Goal: Task Accomplishment & Management: Manage account settings

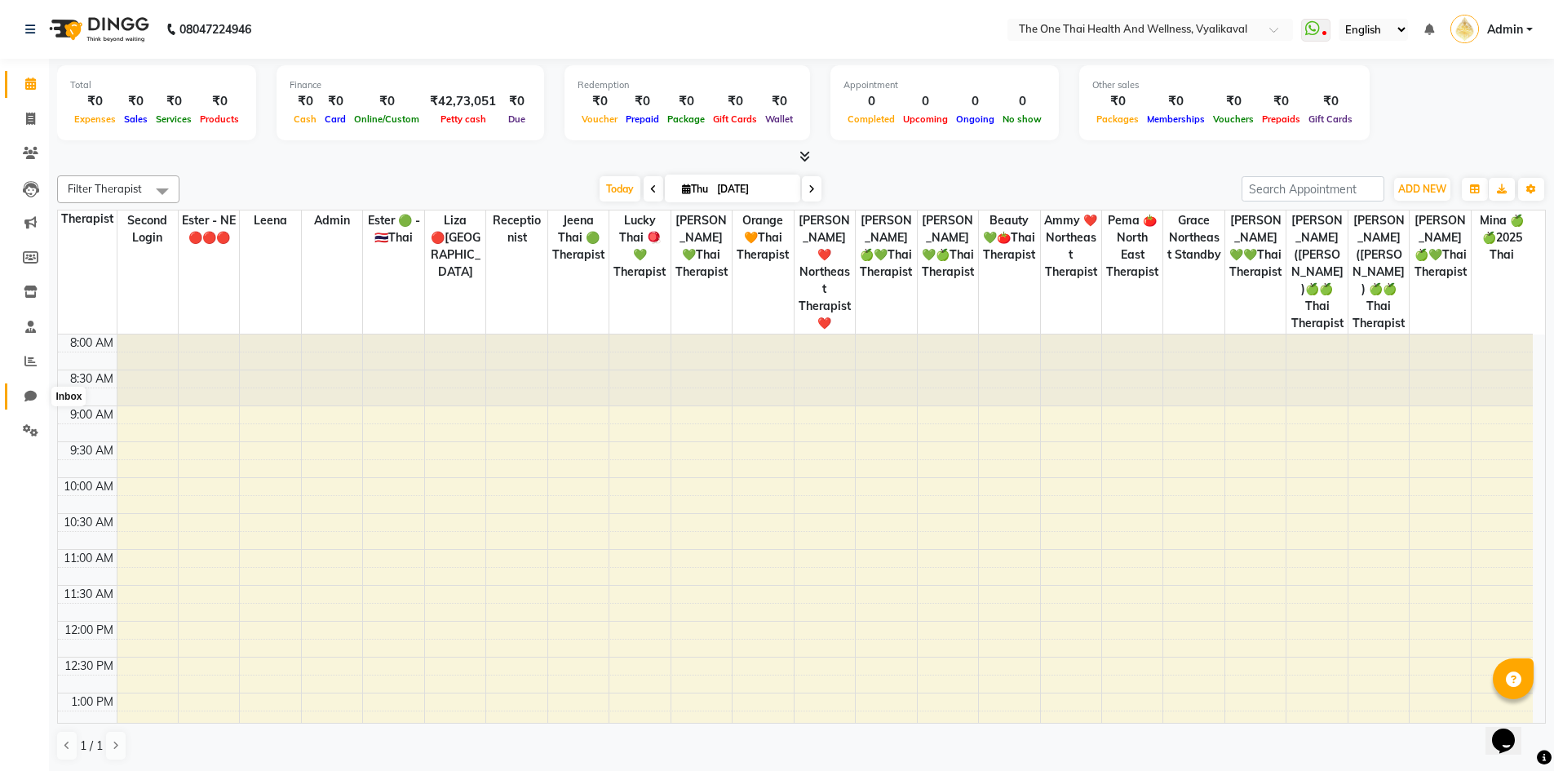
click at [32, 391] on icon at bounding box center [30, 396] width 12 height 12
select select "100"
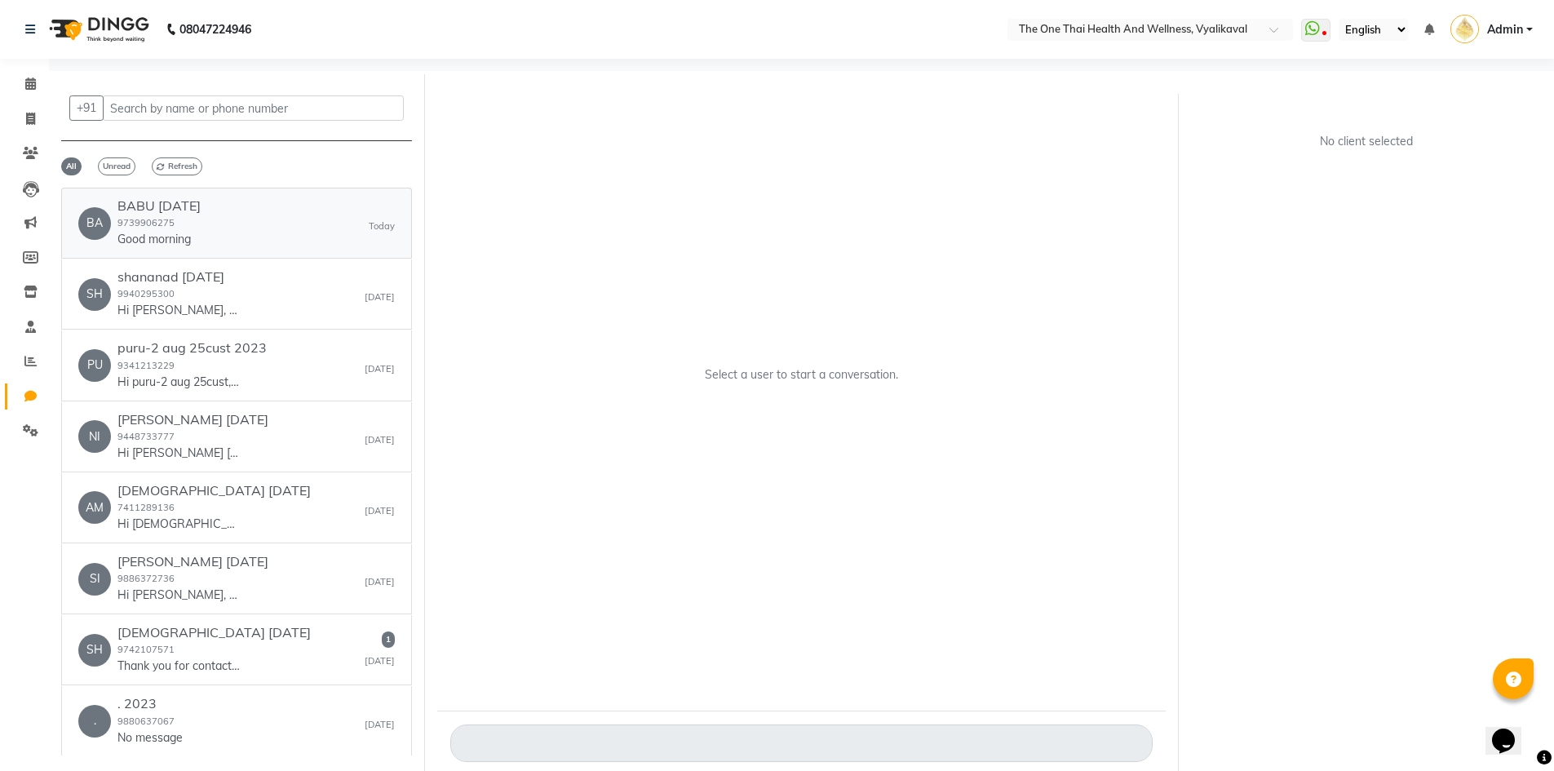
click at [281, 228] on div "BA BABU 22 AUG 25 9739906275 Good morning Today" at bounding box center [236, 223] width 316 height 50
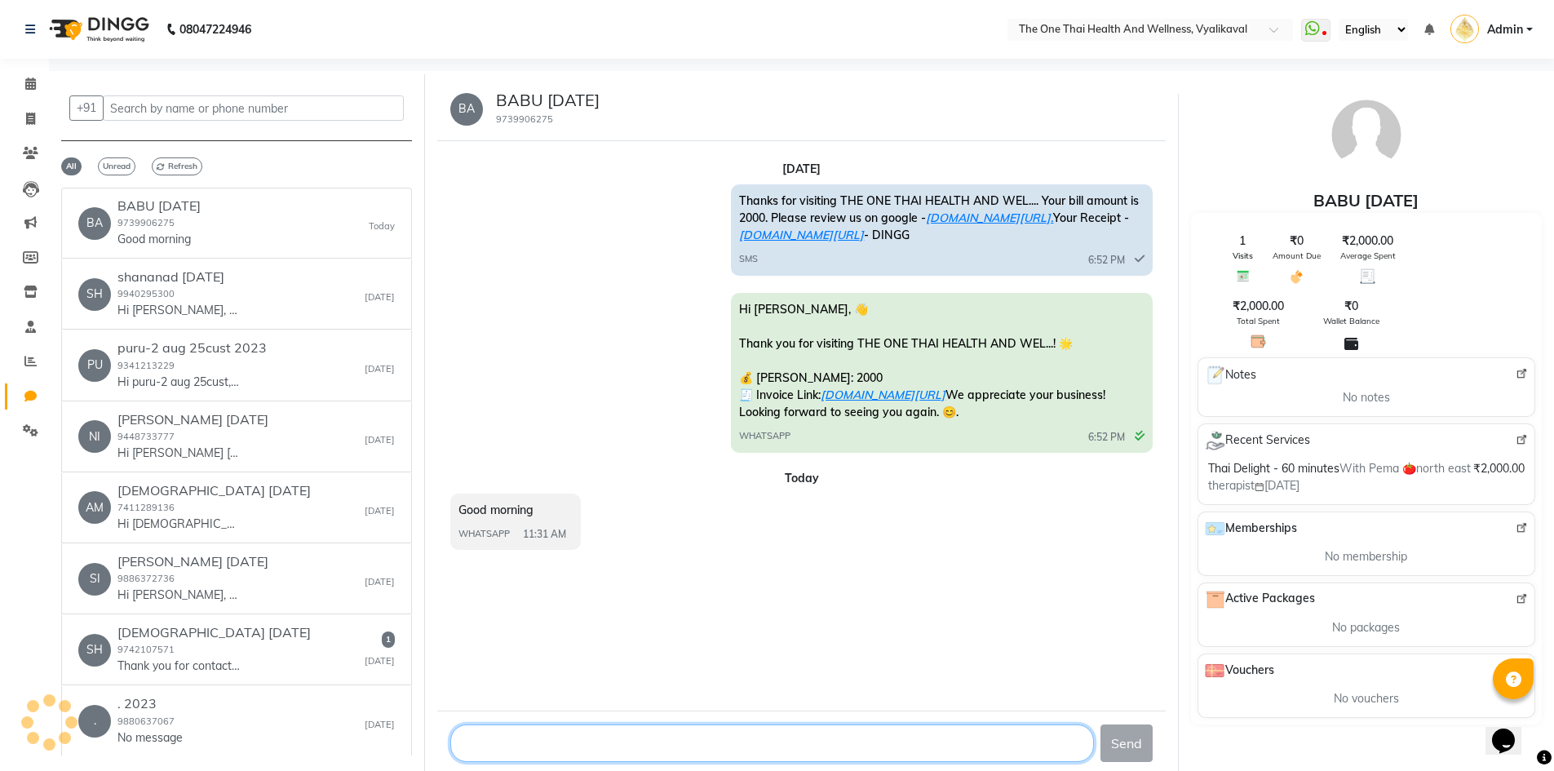
click at [488, 736] on textarea at bounding box center [771, 743] width 643 height 38
type textarea "please call 9035690181 for any information"
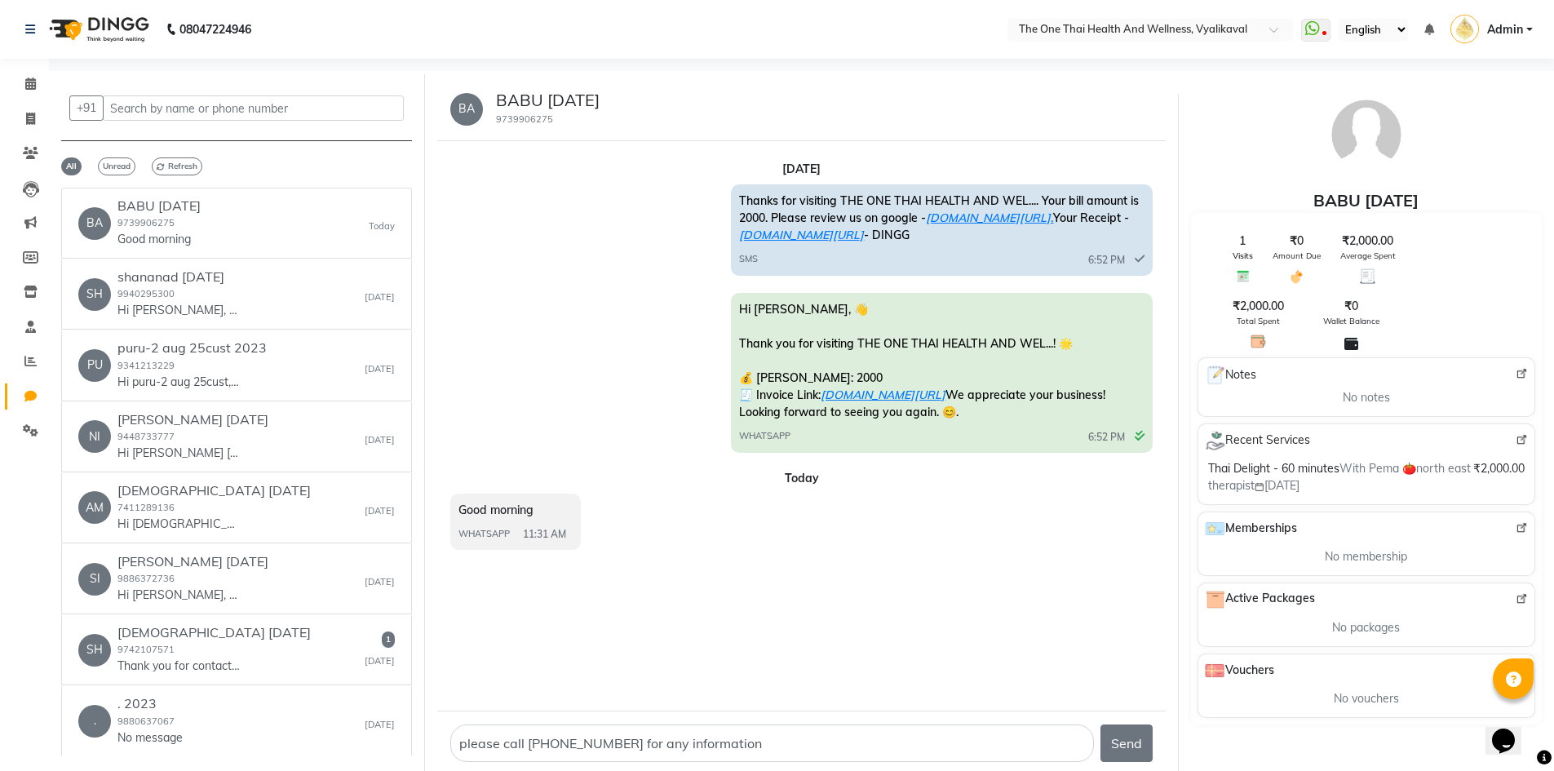
click at [1125, 738] on button "Send" at bounding box center [1126, 743] width 52 height 38
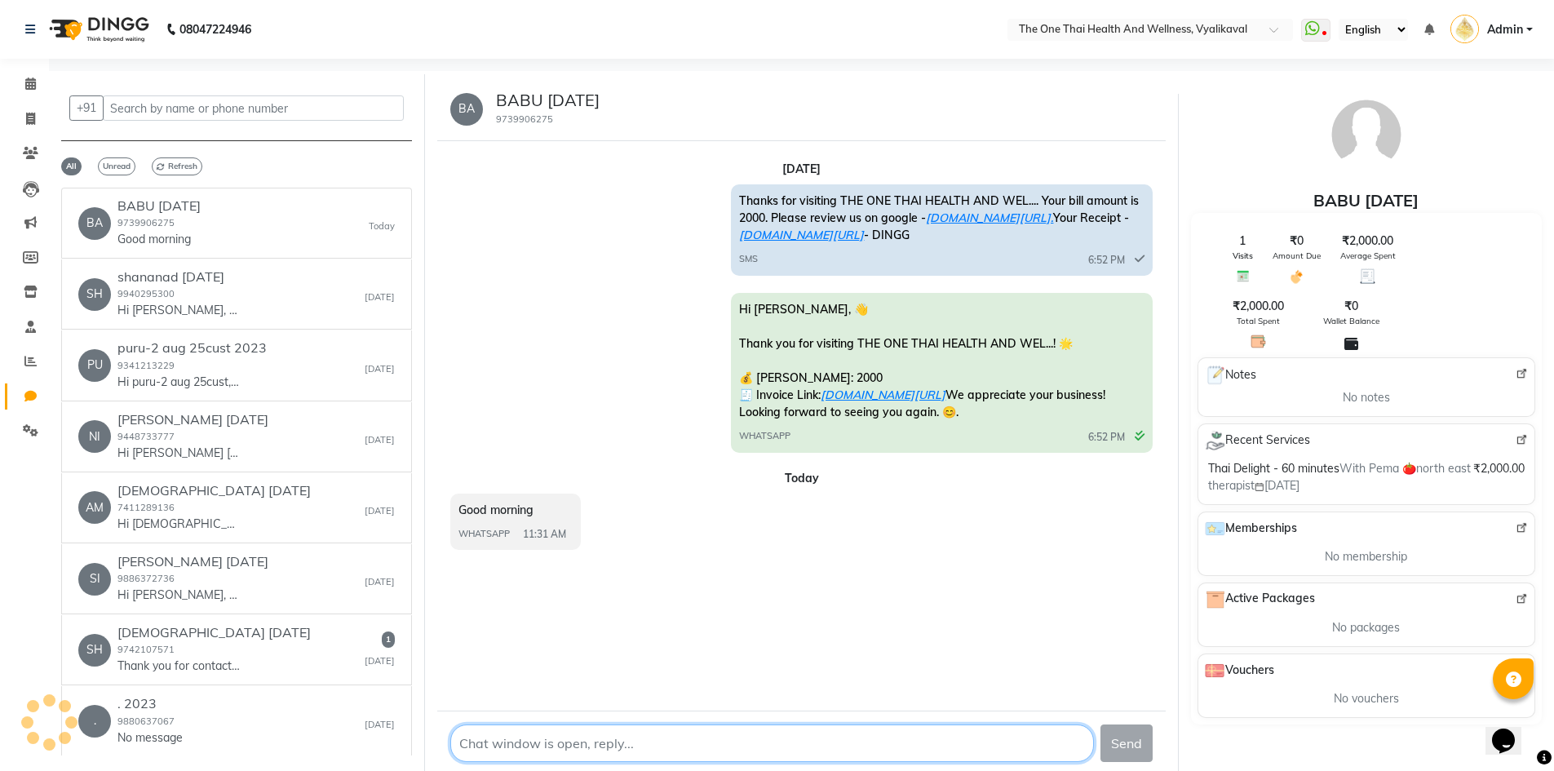
click at [879, 752] on textarea at bounding box center [771, 743] width 643 height 38
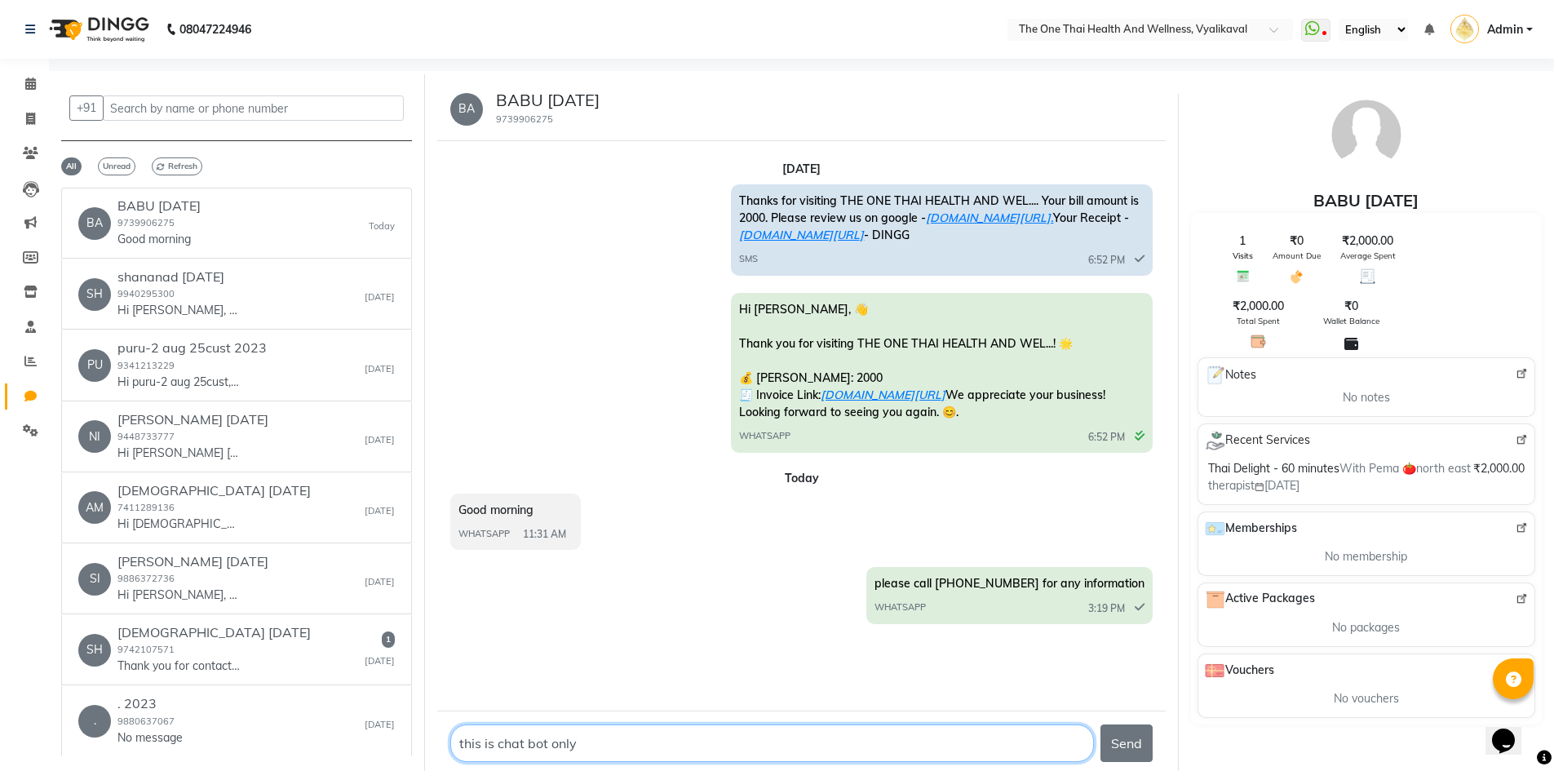
type textarea "this is chat bot only"
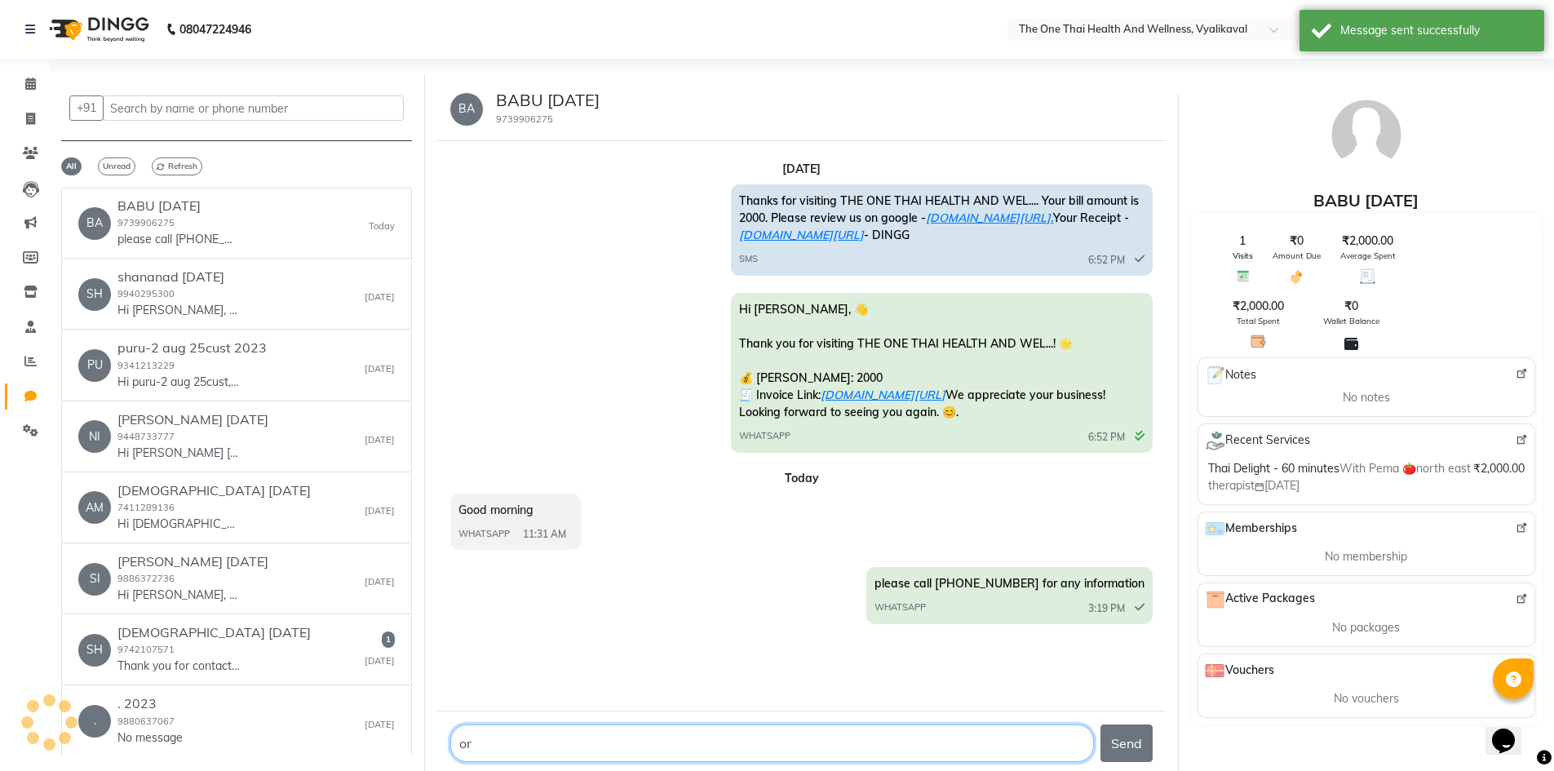
type textarea "o"
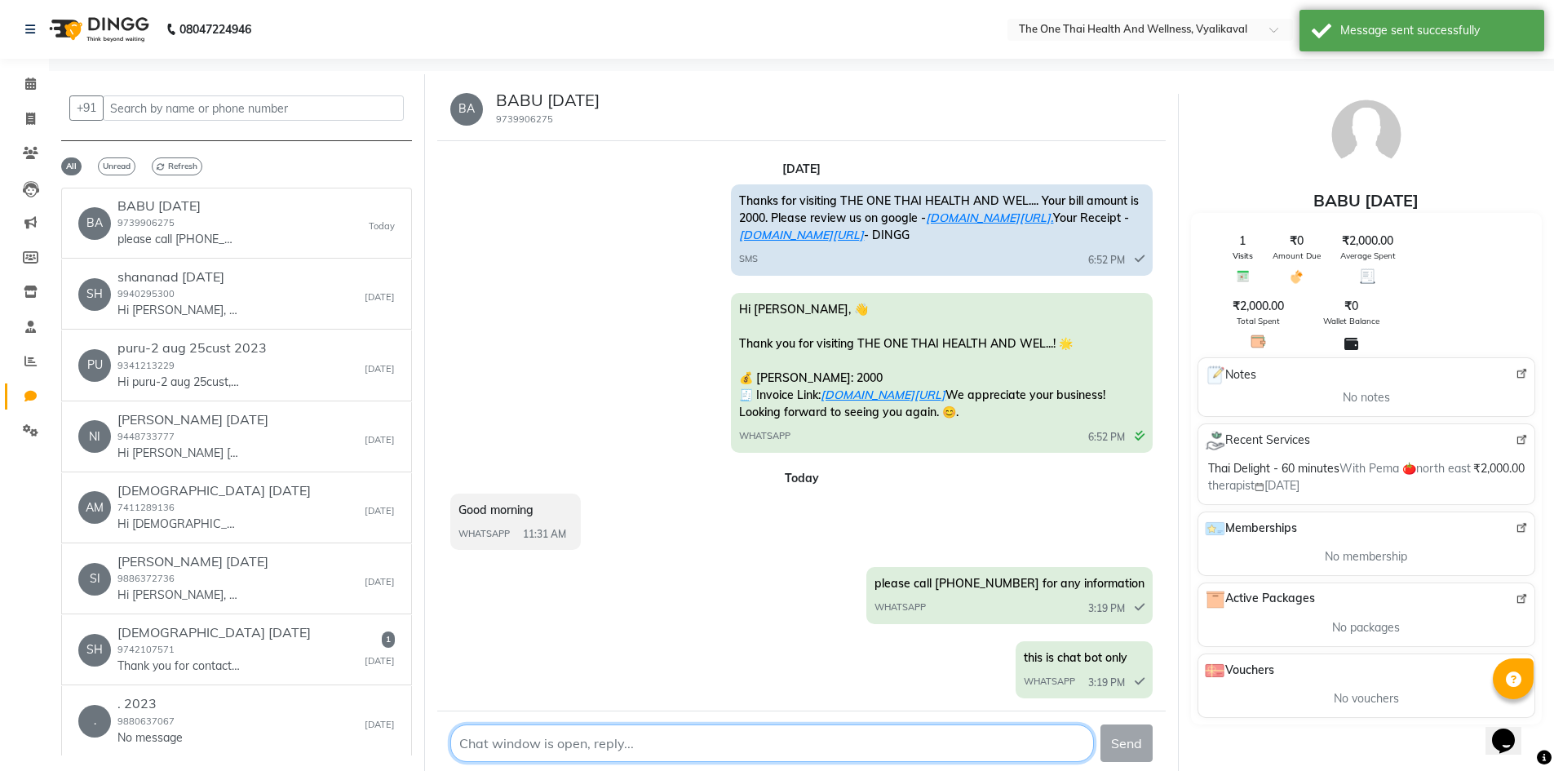
scroll to position [9, 0]
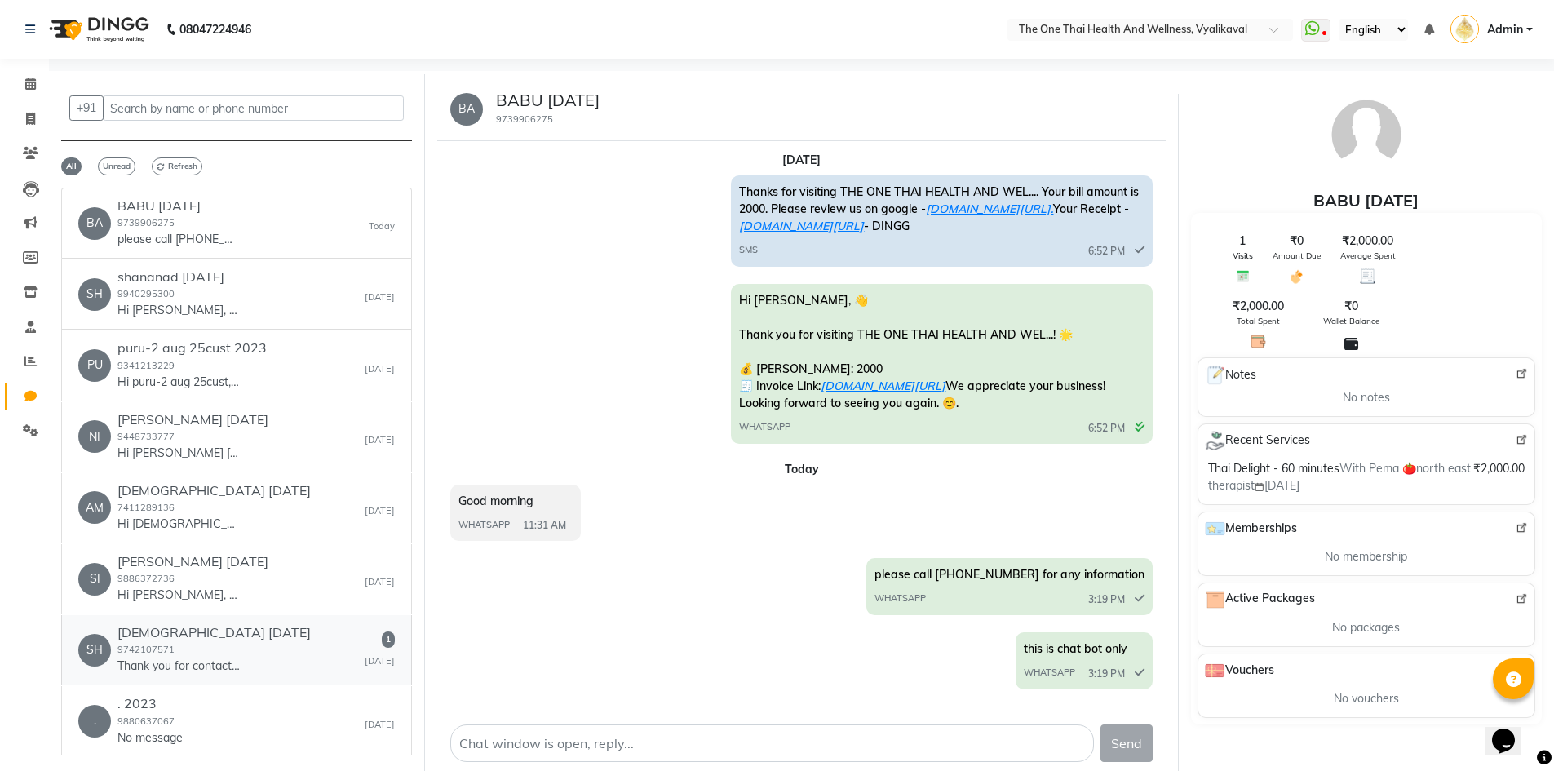
click at [225, 662] on p "Thank you for contacting Pradipika Institute of [MEDICAL_DATA]! Kindly leave yo…" at bounding box center [178, 665] width 122 height 17
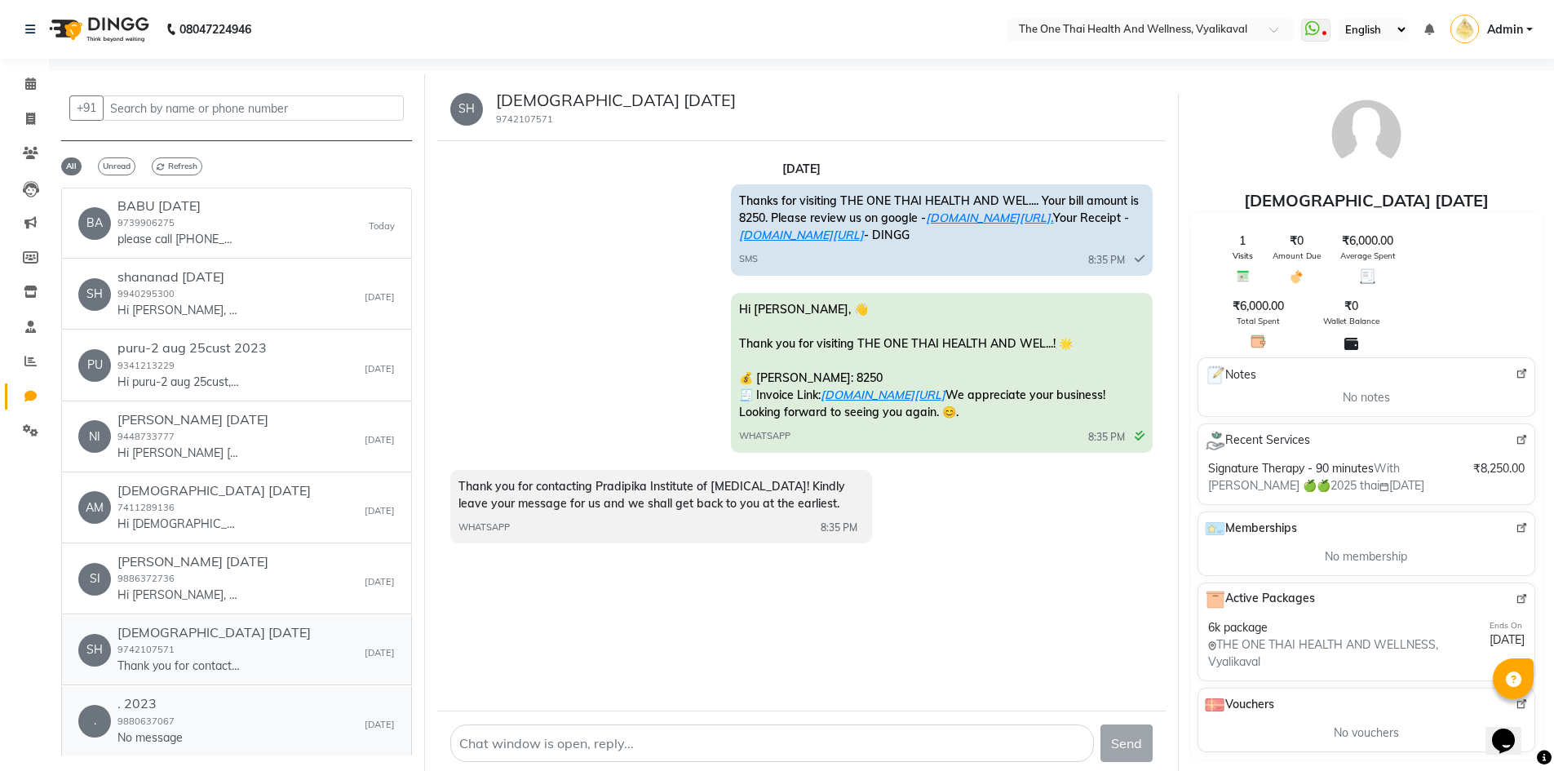
scroll to position [163, 0]
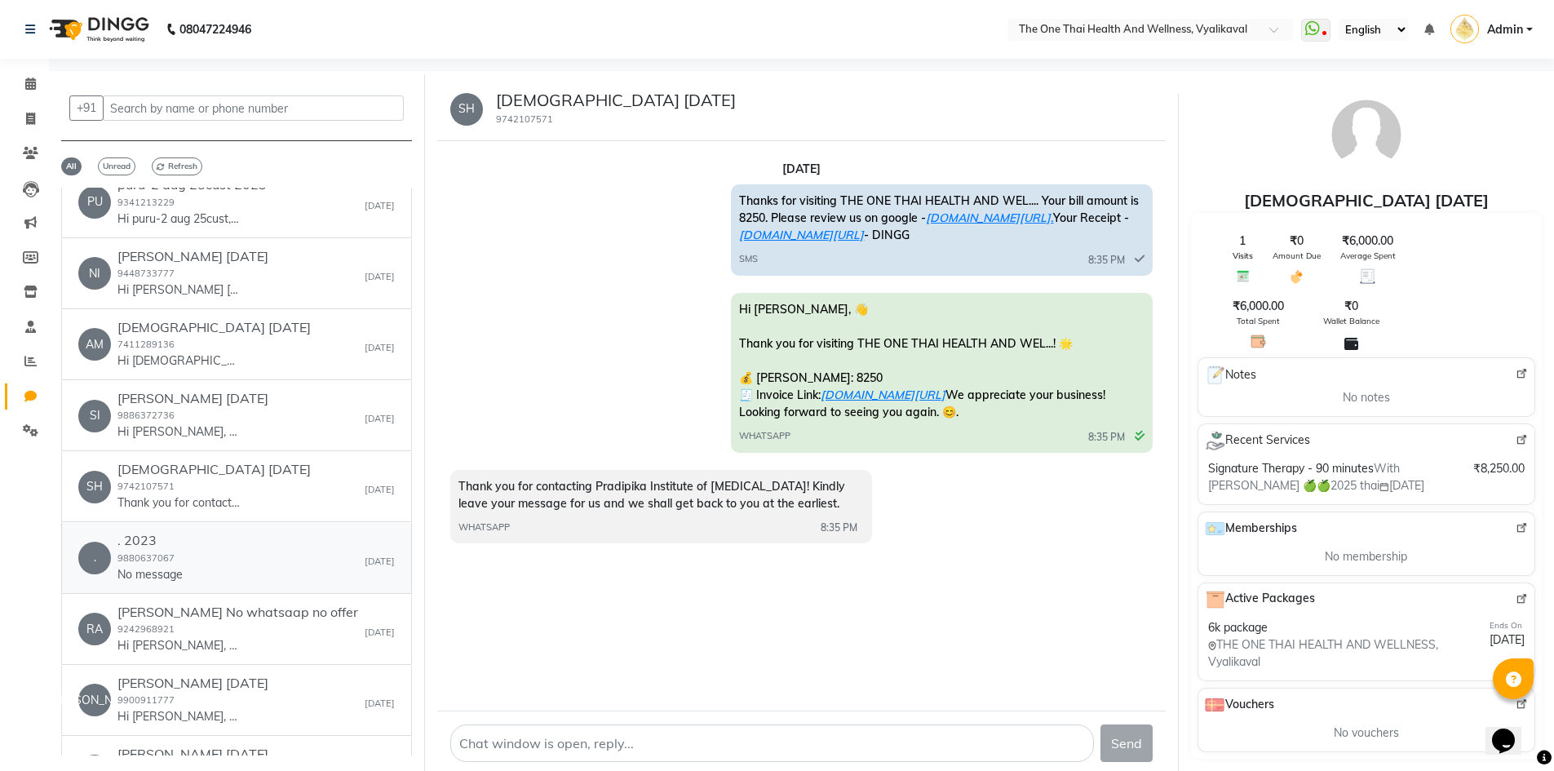
click at [216, 573] on div ". . 2023 9880637067 No message Sep 02" at bounding box center [236, 558] width 316 height 50
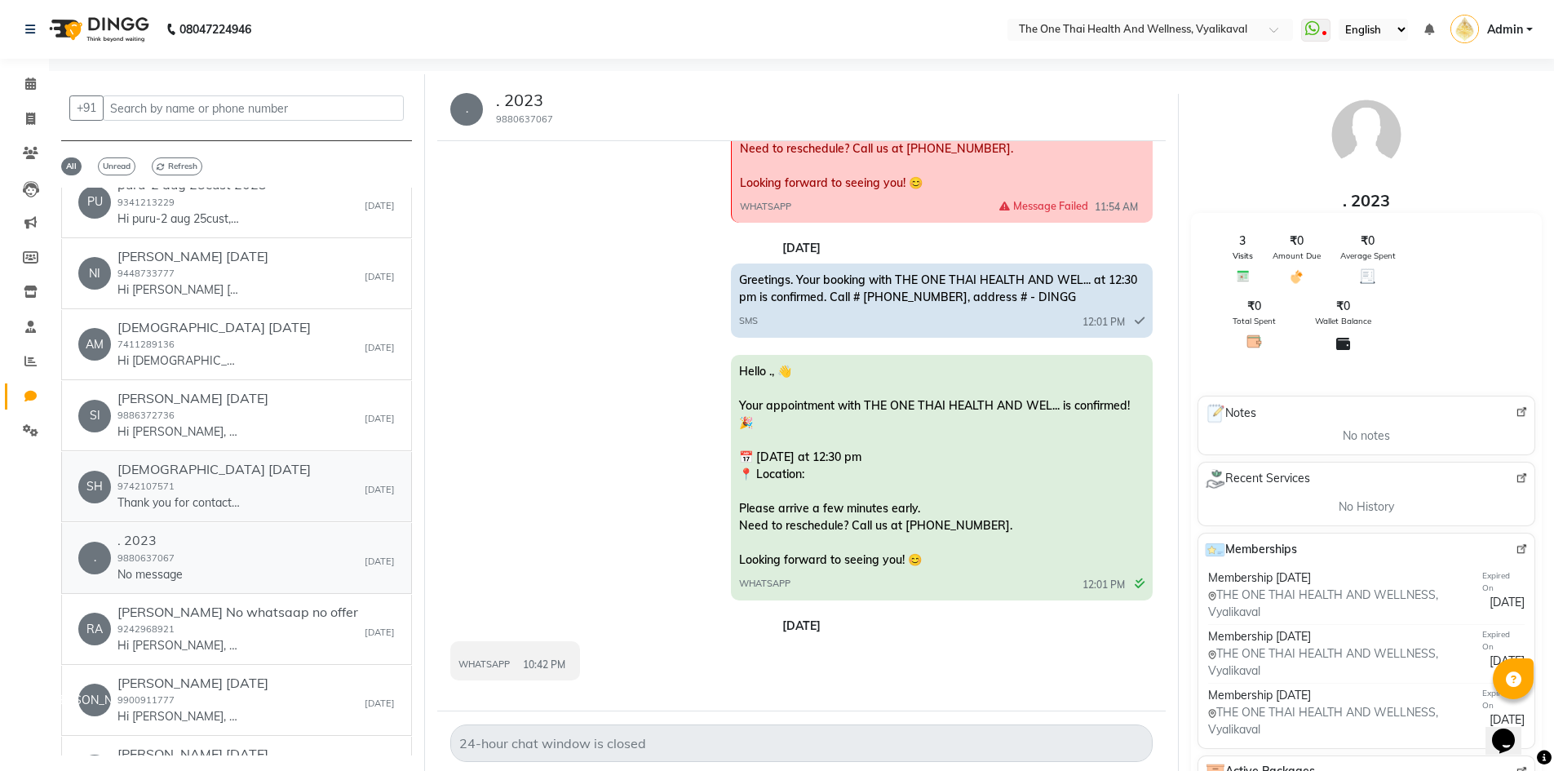
scroll to position [12, 0]
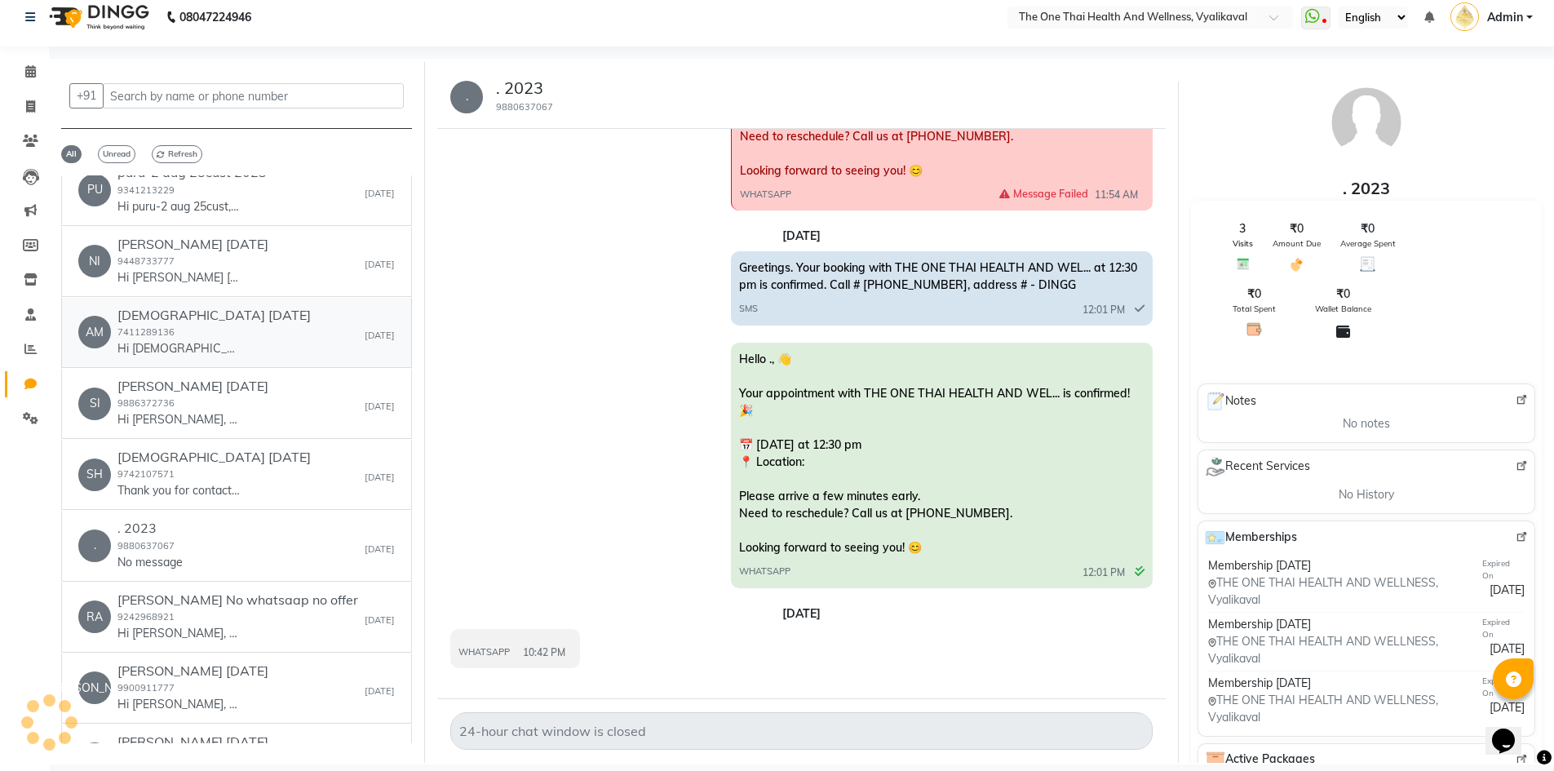
click at [201, 338] on div "amish 3 sep 25 7411289136 Hi amish, 👋 Thank you for visiting THE ONE THAI HEALT…" at bounding box center [213, 332] width 193 height 50
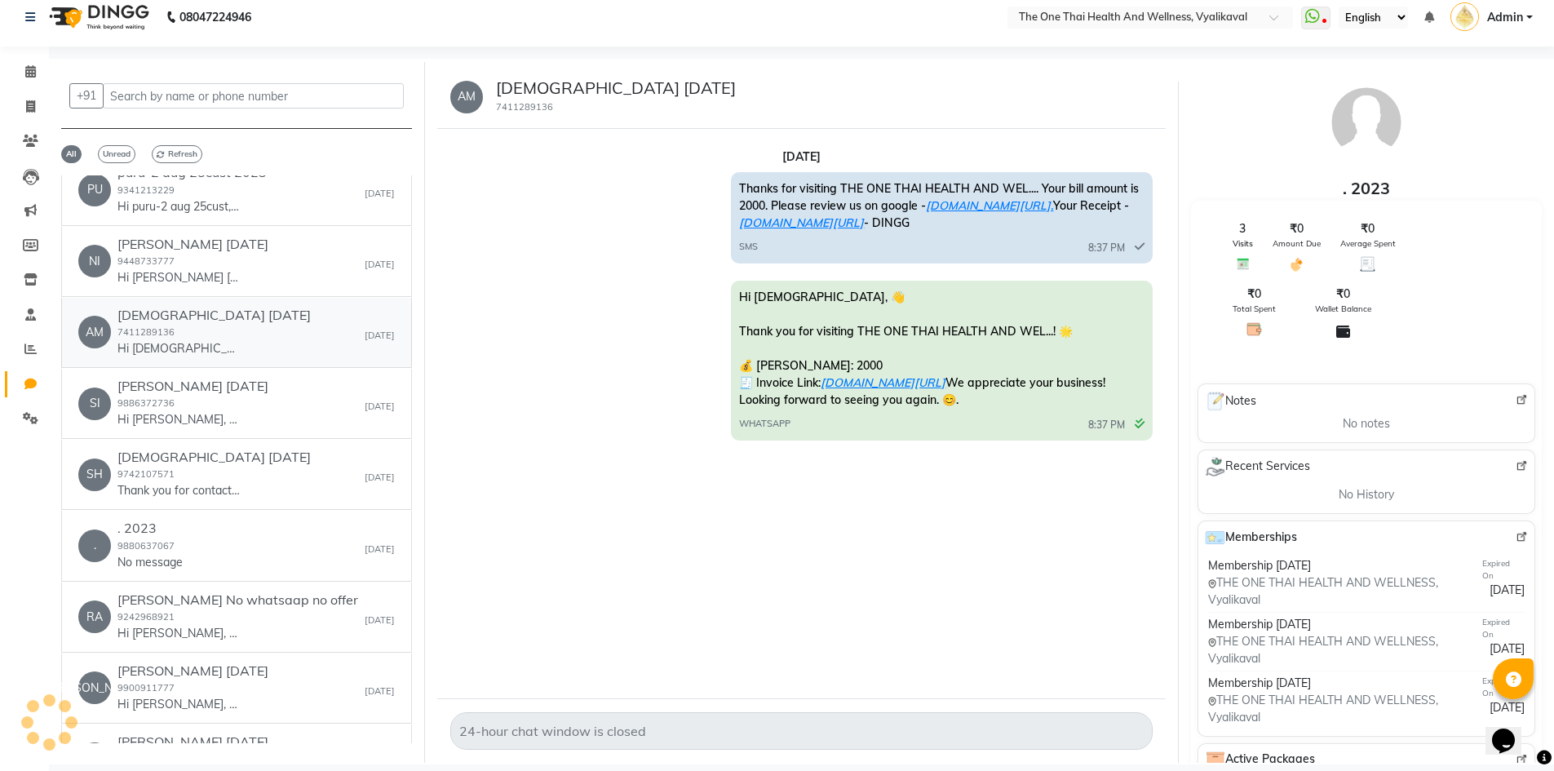
scroll to position [0, 0]
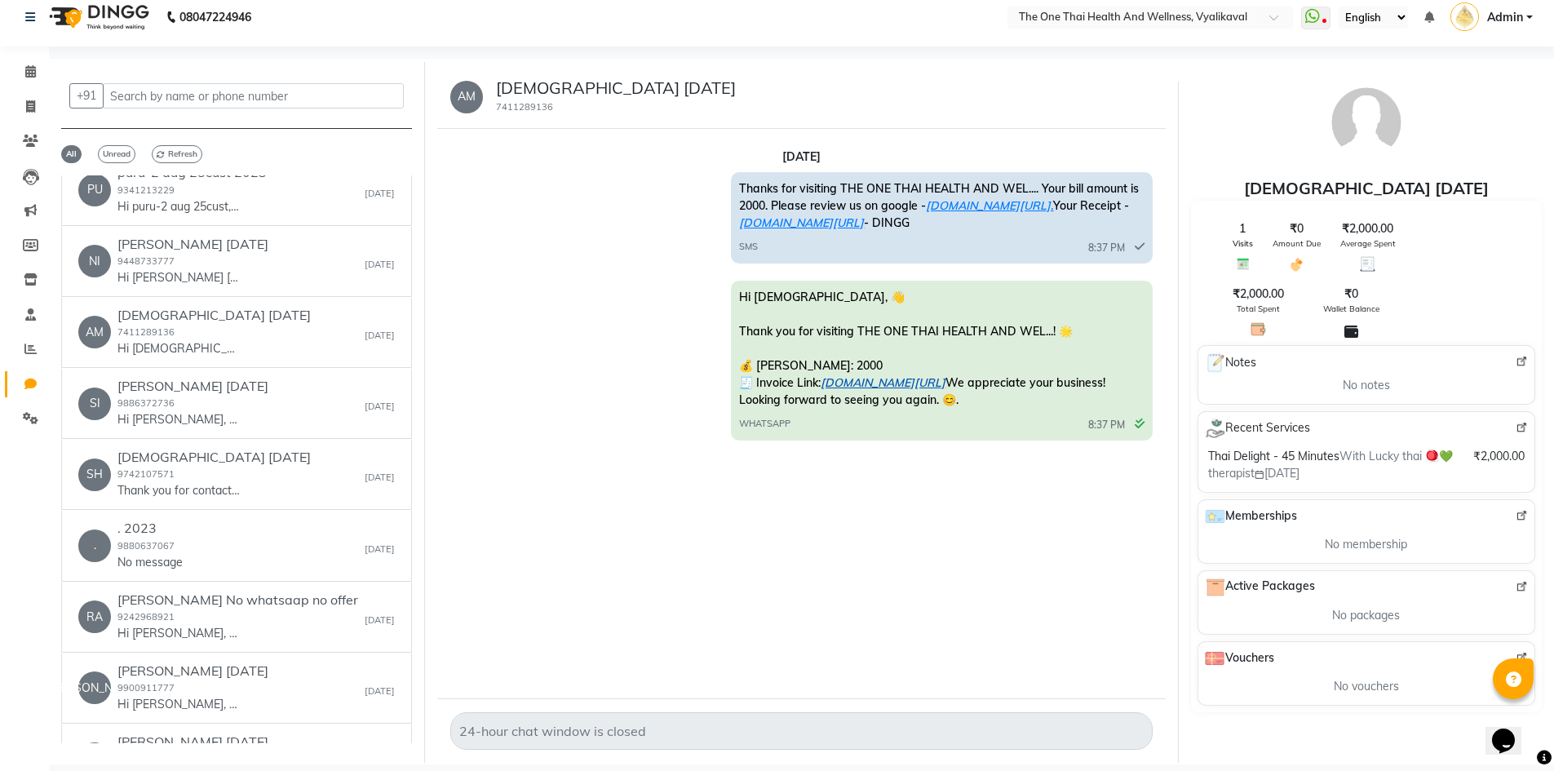
click at [896, 385] on link "ww4.in/a?c=Q9C00J" at bounding box center [882, 382] width 125 height 15
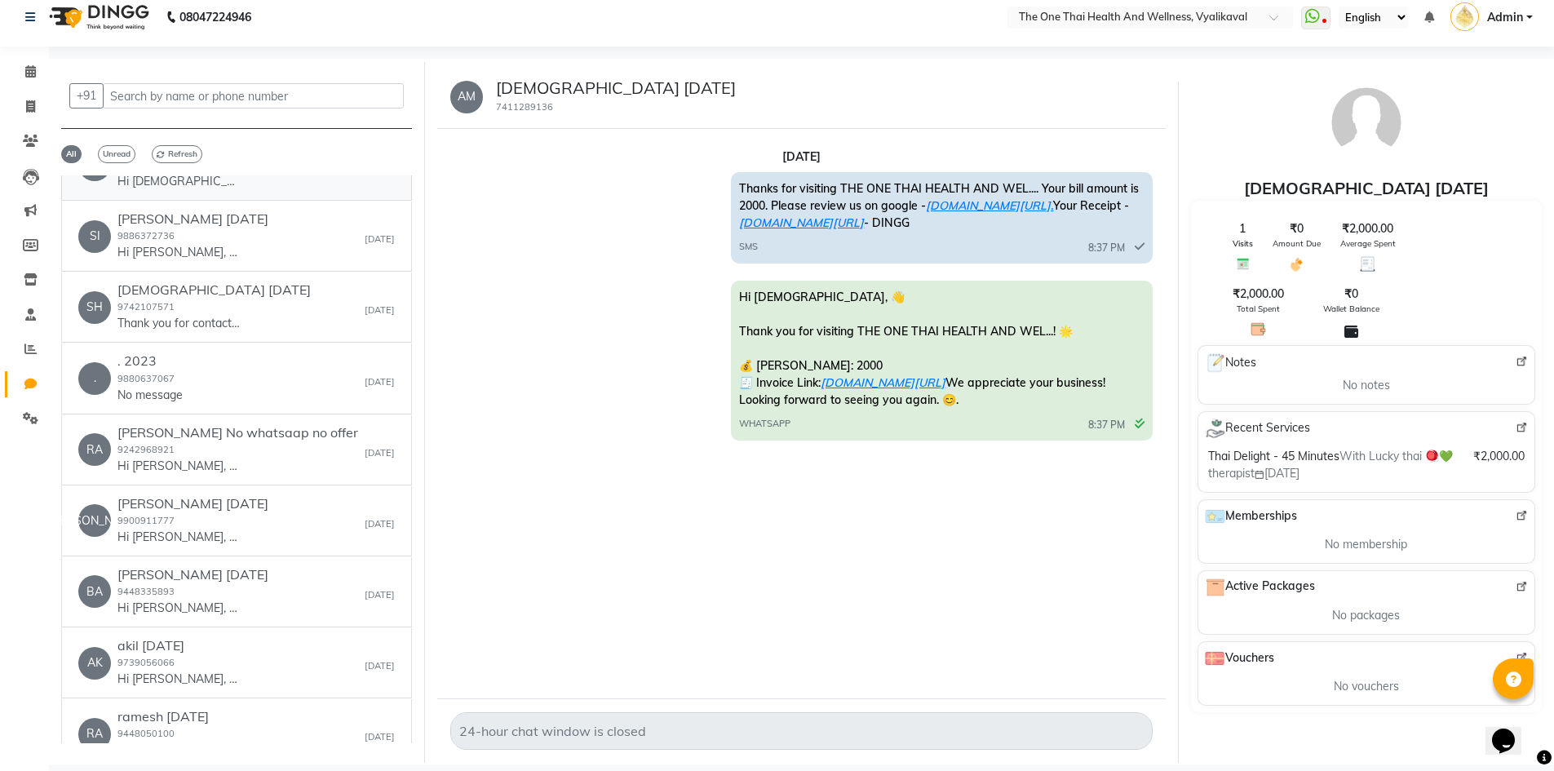
scroll to position [408, 0]
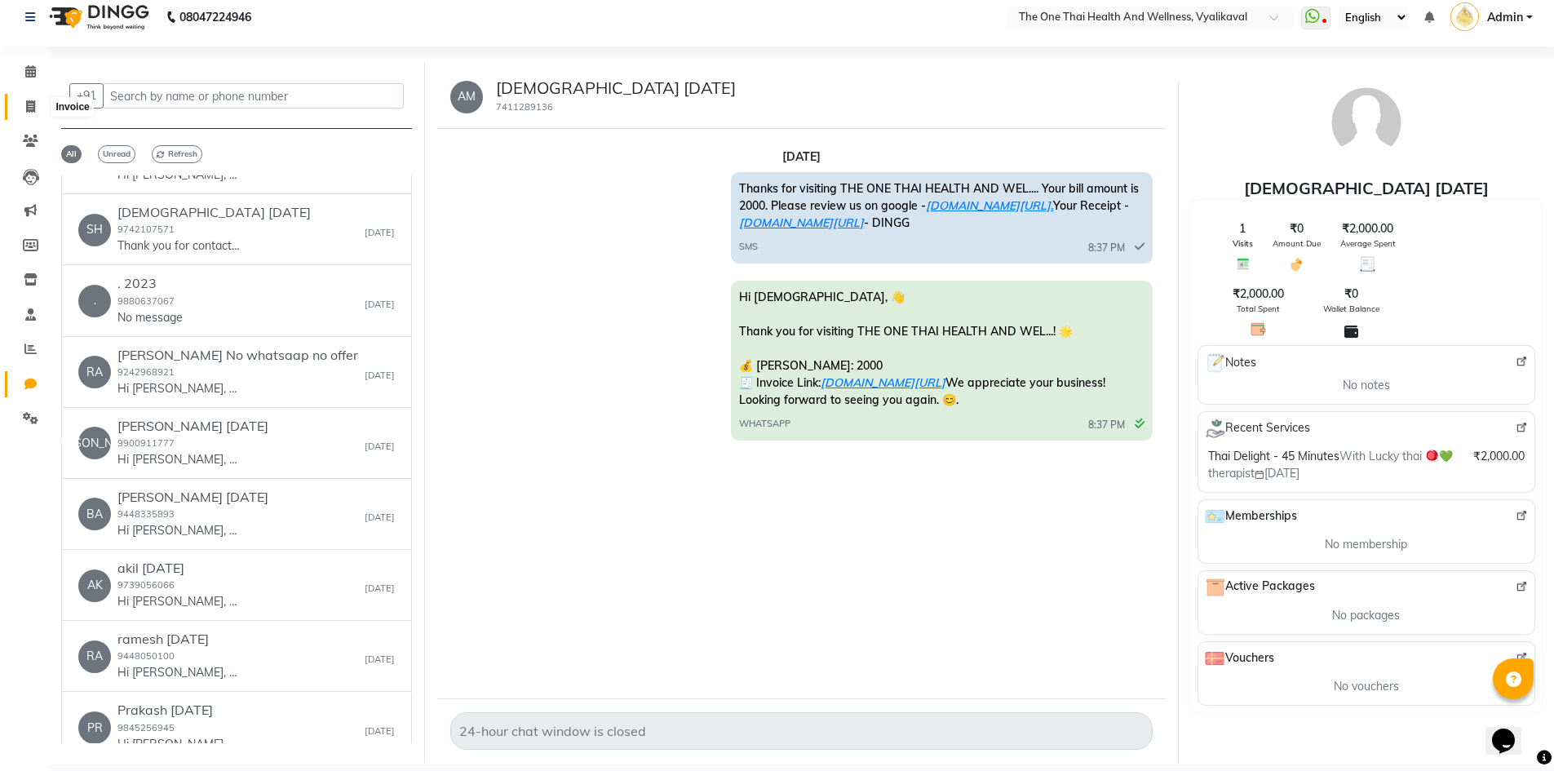
click at [36, 106] on span at bounding box center [30, 107] width 29 height 19
select select "5972"
select select "service"
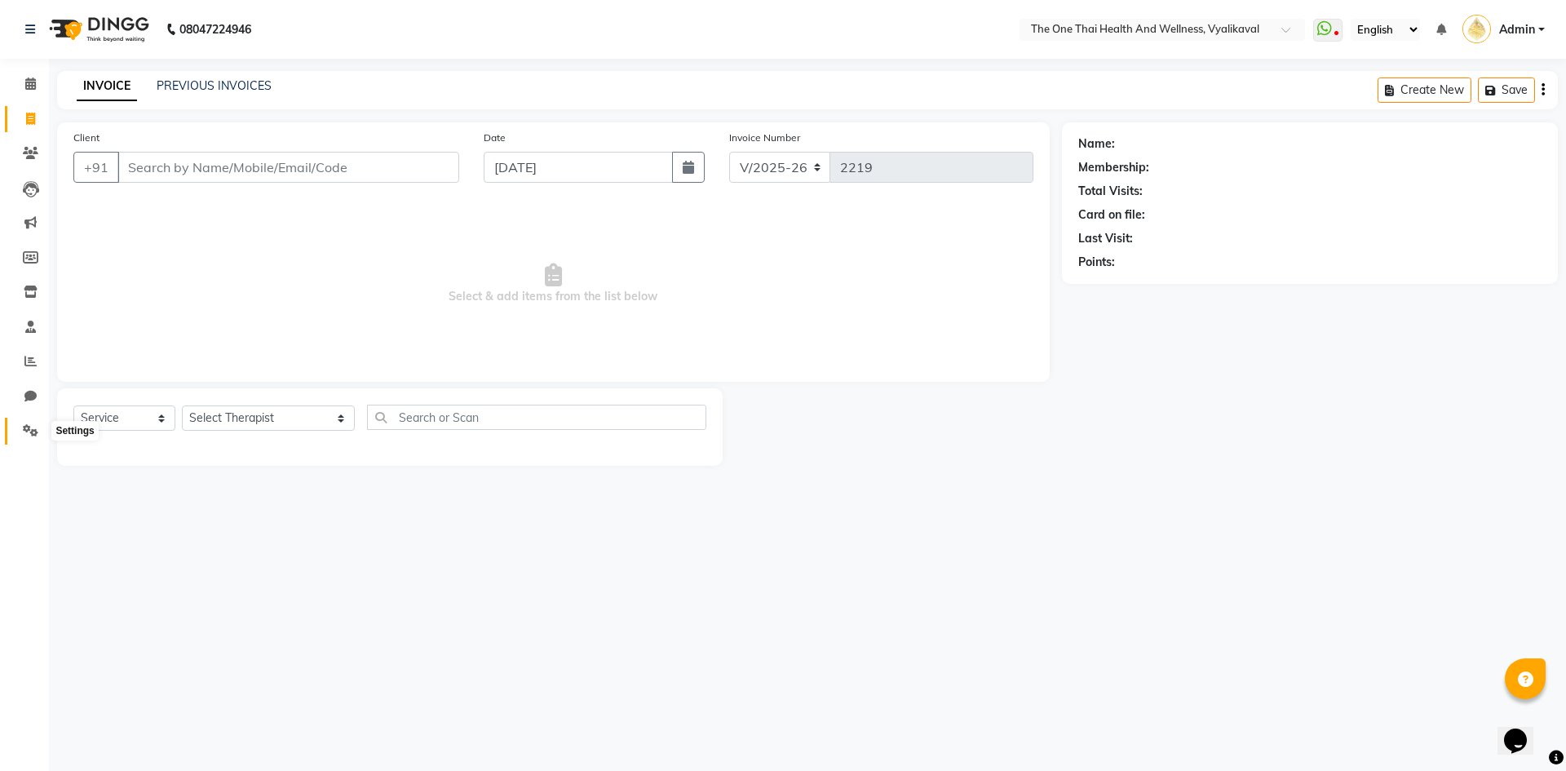
click at [30, 434] on icon at bounding box center [30, 430] width 15 height 12
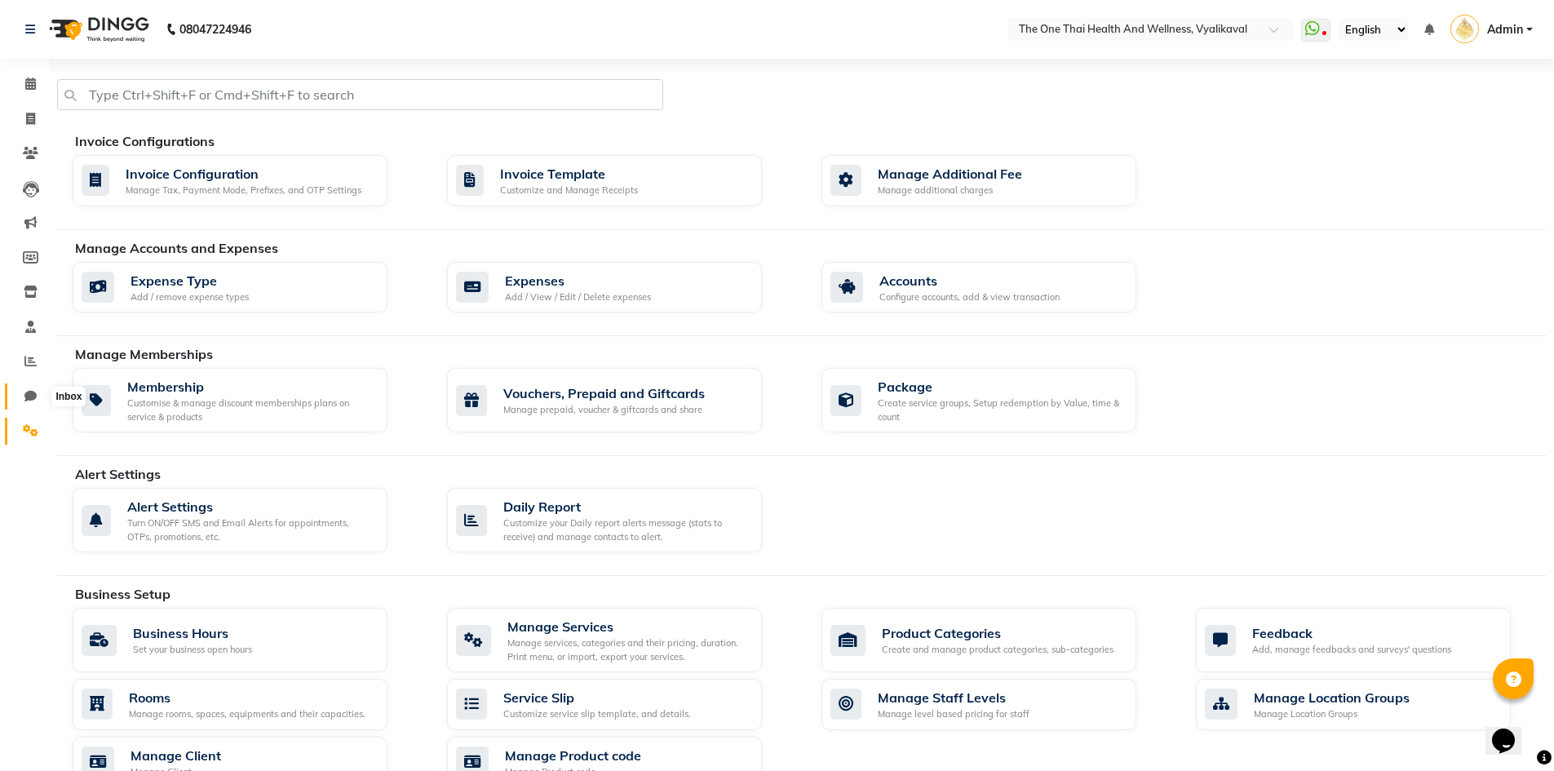
click at [33, 391] on icon at bounding box center [30, 396] width 12 height 12
select select "100"
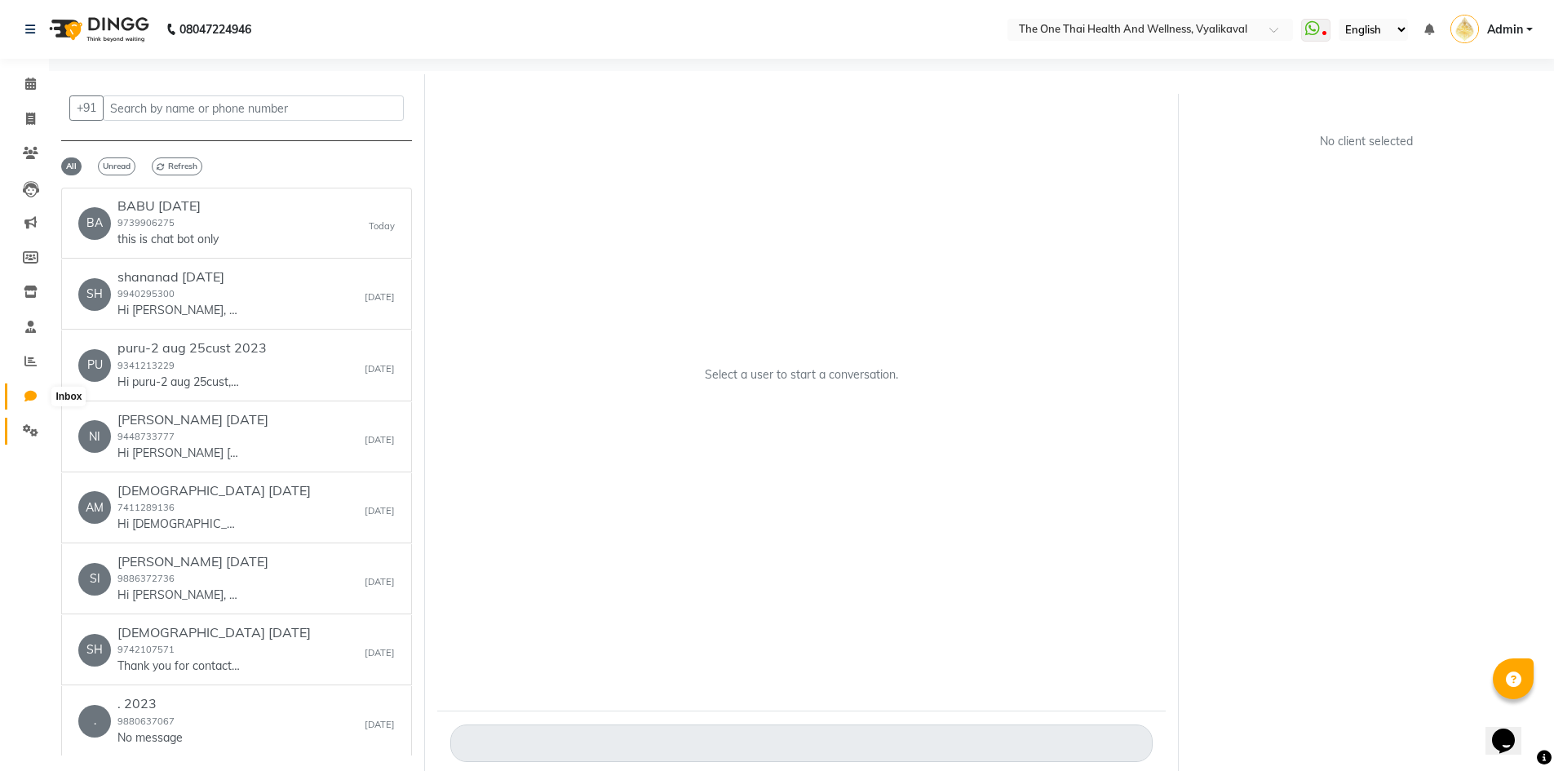
click at [29, 425] on icon at bounding box center [30, 430] width 15 height 12
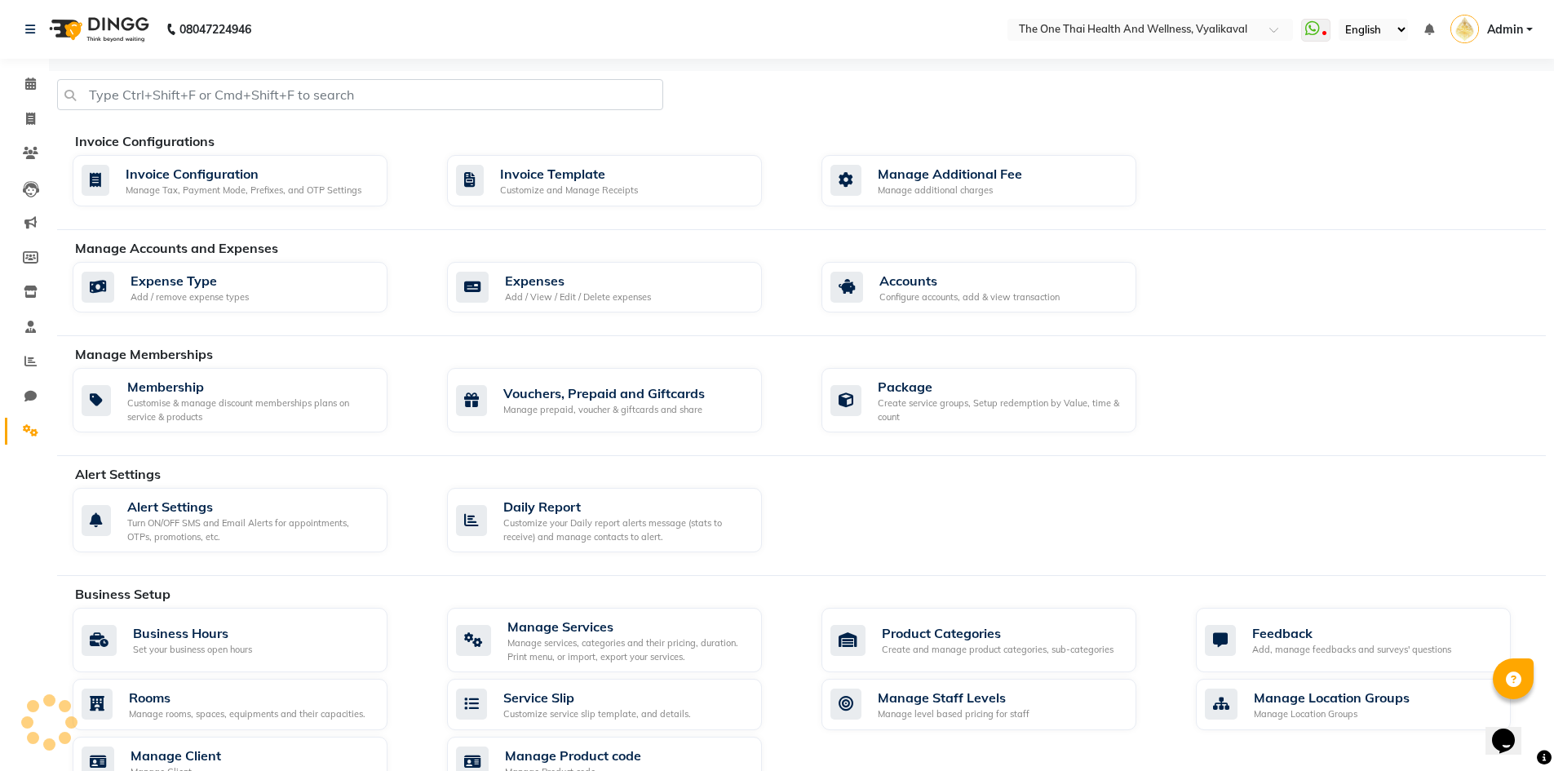
scroll to position [326, 0]
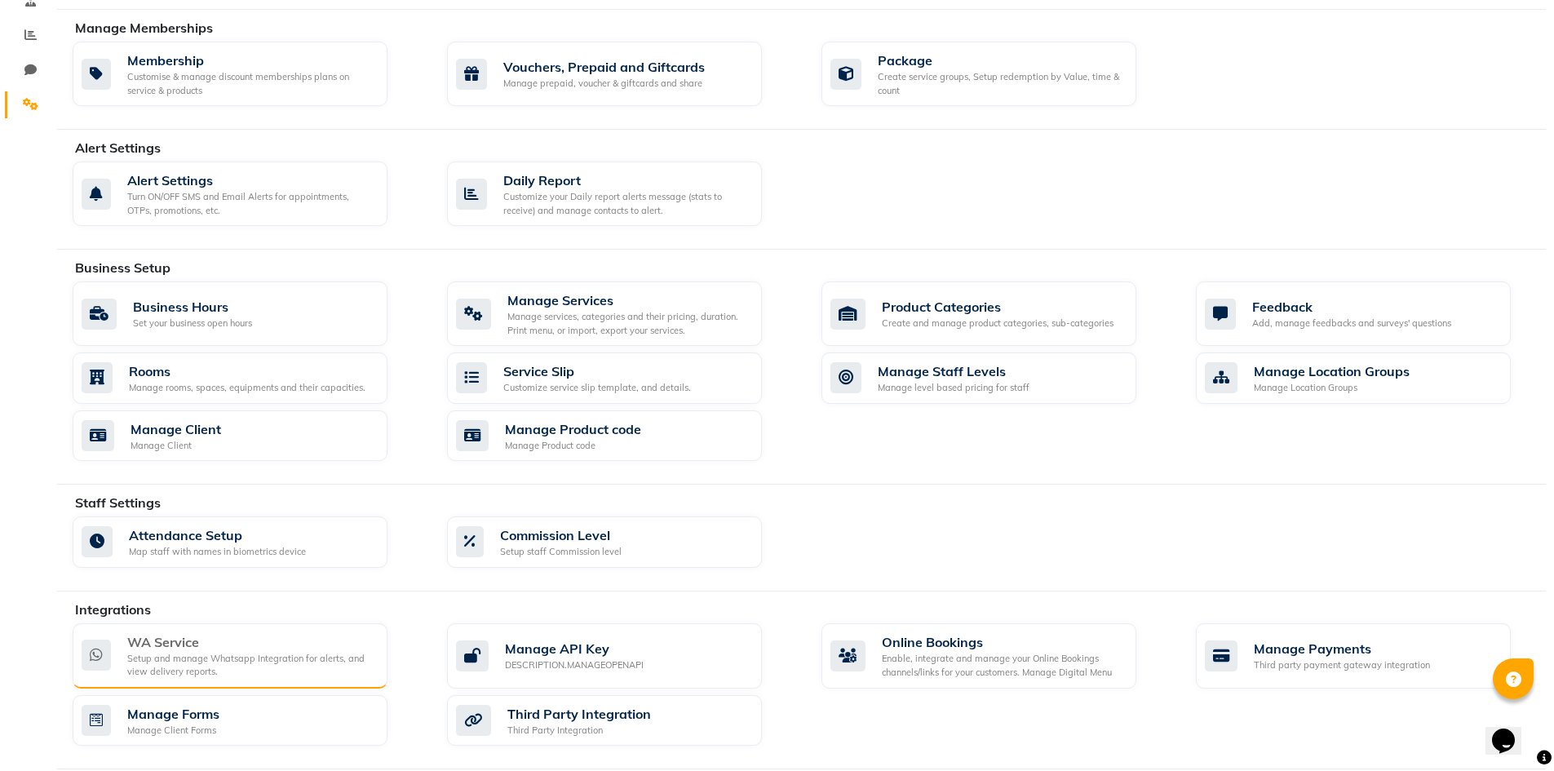
click at [198, 639] on div "WA Service" at bounding box center [250, 642] width 247 height 20
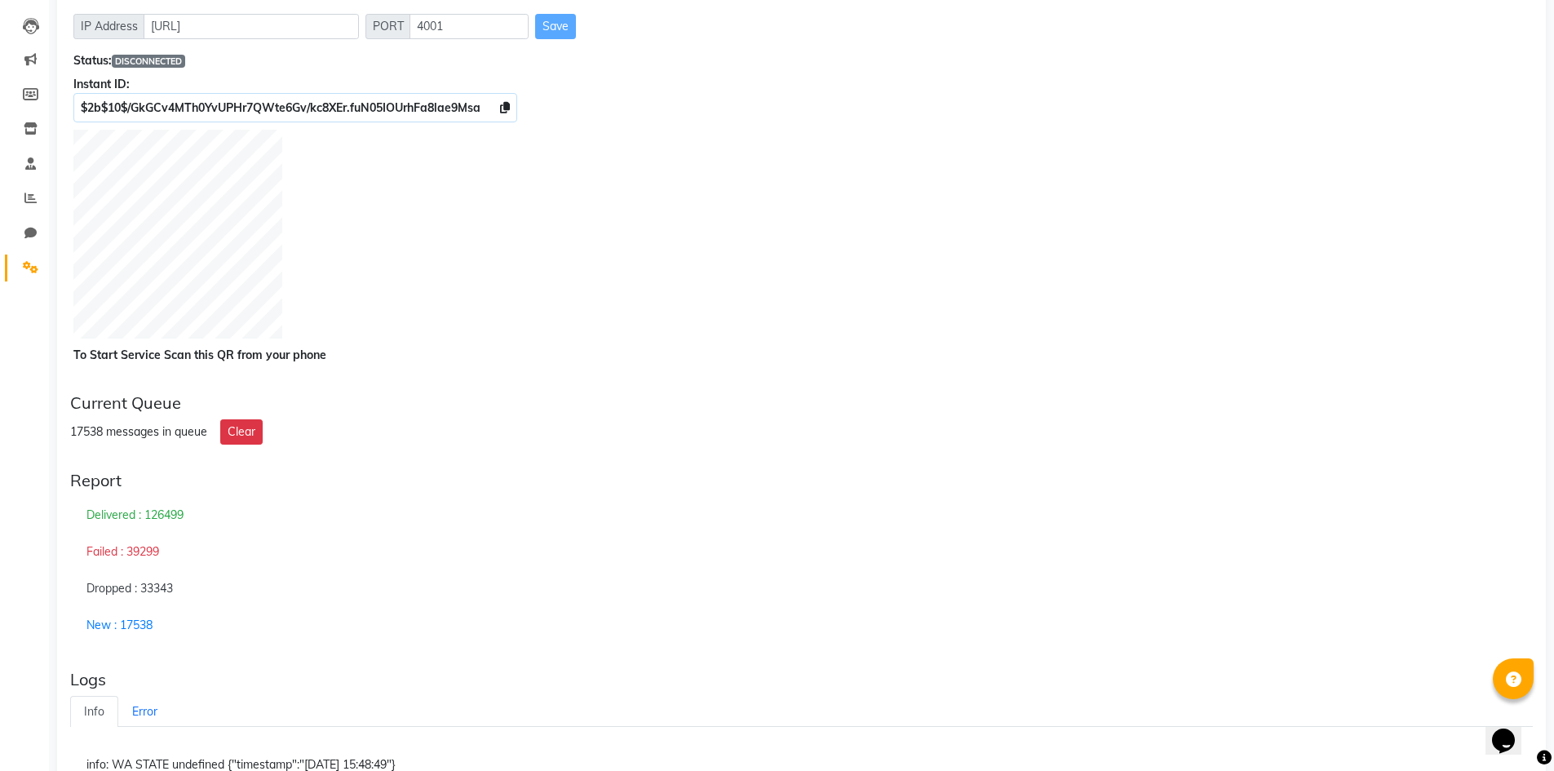
scroll to position [82, 0]
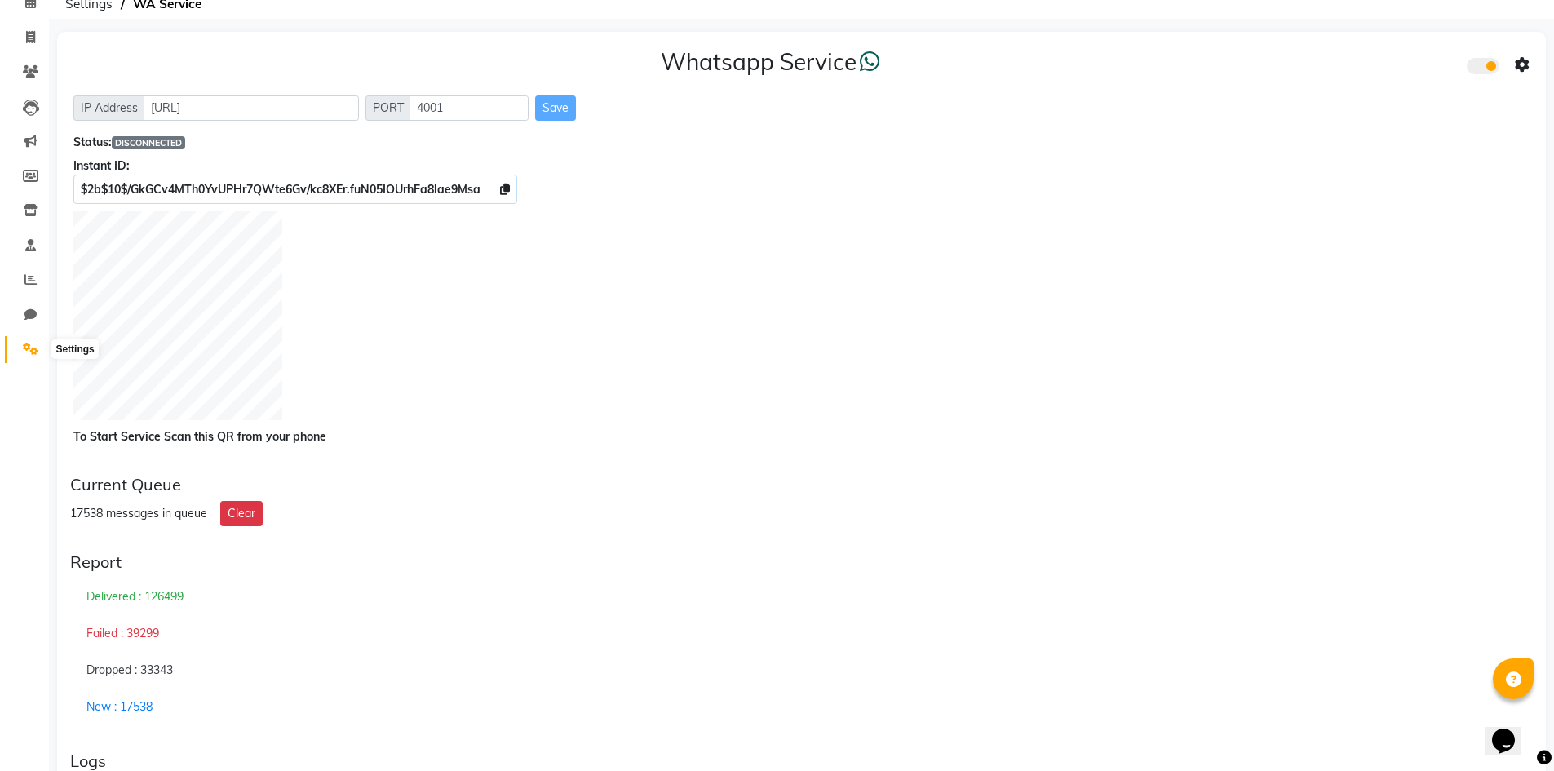
click at [25, 343] on icon at bounding box center [30, 349] width 15 height 12
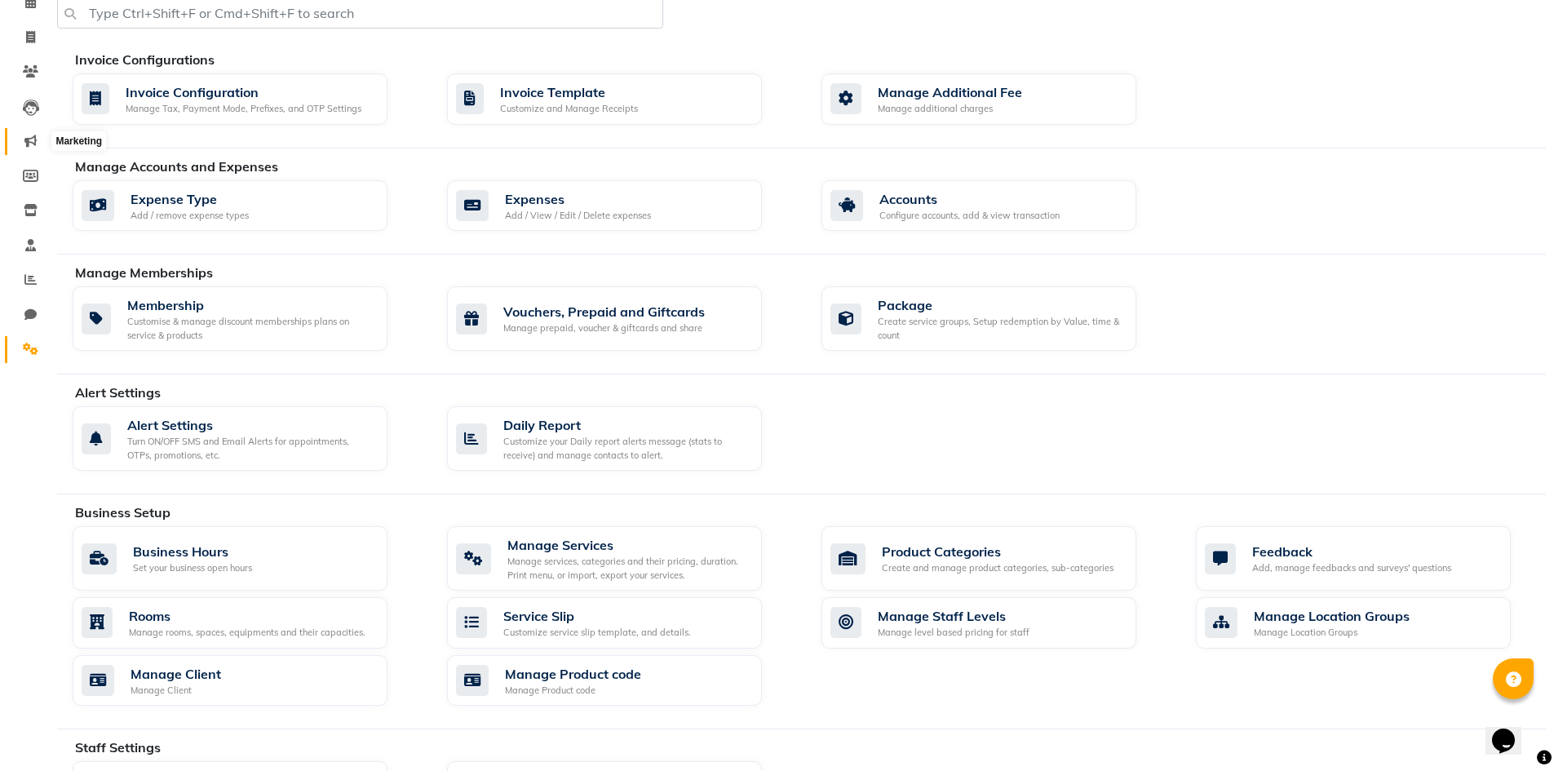
click at [24, 141] on icon at bounding box center [30, 141] width 12 height 12
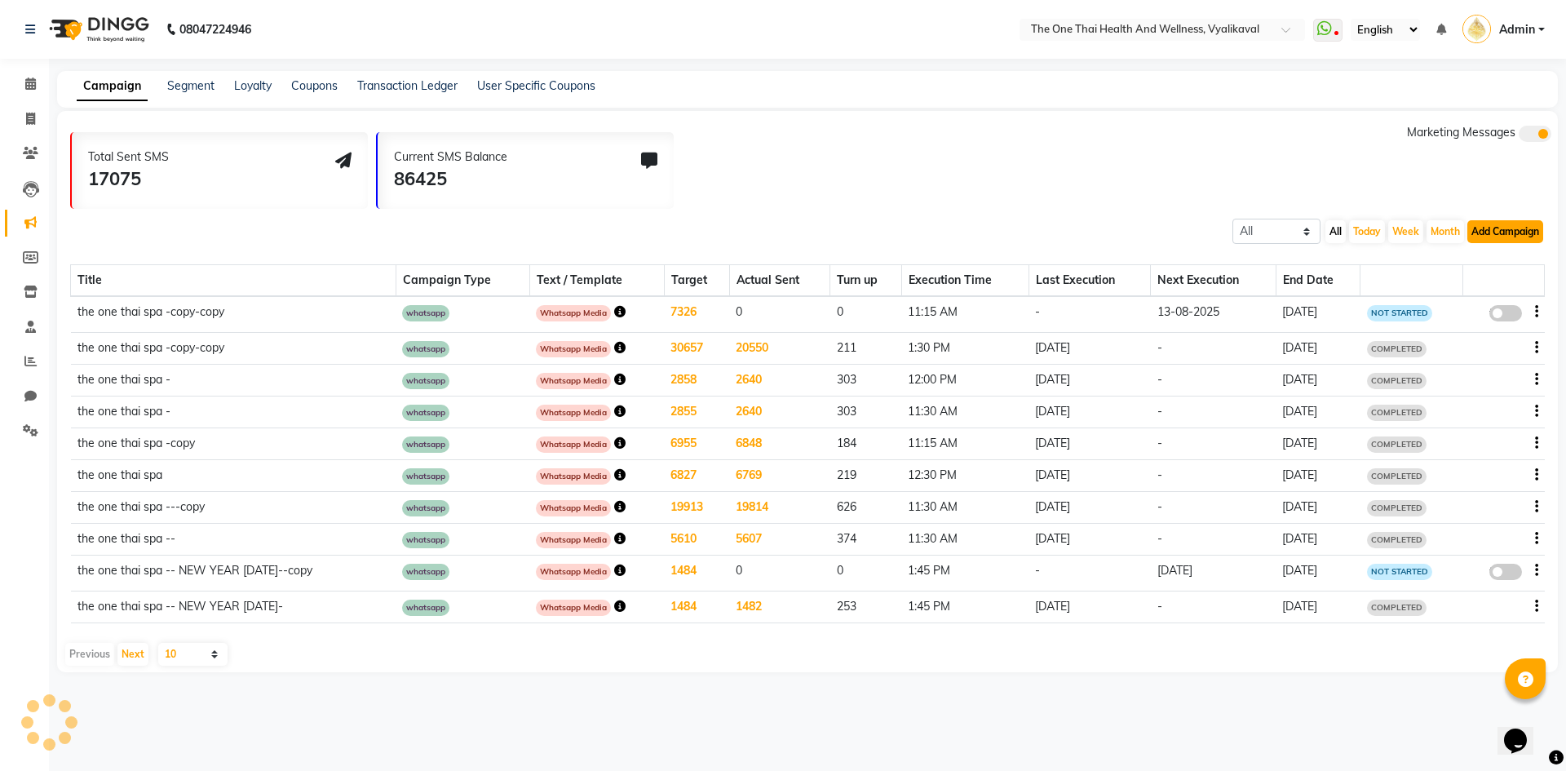
click at [1499, 226] on button "Add Campaign" at bounding box center [1505, 231] width 76 height 23
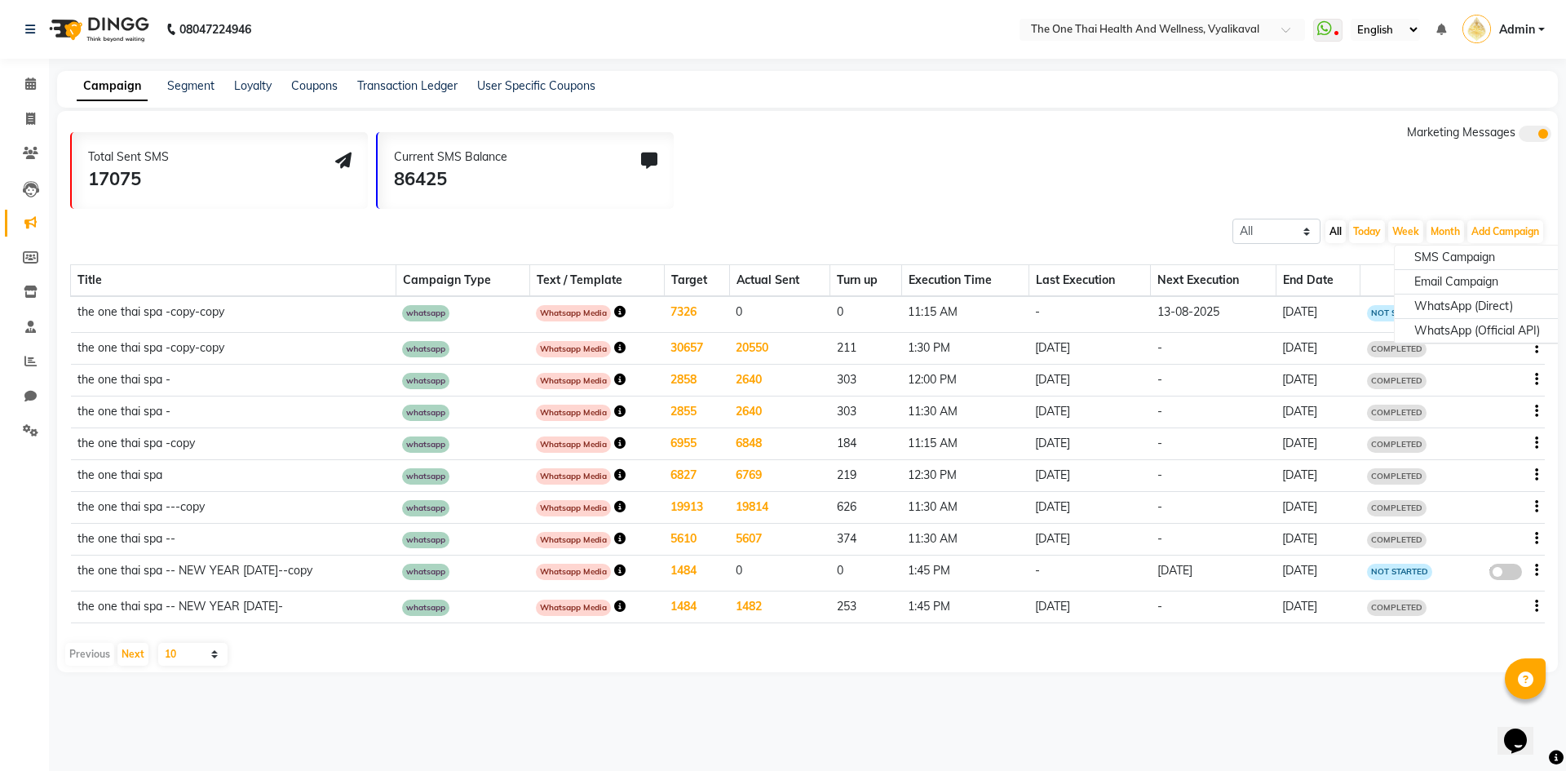
click at [854, 221] on div "All Scheduled Completed All Today Week Month Add Campaign SMS Campaign Email Ca…" at bounding box center [807, 229] width 1501 height 29
click at [35, 162] on span at bounding box center [30, 153] width 29 height 19
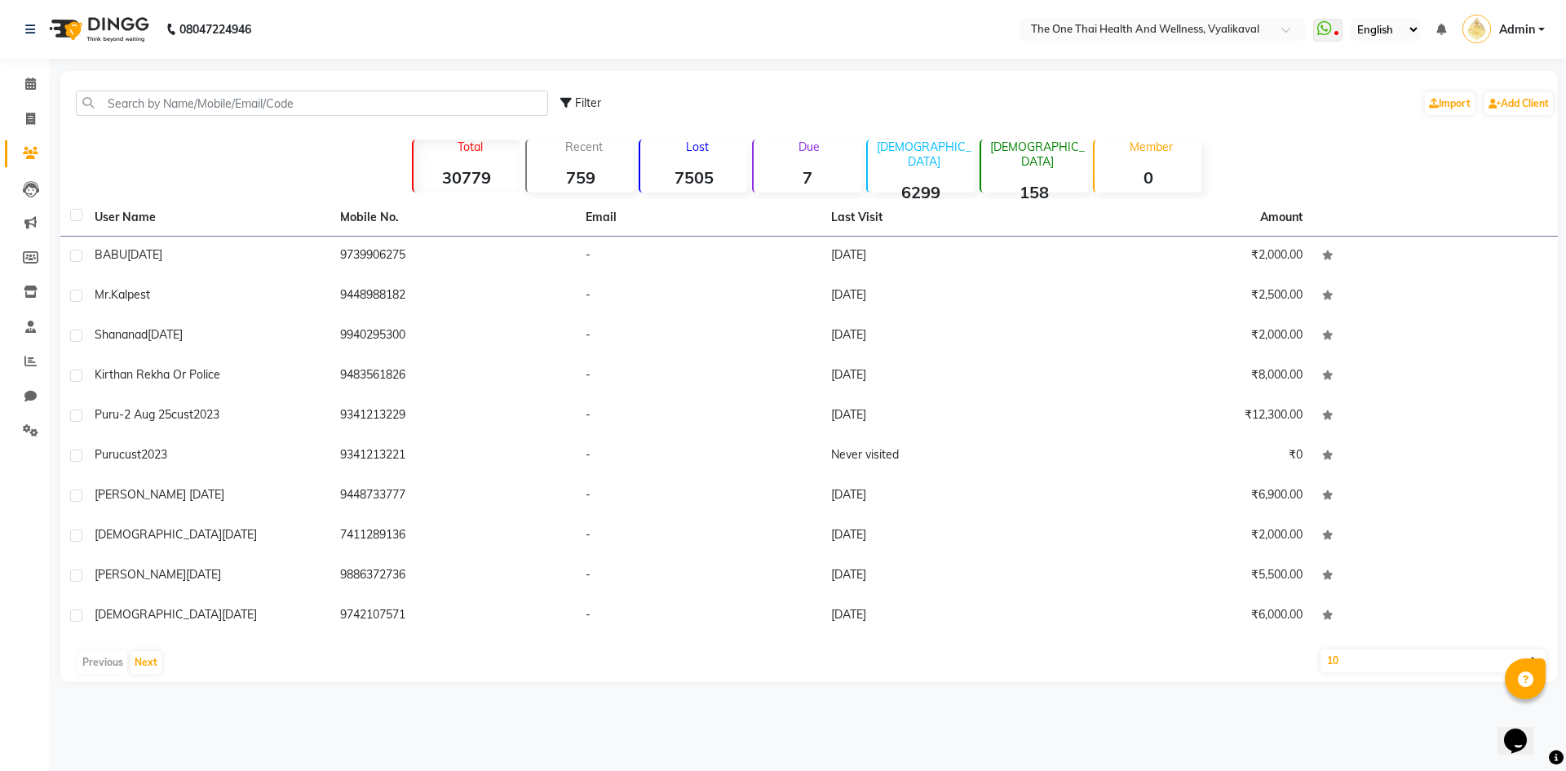
click at [243, 156] on div "Filter Import Add Client Total 30779 Recent 759 Lost 7505 Due 7 Male 6299 Femal…" at bounding box center [808, 376] width 1497 height 611
click at [26, 228] on span at bounding box center [30, 223] width 29 height 19
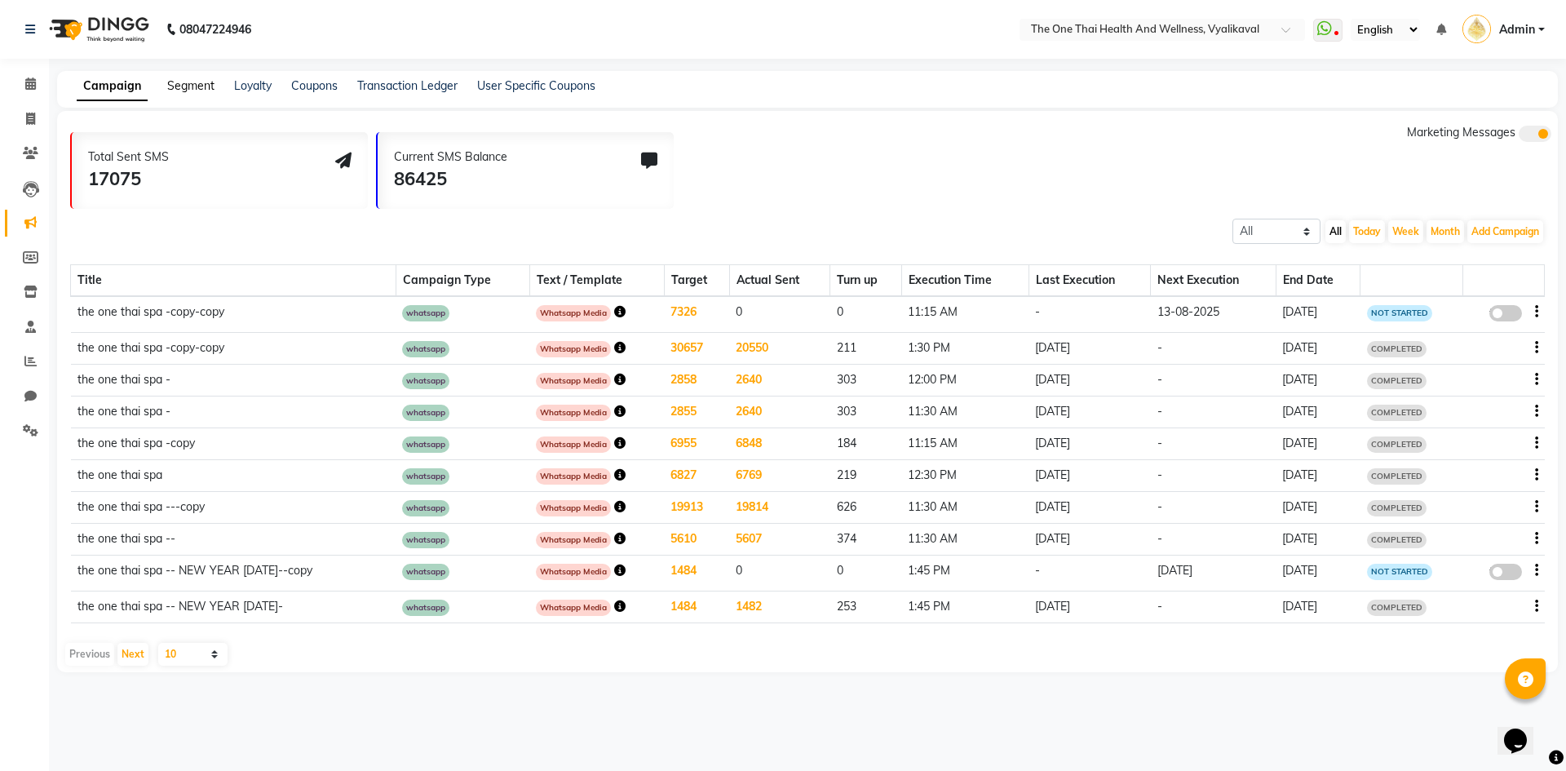
click at [183, 85] on link "Segment" at bounding box center [190, 85] width 47 height 15
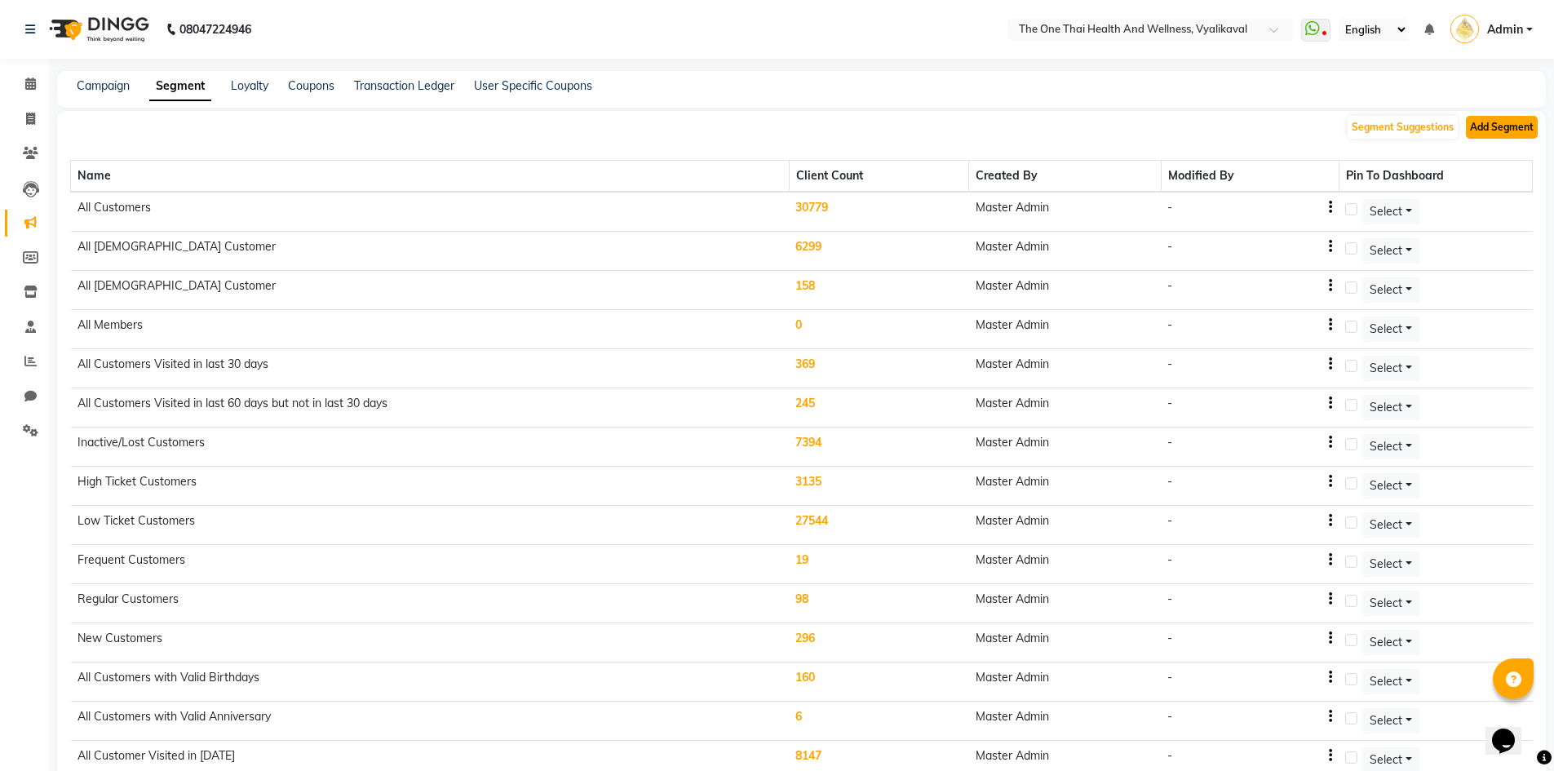
click at [1495, 130] on button "Add Segment" at bounding box center [1502, 127] width 72 height 23
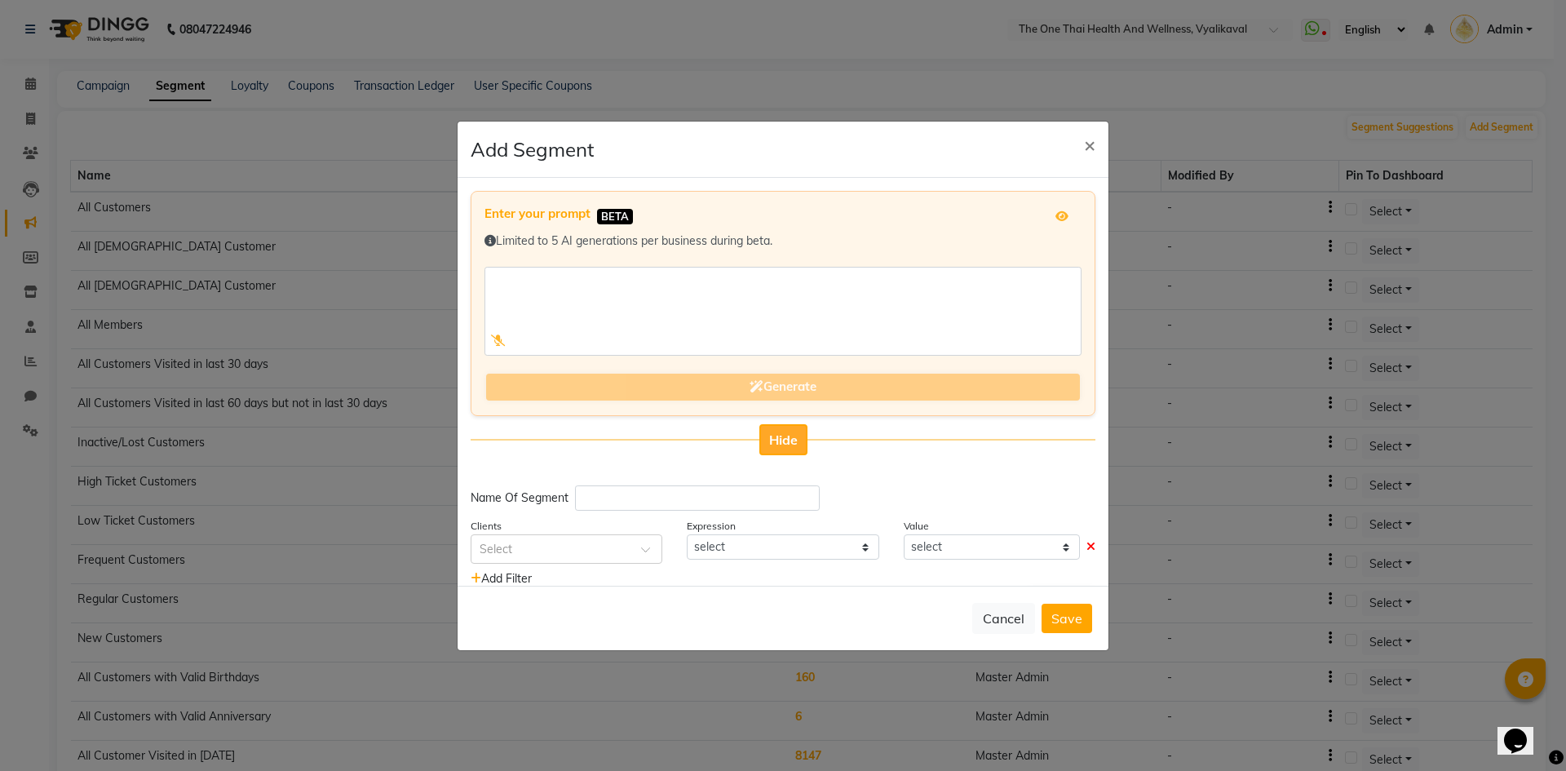
click at [776, 439] on span "Hide" at bounding box center [783, 439] width 29 height 16
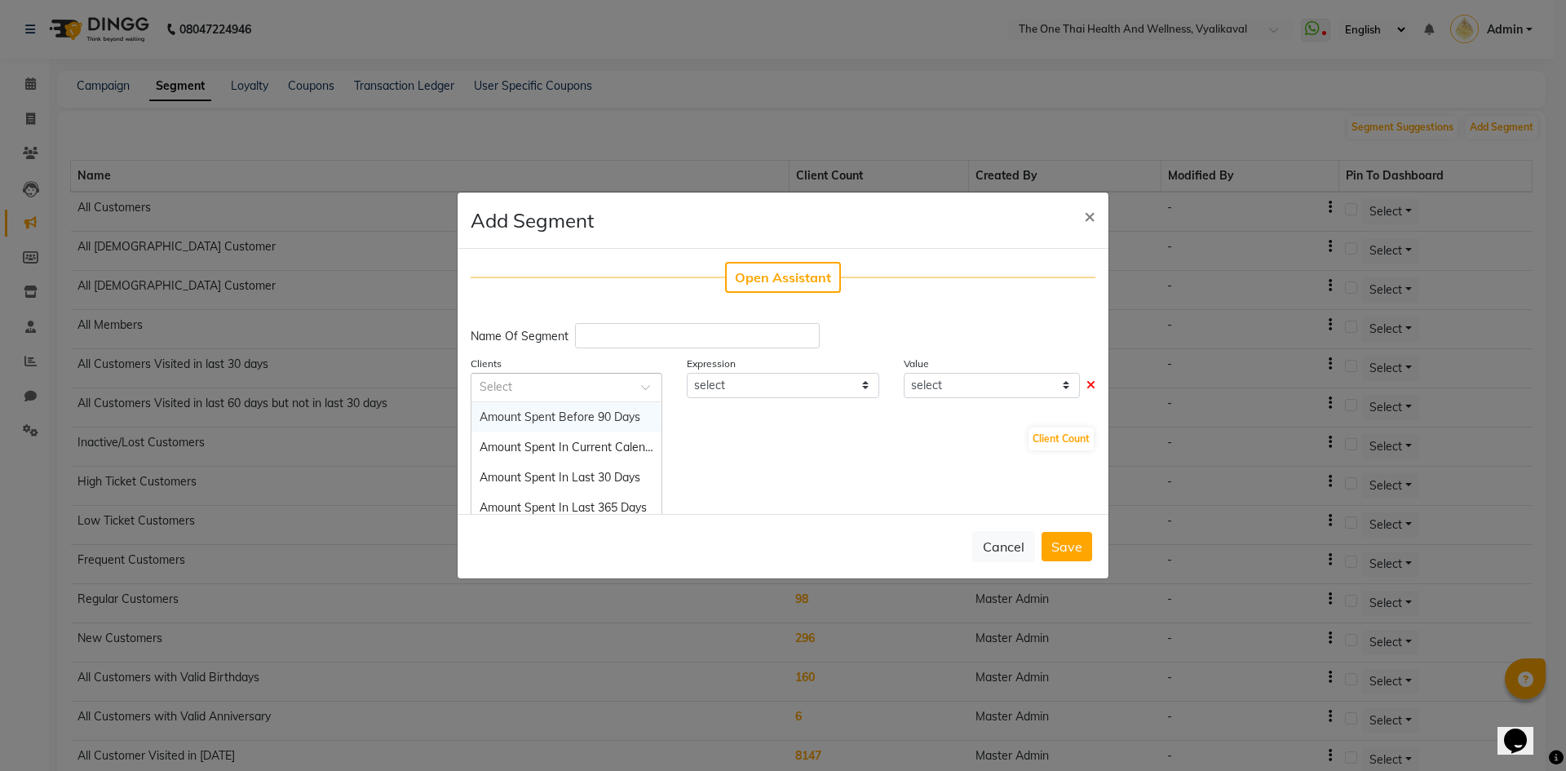
click at [567, 386] on input "text" at bounding box center [550, 386] width 141 height 17
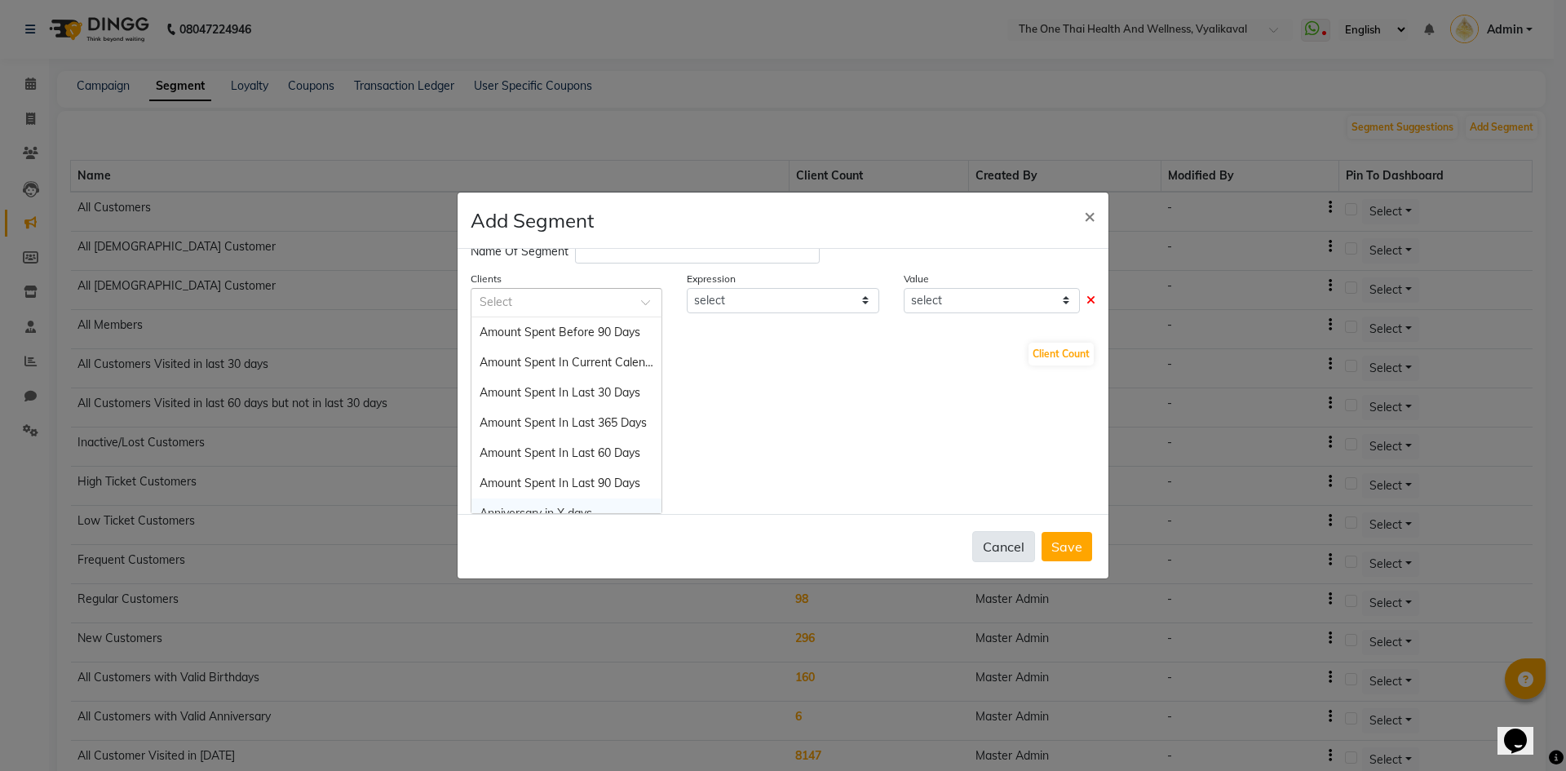
click at [1002, 552] on button "Cancel" at bounding box center [1003, 546] width 63 height 31
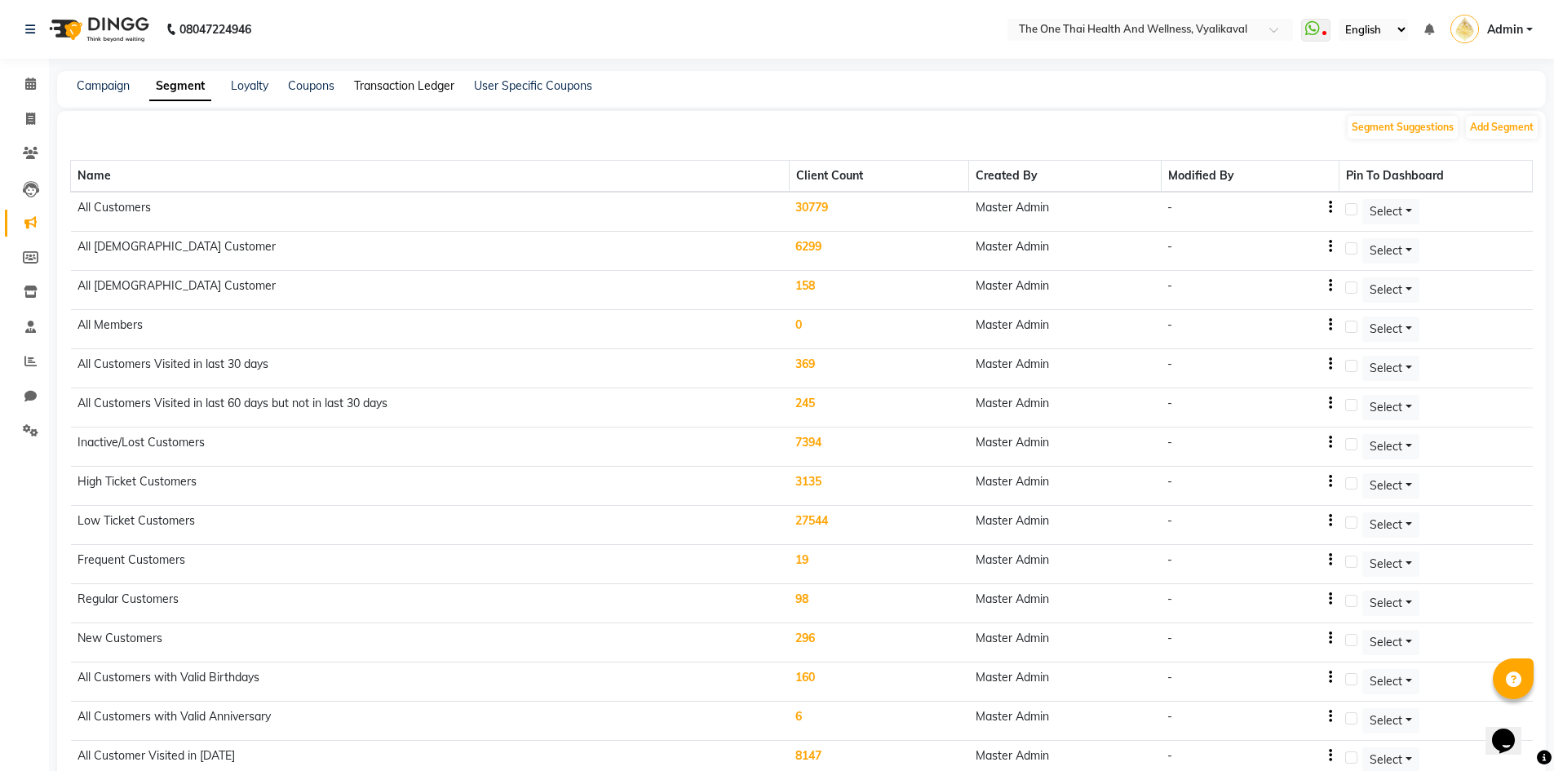
drag, startPoint x: 392, startPoint y: 87, endPoint x: 217, endPoint y: 100, distance: 175.8
click at [392, 87] on link "Transaction Ledger" at bounding box center [404, 85] width 100 height 15
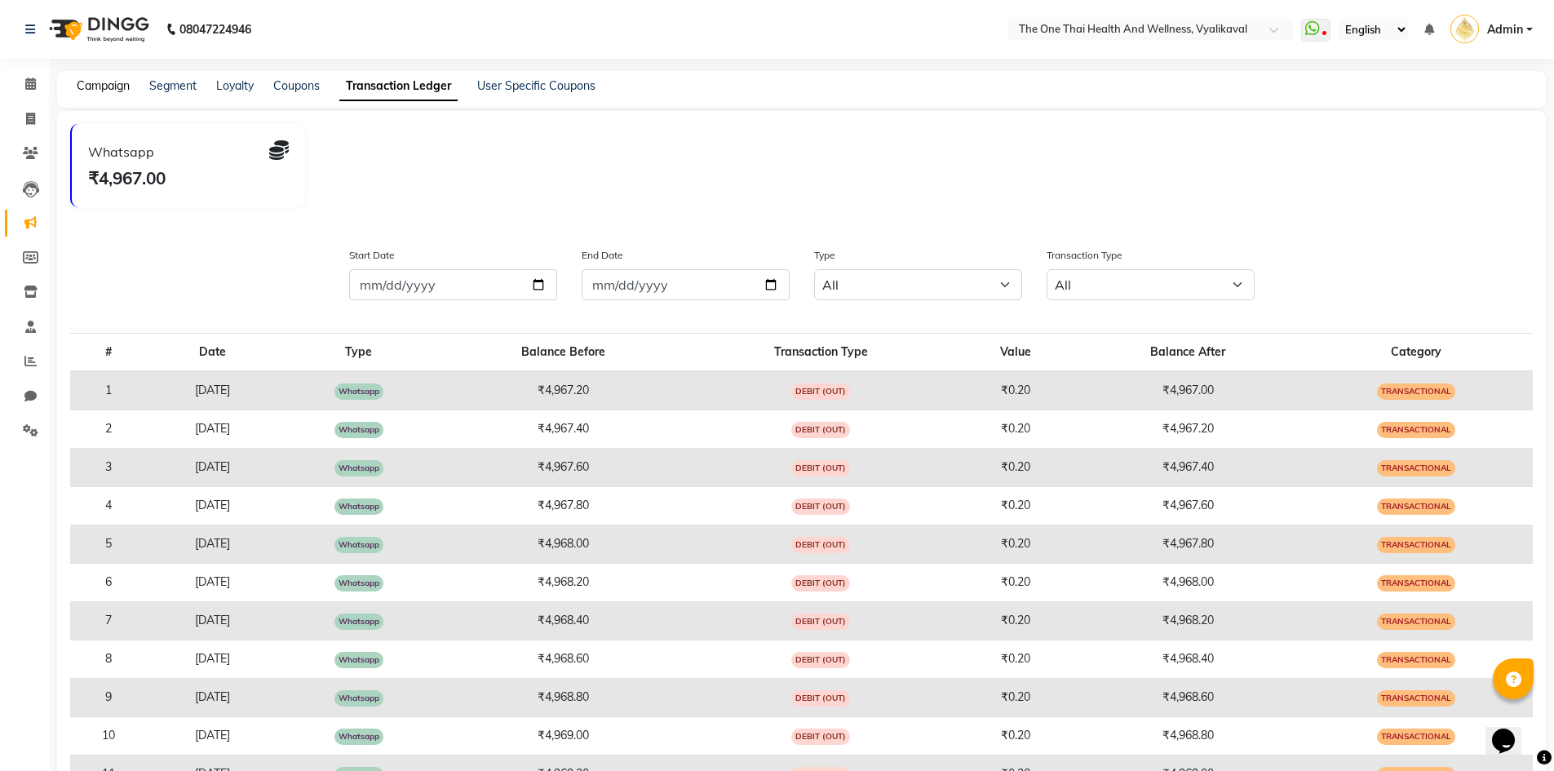
click at [114, 91] on link "Campaign" at bounding box center [103, 85] width 53 height 15
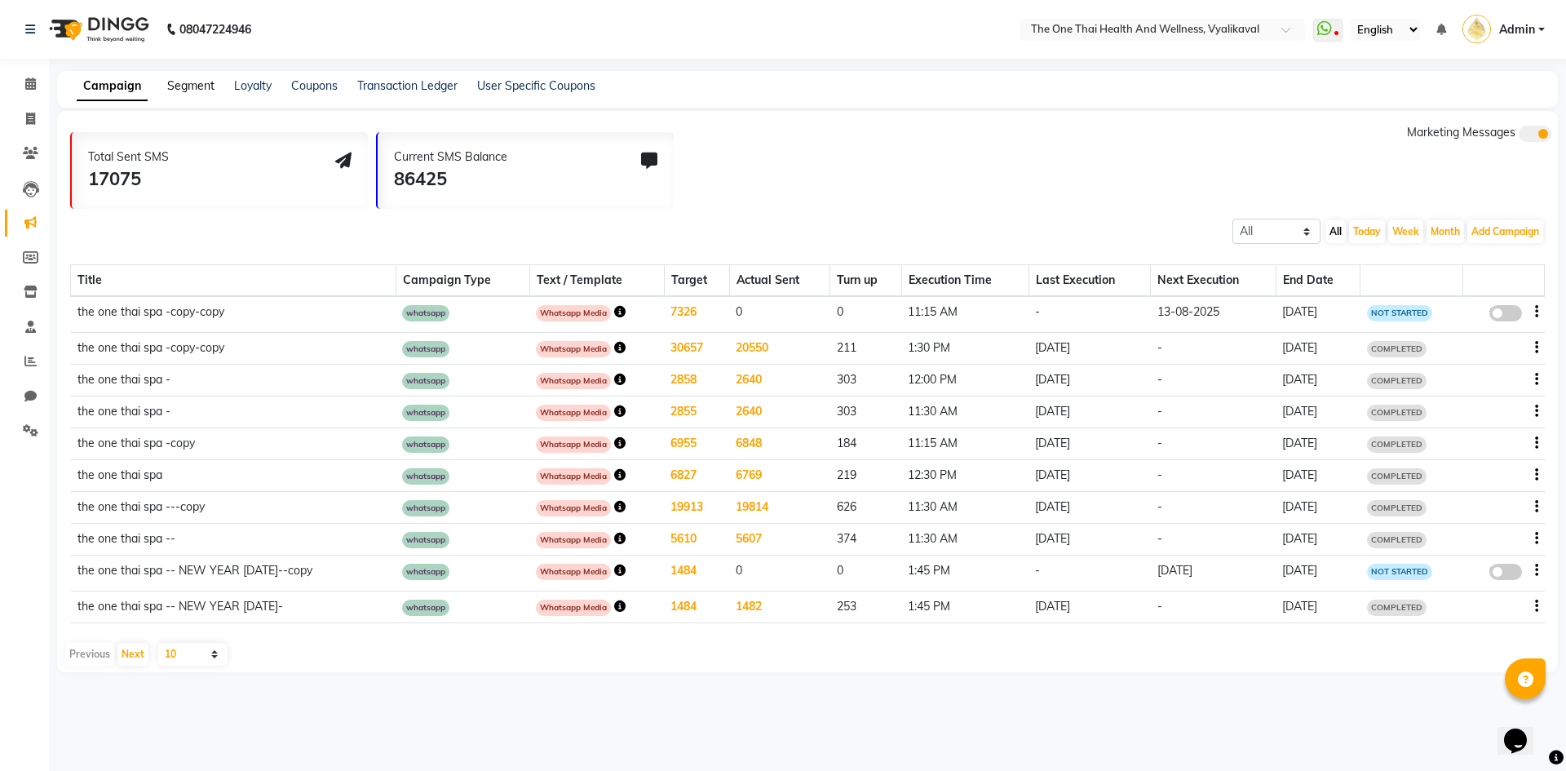
click at [182, 88] on link "Segment" at bounding box center [190, 85] width 47 height 15
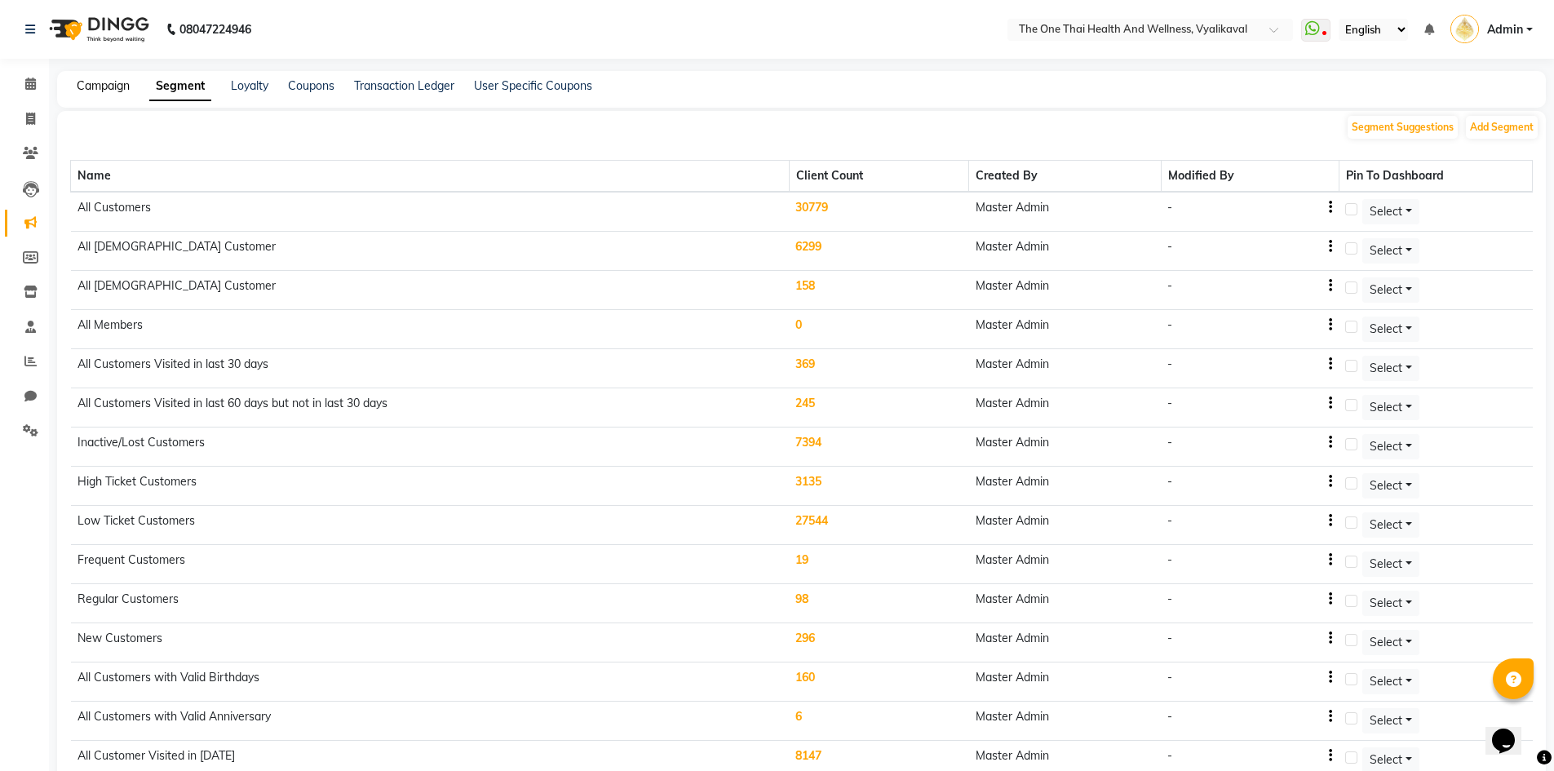
click at [85, 90] on link "Campaign" at bounding box center [103, 85] width 53 height 15
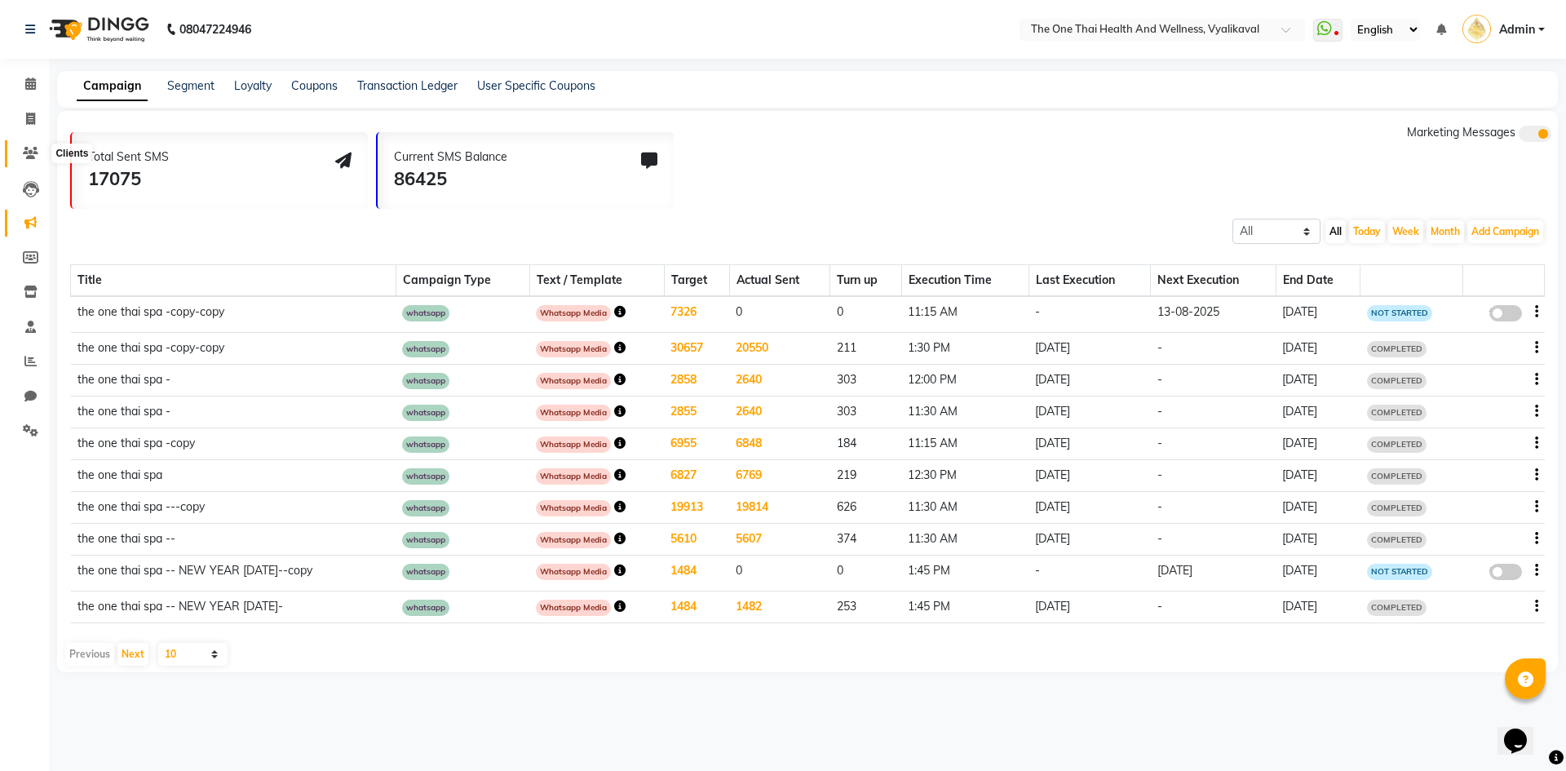
click at [26, 152] on icon at bounding box center [30, 153] width 15 height 12
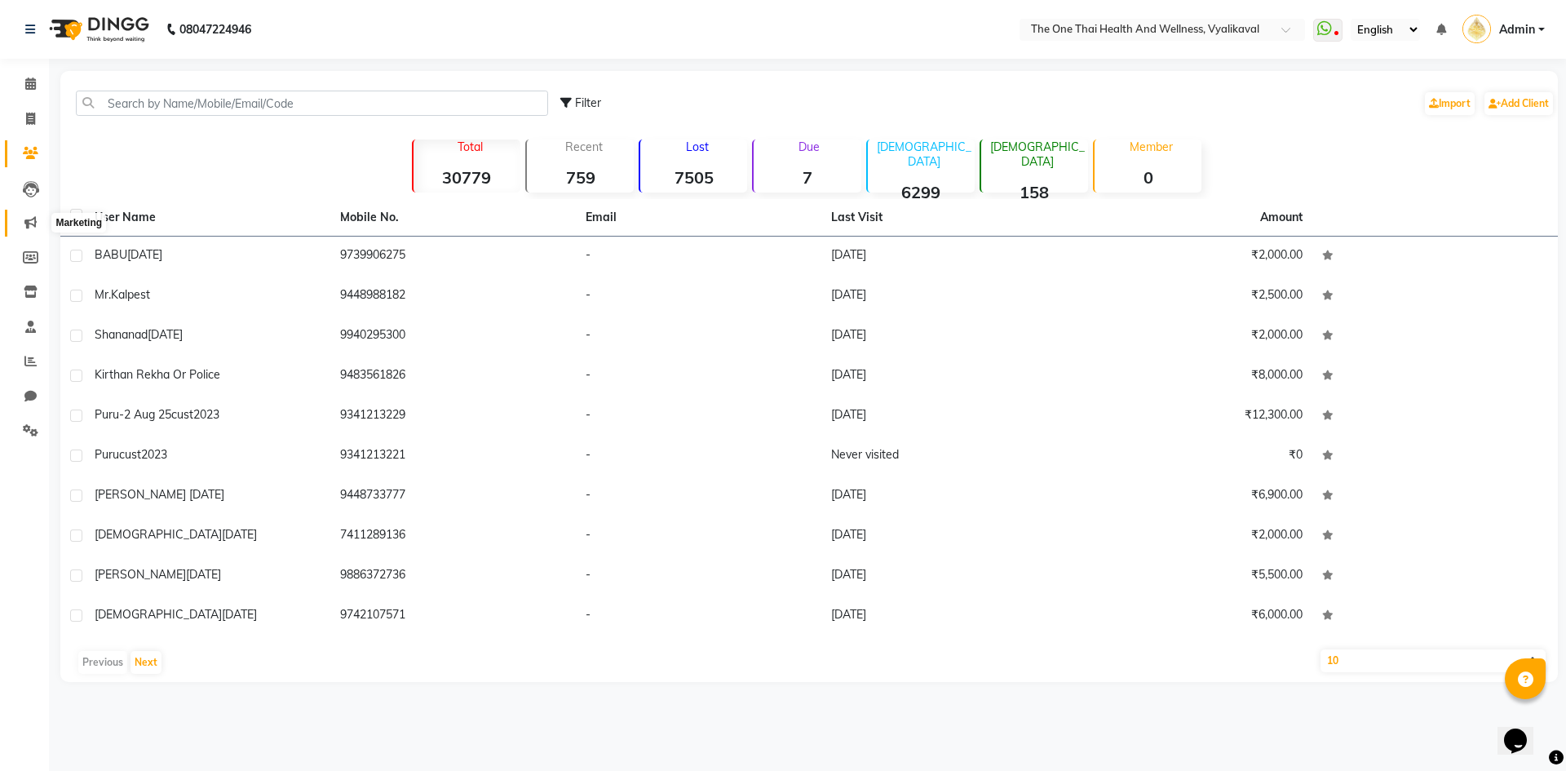
drag, startPoint x: 29, startPoint y: 224, endPoint x: 46, endPoint y: 200, distance: 29.9
click at [29, 224] on icon at bounding box center [30, 222] width 12 height 12
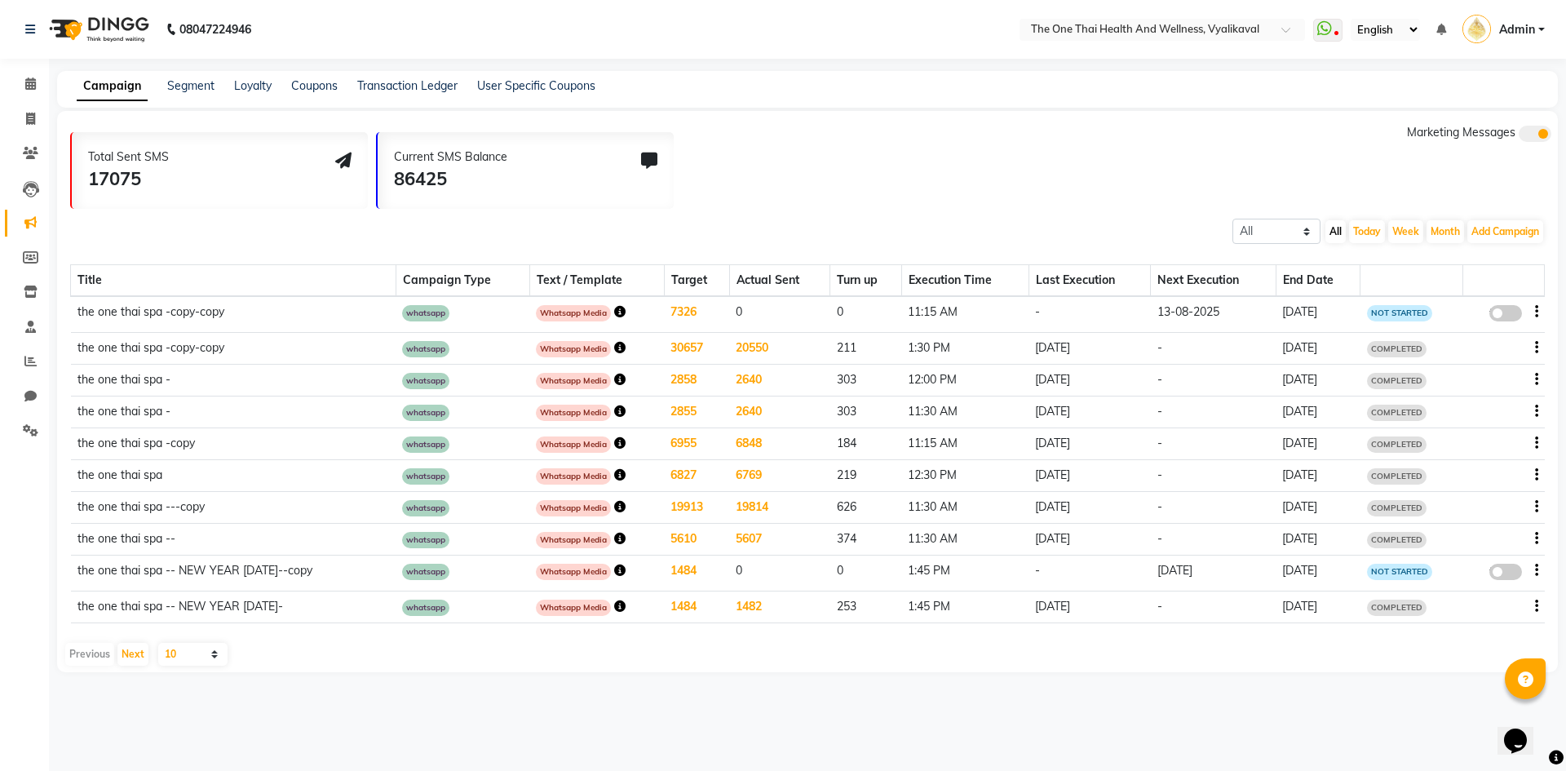
click at [19, 226] on span at bounding box center [30, 223] width 29 height 19
click at [199, 88] on link "Segment" at bounding box center [190, 85] width 47 height 15
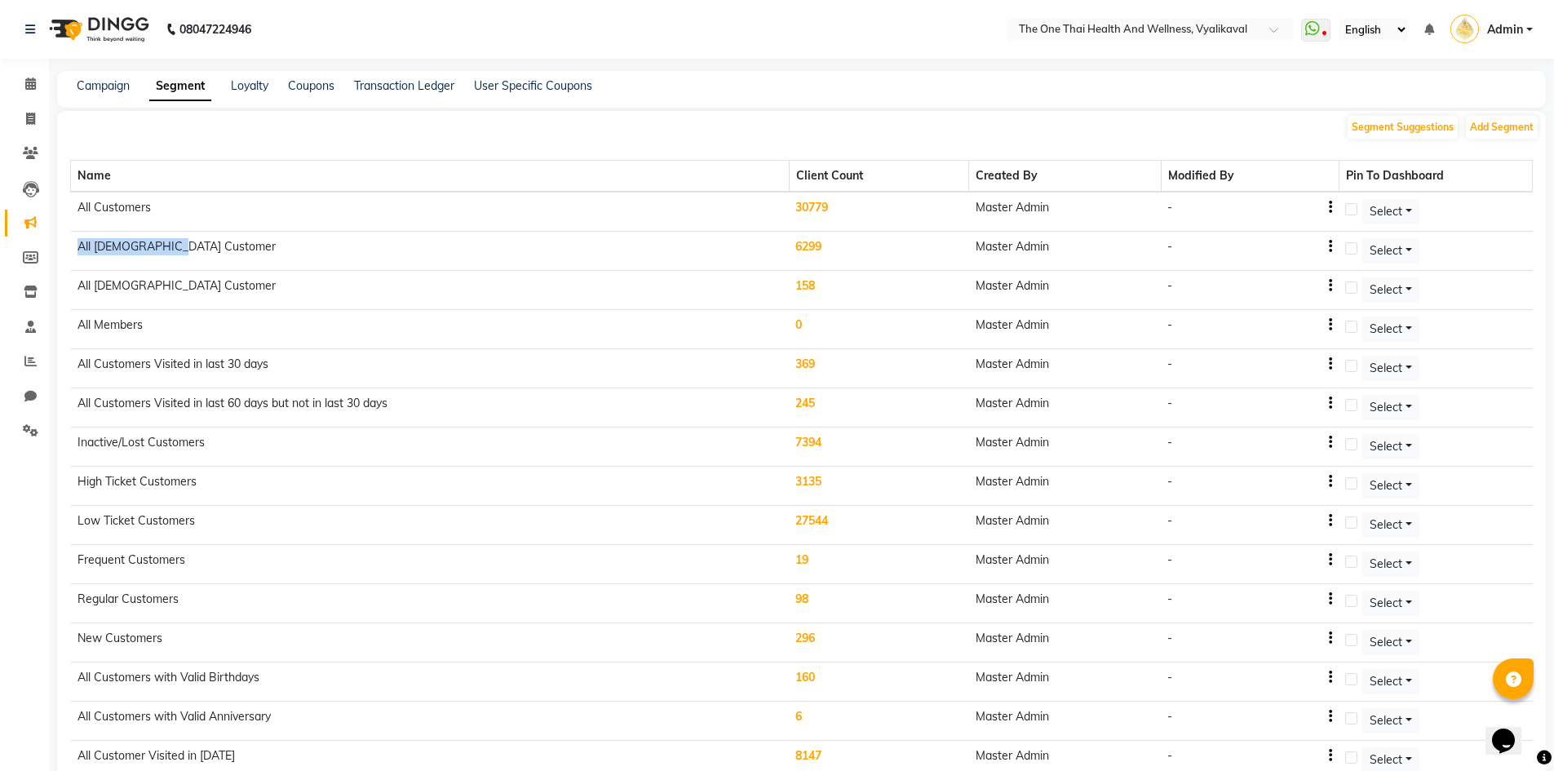
drag, startPoint x: 75, startPoint y: 247, endPoint x: 184, endPoint y: 260, distance: 109.3
click at [177, 248] on td "All [DEMOGRAPHIC_DATA] Customer" at bounding box center [430, 251] width 719 height 39
click at [233, 477] on td "High Ticket Customers" at bounding box center [430, 486] width 719 height 39
drag, startPoint x: 75, startPoint y: 484, endPoint x: 193, endPoint y: 503, distance: 119.9
click at [201, 494] on td "High Ticket Customers" at bounding box center [430, 486] width 719 height 39
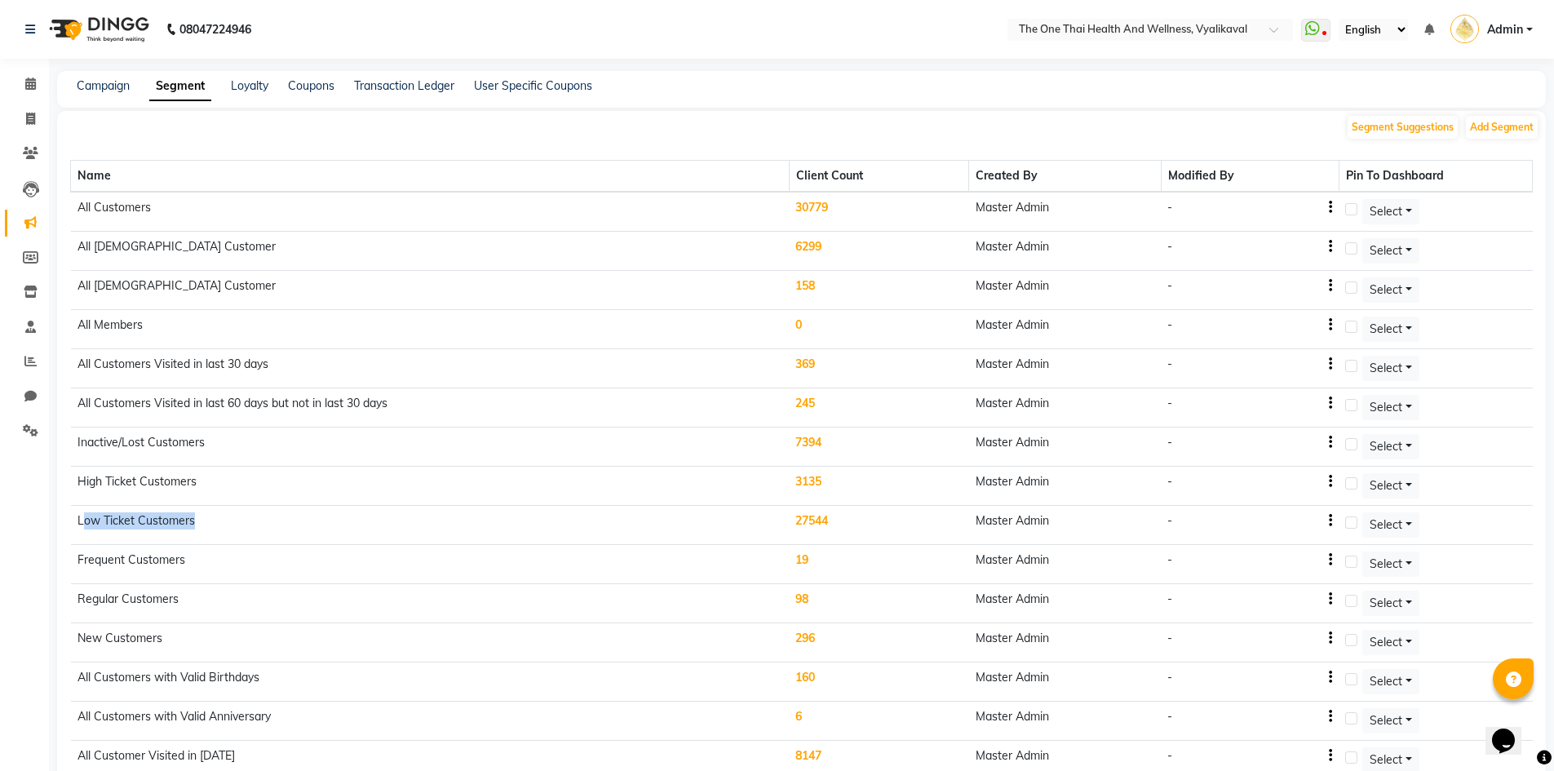
drag, startPoint x: 81, startPoint y: 520, endPoint x: 214, endPoint y: 525, distance: 133.8
click at [214, 525] on td "Low Ticket Customers" at bounding box center [430, 525] width 719 height 39
click at [280, 518] on td "Low Ticket Customers" at bounding box center [430, 525] width 719 height 39
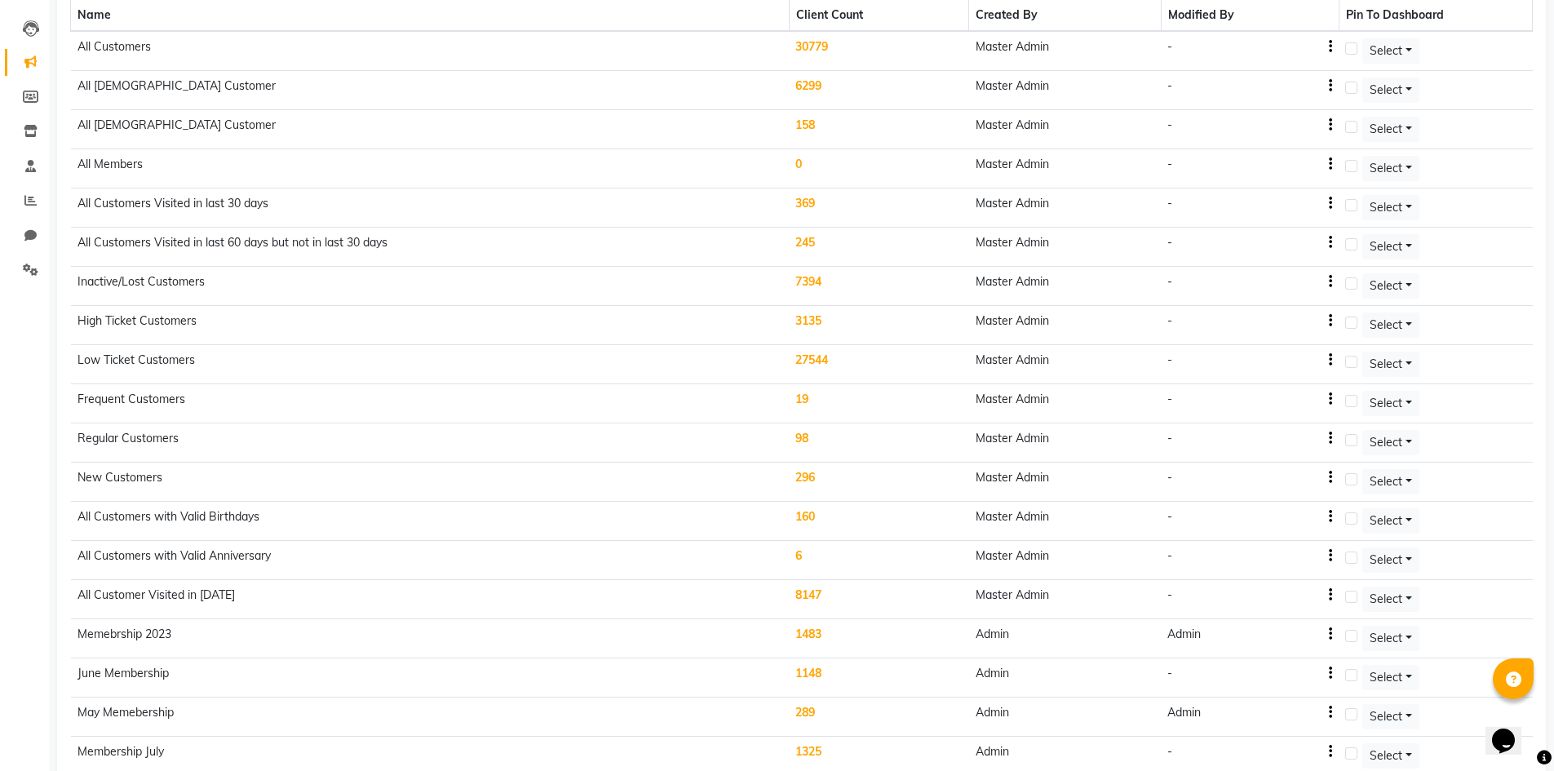
scroll to position [79, 0]
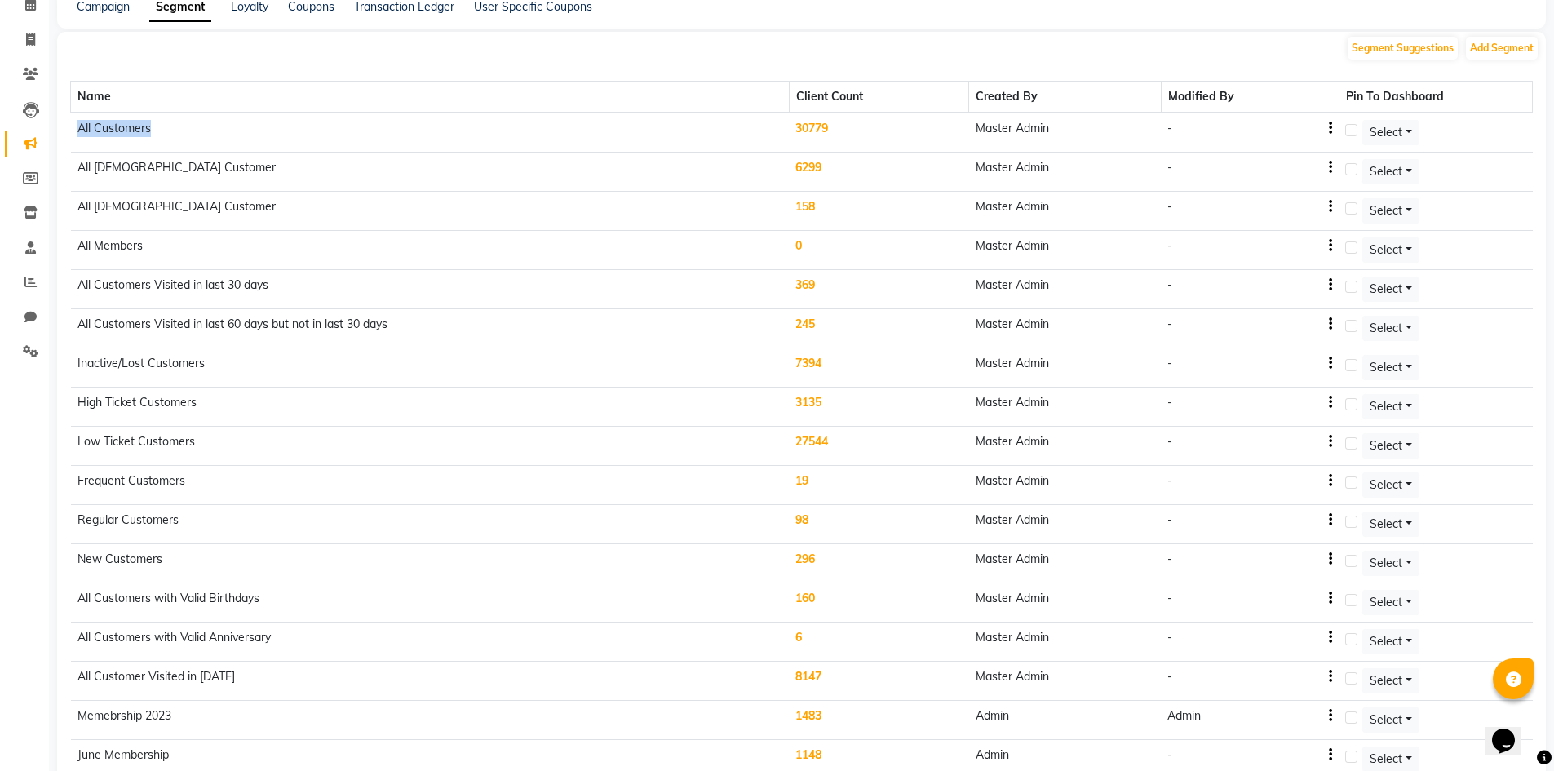
drag, startPoint x: 155, startPoint y: 128, endPoint x: 75, endPoint y: 128, distance: 79.9
click at [75, 128] on td "All Customers" at bounding box center [430, 133] width 719 height 40
click at [190, 126] on td "All Customers" at bounding box center [430, 133] width 719 height 40
drag, startPoint x: 164, startPoint y: 122, endPoint x: 82, endPoint y: 121, distance: 81.6
click at [82, 121] on td "All Customers" at bounding box center [430, 133] width 719 height 40
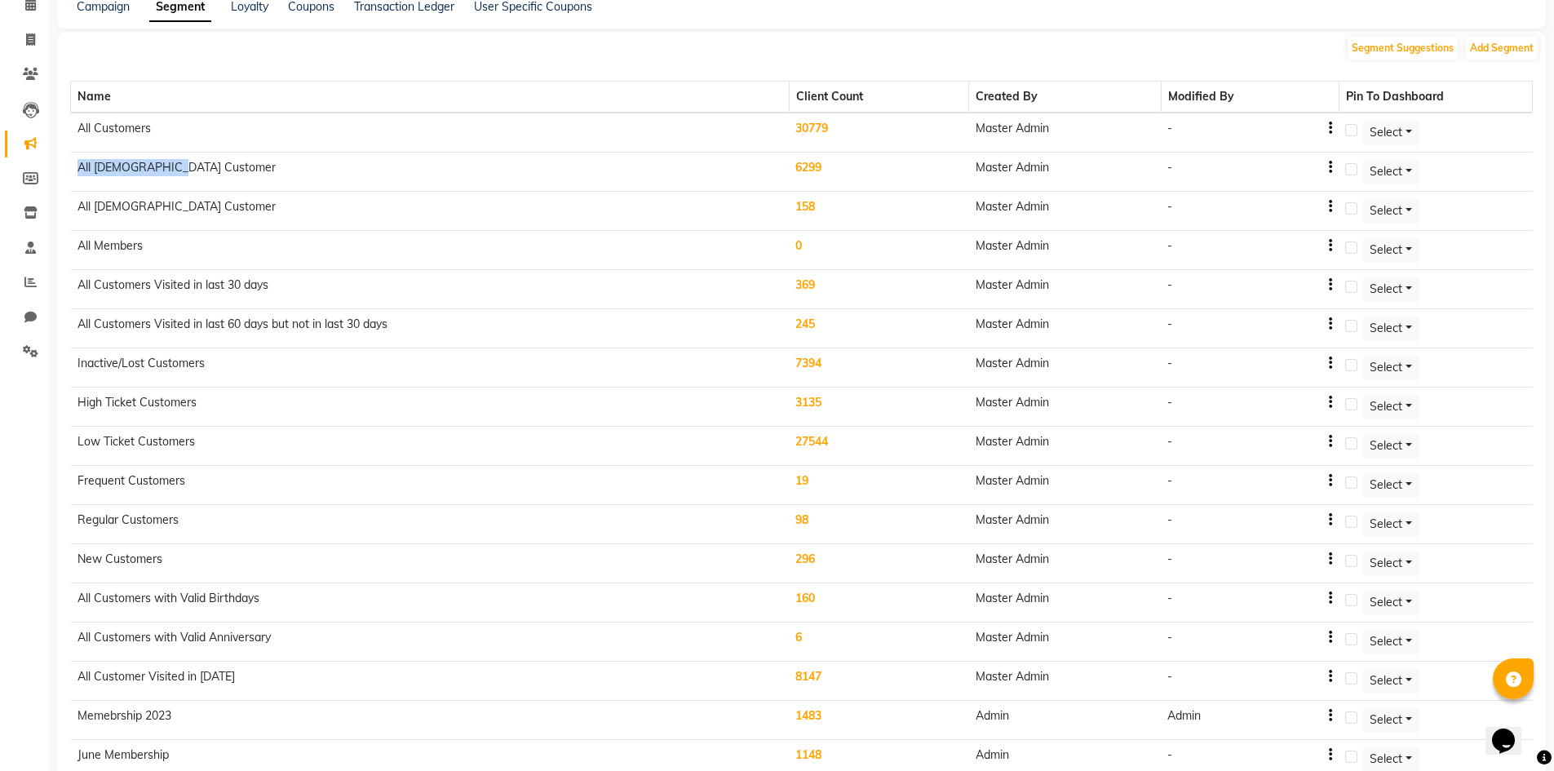
drag, startPoint x: 185, startPoint y: 165, endPoint x: 79, endPoint y: 173, distance: 106.3
click at [79, 173] on td "All [DEMOGRAPHIC_DATA] Customer" at bounding box center [430, 172] width 719 height 39
drag, startPoint x: 194, startPoint y: 210, endPoint x: 80, endPoint y: 207, distance: 114.2
click at [80, 207] on td "All [DEMOGRAPHIC_DATA] Customer" at bounding box center [430, 211] width 719 height 39
click at [230, 206] on td "All [DEMOGRAPHIC_DATA] Customer" at bounding box center [430, 211] width 719 height 39
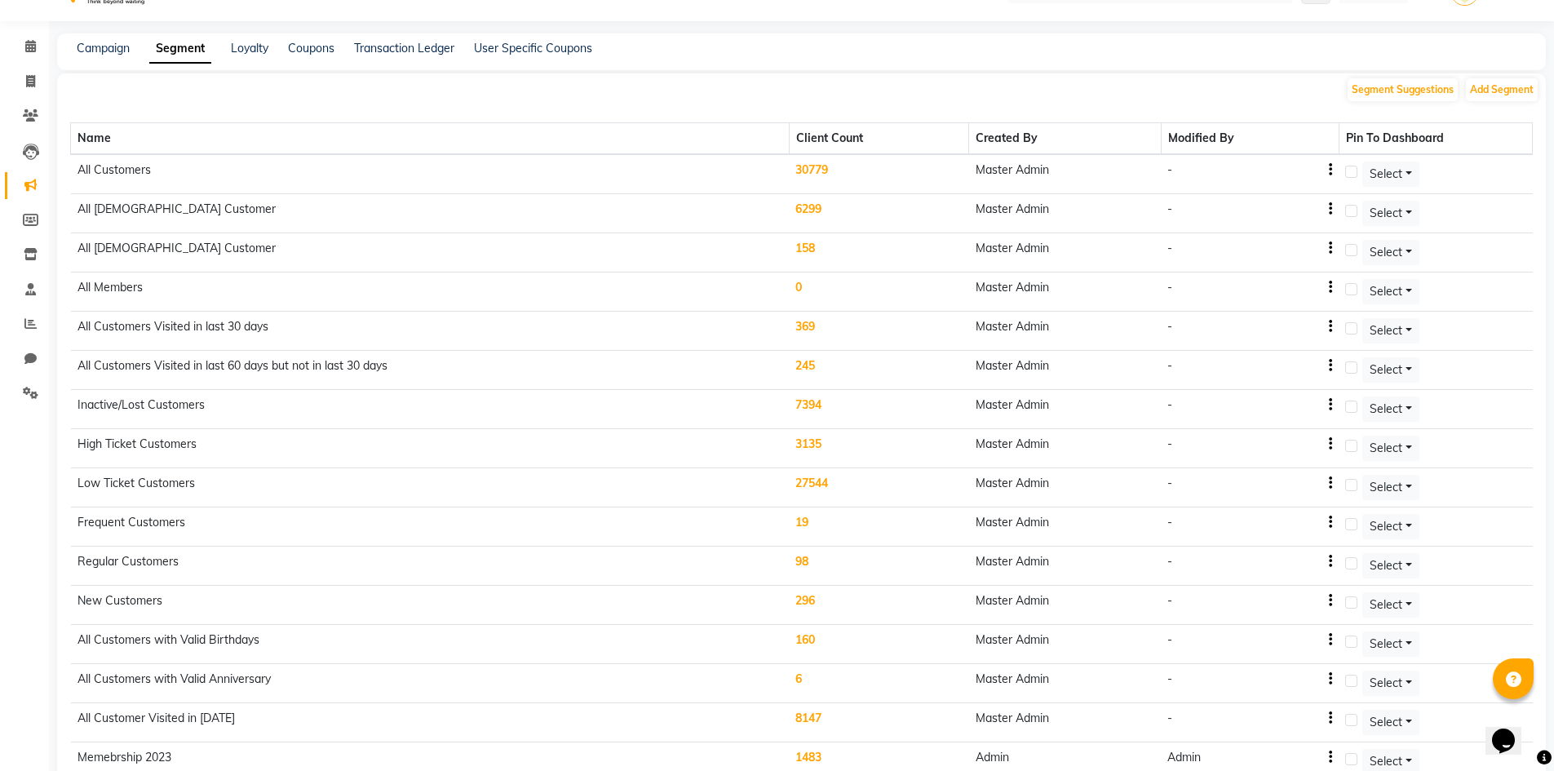
scroll to position [0, 0]
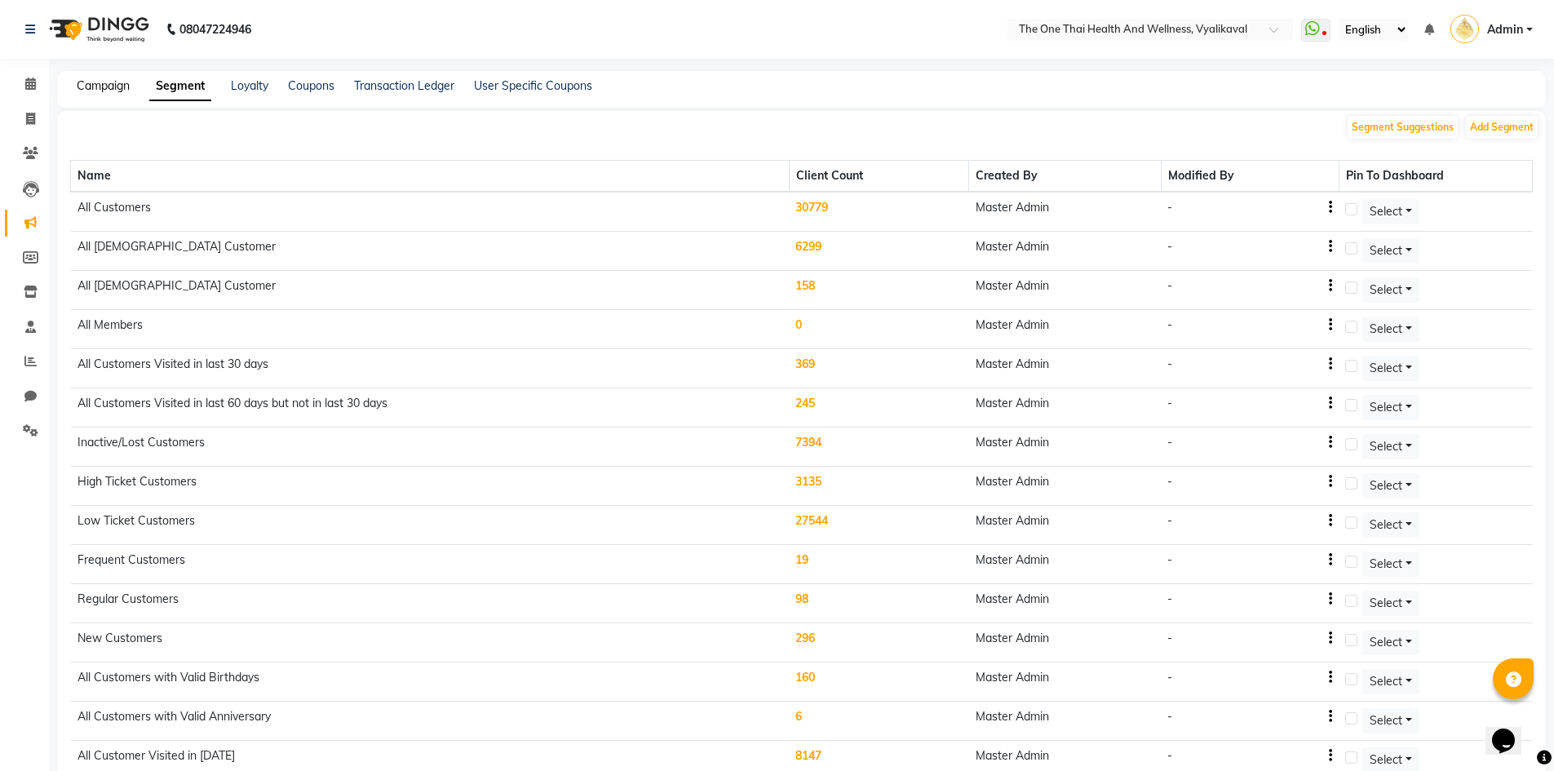
click at [103, 88] on link "Campaign" at bounding box center [103, 85] width 53 height 15
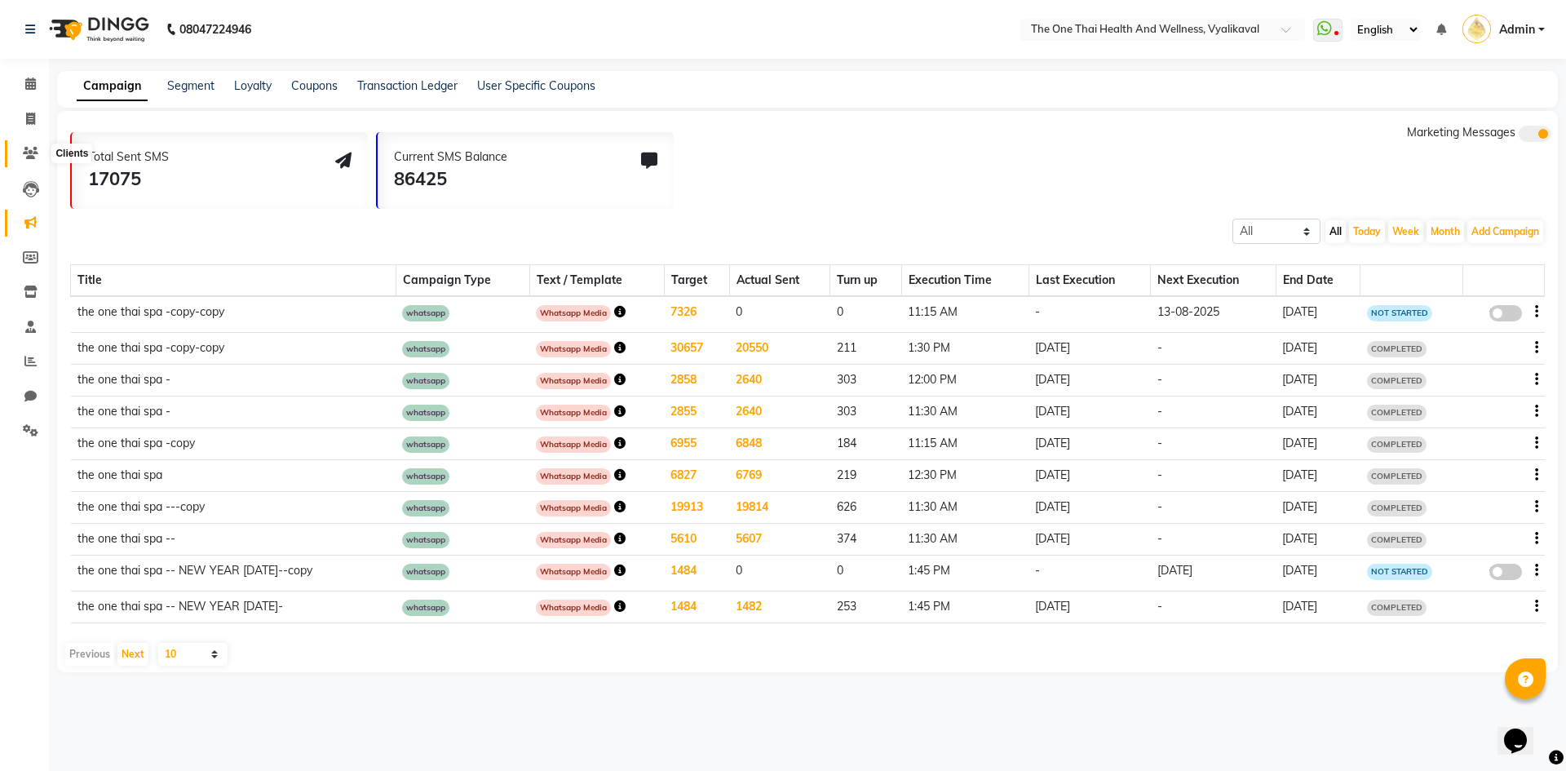
click at [29, 157] on icon at bounding box center [30, 153] width 15 height 12
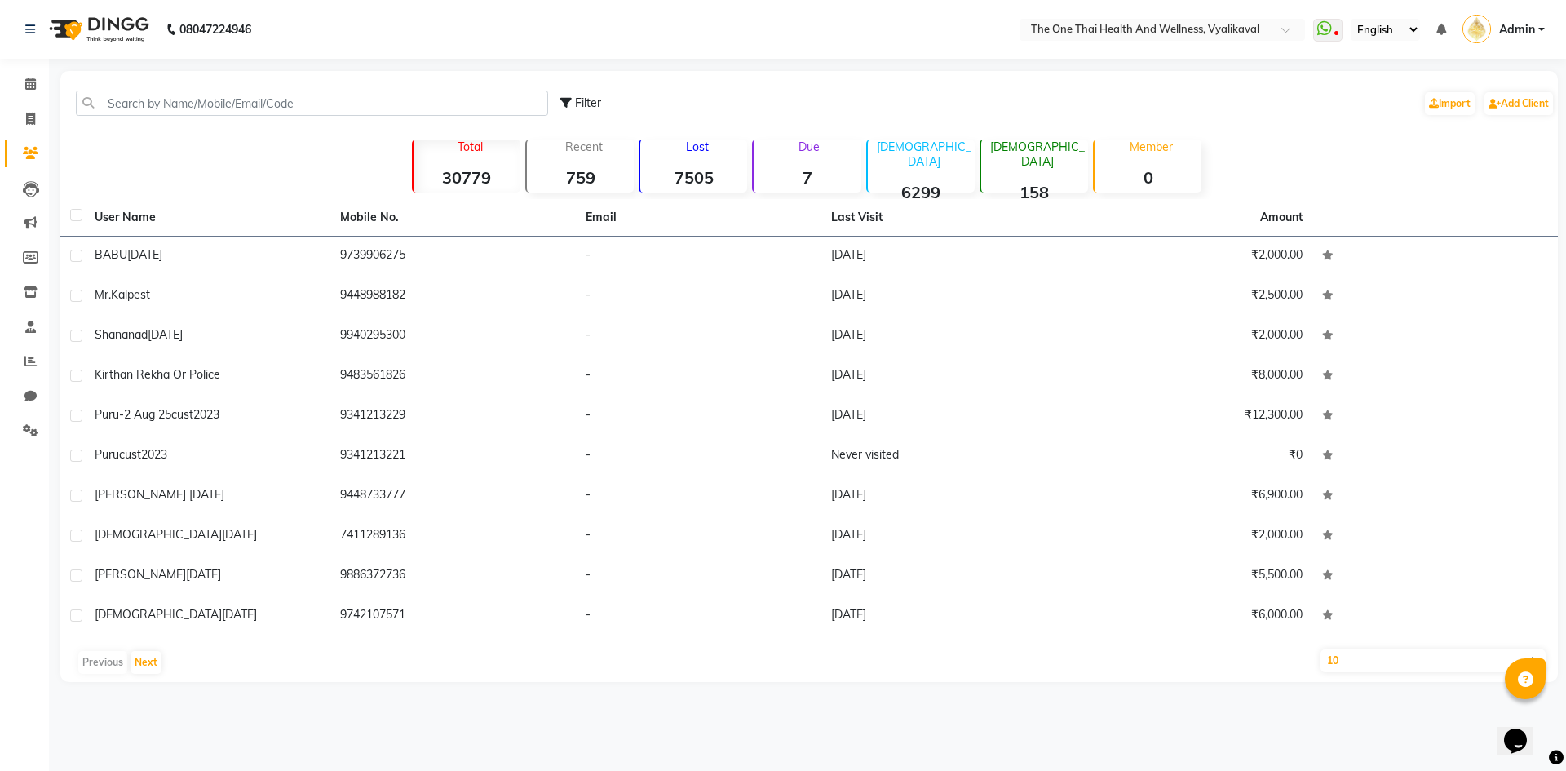
click at [1024, 182] on strong "158" at bounding box center [1034, 192] width 107 height 20
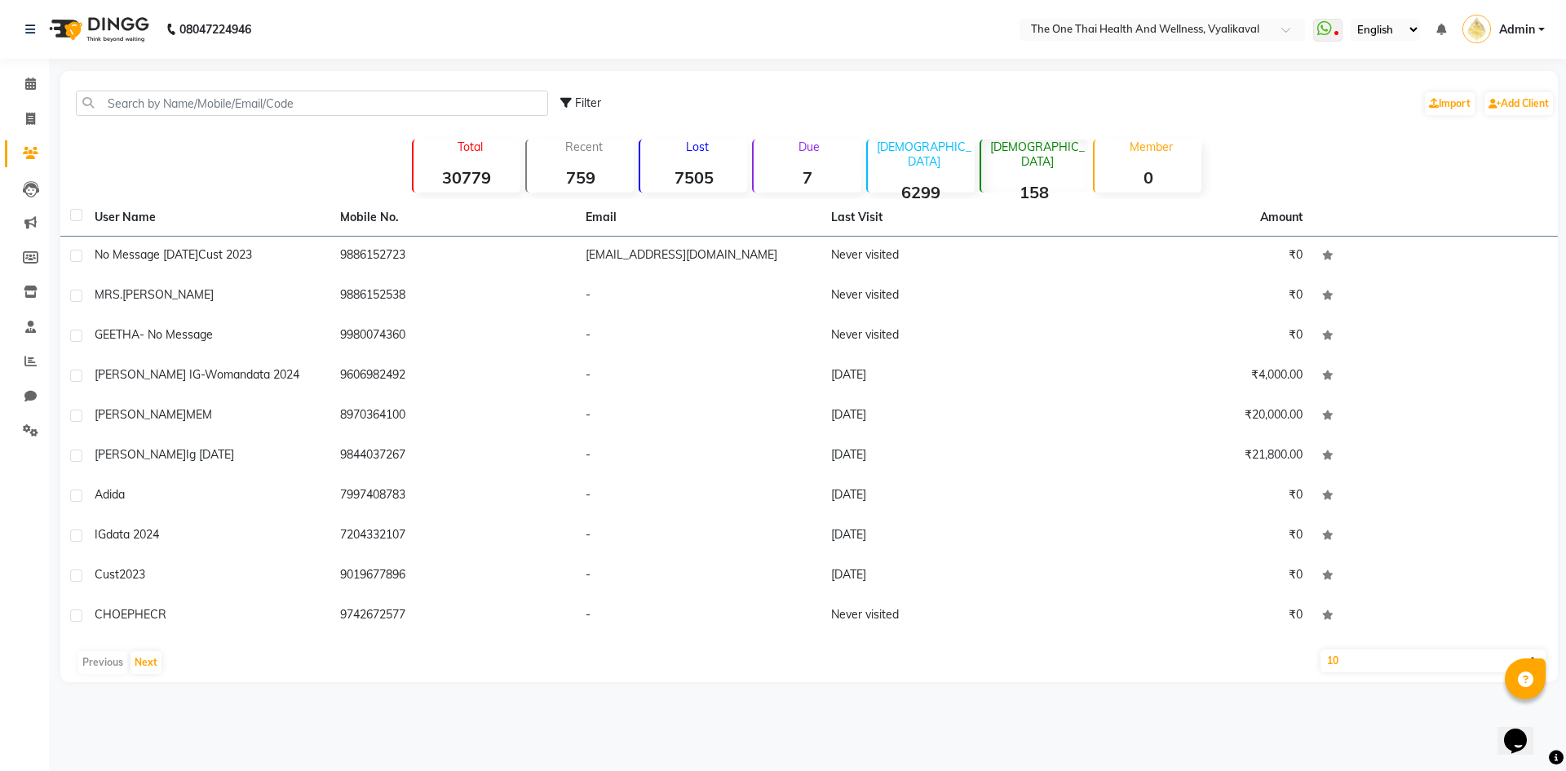
click at [886, 182] on strong "6299" at bounding box center [921, 192] width 107 height 20
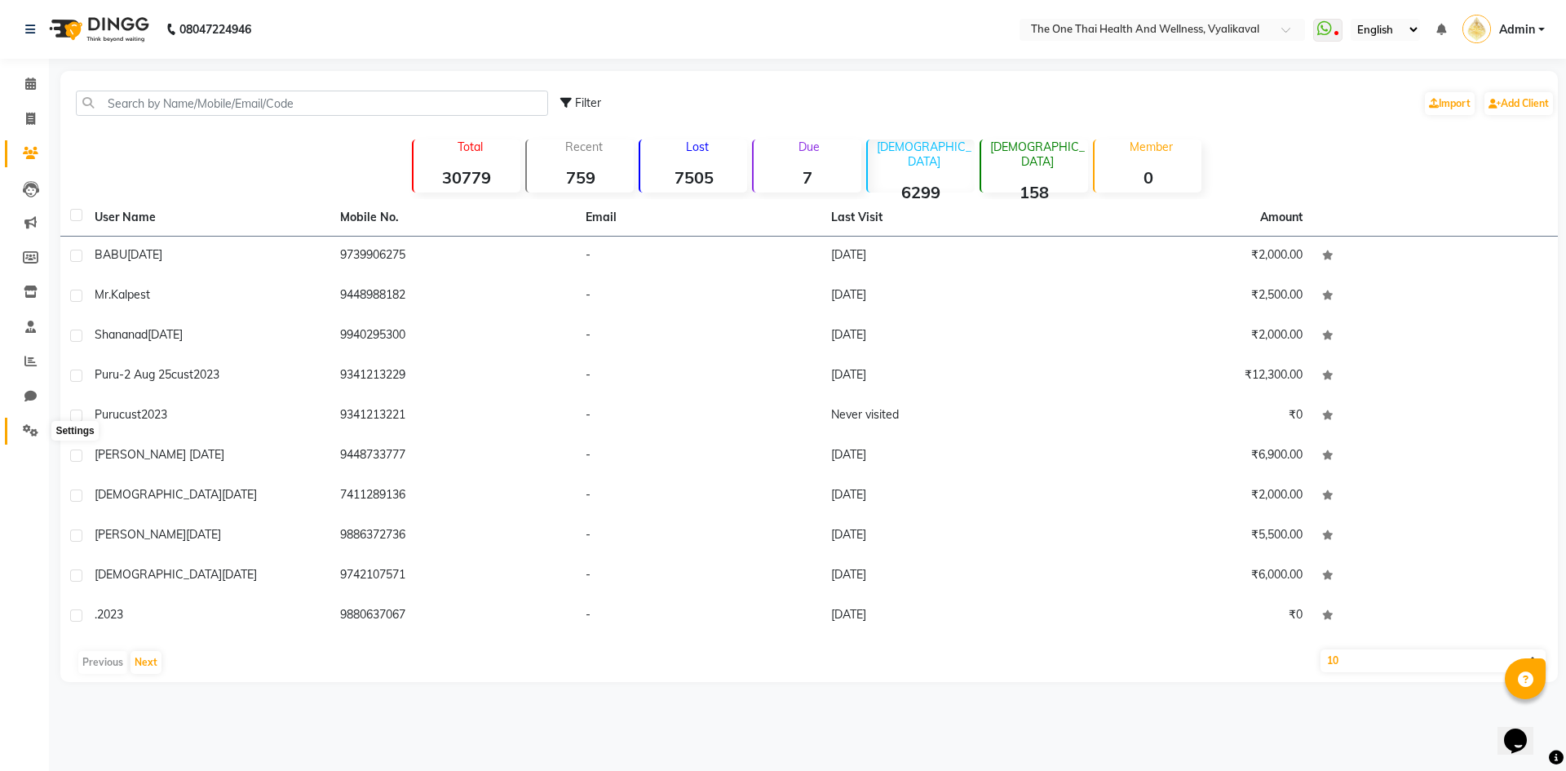
click at [31, 424] on icon at bounding box center [30, 430] width 15 height 12
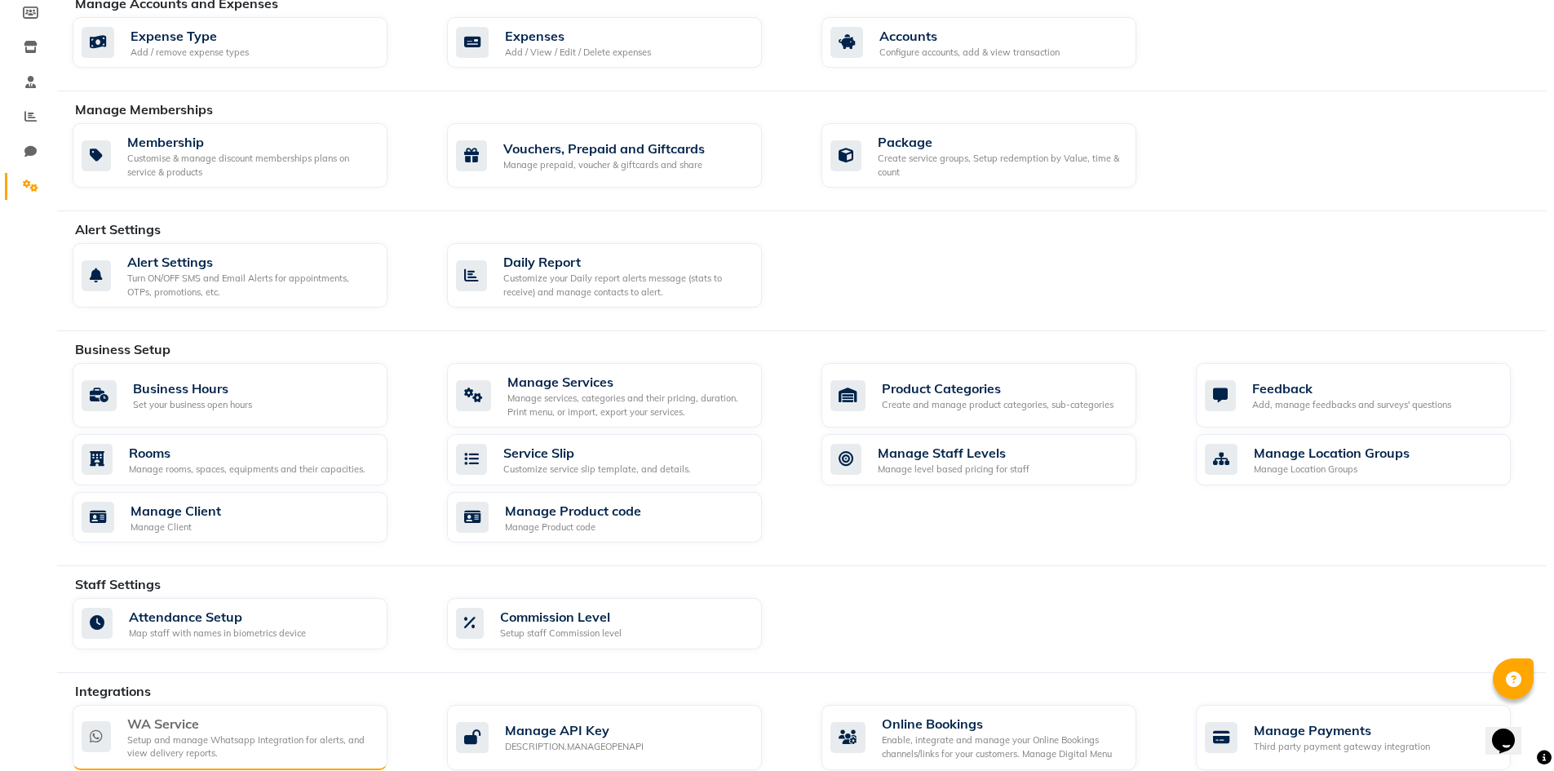
scroll to position [326, 0]
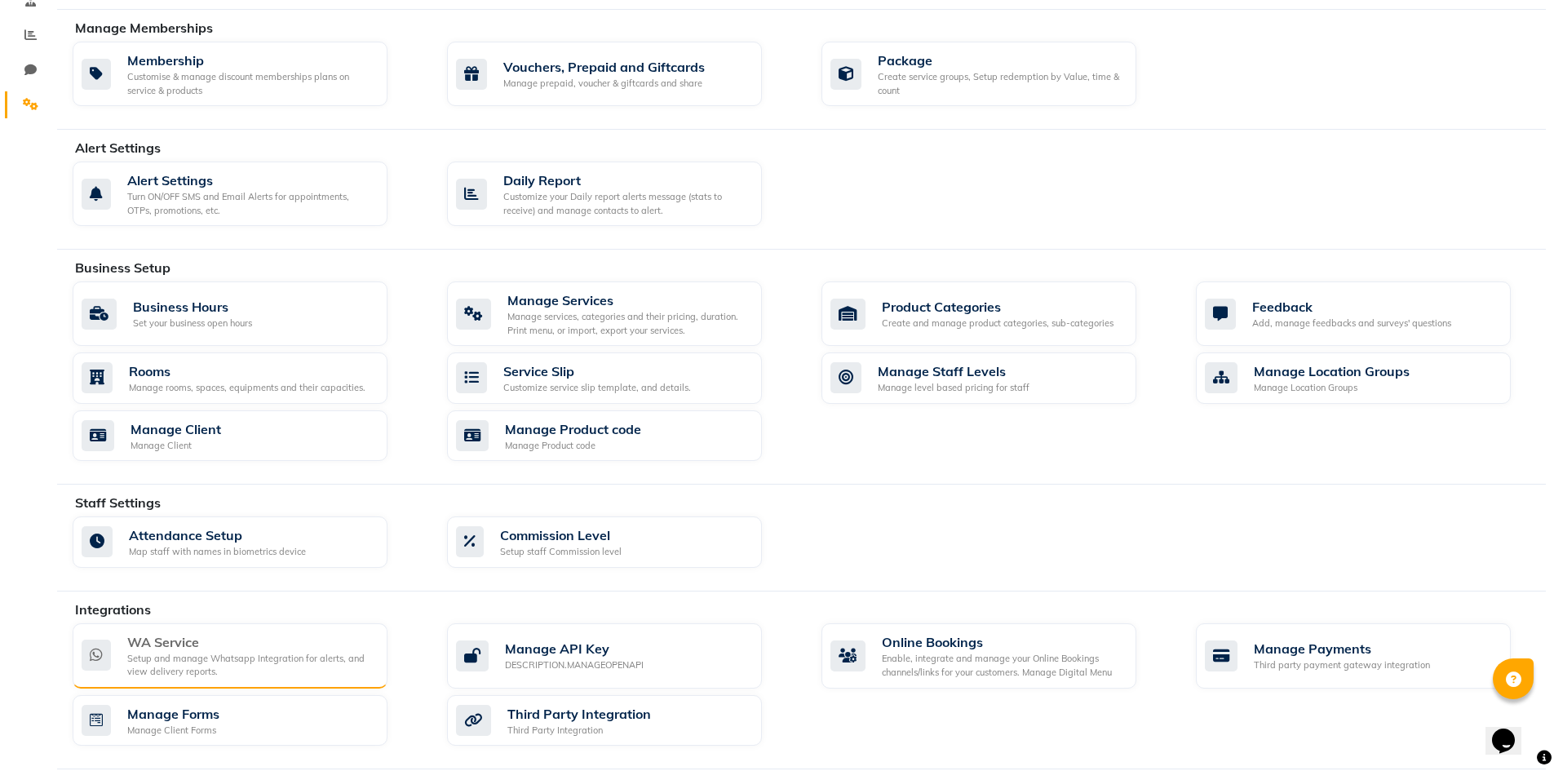
click at [218, 666] on div "Setup and manage Whatsapp Integration for alerts, and view delivery reports." at bounding box center [250, 665] width 247 height 27
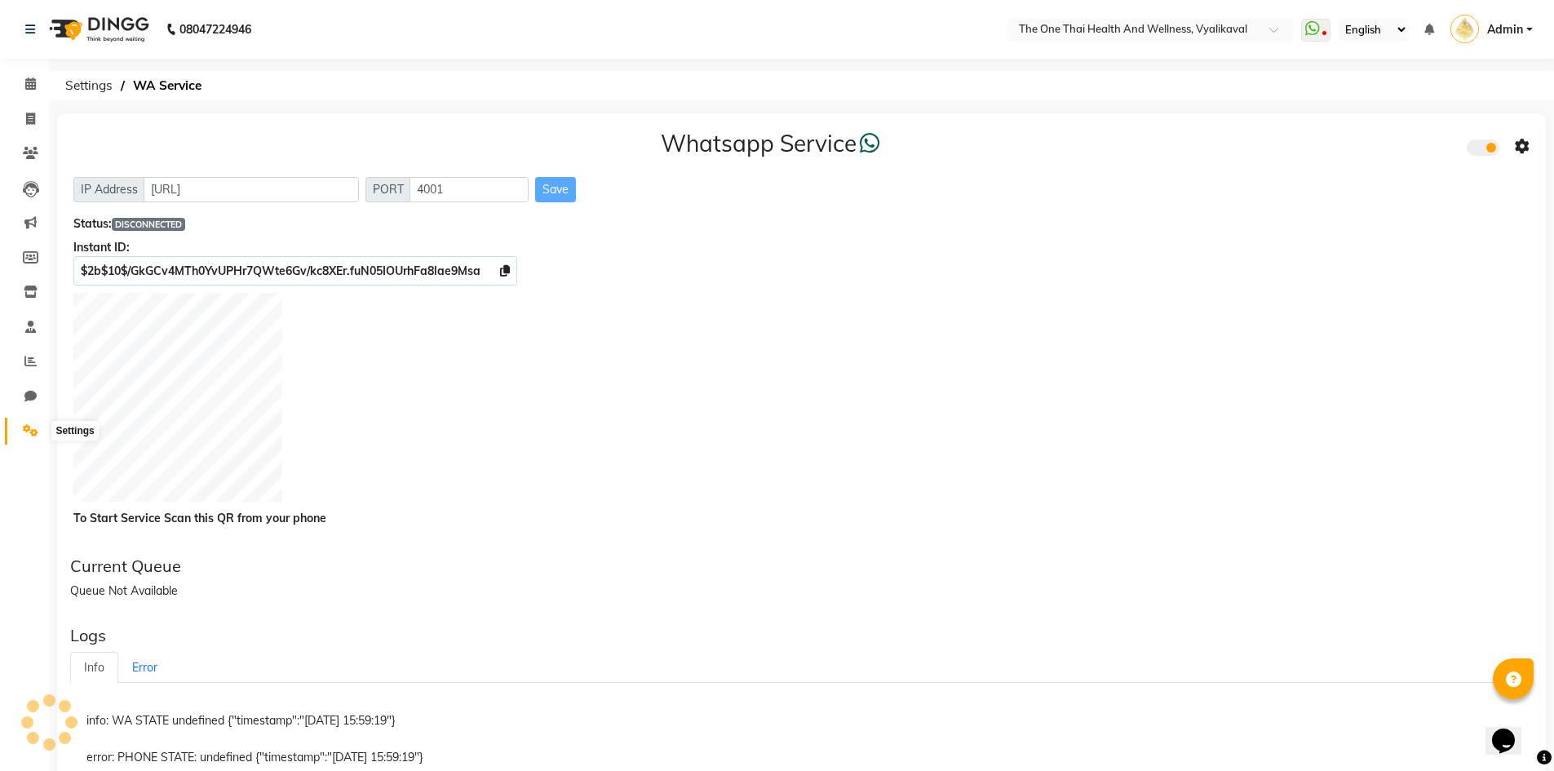
click at [29, 431] on icon at bounding box center [30, 430] width 15 height 12
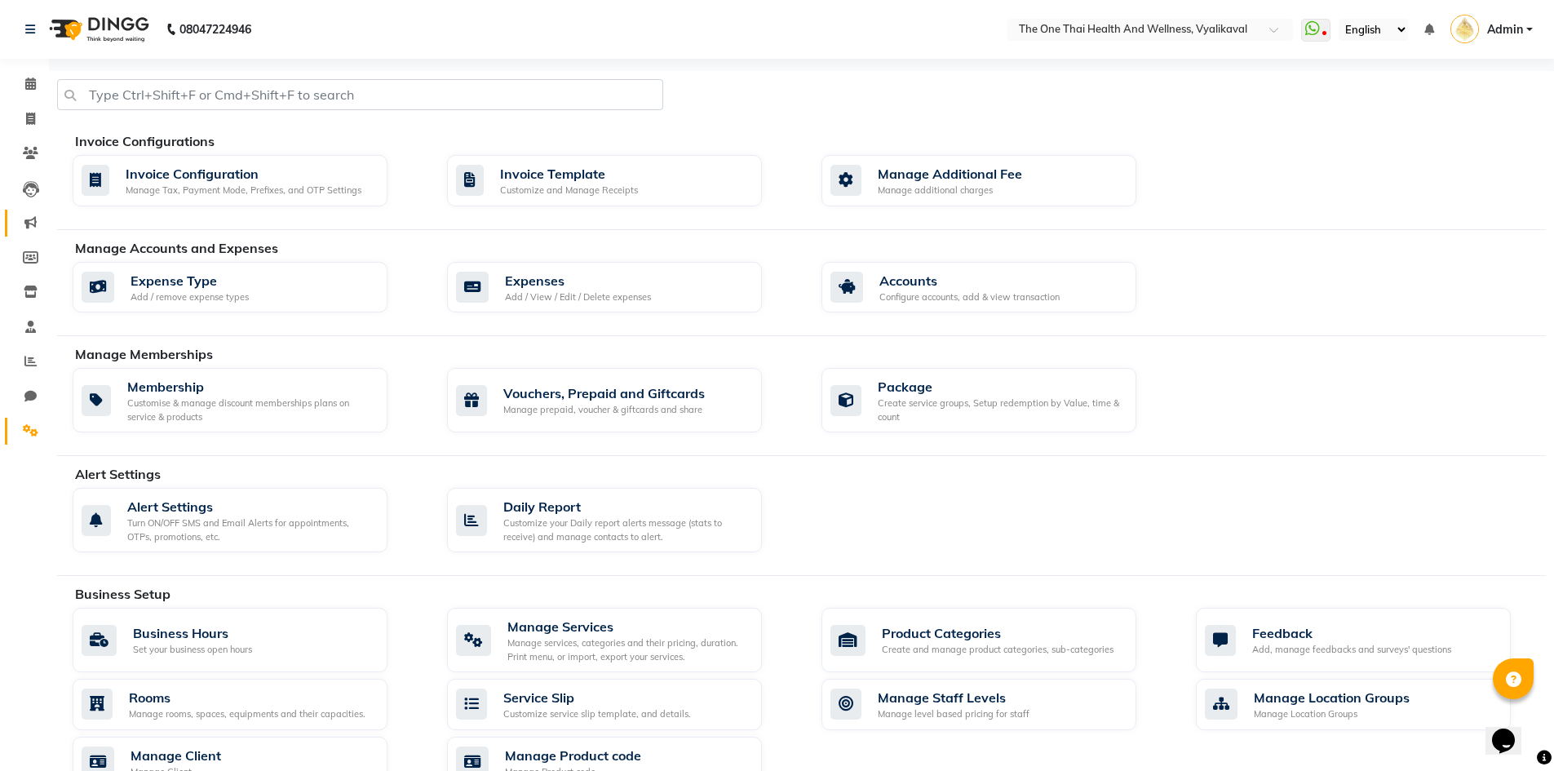
click at [22, 211] on link "Marketing" at bounding box center [24, 223] width 39 height 27
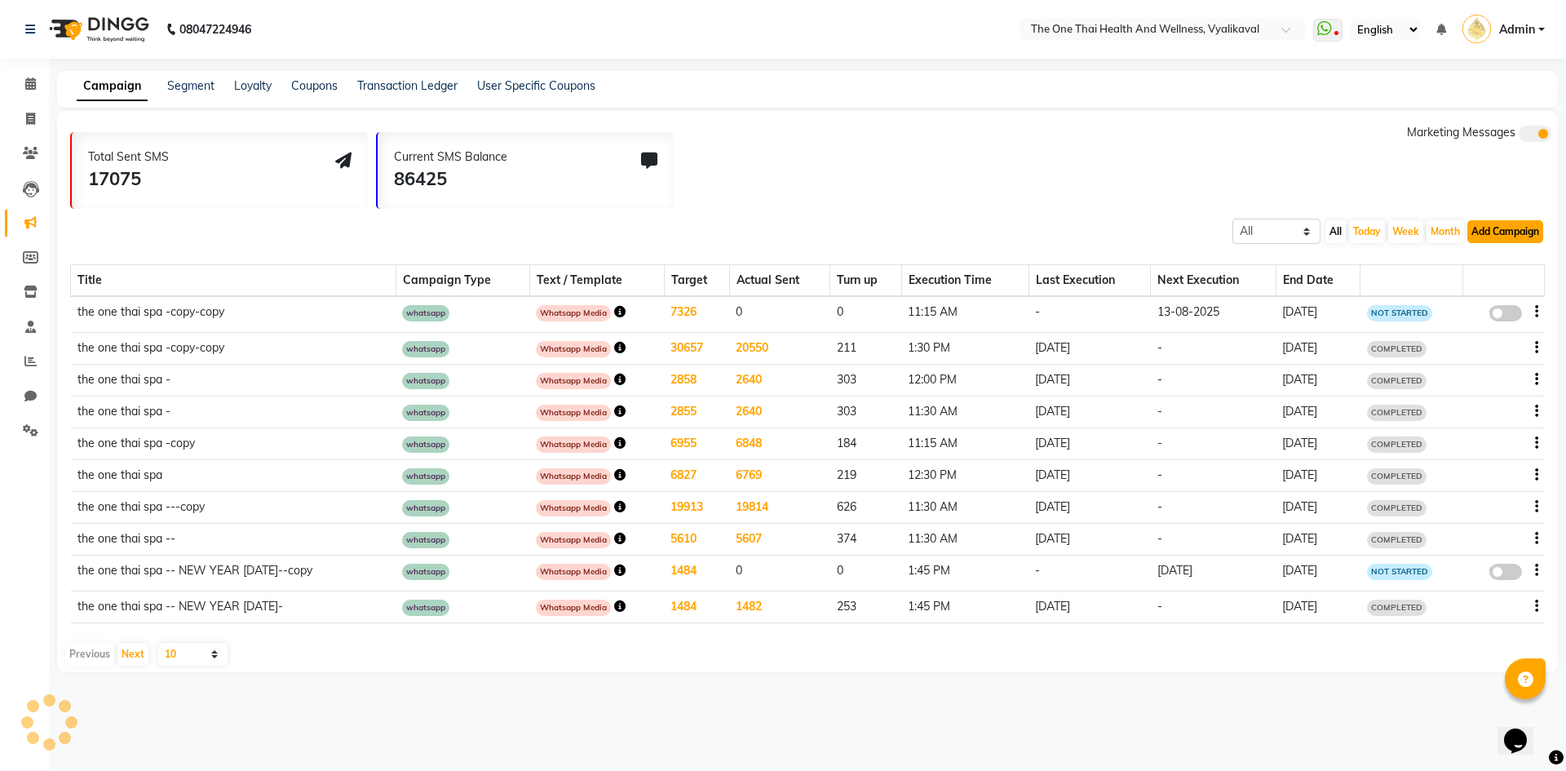
click at [1488, 232] on button "Add Campaign" at bounding box center [1505, 231] width 76 height 23
click at [1477, 326] on div "WhatsApp (Official API)" at bounding box center [1477, 331] width 165 height 24
select select "2"
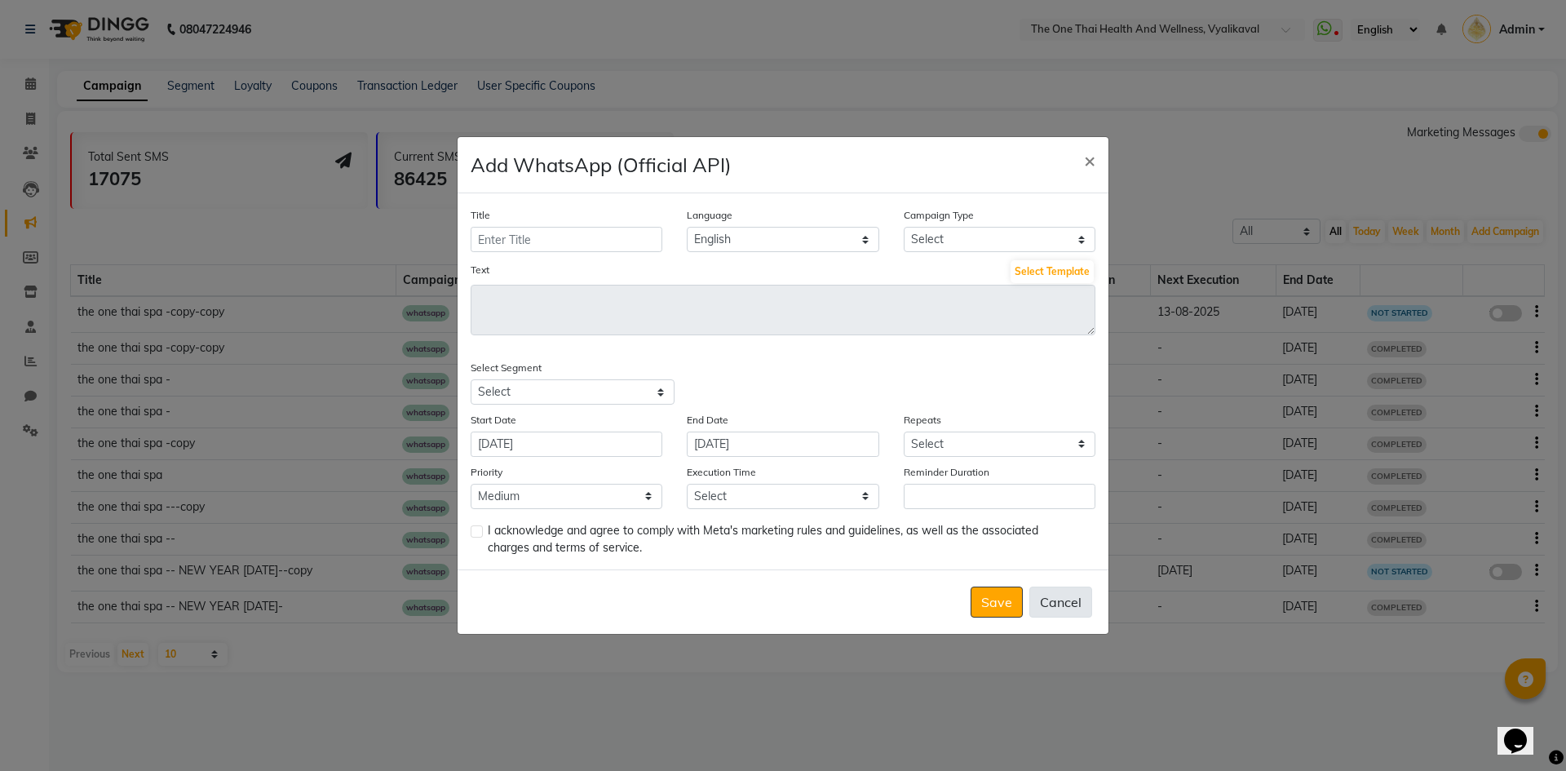
click at [1041, 595] on button "Cancel" at bounding box center [1060, 601] width 63 height 31
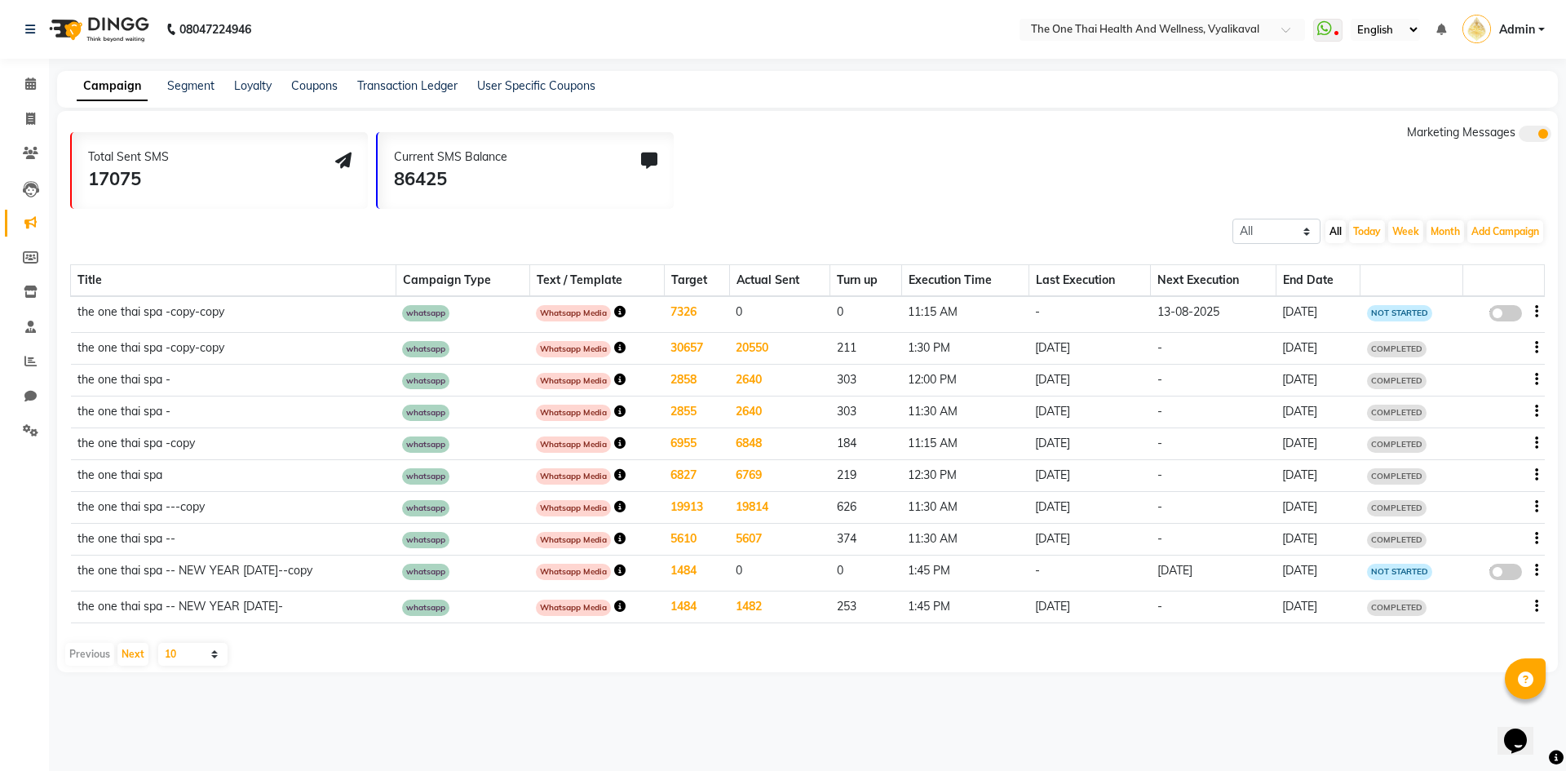
click at [1533, 309] on div "false" at bounding box center [1504, 314] width 69 height 22
click at [1507, 232] on button "Add Campaign" at bounding box center [1505, 231] width 76 height 23
click at [1458, 325] on div "WhatsApp (Official API)" at bounding box center [1477, 331] width 165 height 24
select select "2"
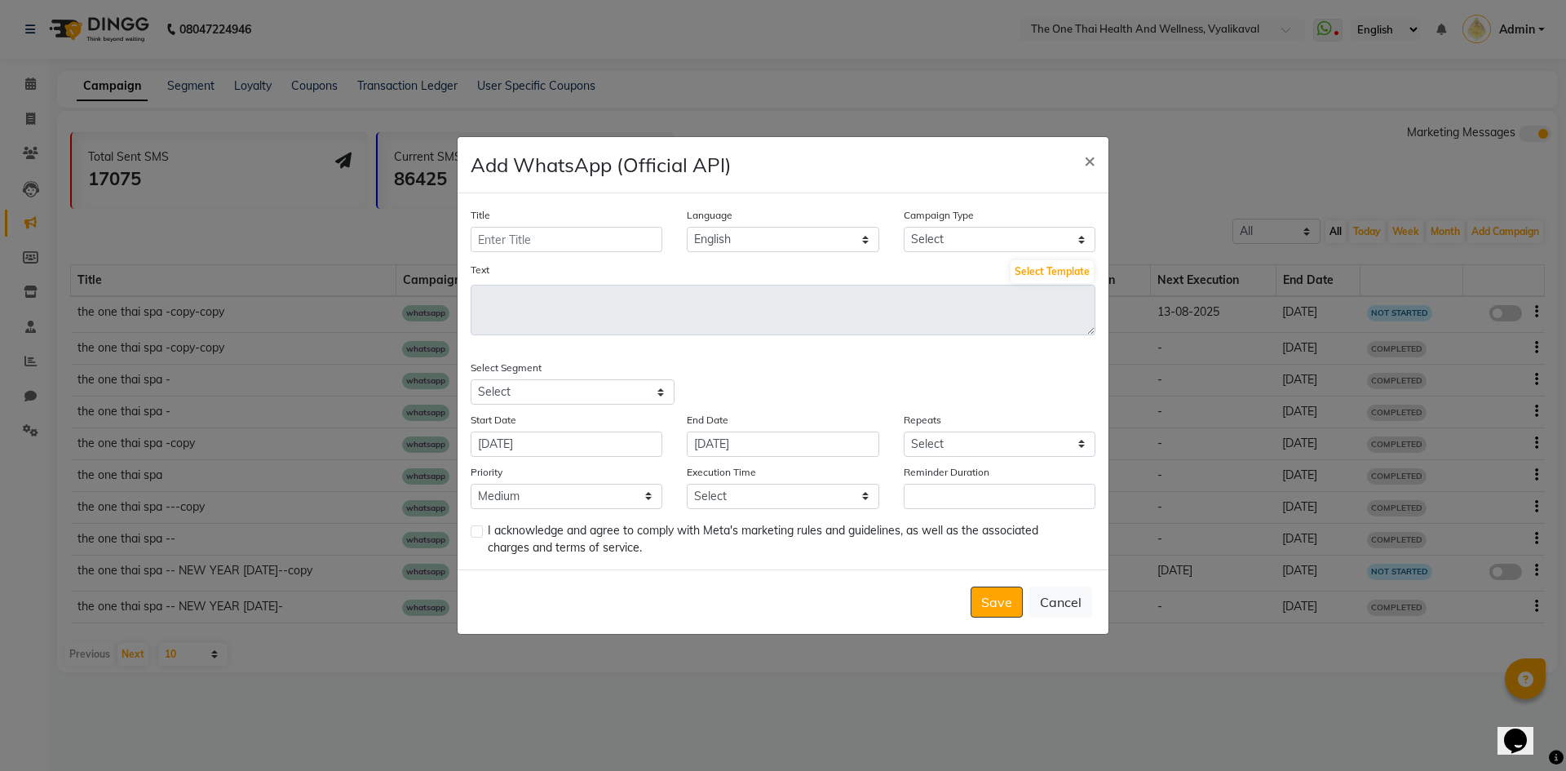
click at [1136, 352] on ngb-modal-window "Add WhatsApp (Official API) × Title Language English Campaign Type Select Birth…" at bounding box center [783, 385] width 1566 height 771
click at [1031, 277] on button "Select Template" at bounding box center [1052, 271] width 83 height 23
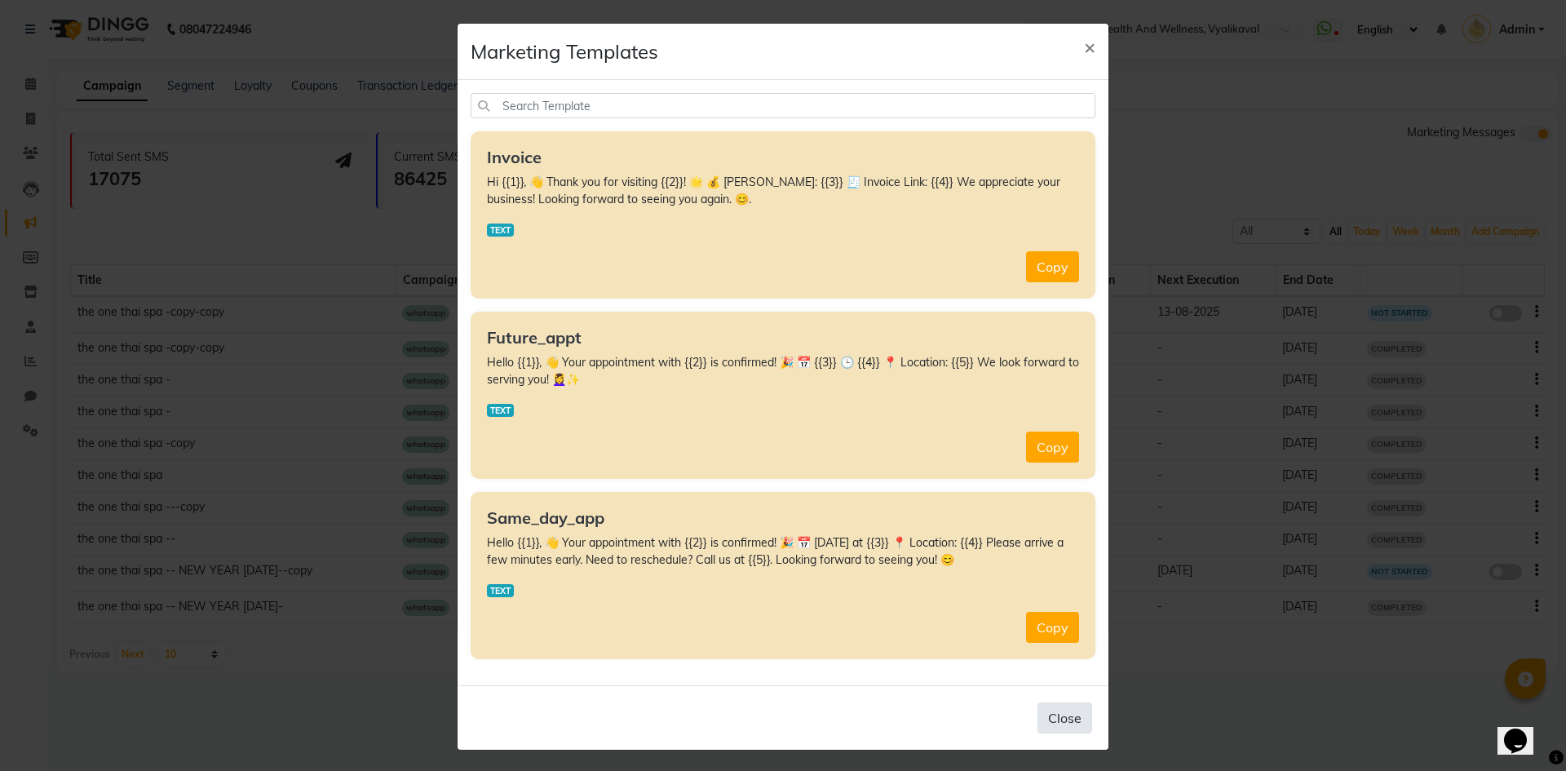
click at [1064, 720] on button "Close" at bounding box center [1064, 717] width 55 height 31
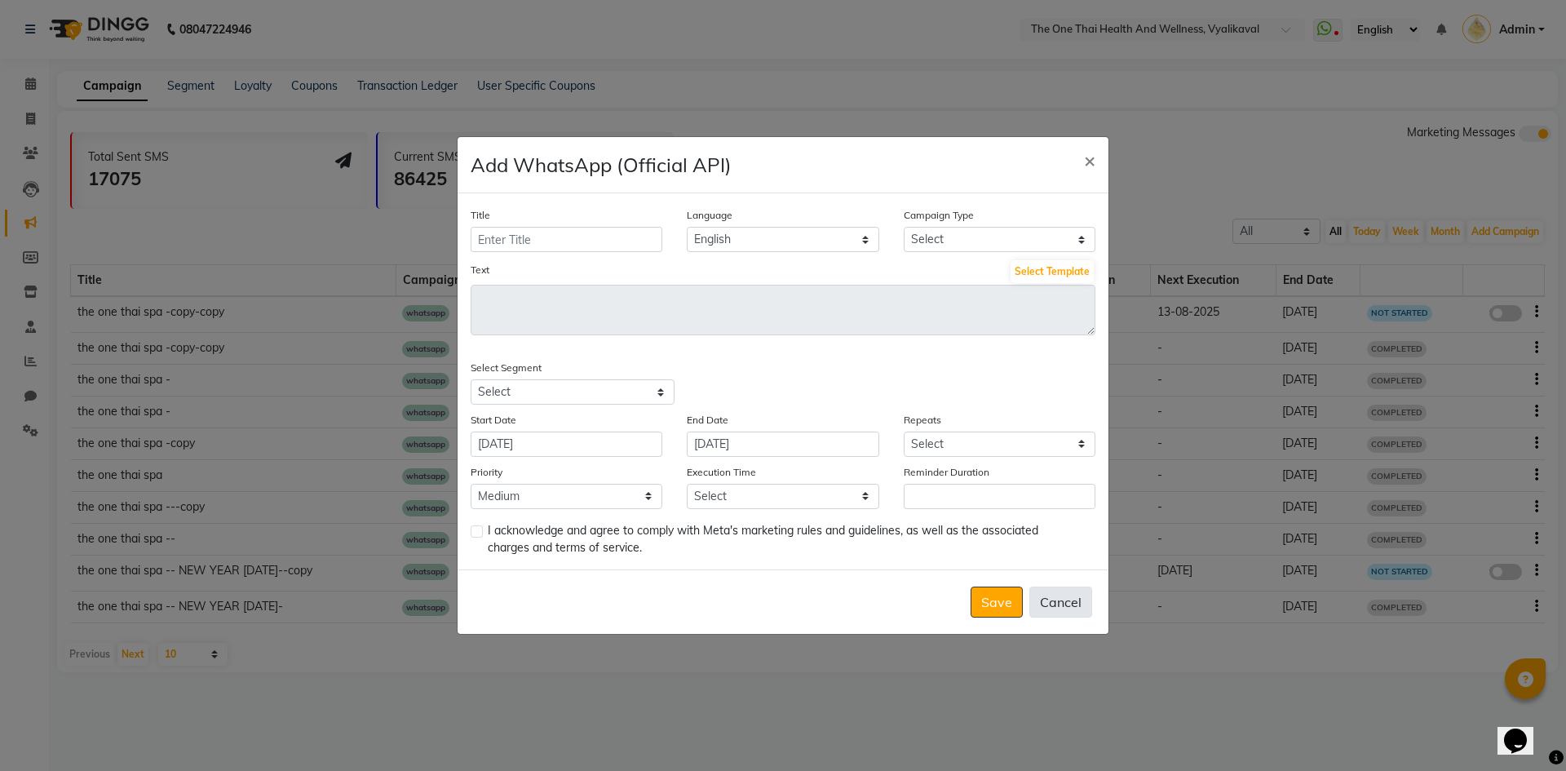
click at [1056, 597] on button "Cancel" at bounding box center [1060, 601] width 63 height 31
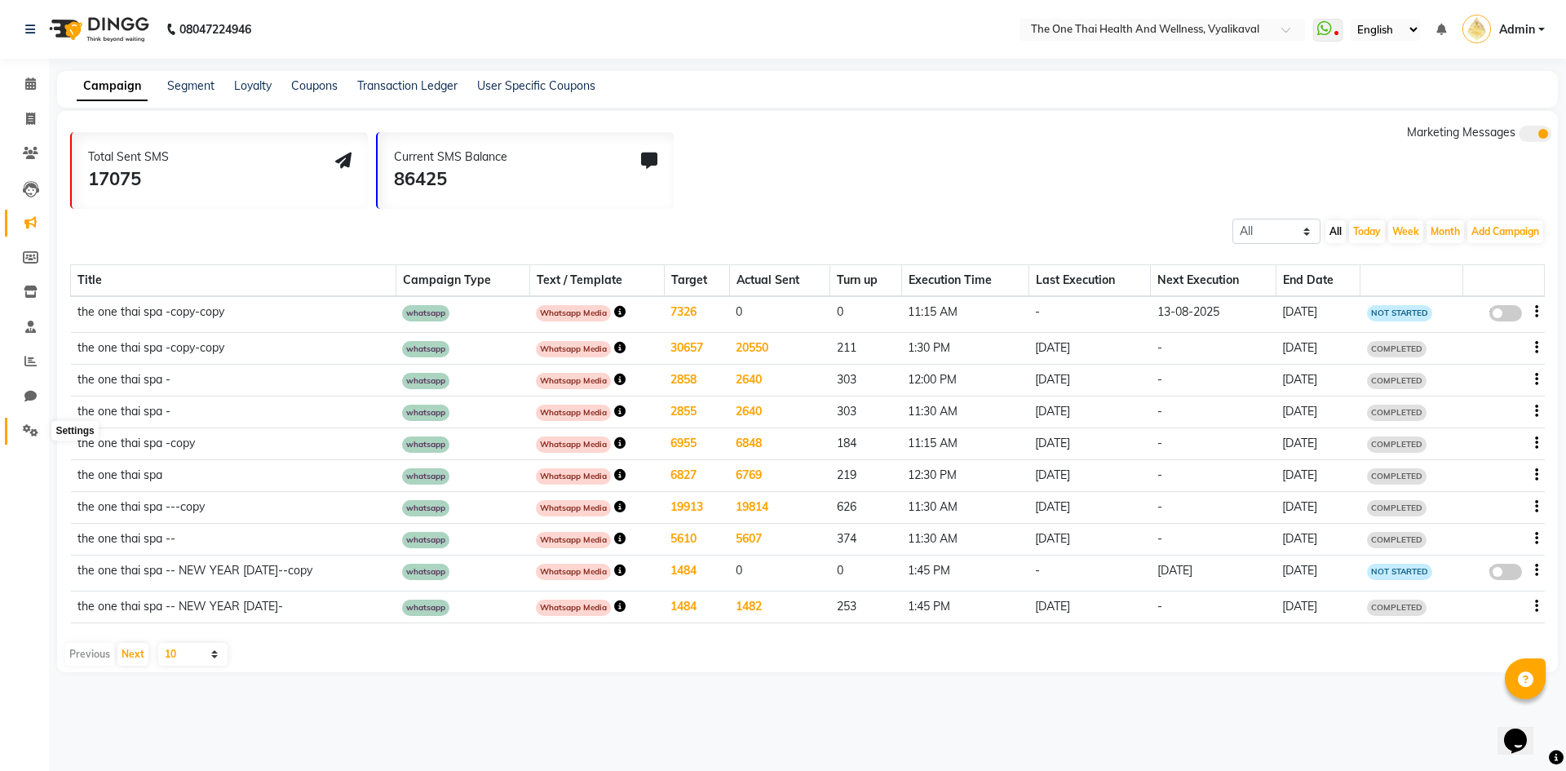
click at [29, 427] on icon at bounding box center [30, 430] width 15 height 12
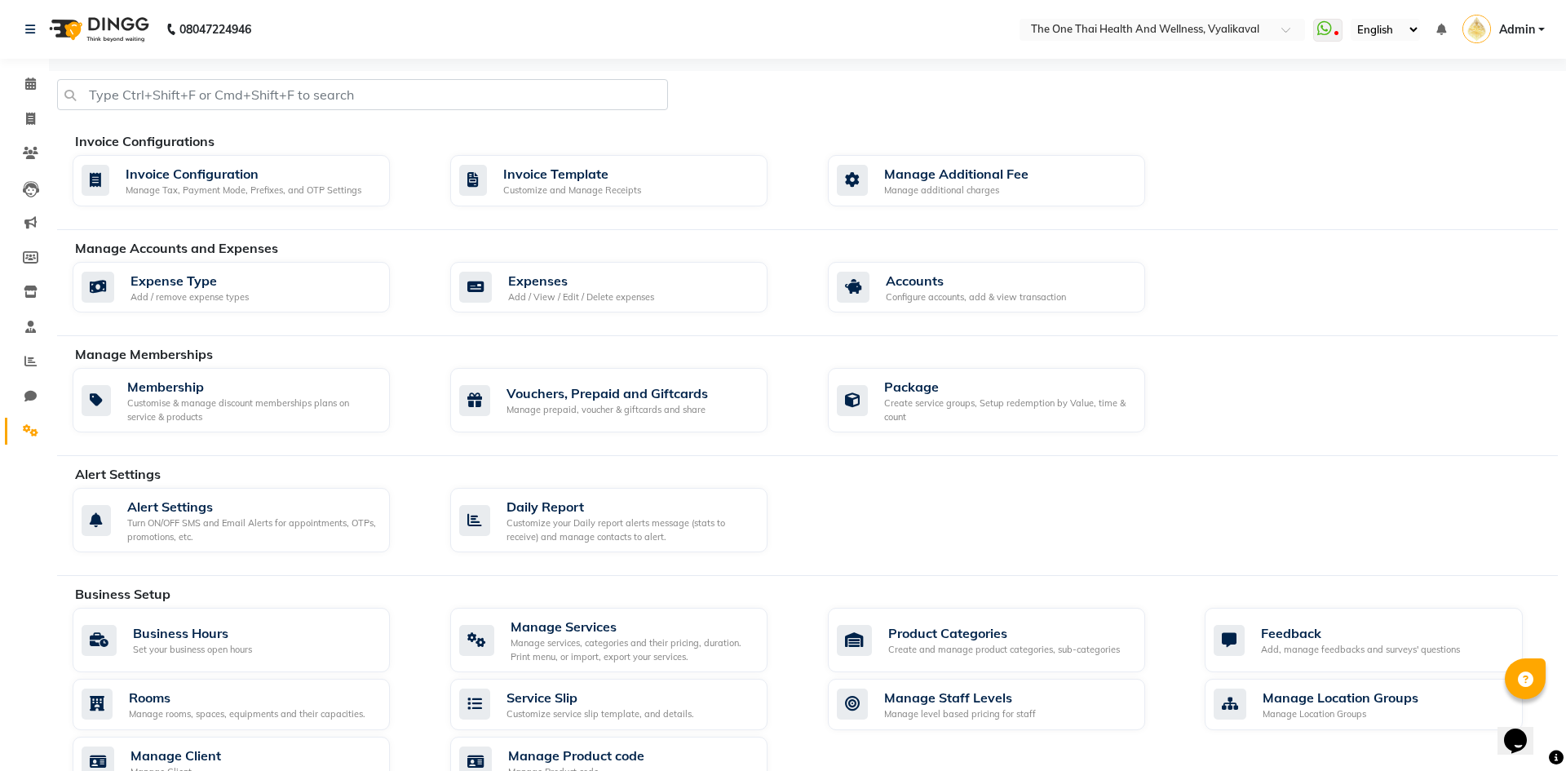
select select "APPROVED"
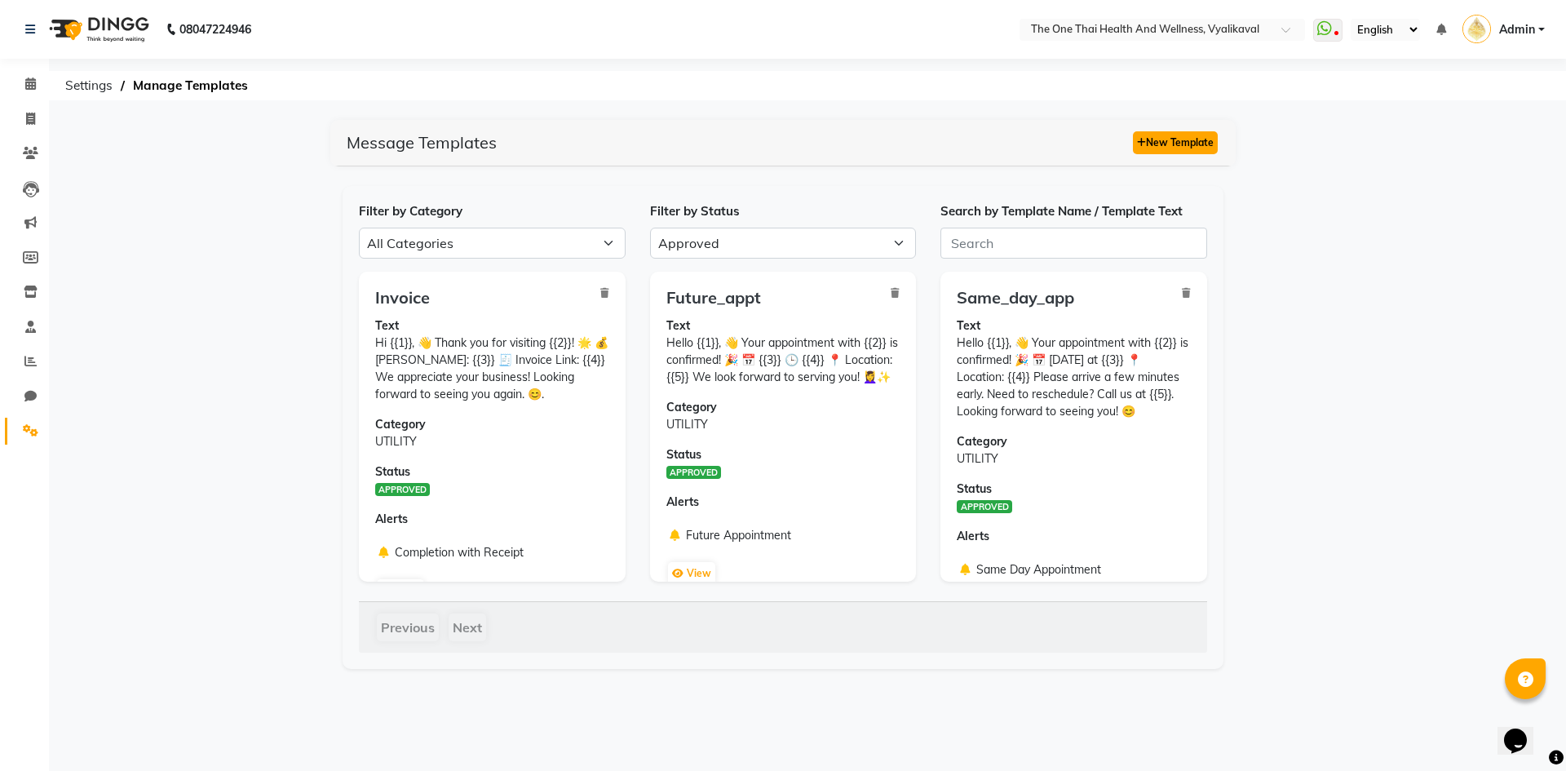
click at [1196, 144] on button "New Template" at bounding box center [1175, 142] width 85 height 23
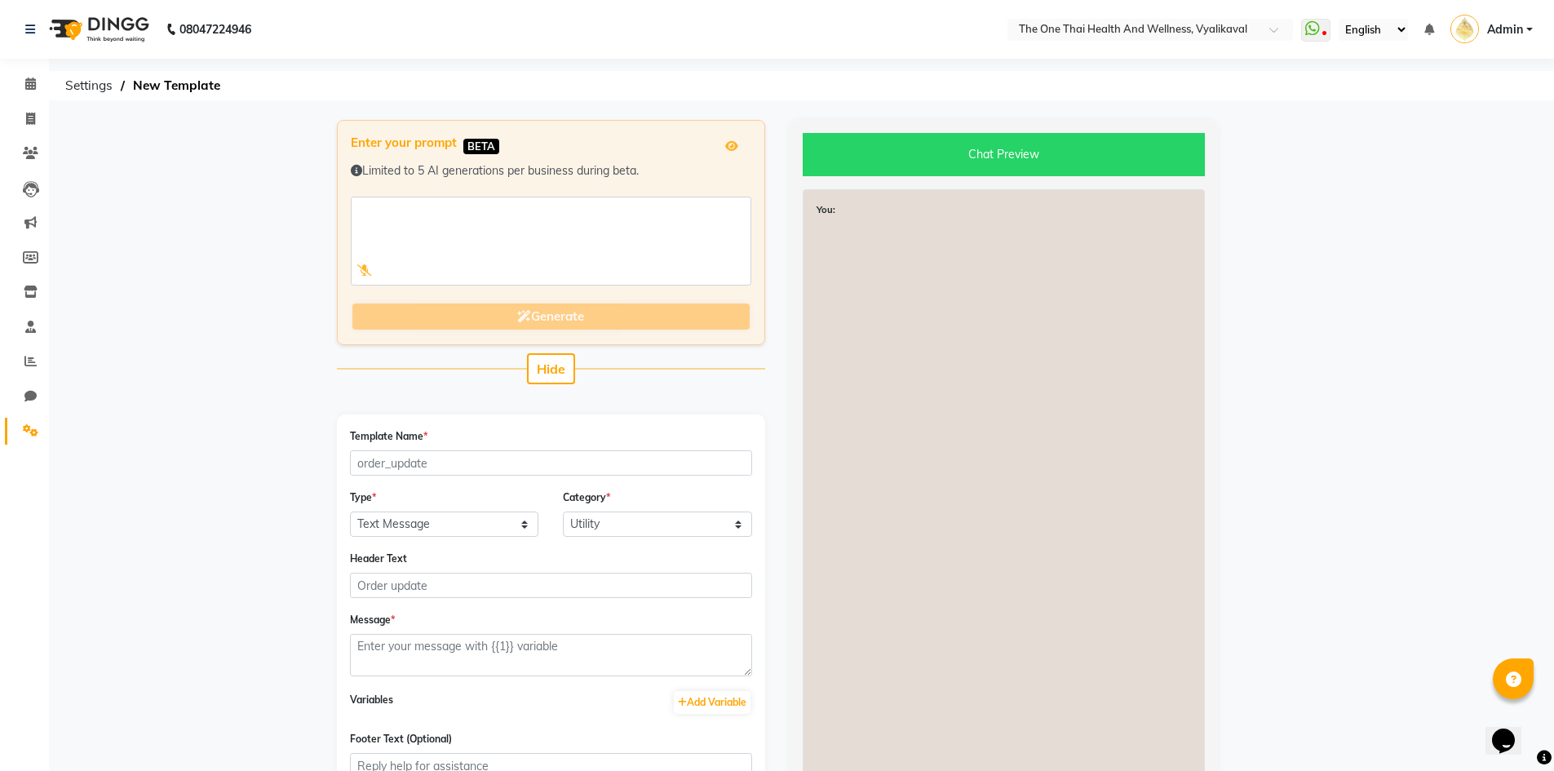
scroll to position [219, 0]
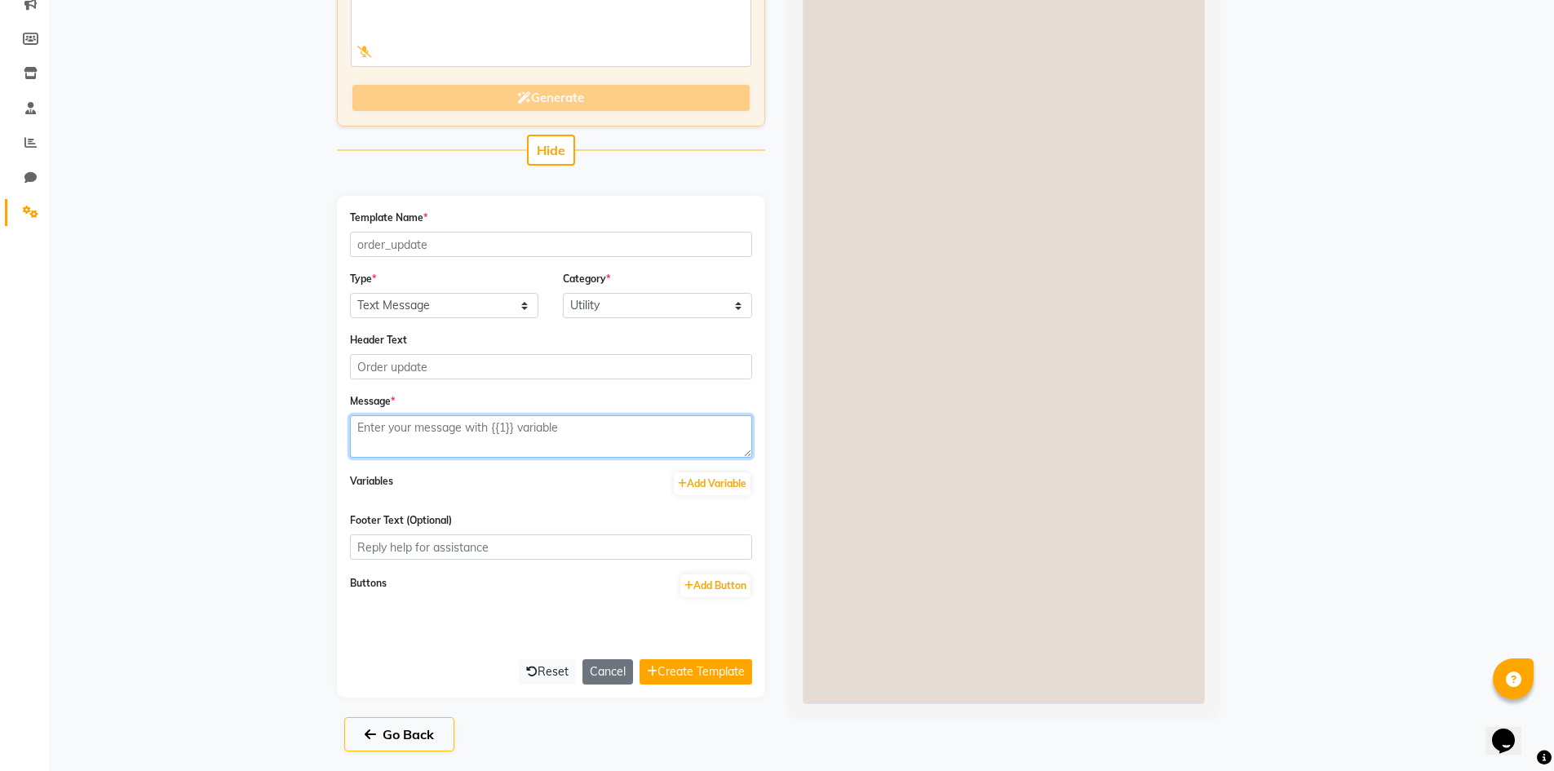
click at [458, 430] on textarea at bounding box center [551, 436] width 402 height 42
paste textarea "Dear Patron, Thanks for your continuous patronage of The One Thai Spa. Use coup…"
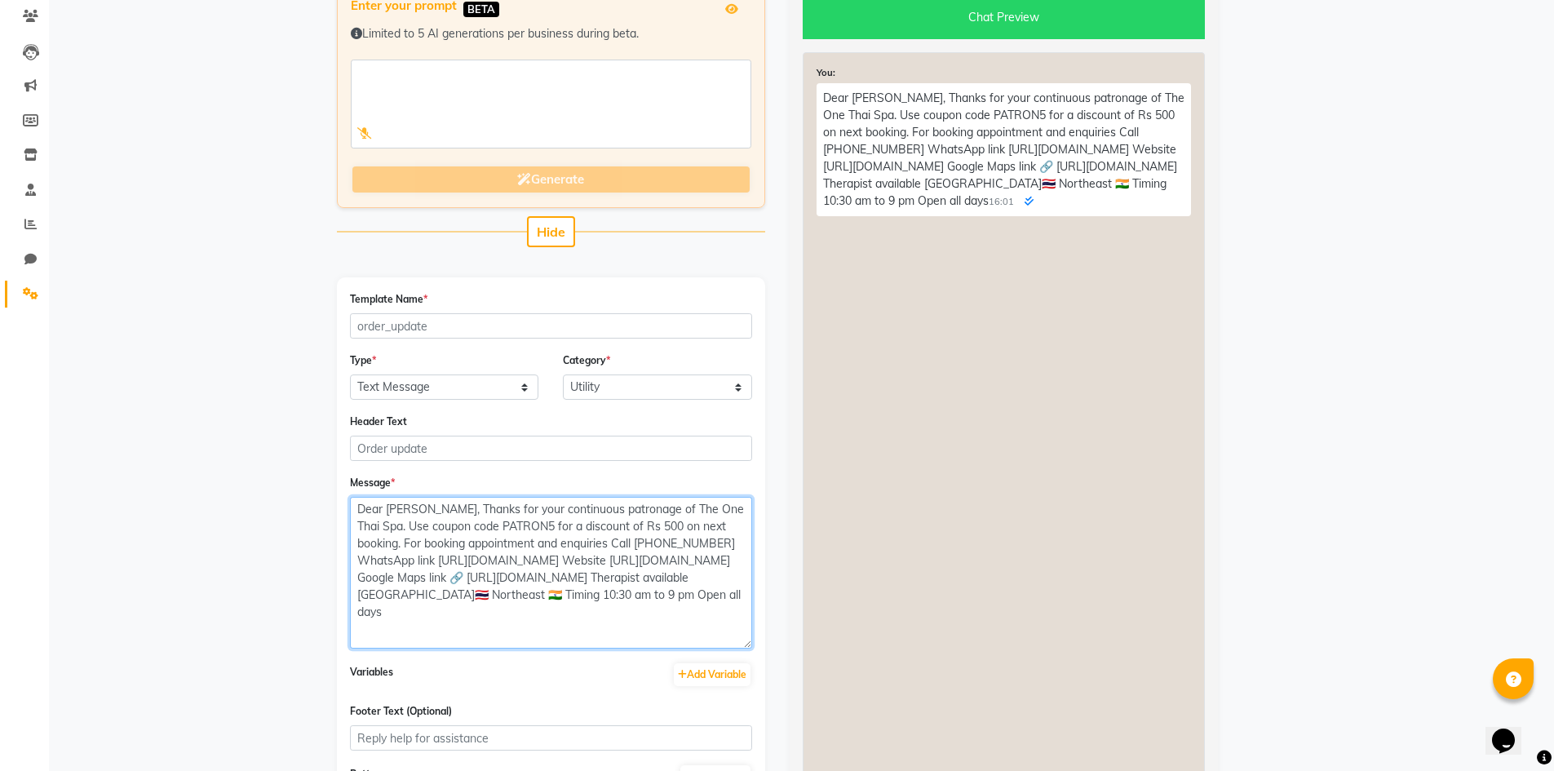
scroll to position [0, 0]
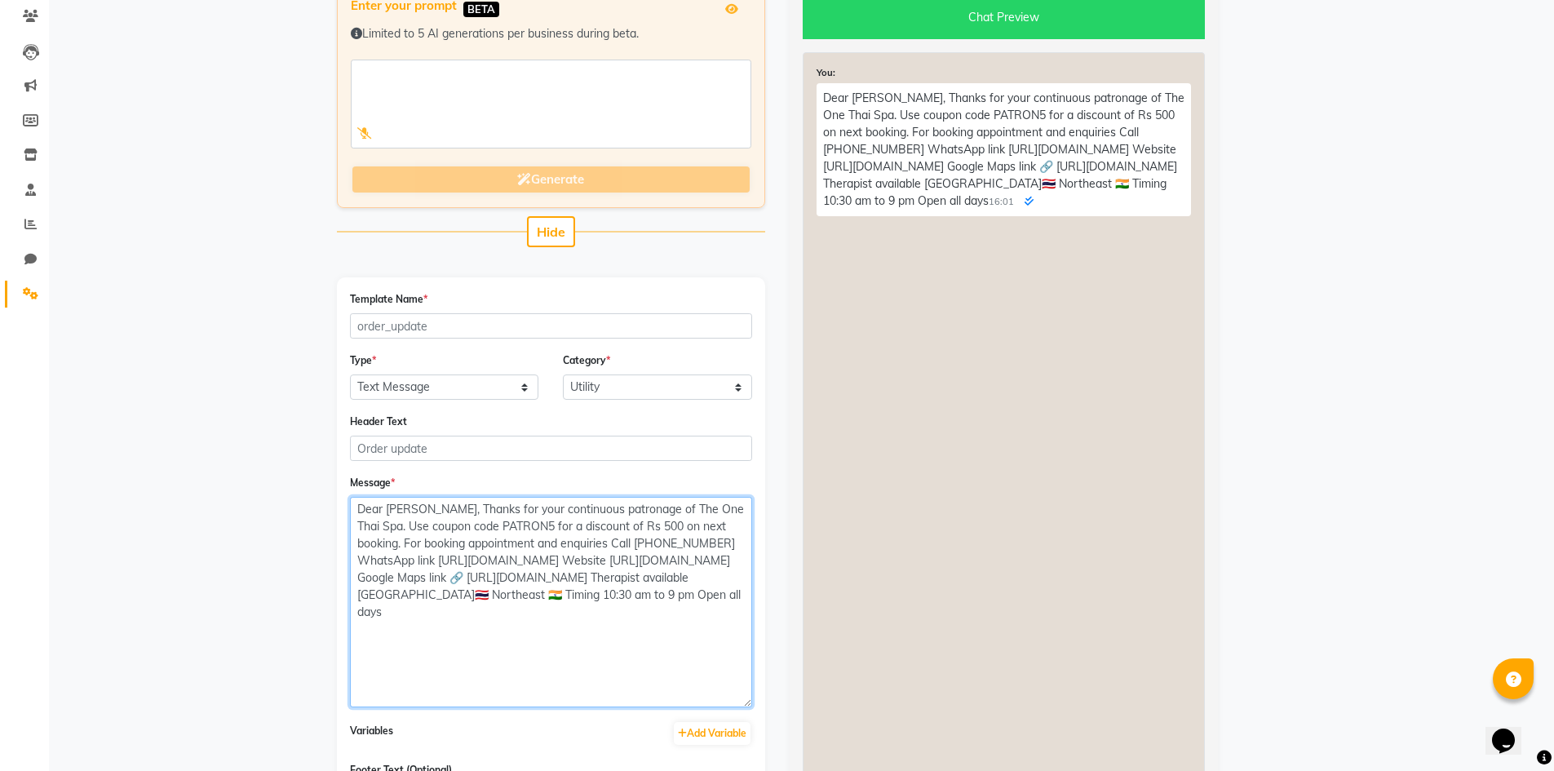
drag, startPoint x: 746, startPoint y: 536, endPoint x: 799, endPoint y: 722, distance: 193.4
click at [799, 722] on div "Enter your prompt BETA Limited to 5 AI generations per business during beta. Ge…" at bounding box center [777, 501] width 905 height 1037
type textarea "Dear Patron, Thanks for your continuous patronage of The One Thai Spa. Use coup…"
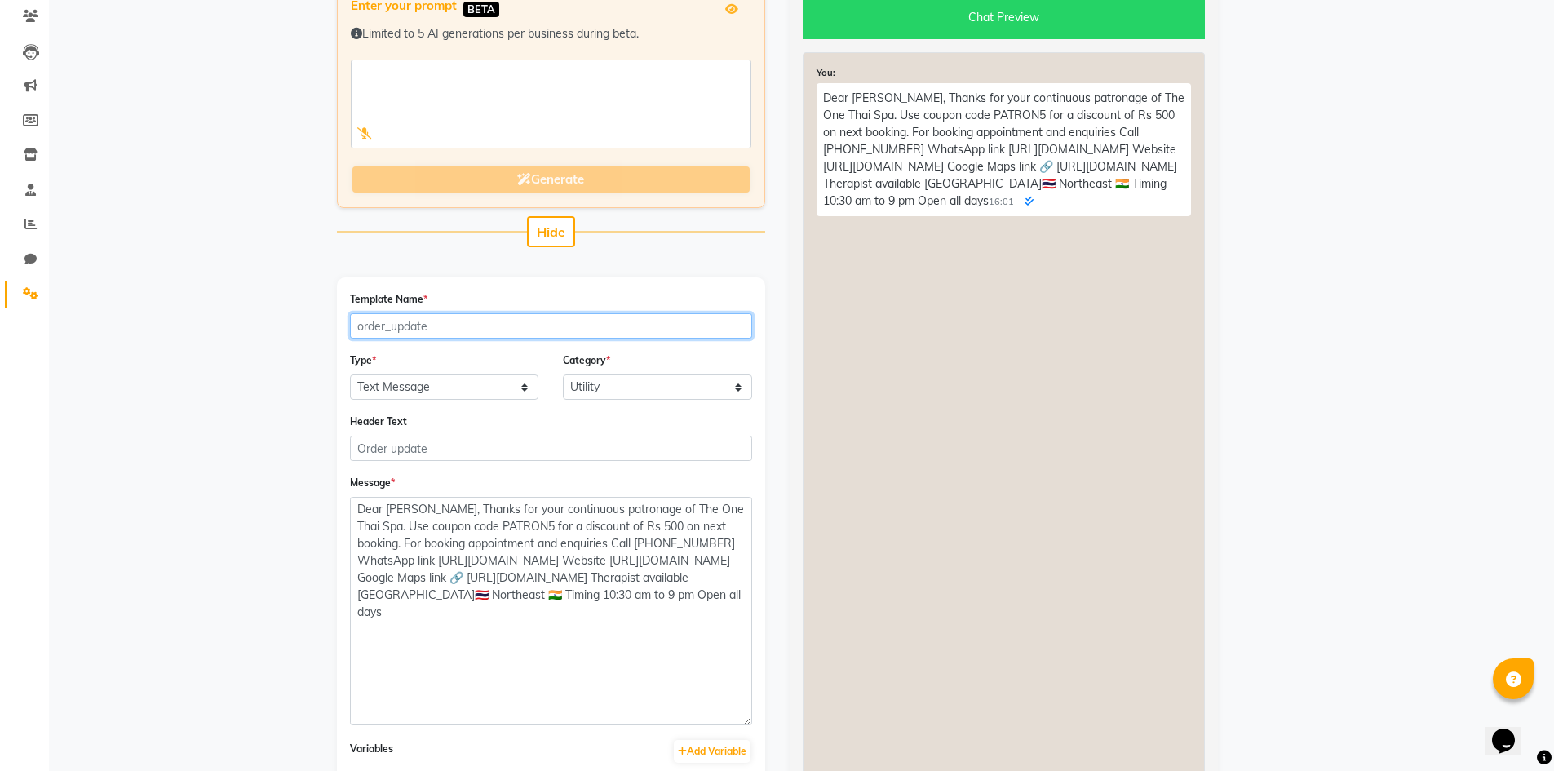
click at [433, 323] on input "Template Name *" at bounding box center [551, 325] width 402 height 25
type input "camp"
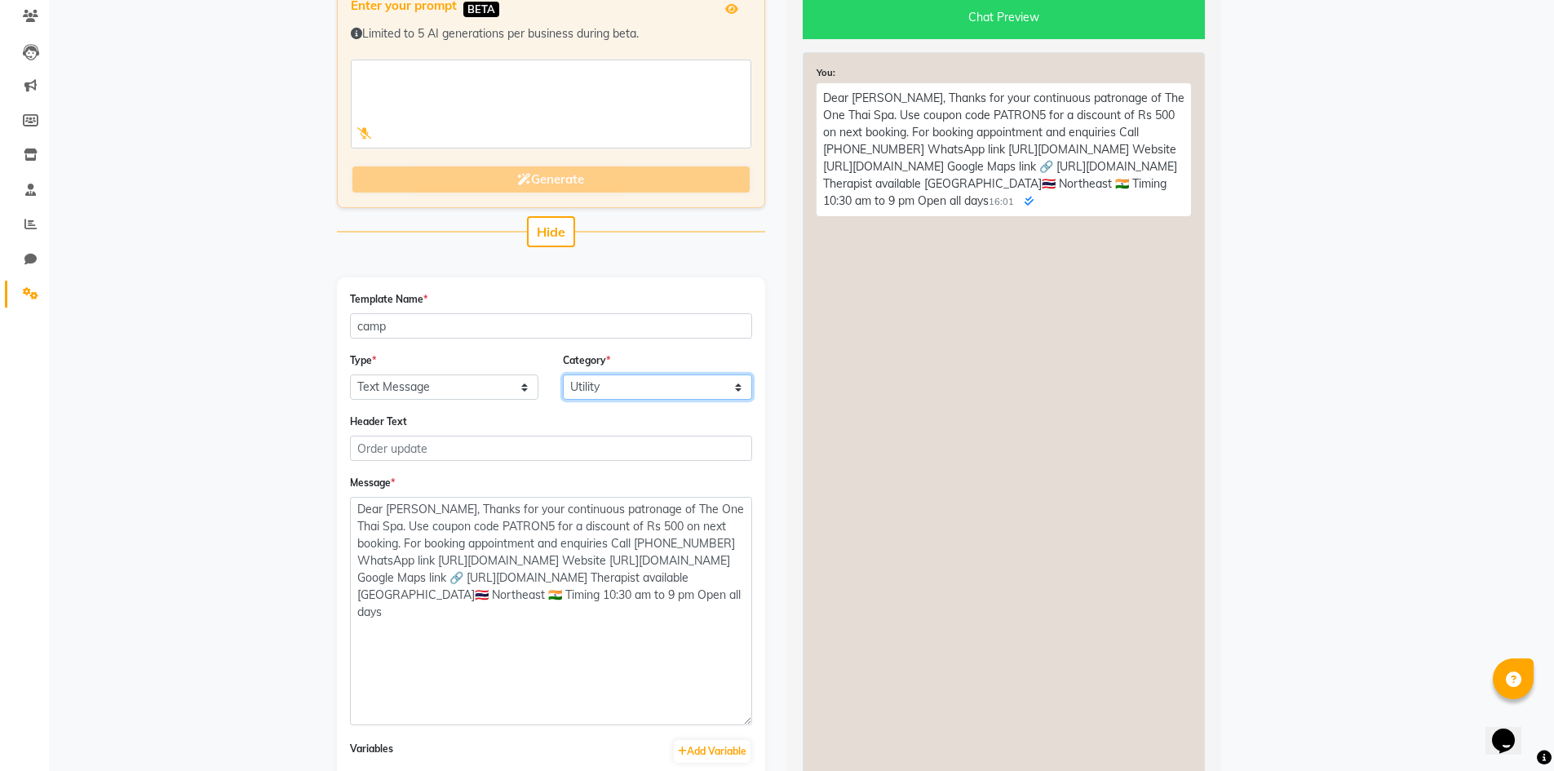
click at [648, 381] on select "Utility Marketing" at bounding box center [657, 386] width 189 height 25
select select "MARKETING"
click at [563, 374] on select "Utility Marketing" at bounding box center [657, 386] width 189 height 25
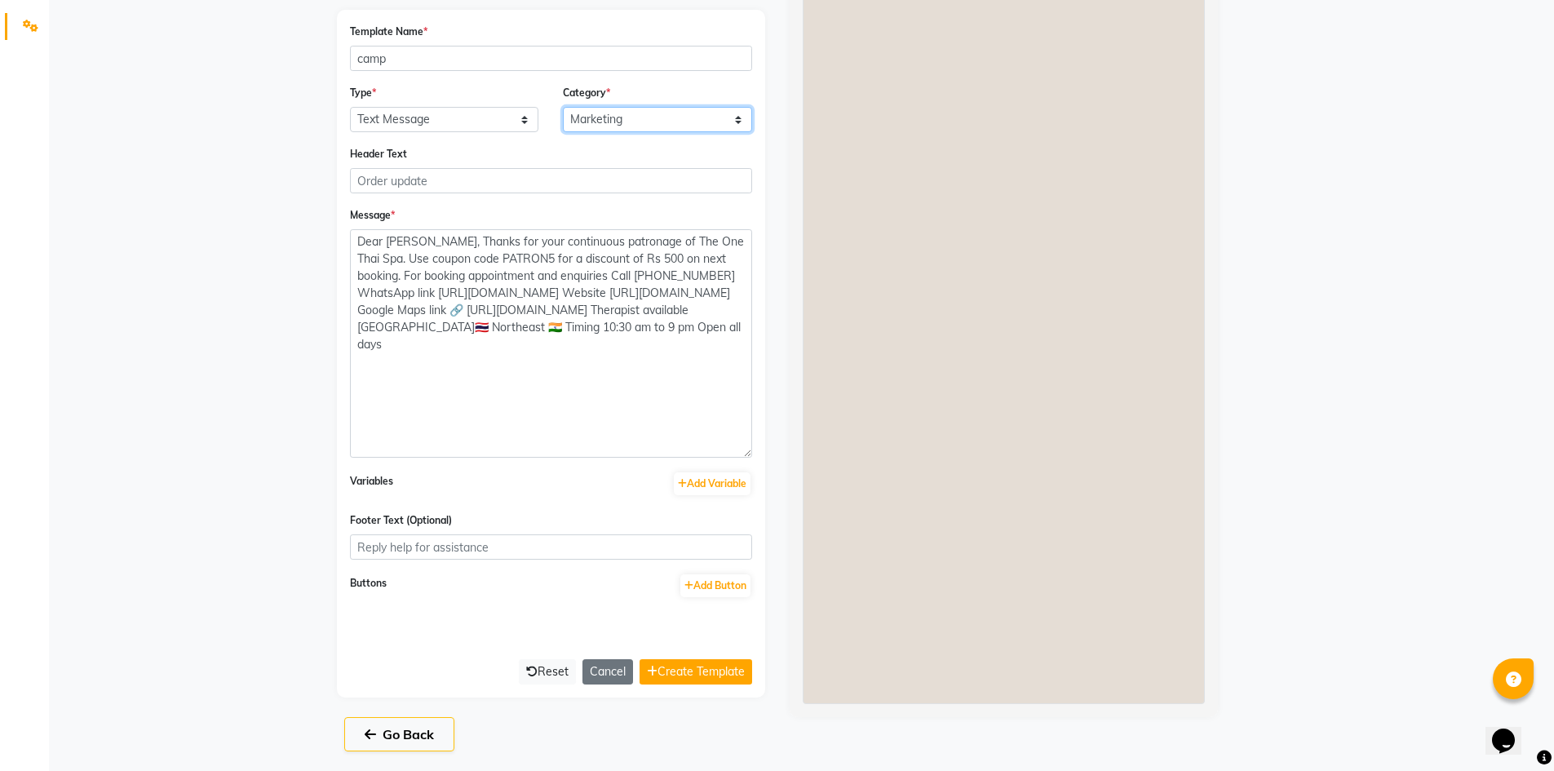
scroll to position [323, 0]
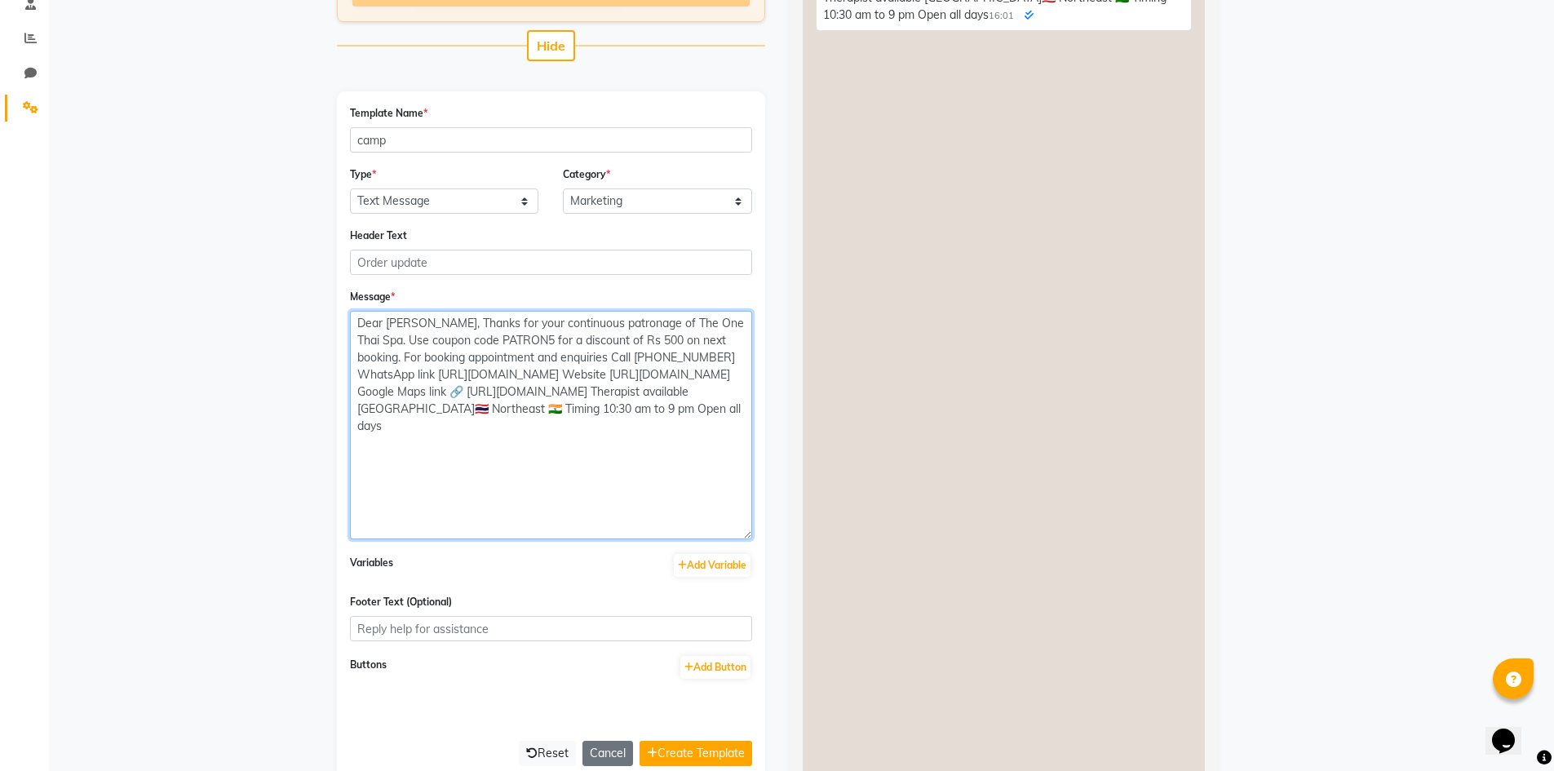
click at [427, 327] on textarea "Dear Patron, Thanks for your continuous patronage of The One Thai Spa. Use coup…" at bounding box center [551, 425] width 402 height 228
paste textarea "Thanks for your continuous patronage of The One Thai Spa. Use coupon code PATRO…"
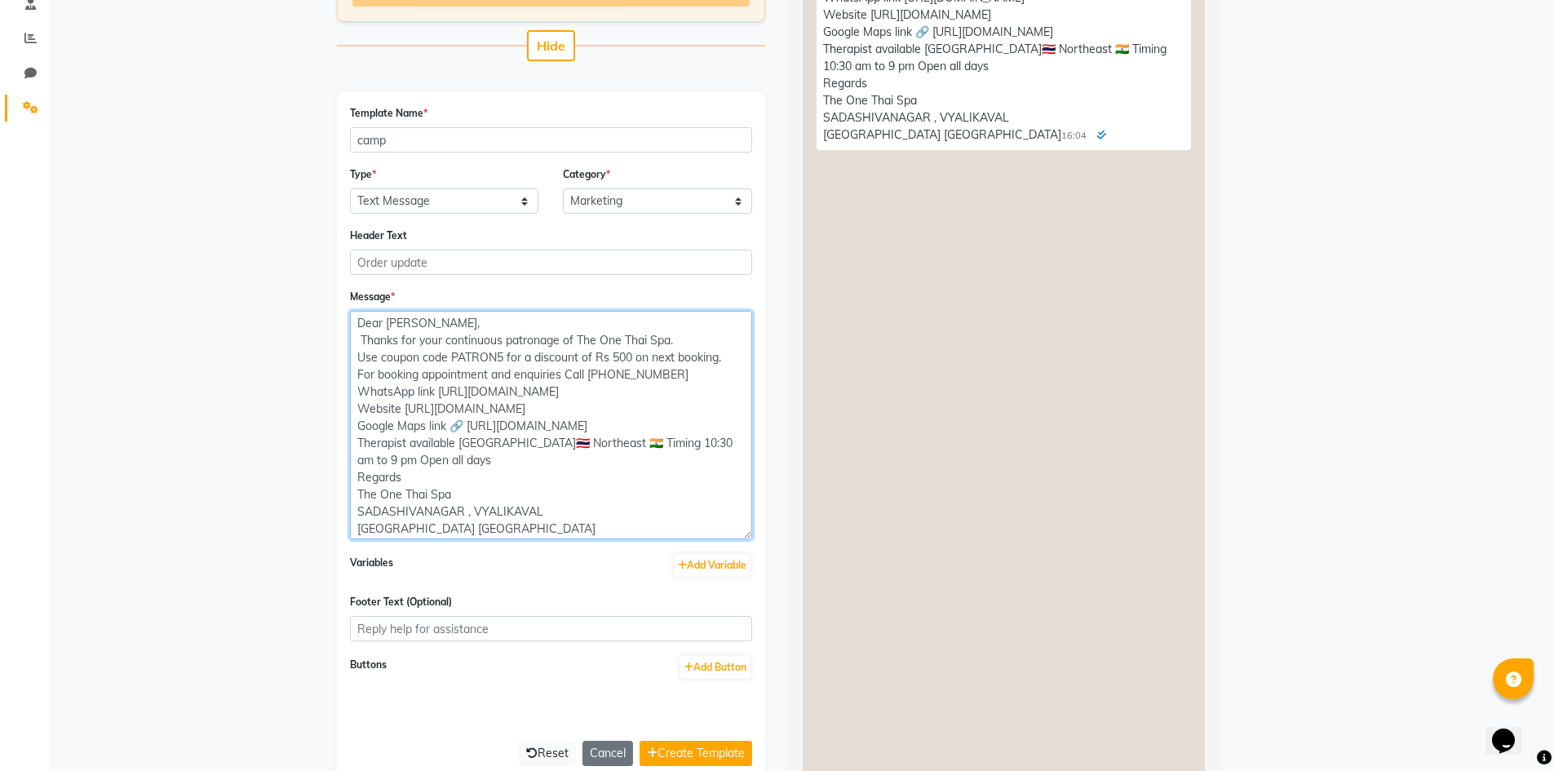
click at [593, 523] on textarea "Dear Patron, Thanks for your continuous patronage of The One Thai Spa. Use coup…" at bounding box center [551, 425] width 402 height 228
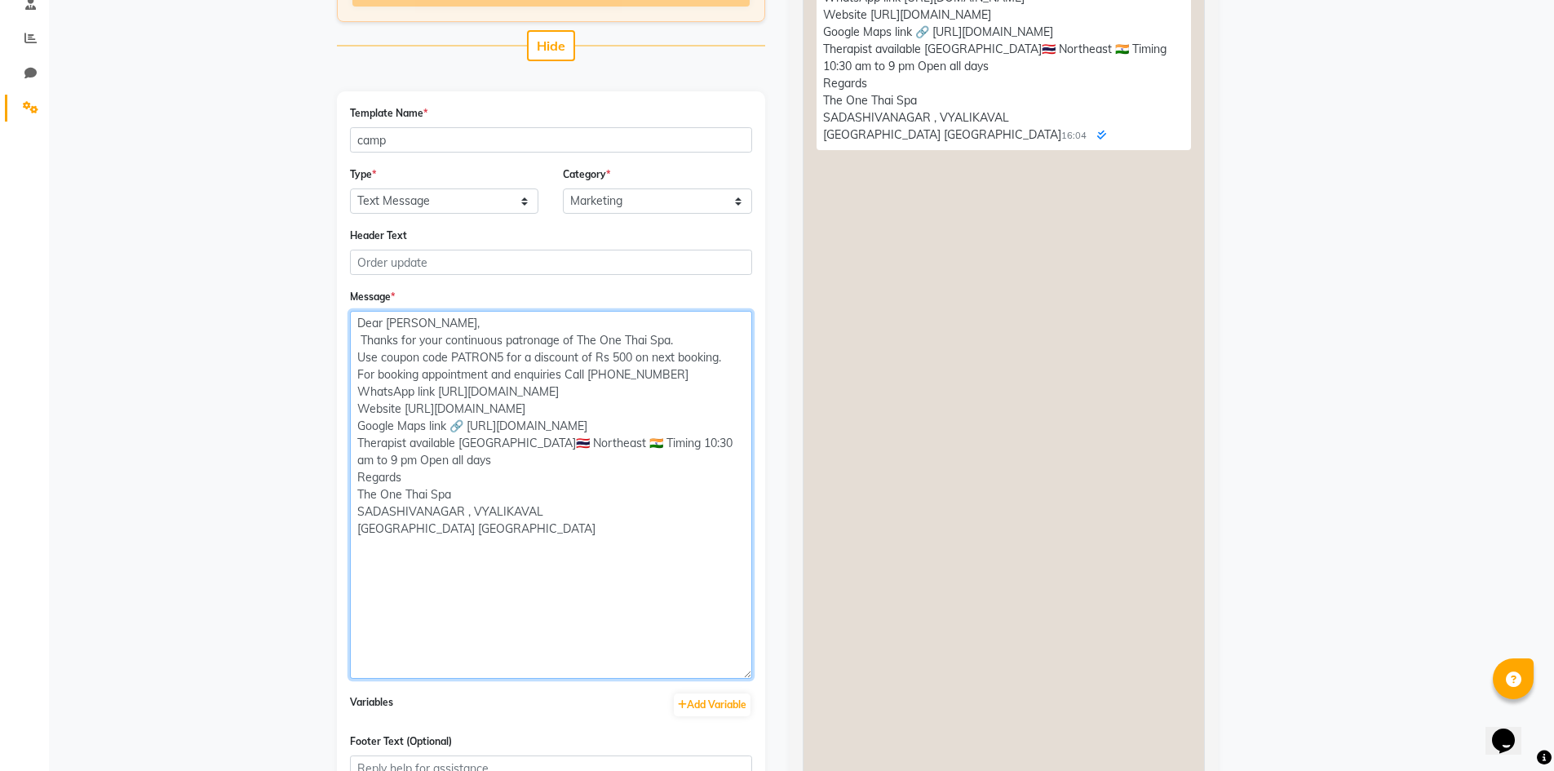
drag, startPoint x: 749, startPoint y: 532, endPoint x: 741, endPoint y: 671, distance: 139.7
click at [741, 671] on textarea "Dear Patron, Thanks for your continuous patronage of The One Thai Spa. Use coup…" at bounding box center [551, 495] width 402 height 368
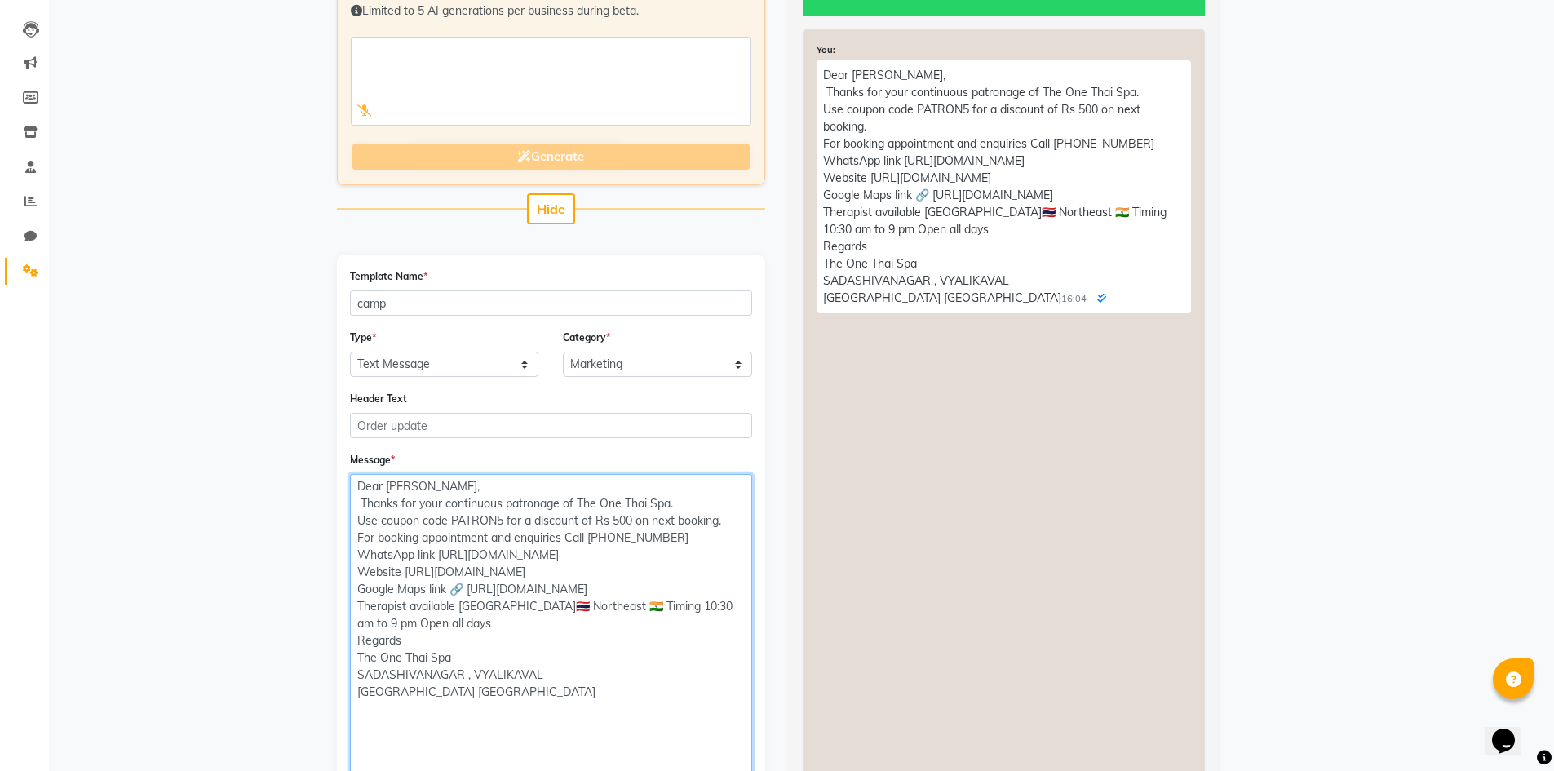
click at [732, 519] on textarea "Dear Patron, Thanks for your continuous patronage of The One Thai Spa. Use coup…" at bounding box center [551, 658] width 402 height 368
type textarea "Dear Patron, Thanks for your continuous patronage of The One Thai Spa. Use coup…"
click at [1112, 705] on div "You: Dear Patron, Thanks for your continuous patronage of The One Thai Spa. Use…" at bounding box center [1004, 558] width 402 height 1059
click at [550, 548] on textarea "Dear Patron, Thanks for your continuous patronage of The One Thai Spa. Use coup…" at bounding box center [551, 658] width 402 height 368
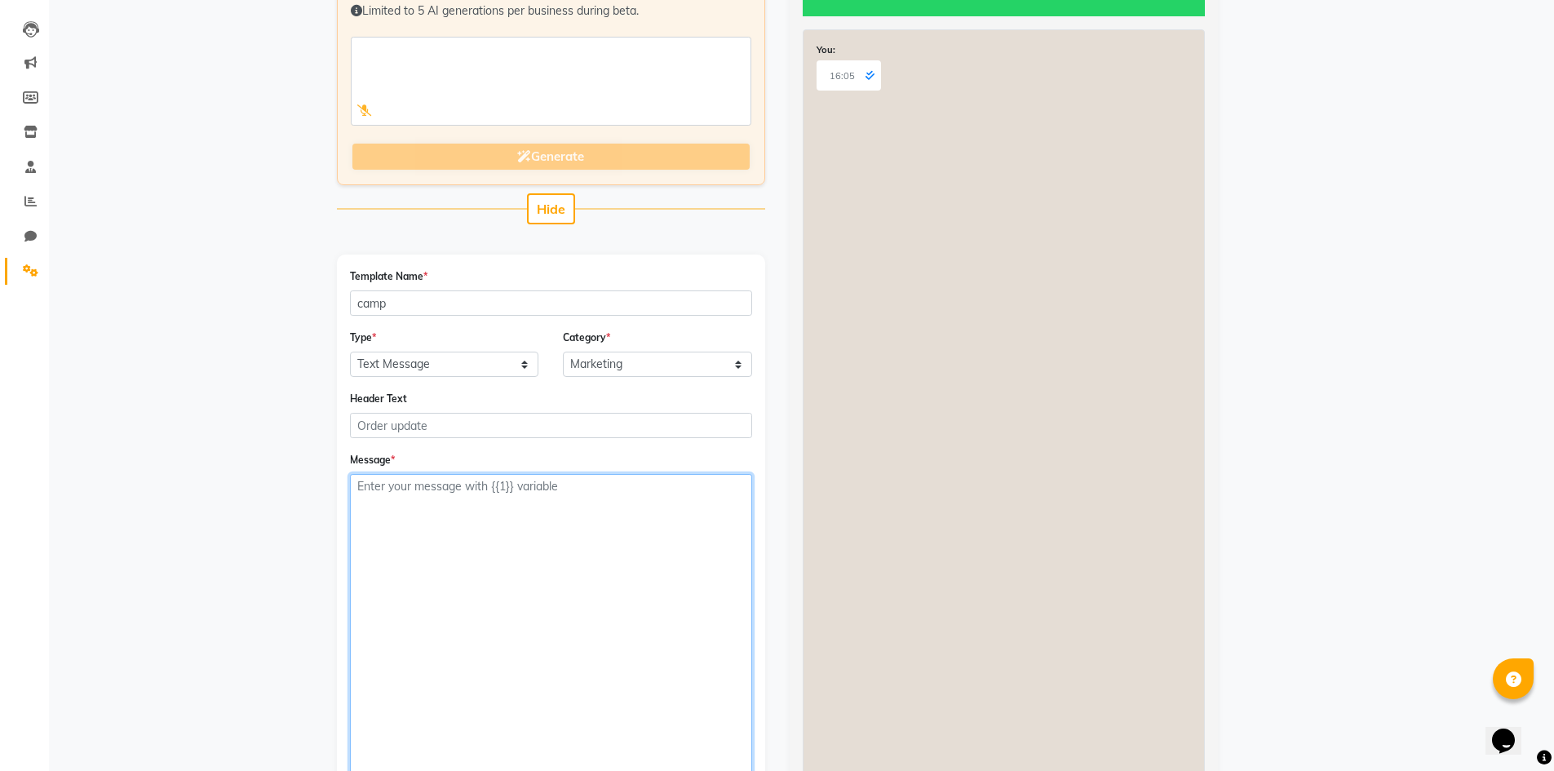
paste textarea "Dear Patron, Thanks for your continuous patronage of The One Thai Spa. Use coup…"
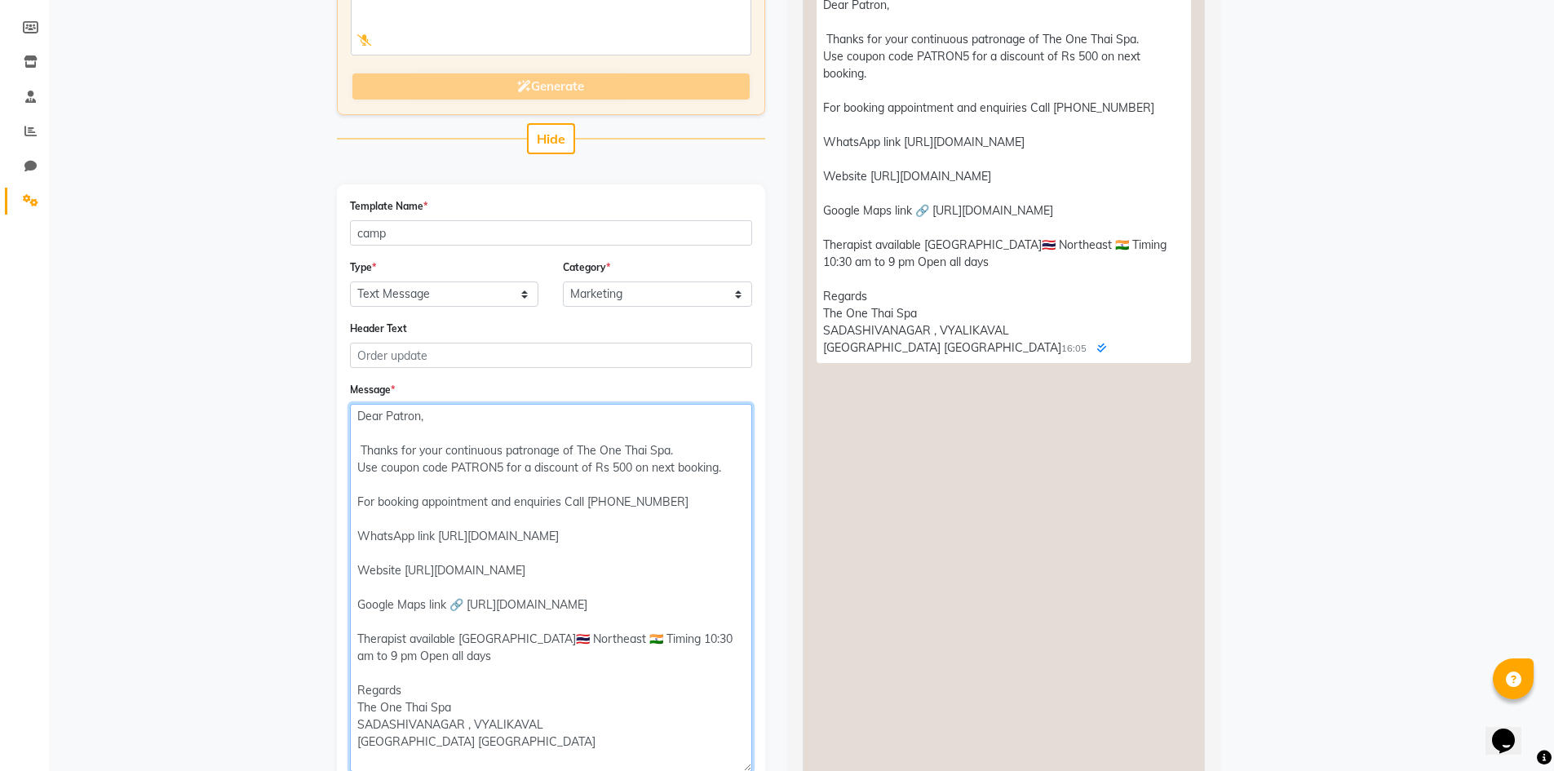
scroll to position [67, 0]
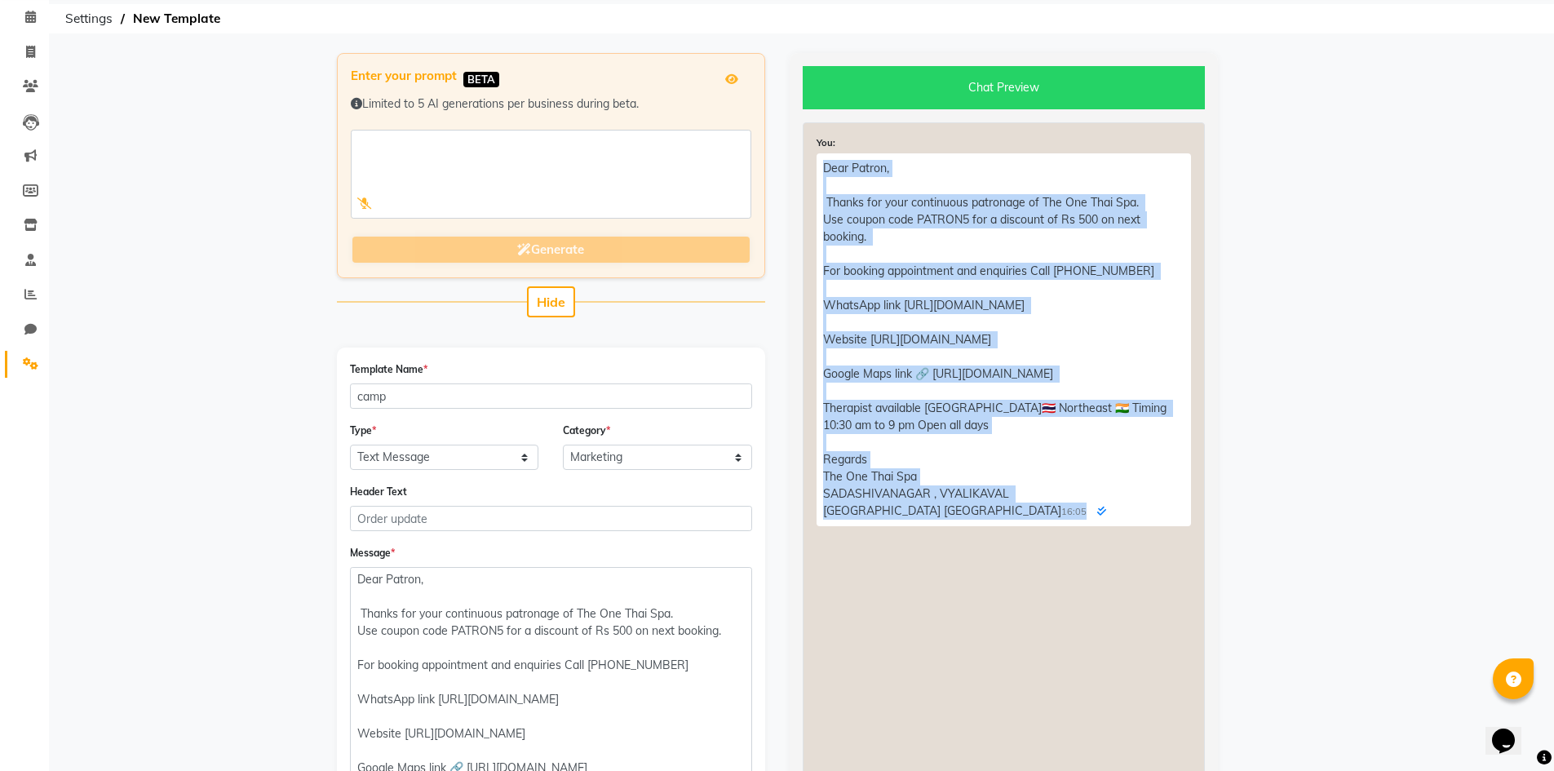
drag, startPoint x: 824, startPoint y: 170, endPoint x: 914, endPoint y: 558, distance: 397.8
click at [914, 526] on p "Dear Patron, Thanks for your continuous patronage of The One Thai Spa. Use coup…" at bounding box center [1003, 339] width 374 height 373
click at [1051, 480] on p "Dear Patron, Thanks for your continuous patronage of The One Thai Spa. Use coup…" at bounding box center [1003, 339] width 374 height 373
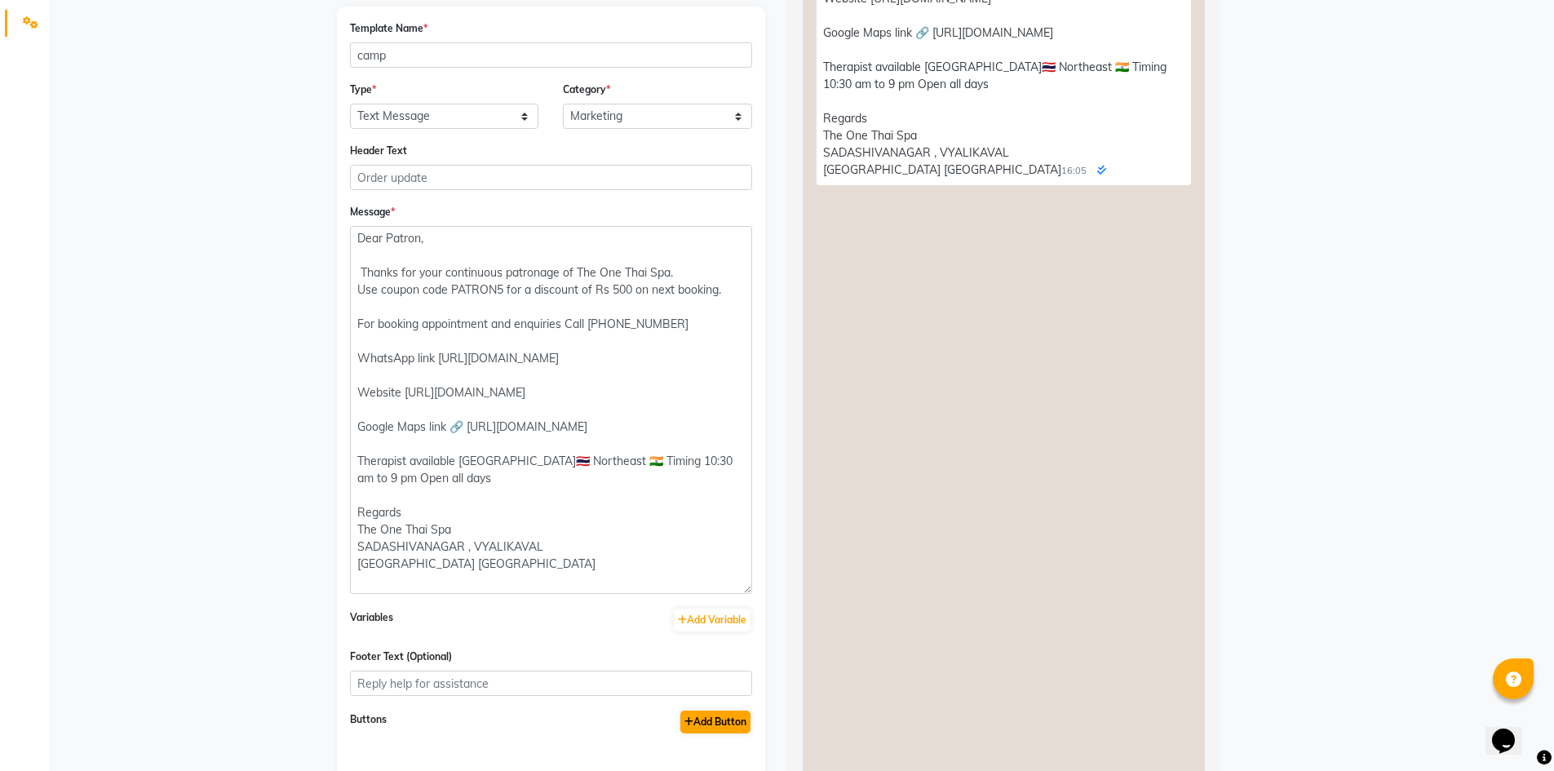
scroll to position [544, 0]
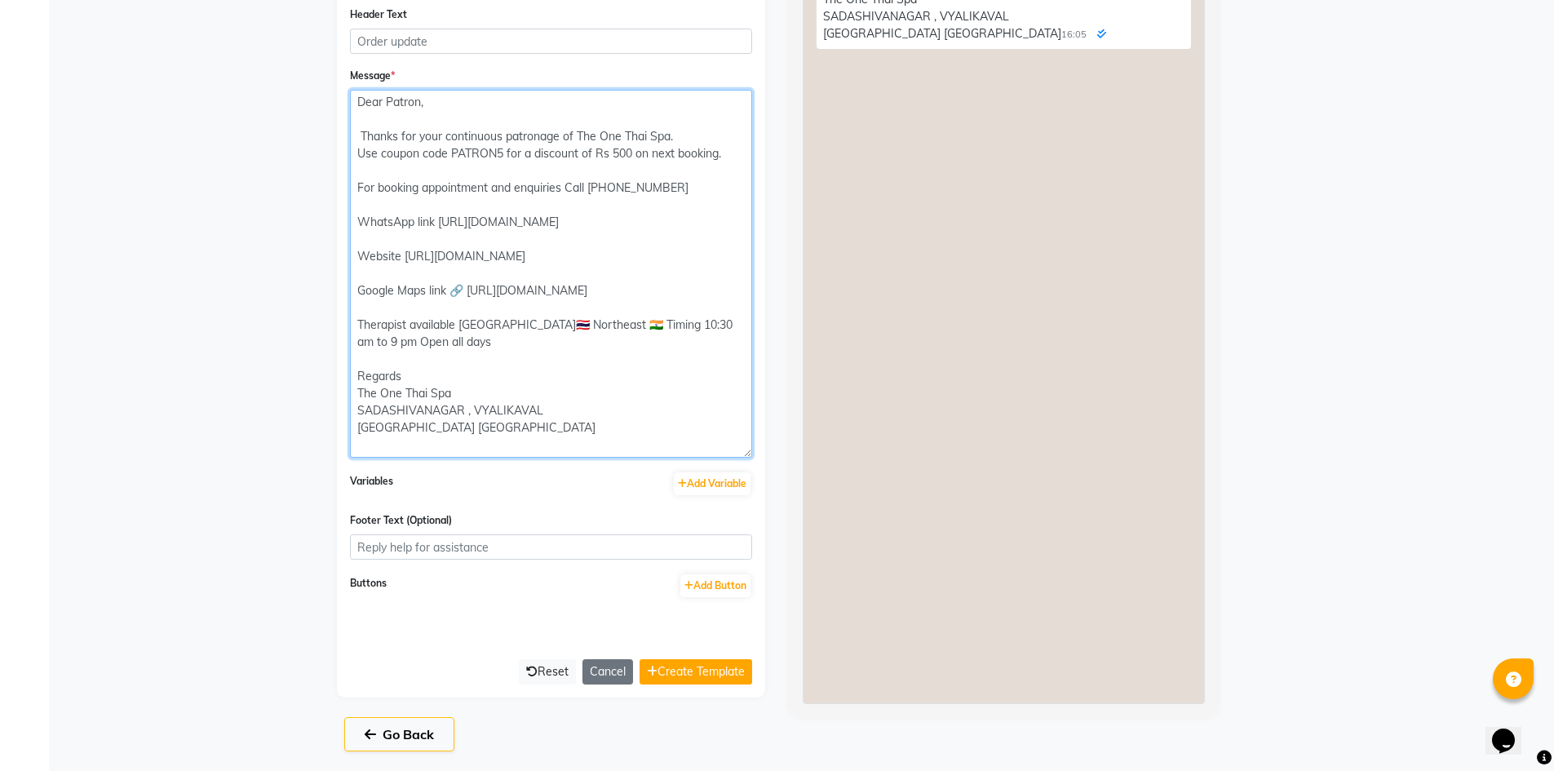
click at [661, 176] on textarea "Dear Patron, Thanks for your continuous patronage of The One Thai Spa. Use coup…" at bounding box center [551, 274] width 402 height 368
type textarea "Dear Patron, Thanks for your continuous patronage of The One Thai Spa. Use coup…"
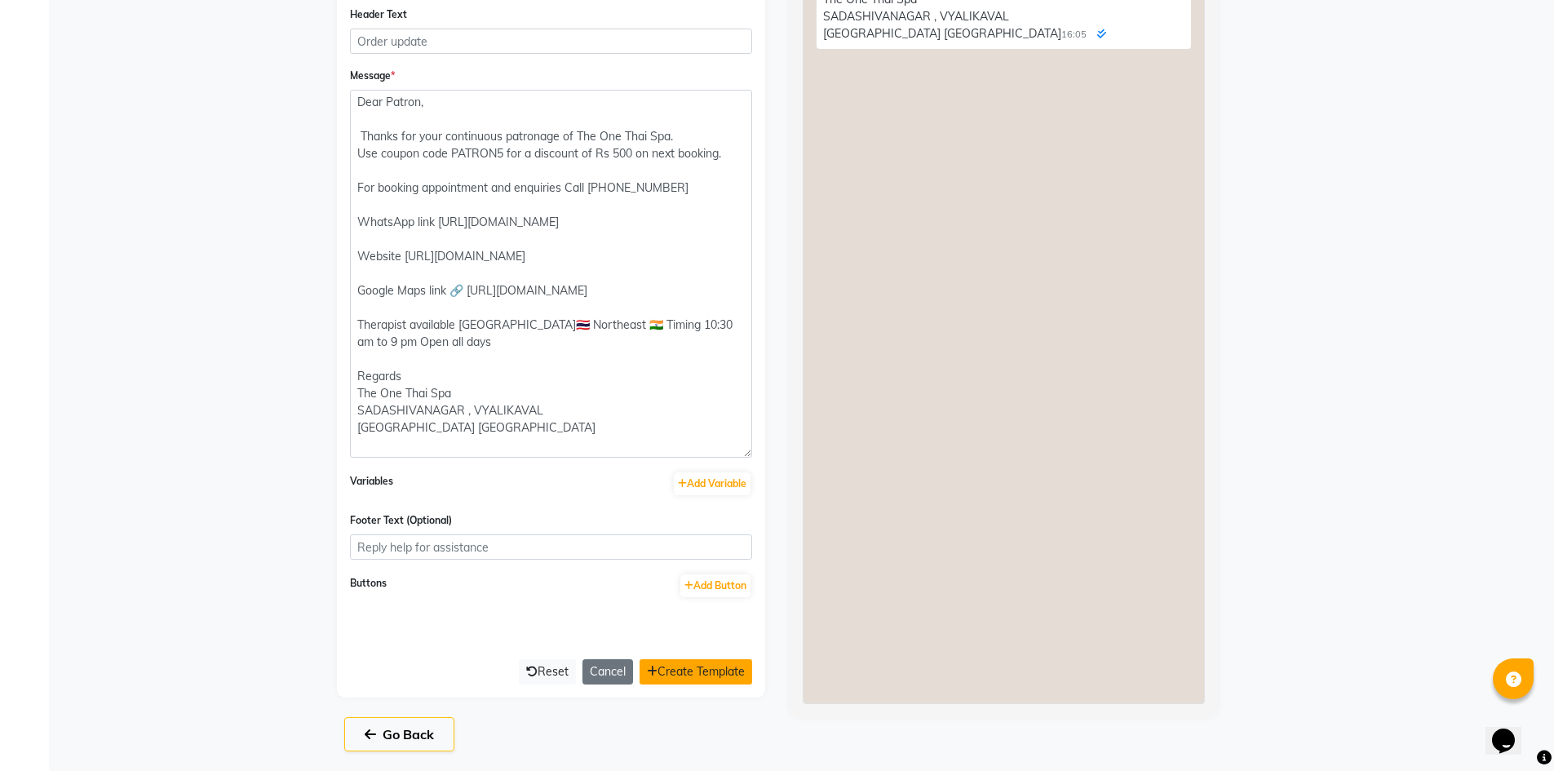
click at [696, 666] on button "Create Template" at bounding box center [695, 671] width 113 height 25
select select "APPROVED"
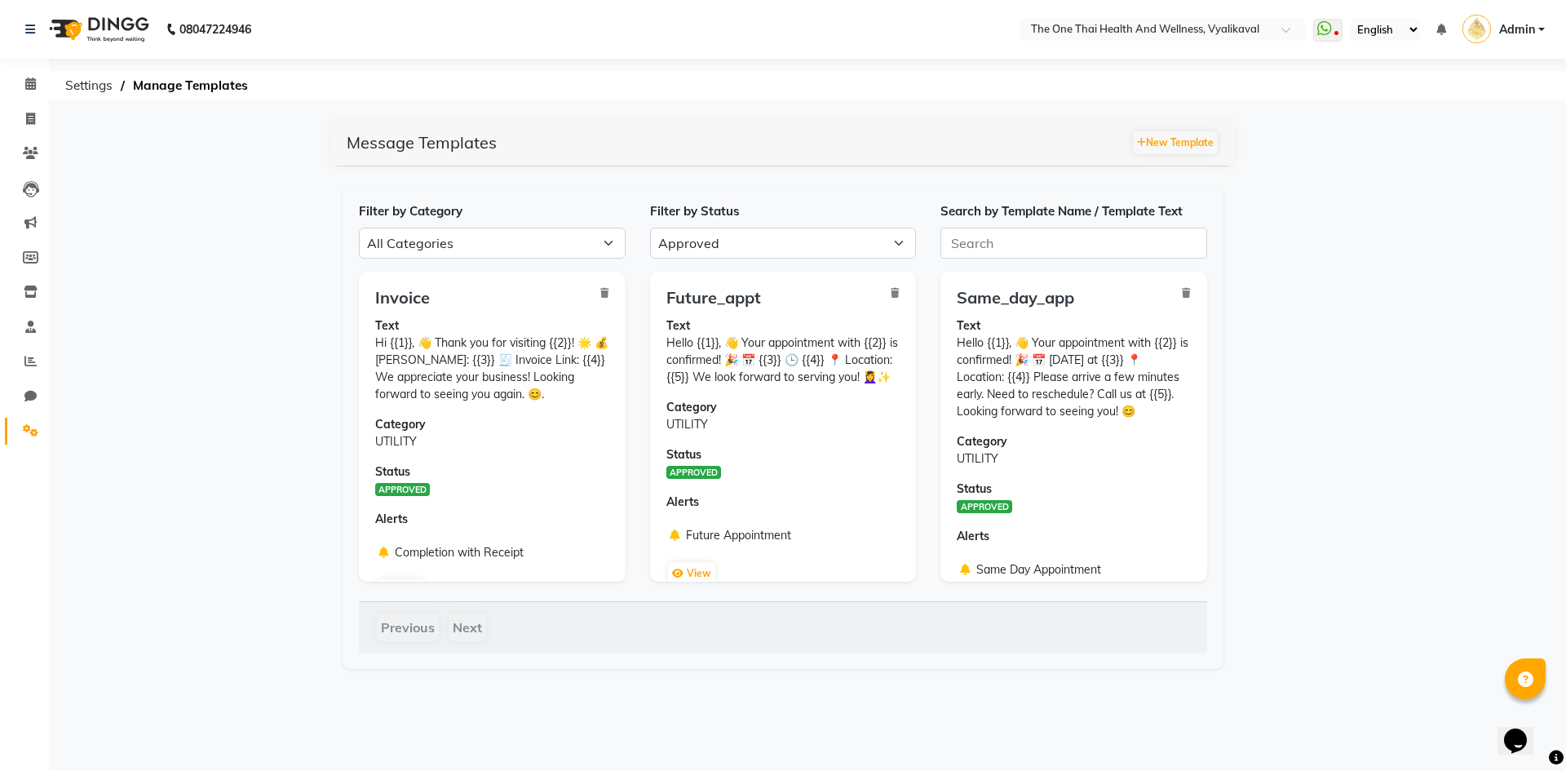
click at [132, 533] on app-manage-templates "Message Templates New Template Filter by Category All Categories Utility Market…" at bounding box center [783, 394] width 1566 height 549
click at [799, 241] on select "All Approved Rejected Failed Pending" at bounding box center [783, 243] width 267 height 31
select select
click at [650, 228] on select "All Approved Rejected Failed Pending" at bounding box center [783, 243] width 267 height 31
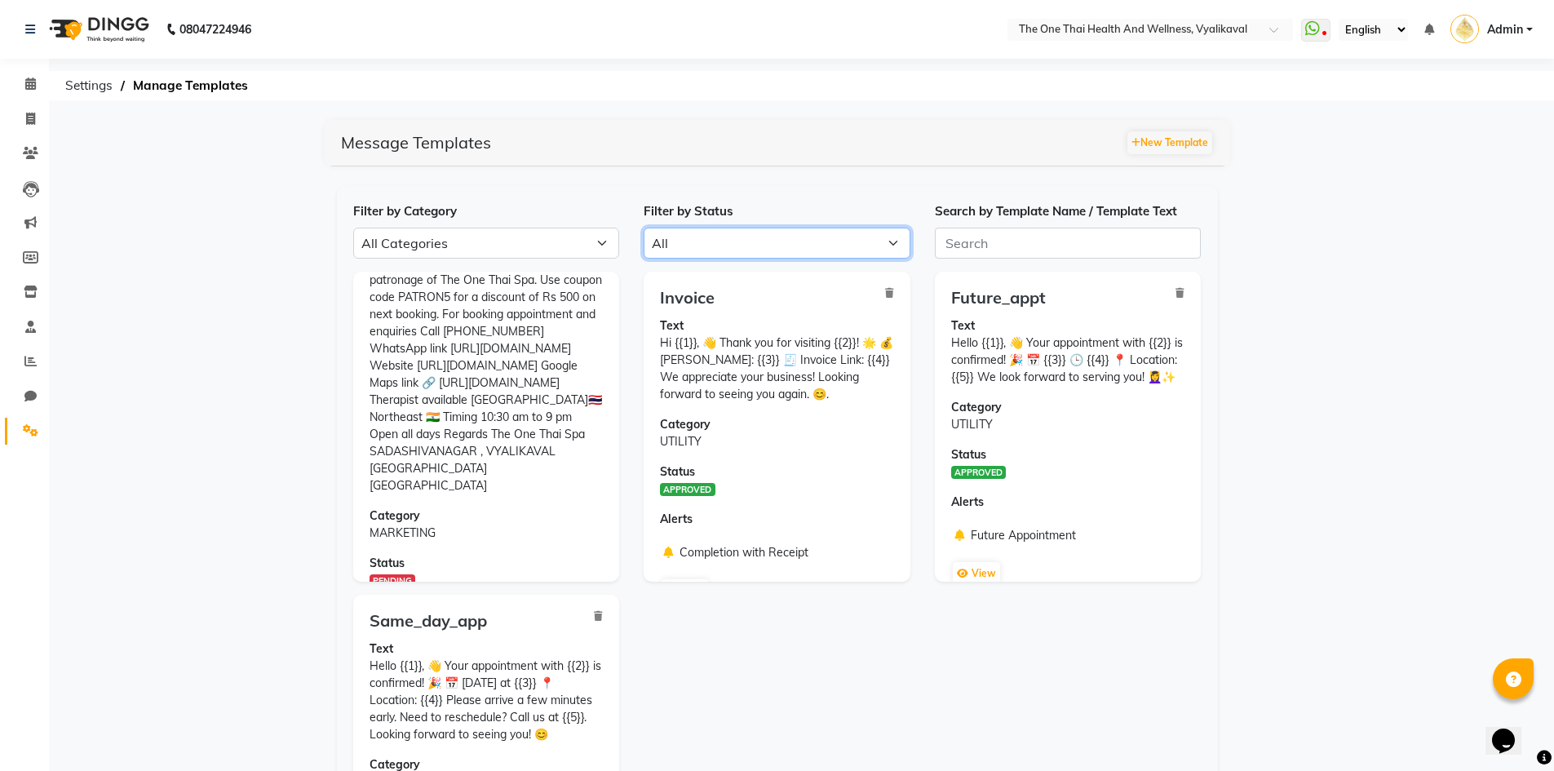
scroll to position [190, 0]
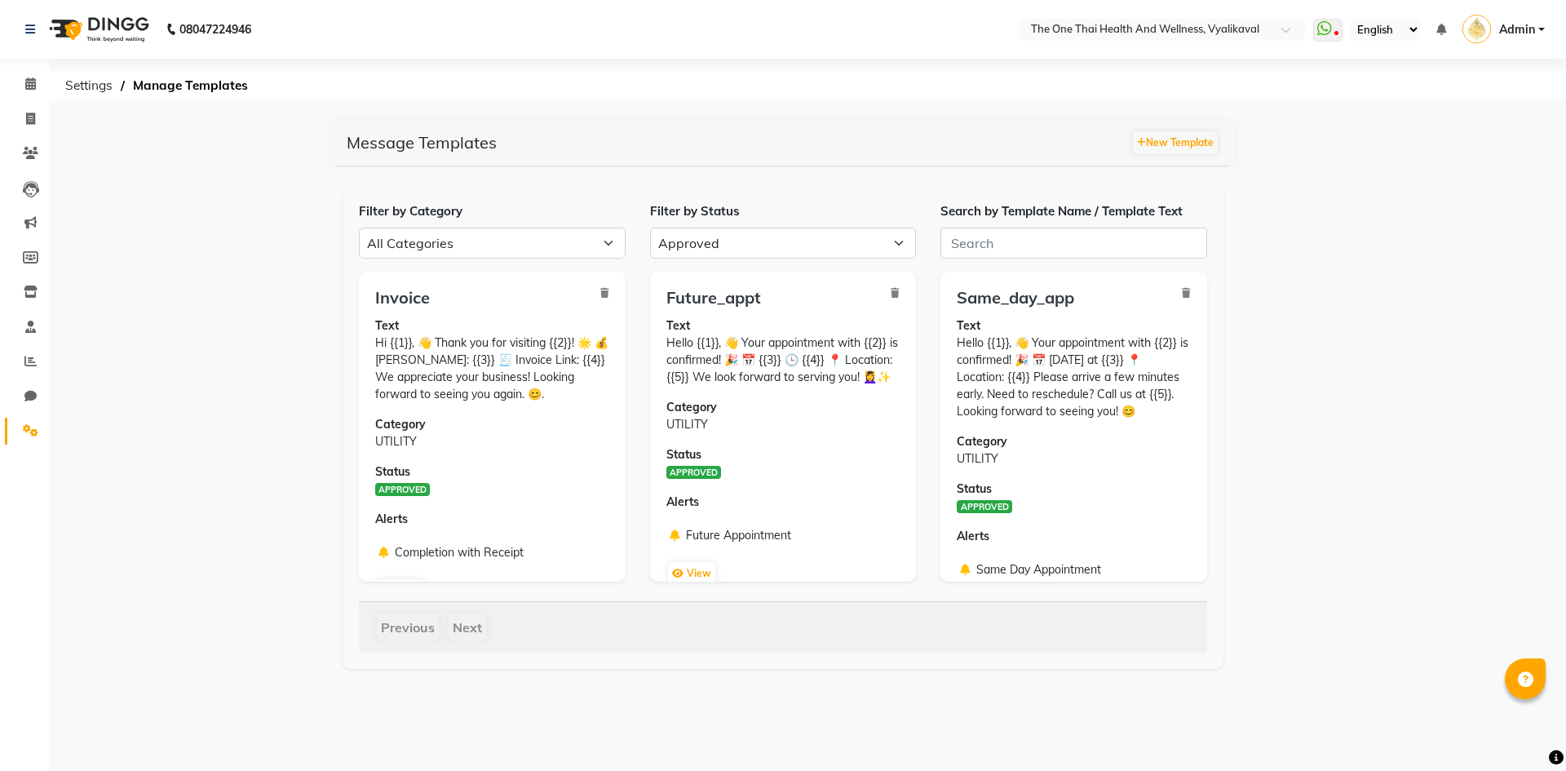
select select "APPROVED"
click at [745, 243] on select "All Approved Rejected Failed Pending" at bounding box center [783, 243] width 267 height 31
select select
click at [650, 228] on select "All Approved Rejected Failed Pending" at bounding box center [783, 243] width 267 height 31
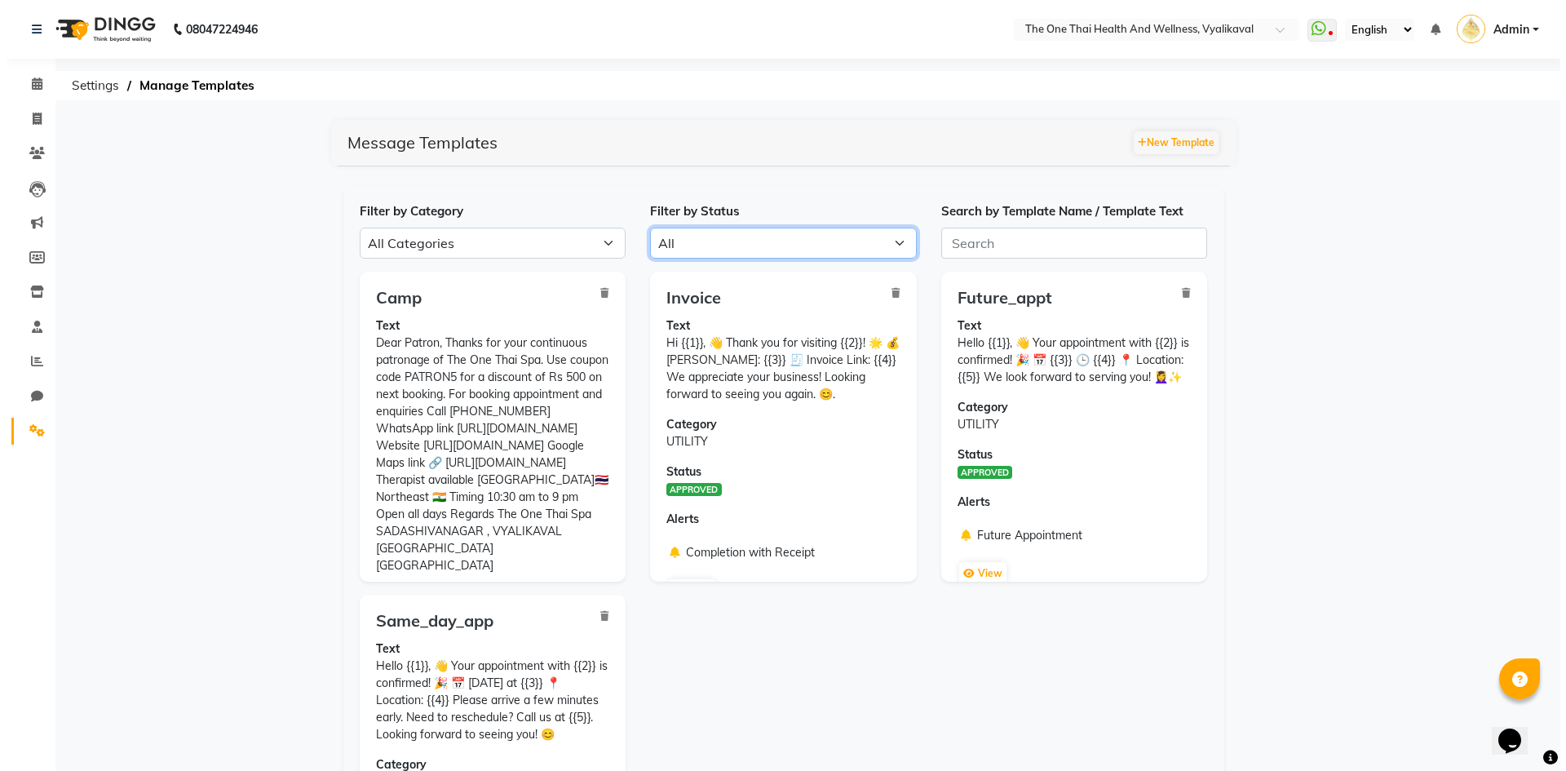
scroll to position [190, 0]
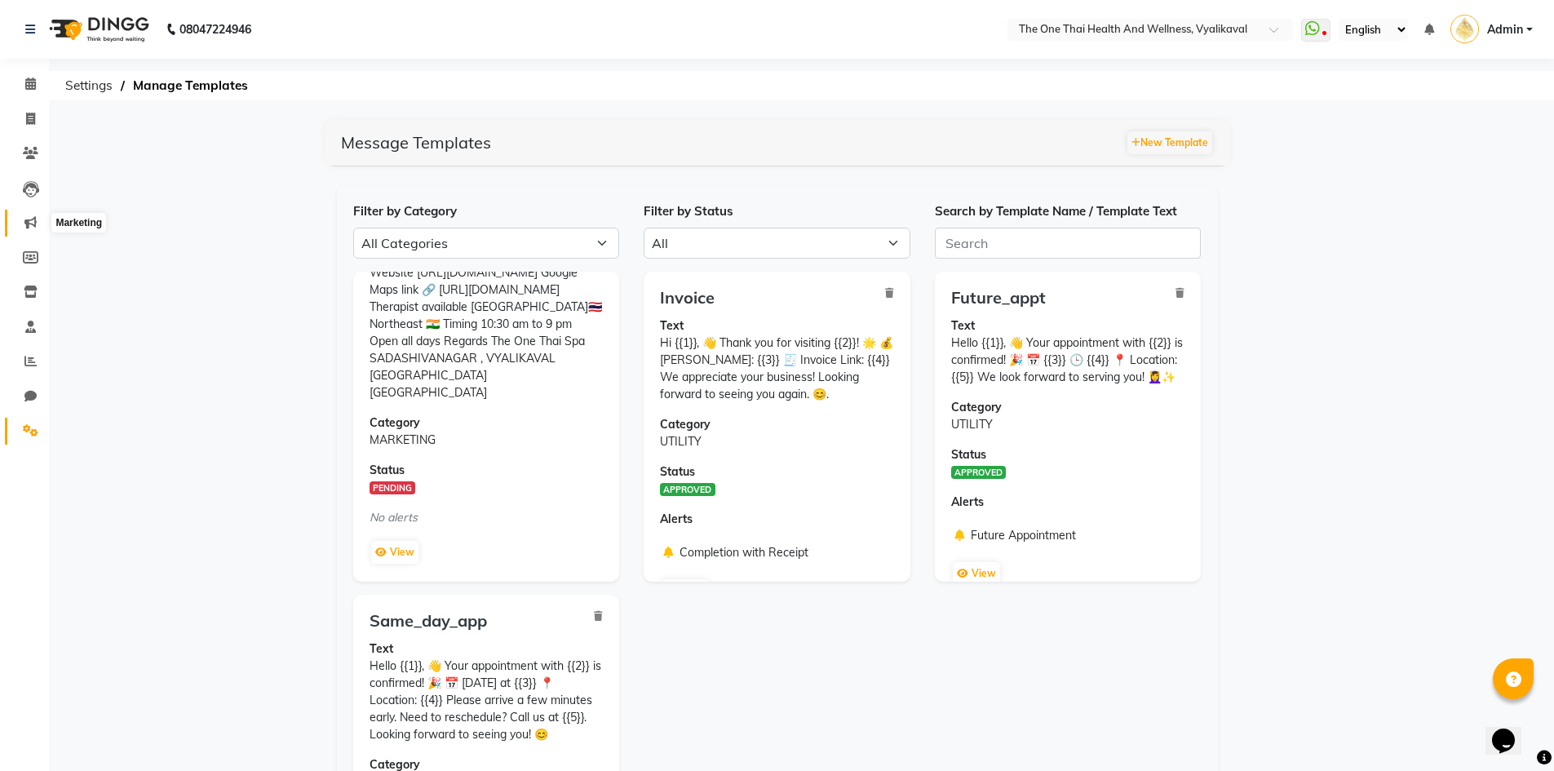
click at [24, 218] on span at bounding box center [30, 223] width 29 height 19
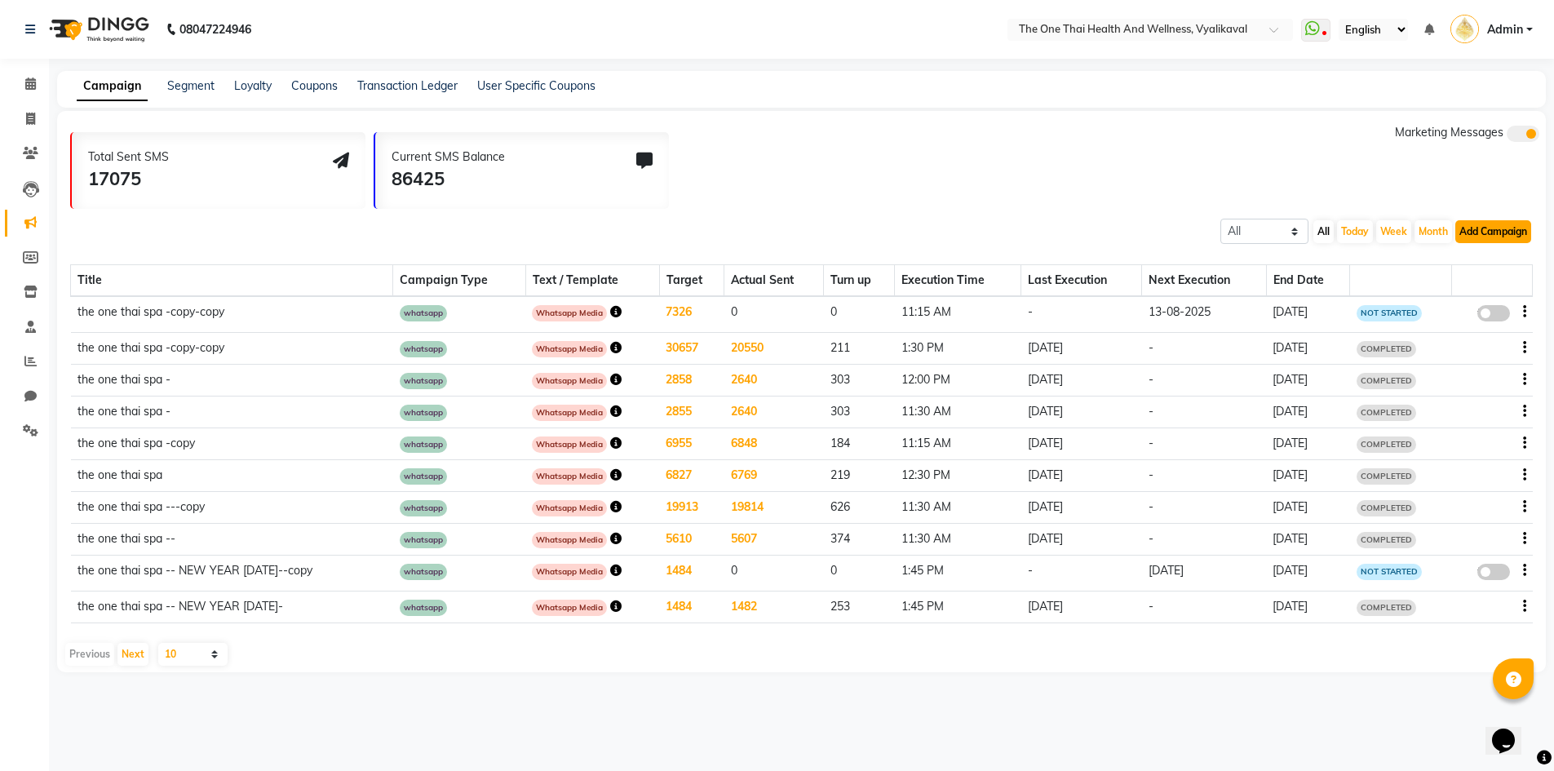
click at [1499, 228] on button "Add Campaign" at bounding box center [1493, 231] width 76 height 23
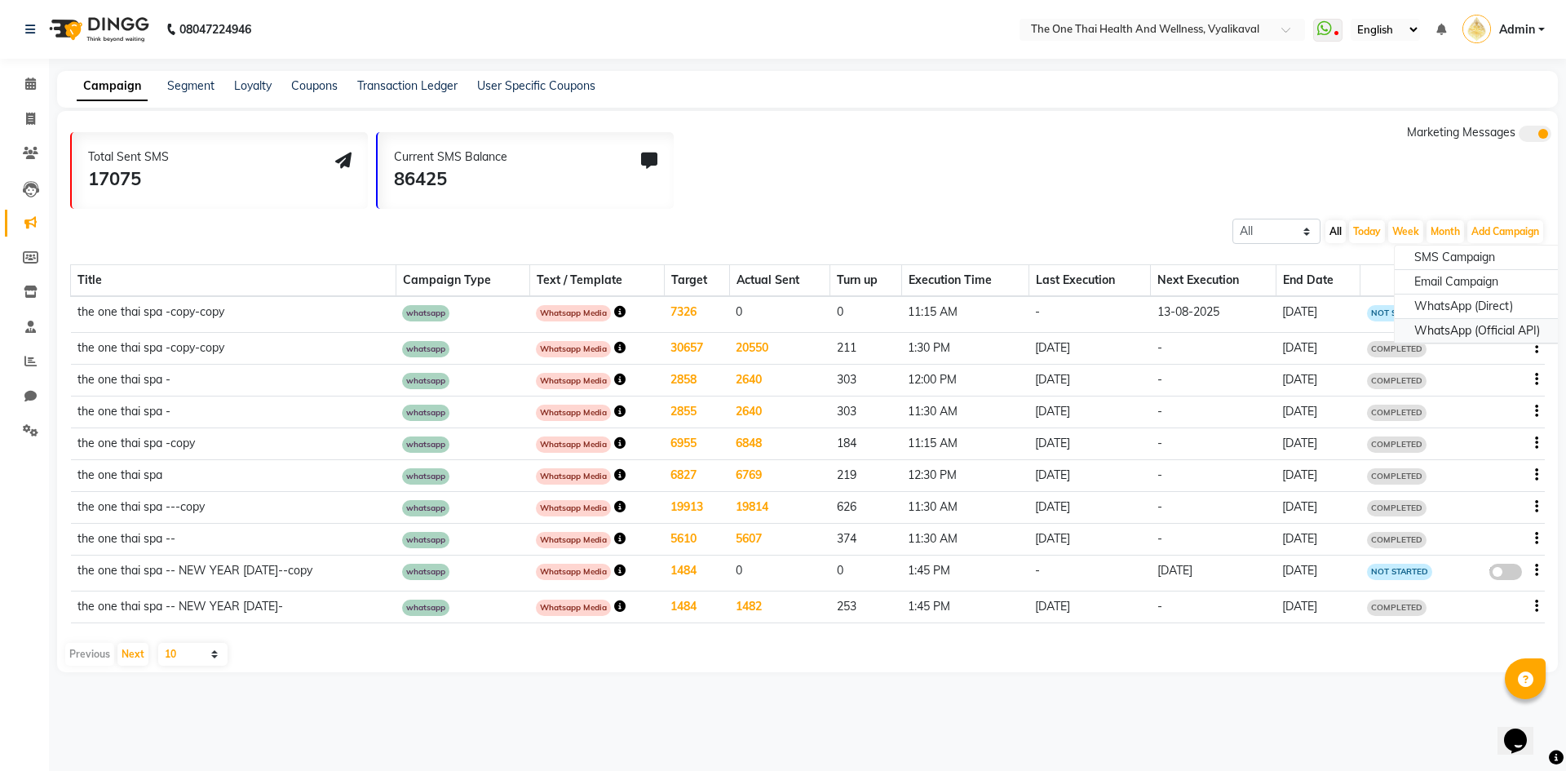
click at [1467, 323] on div "WhatsApp (Official API)" at bounding box center [1477, 331] width 165 height 24
select select "2"
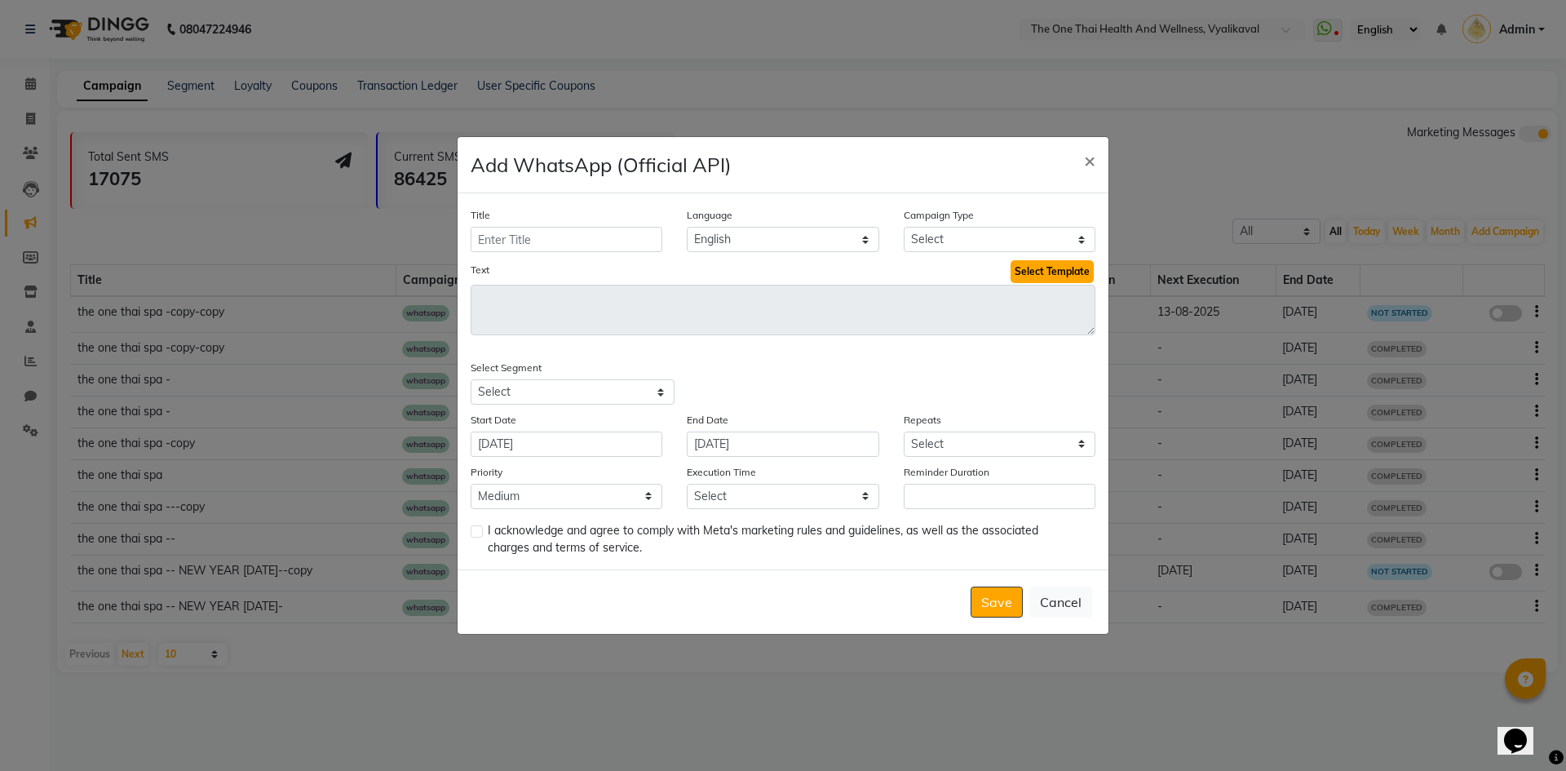
click at [1028, 272] on button "Select Template" at bounding box center [1052, 271] width 83 height 23
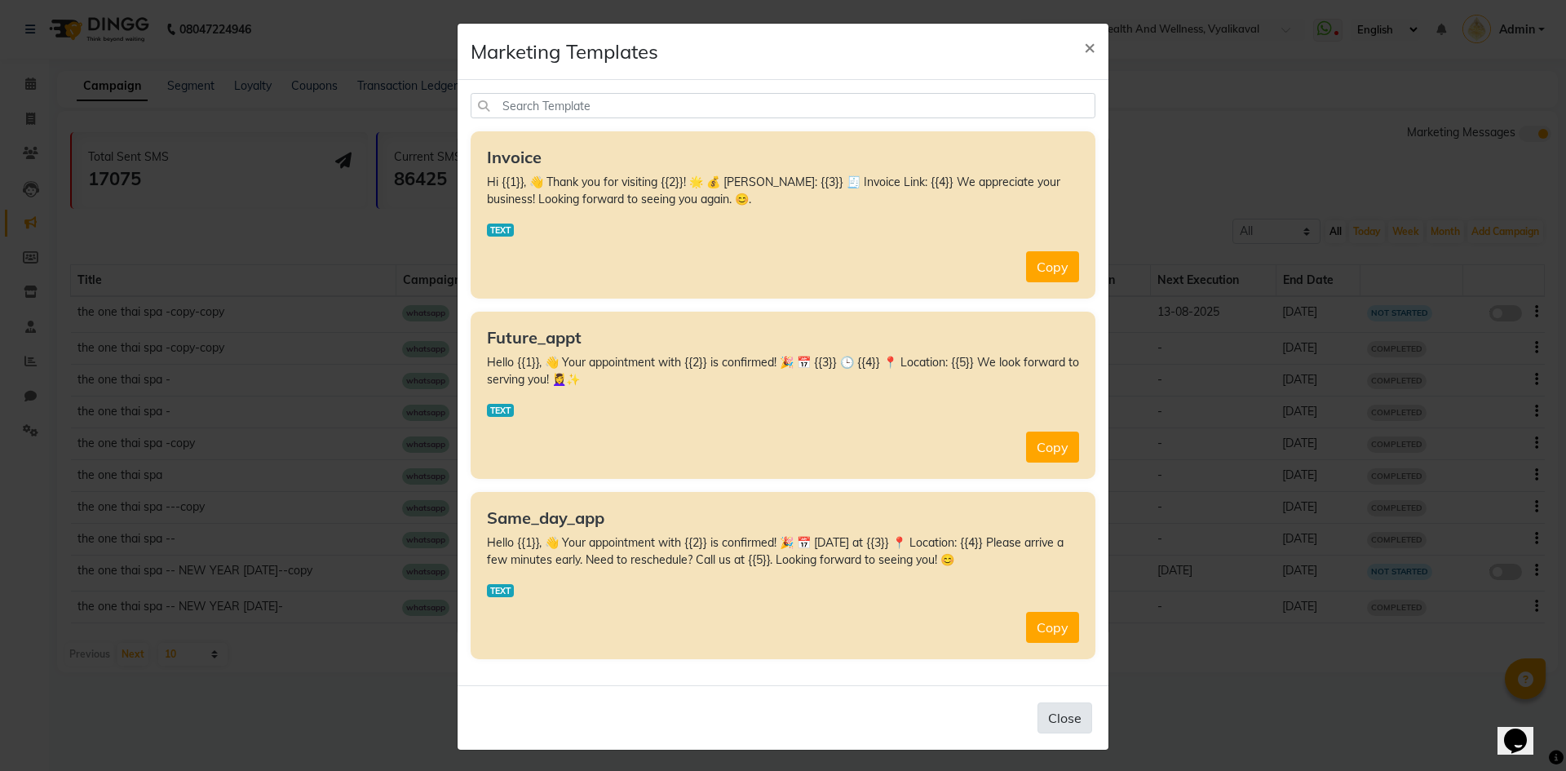
click at [1064, 713] on button "Close" at bounding box center [1064, 717] width 55 height 31
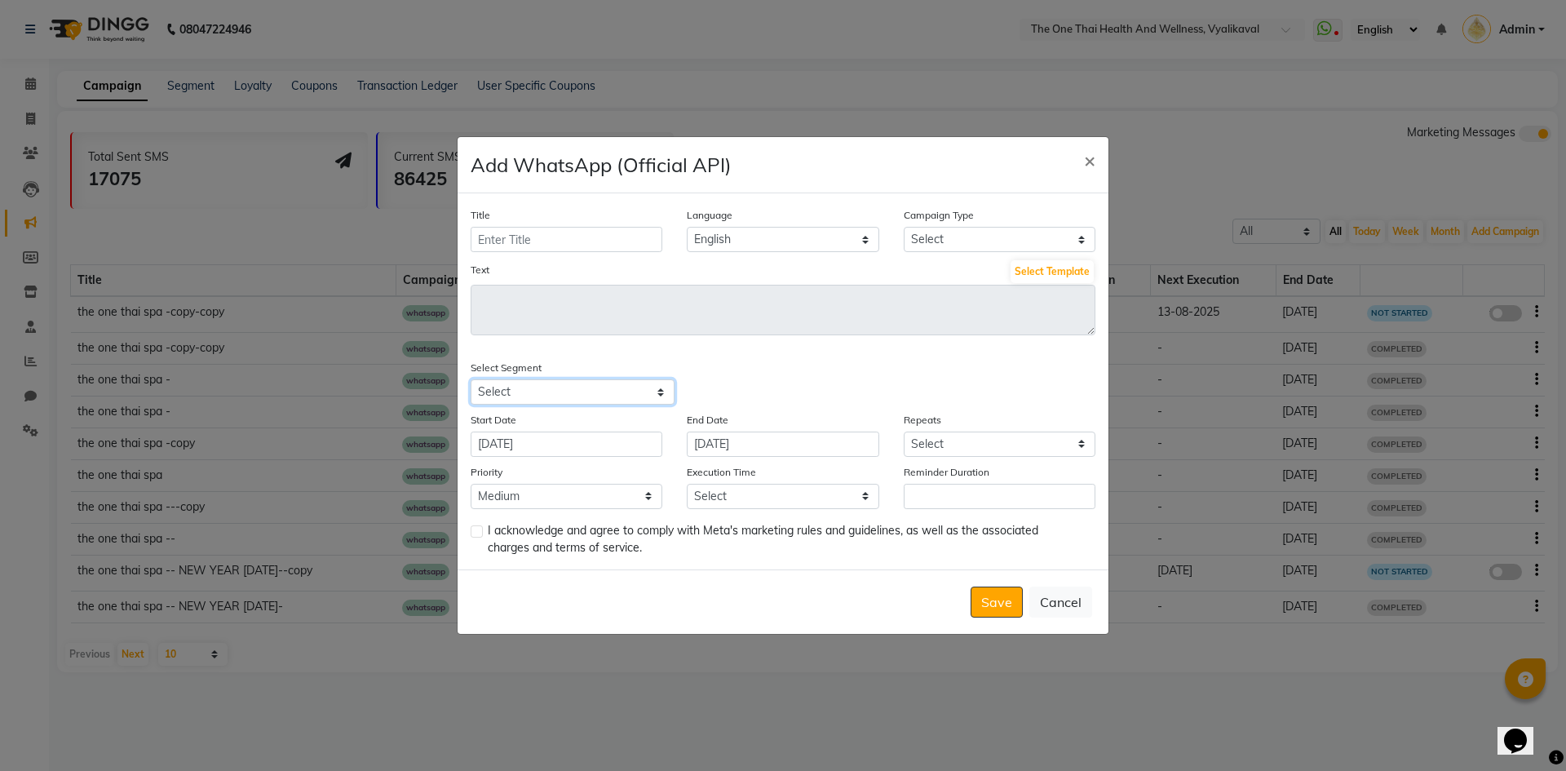
click at [604, 390] on select "Select All Customers All [DEMOGRAPHIC_DATA] Customer All [DEMOGRAPHIC_DATA] Cus…" at bounding box center [573, 391] width 204 height 25
select select "26753"
click at [471, 379] on select "Select All Customers All [DEMOGRAPHIC_DATA] Customer All [DEMOGRAPHIC_DATA] Cus…" at bounding box center [573, 391] width 204 height 25
click at [642, 387] on select "Select All Customers All [DEMOGRAPHIC_DATA] Customer All [DEMOGRAPHIC_DATA] Cus…" at bounding box center [573, 391] width 204 height 25
click at [1053, 599] on button "Cancel" at bounding box center [1060, 601] width 63 height 31
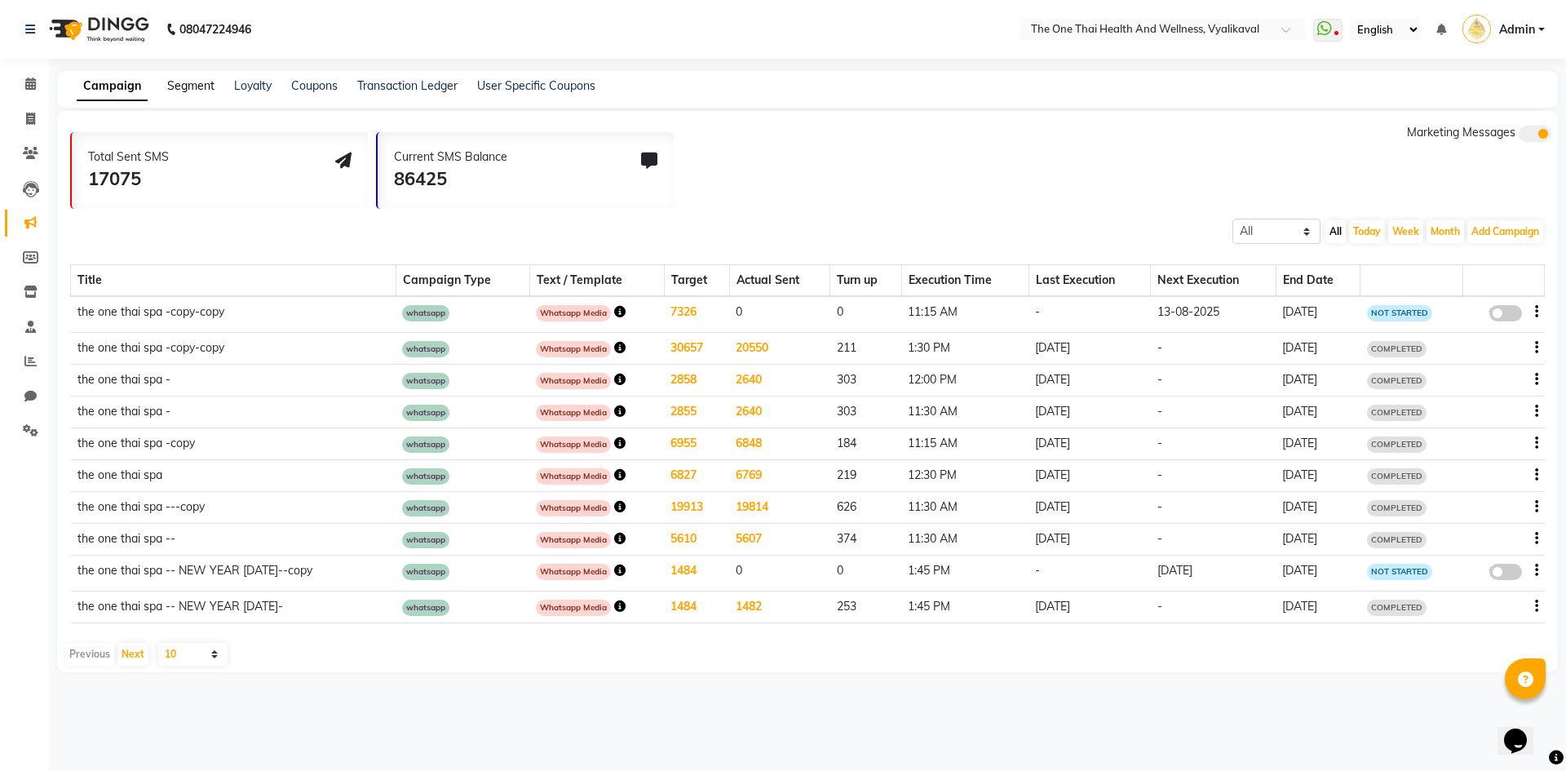
click at [183, 81] on link "Segment" at bounding box center [190, 85] width 47 height 15
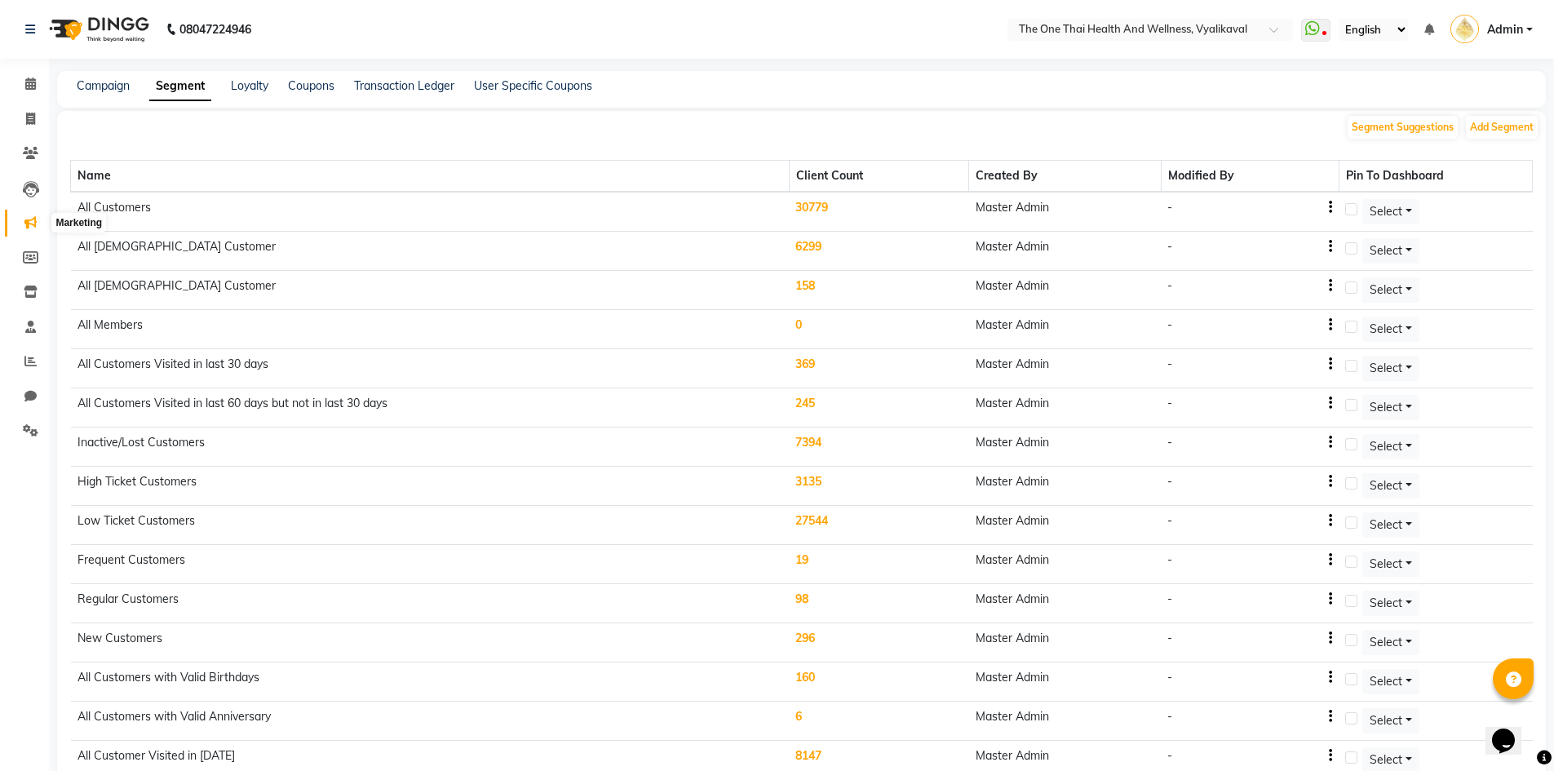
click at [31, 225] on icon at bounding box center [30, 222] width 12 height 12
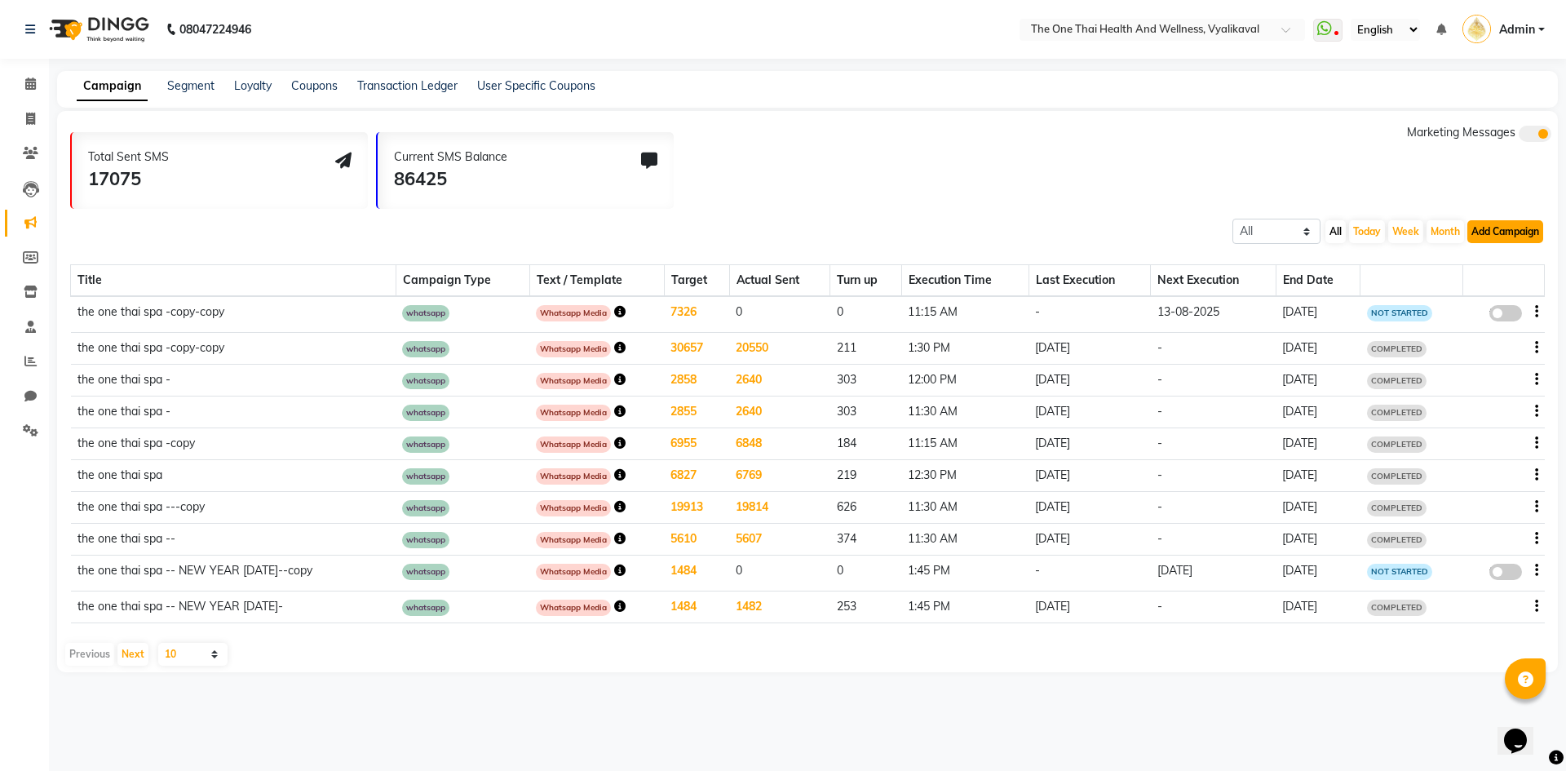
click at [1497, 235] on button "Add Campaign" at bounding box center [1505, 231] width 76 height 23
click at [1467, 327] on div "WhatsApp (Official API)" at bounding box center [1477, 331] width 165 height 24
select select "2"
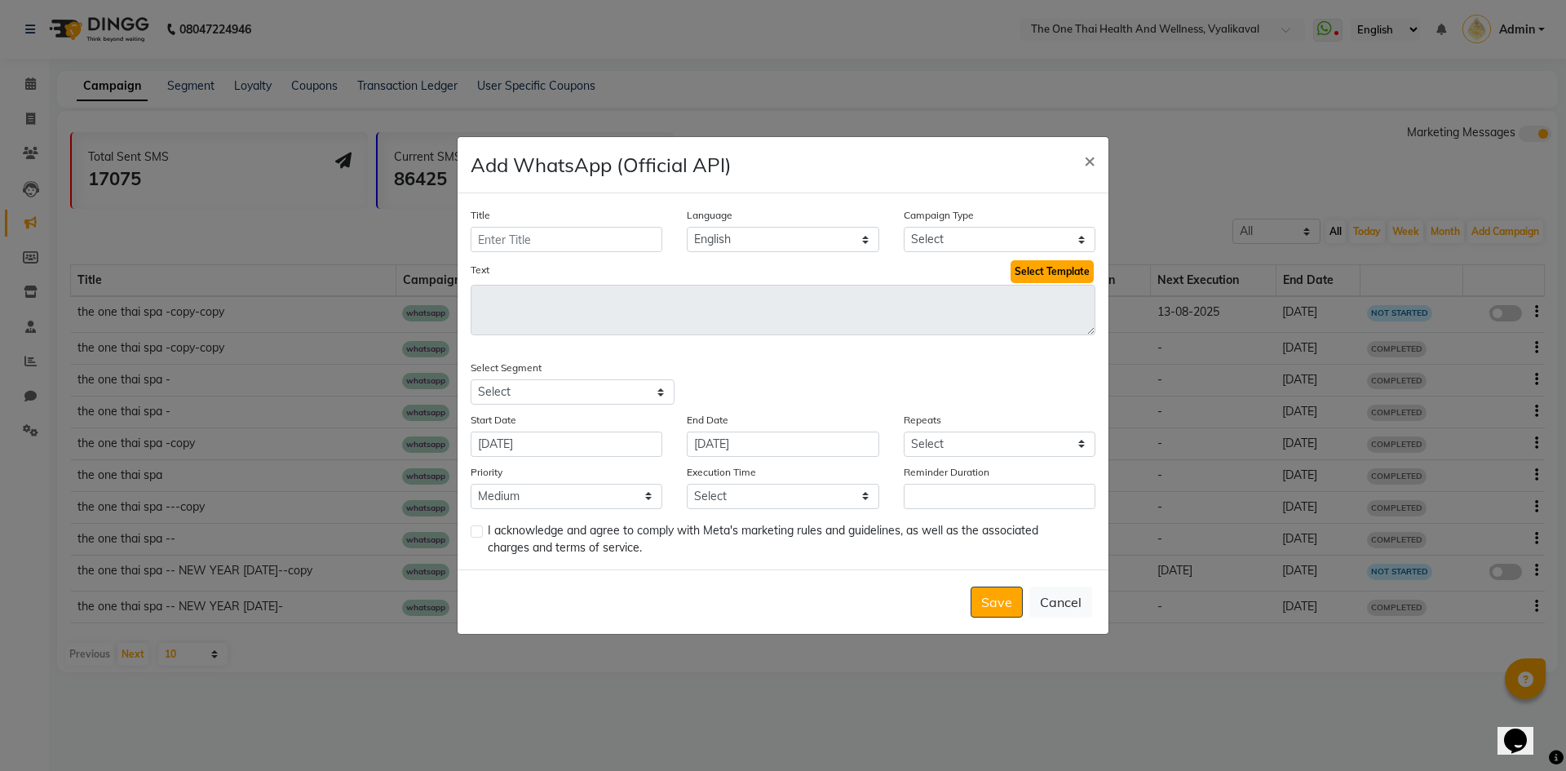
click at [1025, 269] on button "Select Template" at bounding box center [1052, 271] width 83 height 23
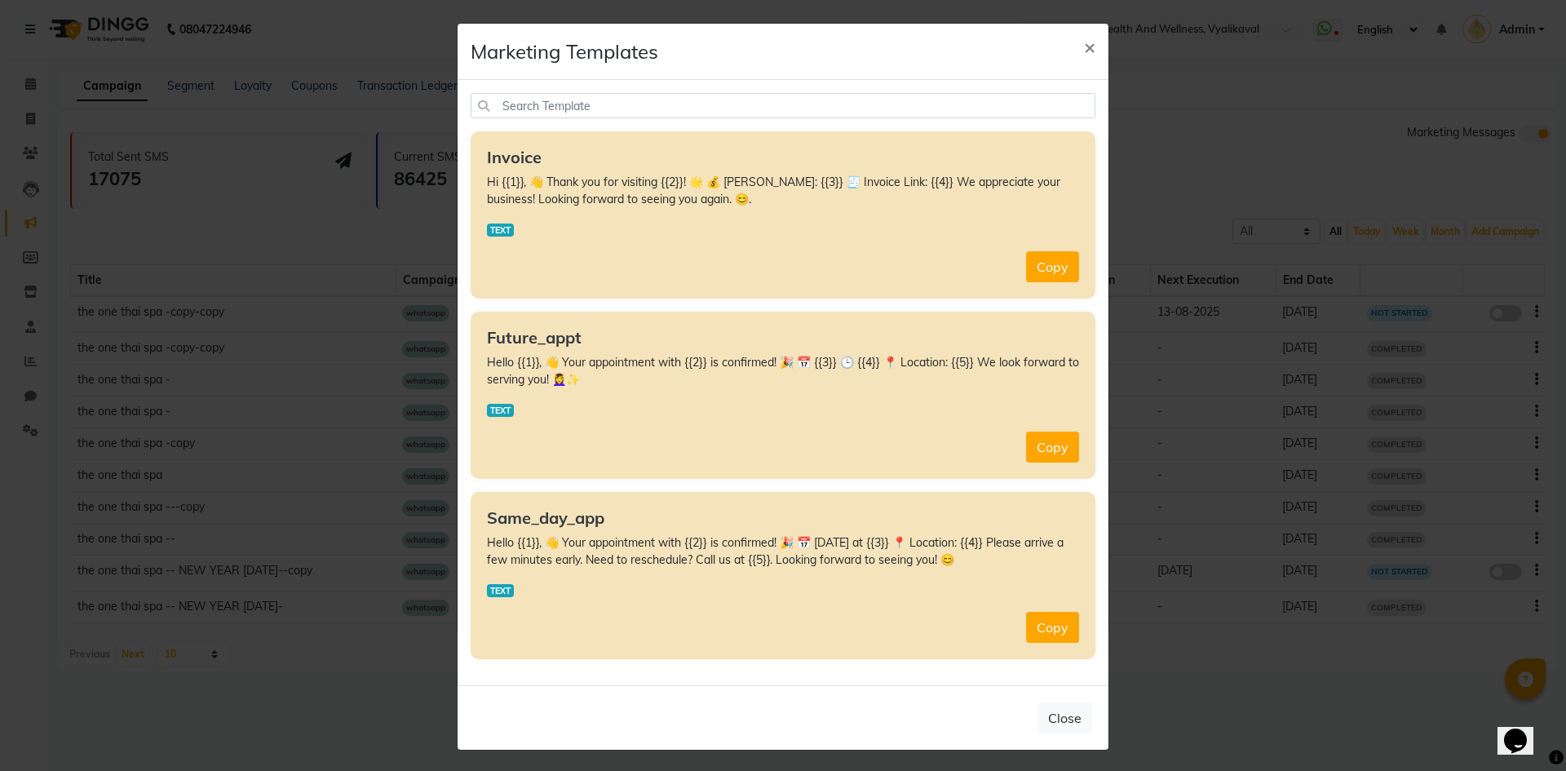
scroll to position [2, 0]
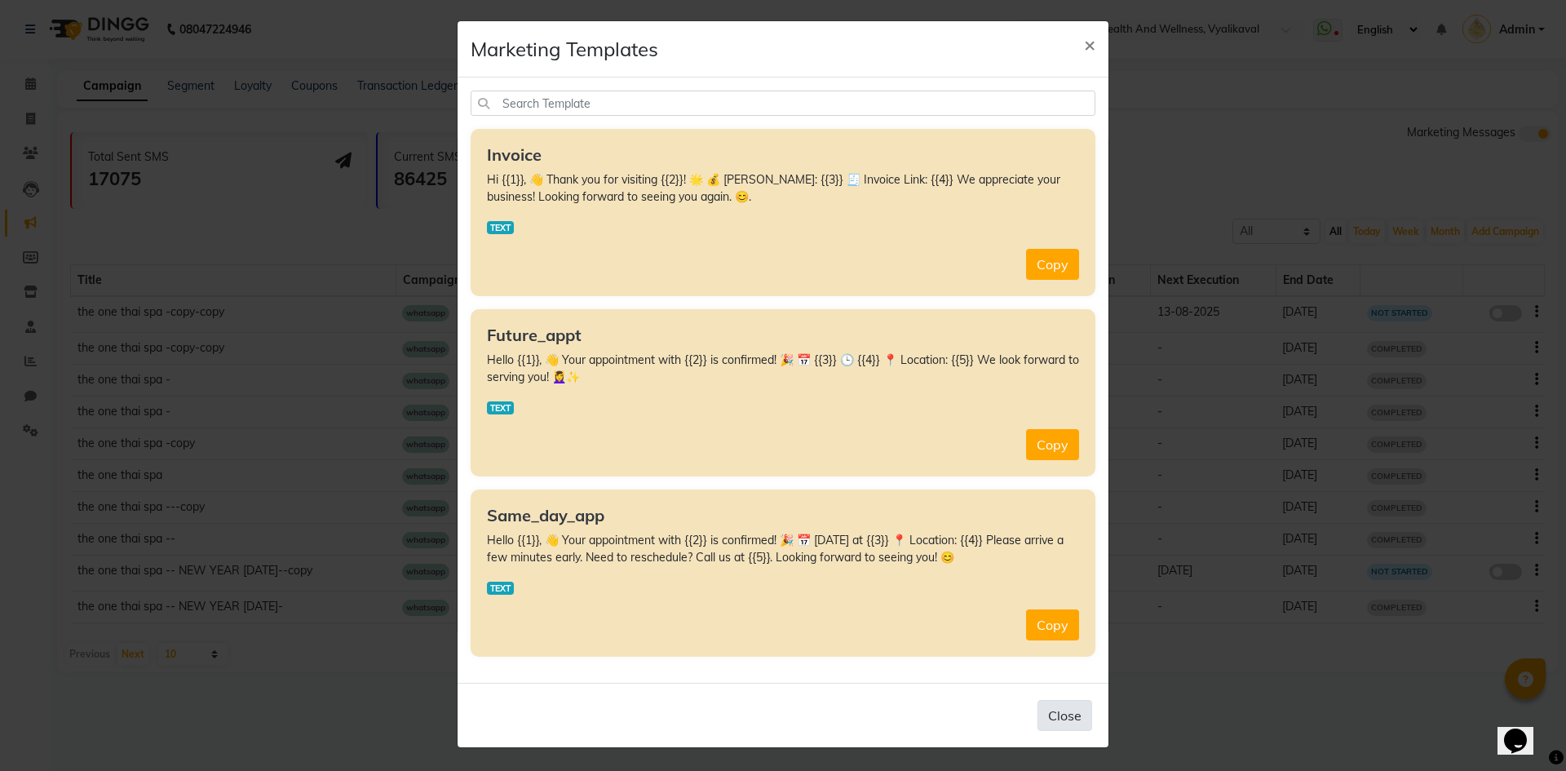
click at [1053, 715] on button "Close" at bounding box center [1064, 715] width 55 height 31
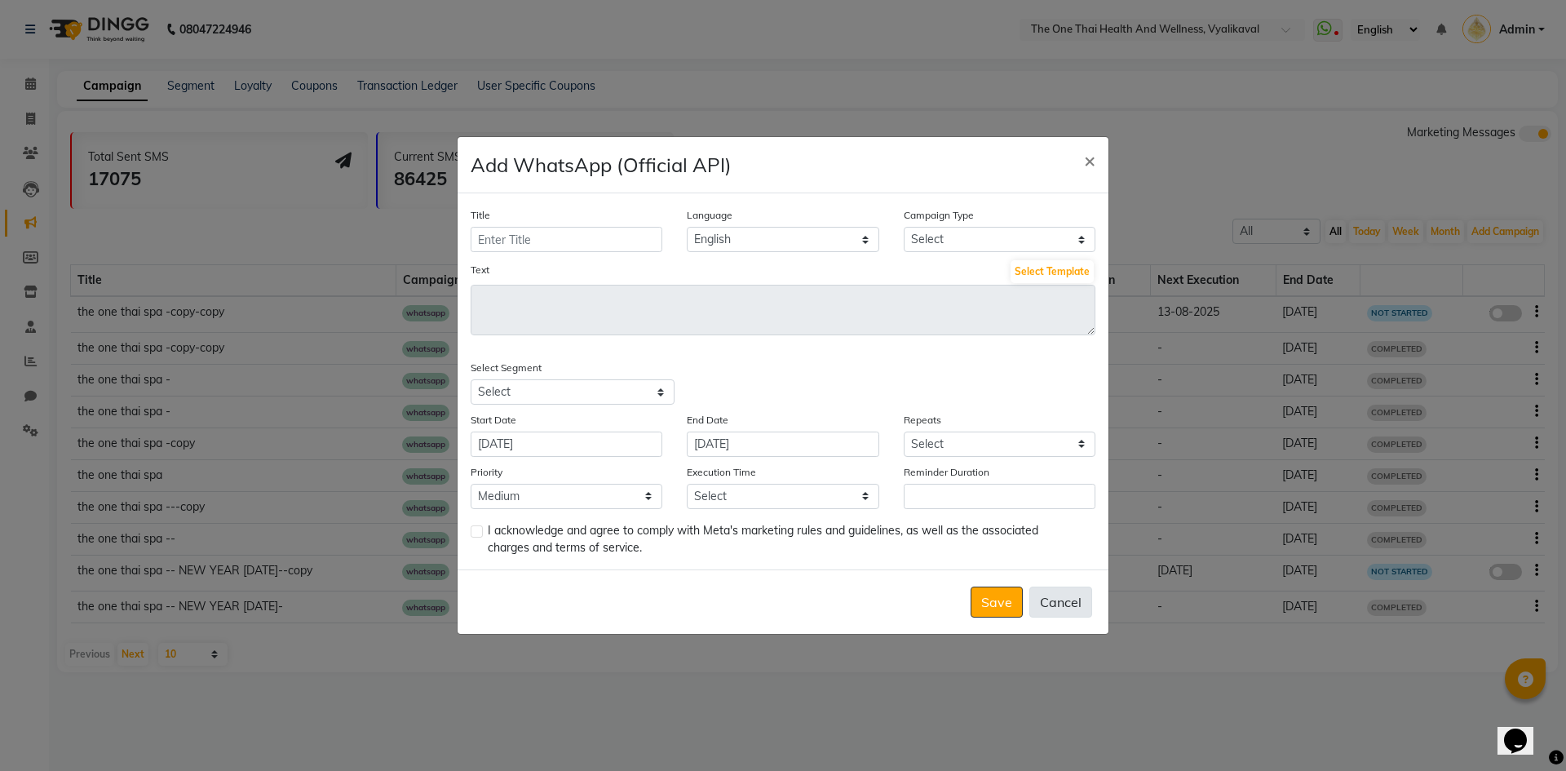
click at [1068, 603] on button "Cancel" at bounding box center [1060, 601] width 63 height 31
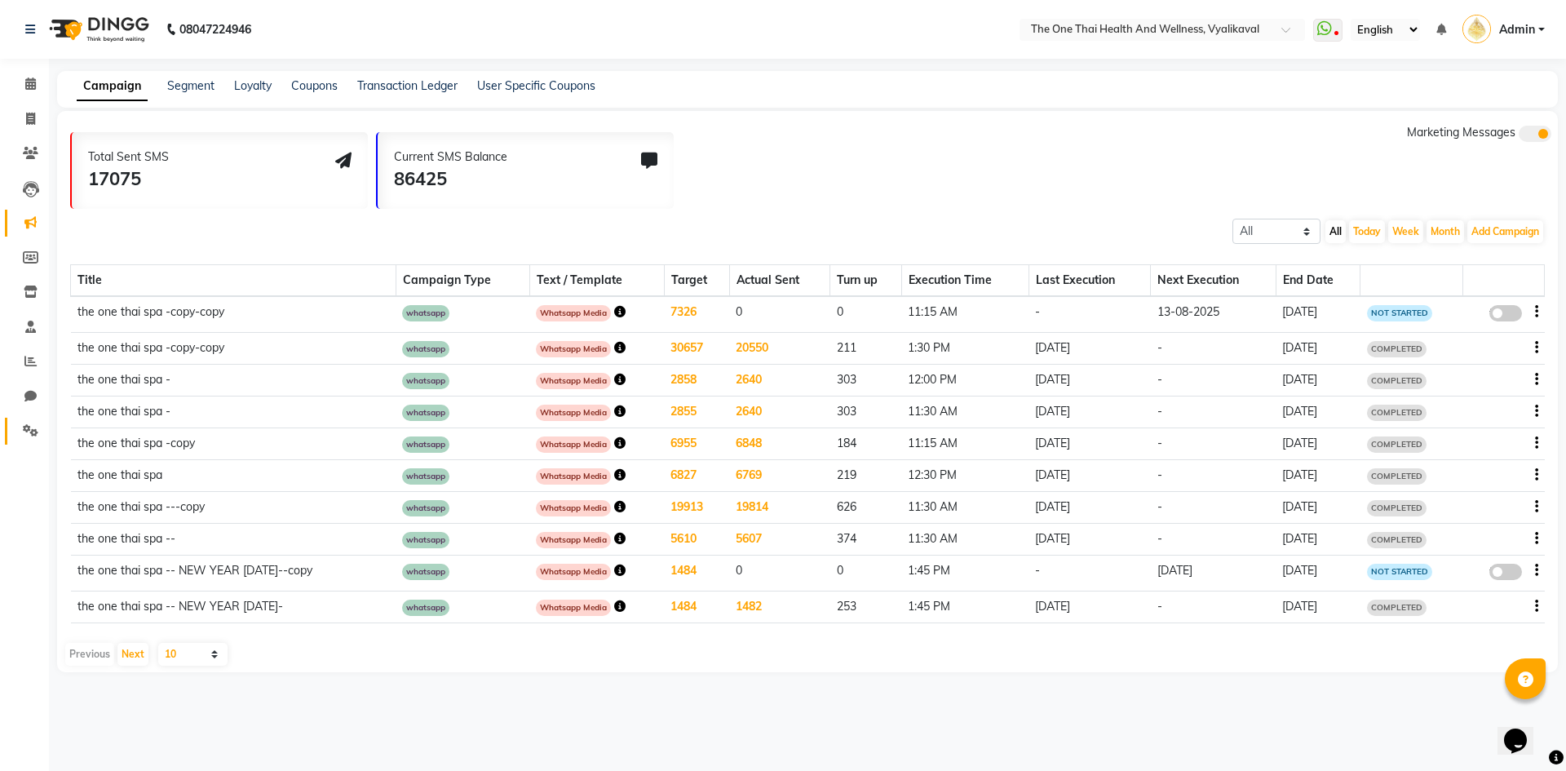
click at [26, 427] on icon at bounding box center [30, 430] width 15 height 12
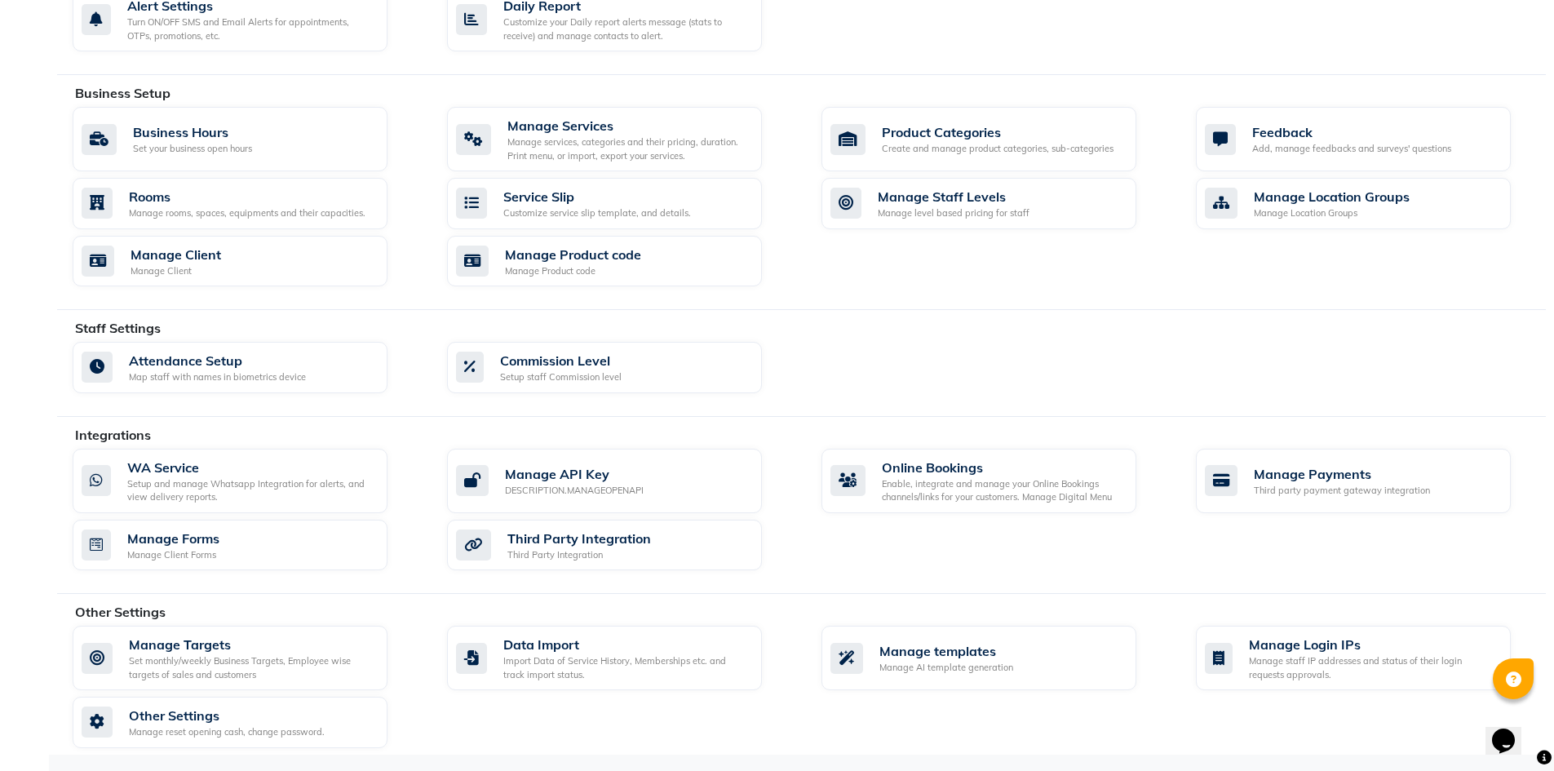
scroll to position [501, 0]
click at [949, 661] on div "Manage AI template generation" at bounding box center [946, 668] width 134 height 14
select select "APPROVED"
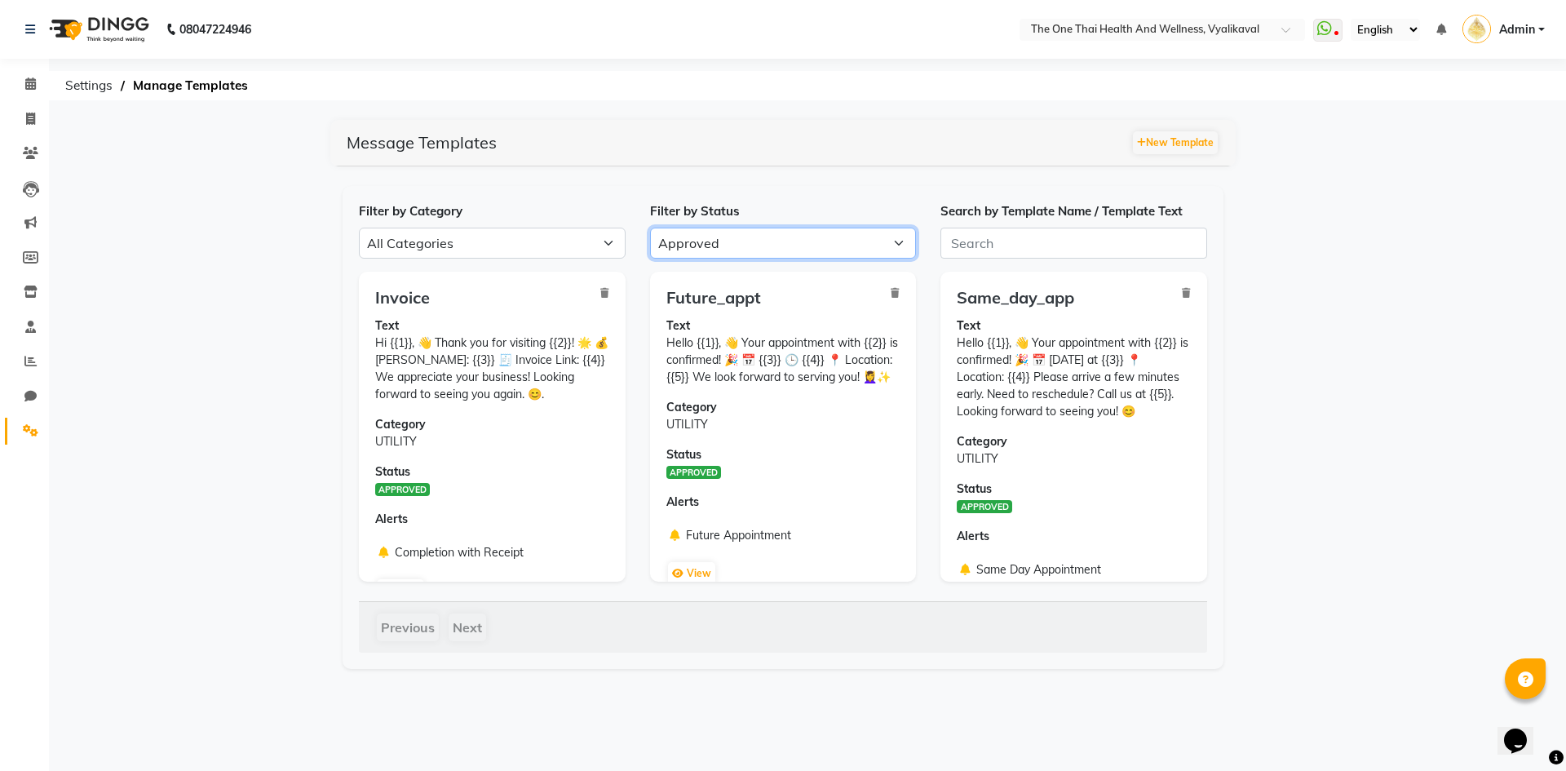
click at [679, 250] on select "All Approved Rejected Failed Pending" at bounding box center [783, 243] width 267 height 31
select select
click at [650, 228] on select "All Approved Rejected Failed Pending" at bounding box center [783, 243] width 267 height 31
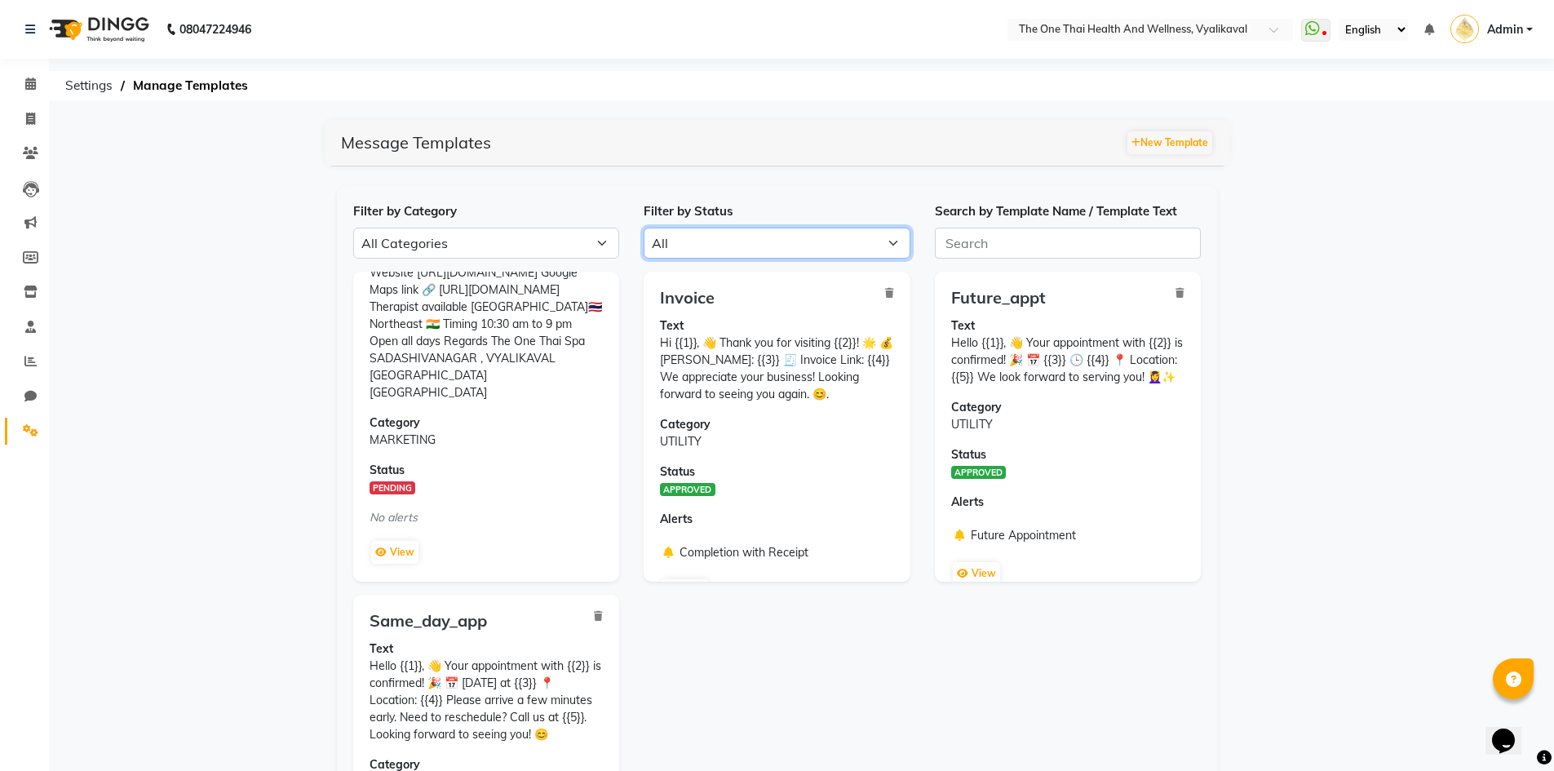
scroll to position [190, 0]
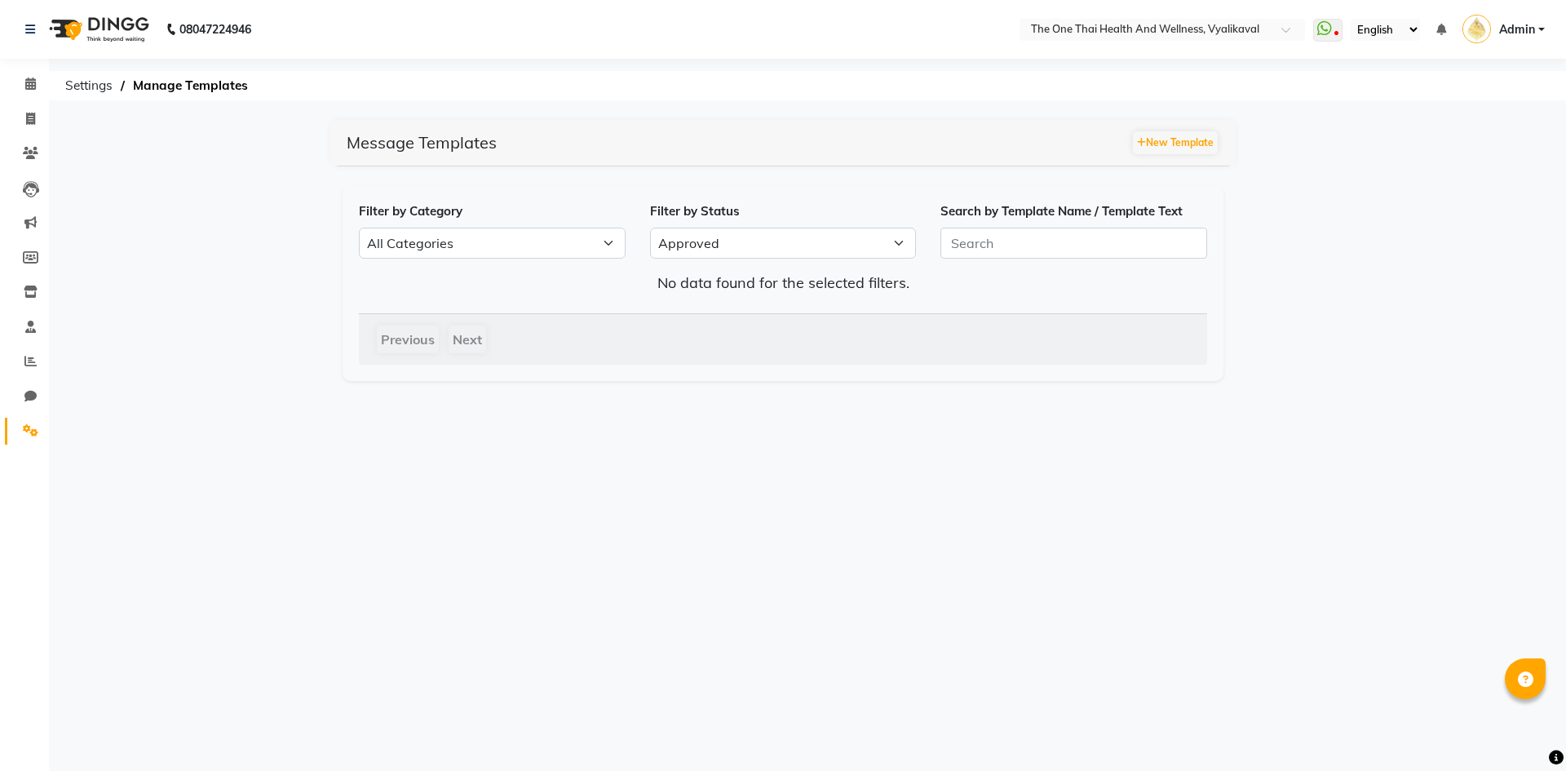
select select "APPROVED"
click at [772, 244] on select "All Approved Rejected Failed Pending" at bounding box center [783, 243] width 267 height 31
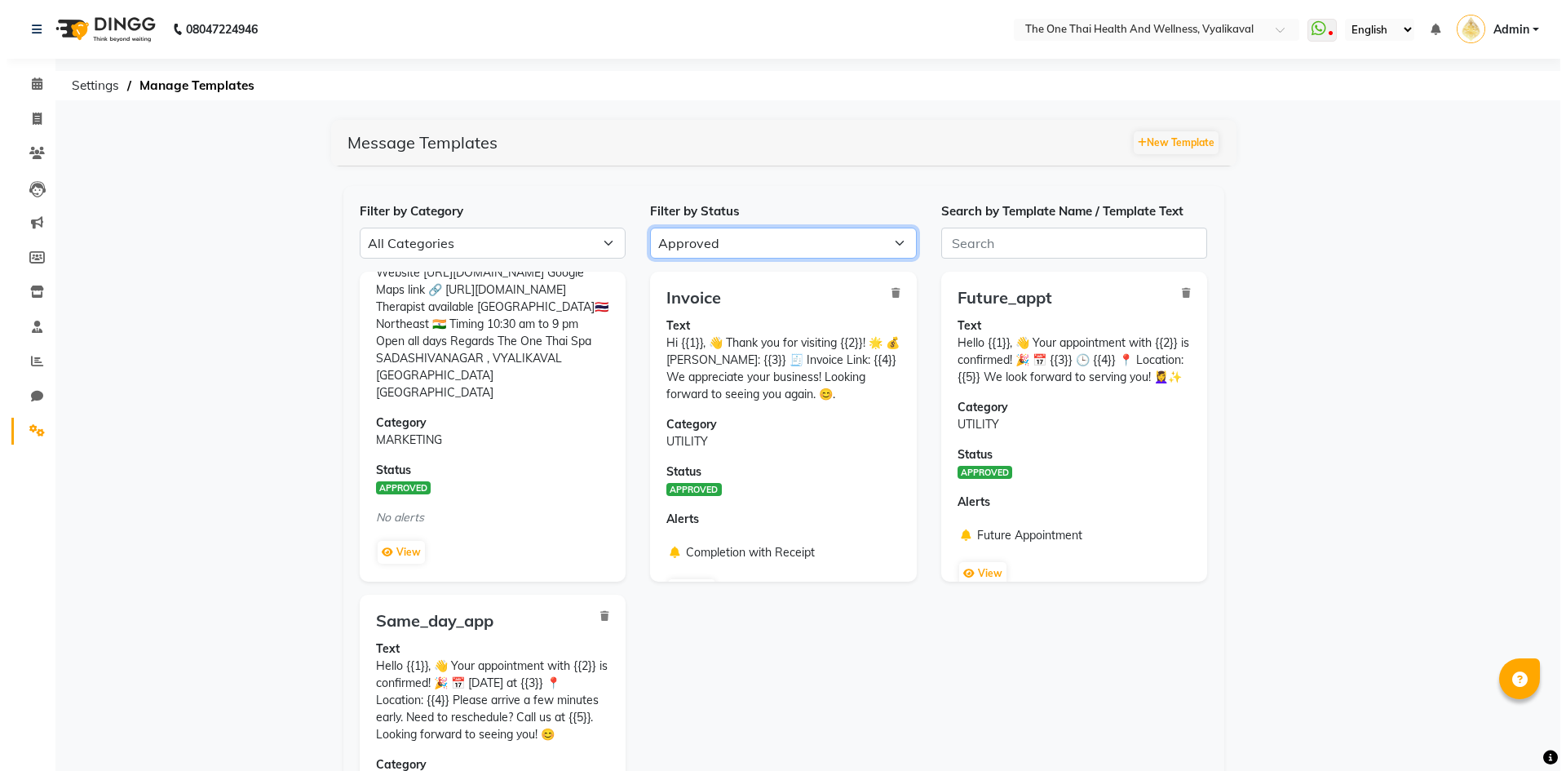
scroll to position [190, 0]
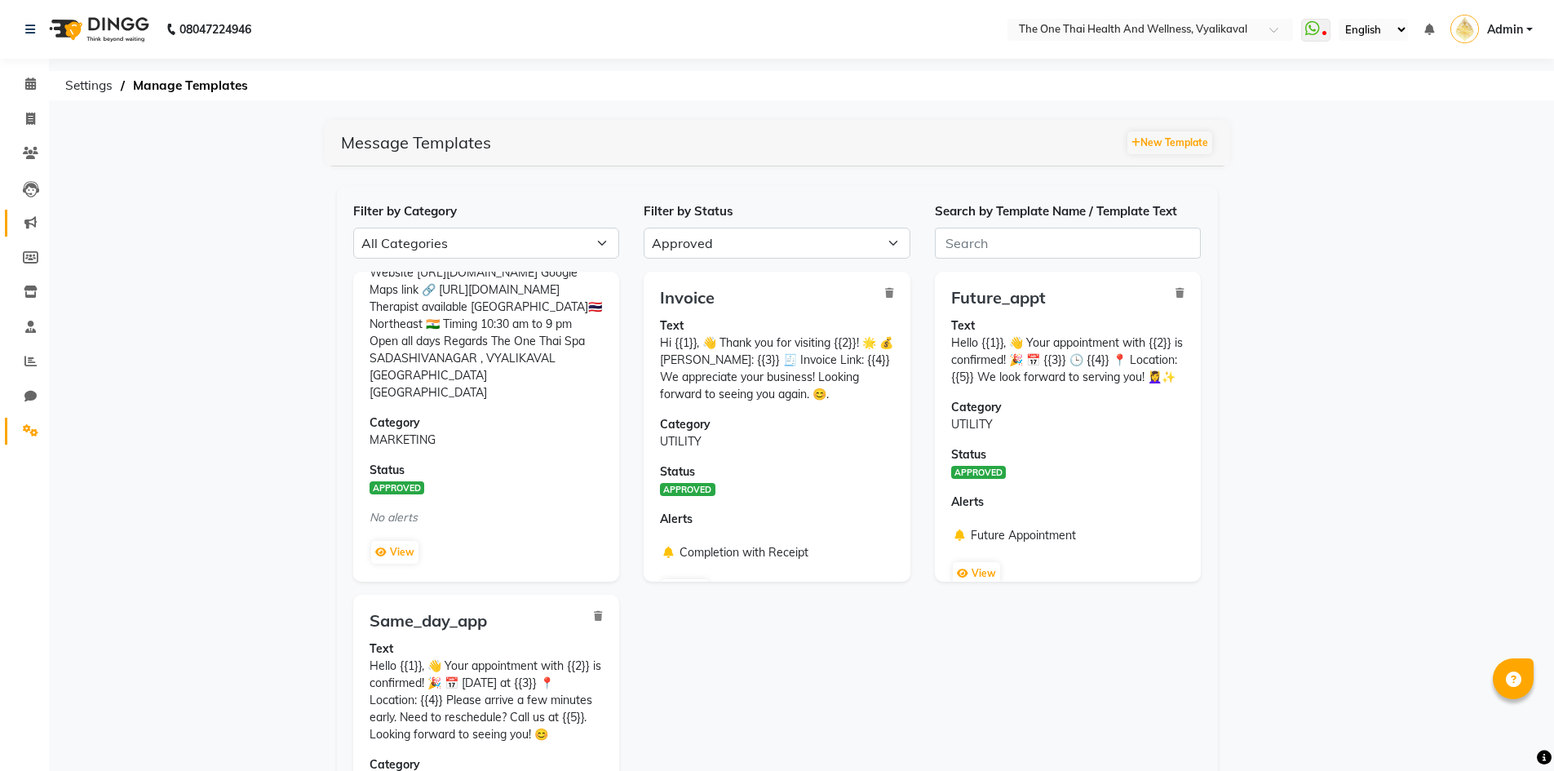
click at [29, 213] on link "Marketing" at bounding box center [24, 223] width 39 height 27
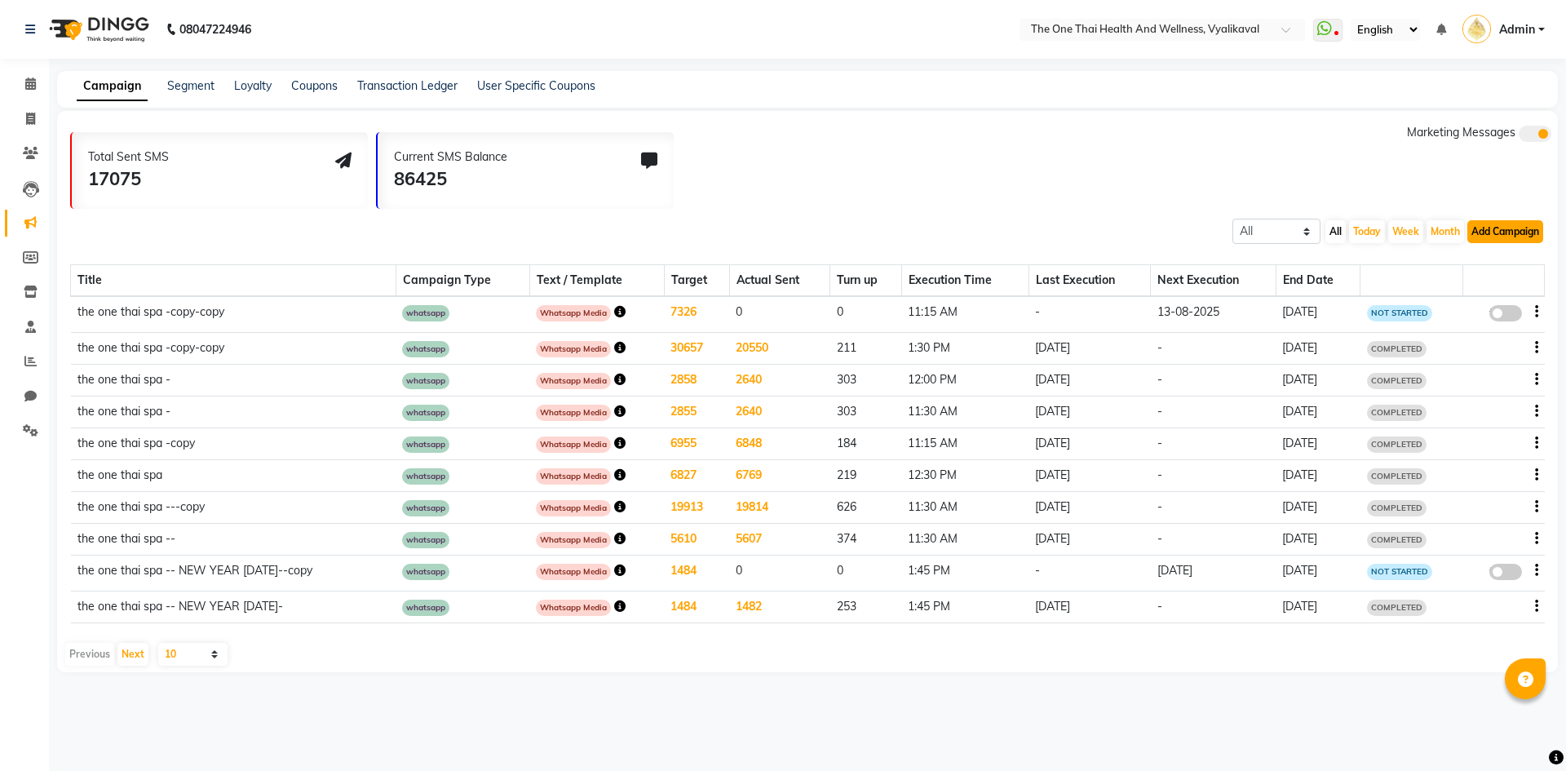
click at [1479, 237] on button "Add Campaign" at bounding box center [1505, 231] width 76 height 23
click at [1454, 327] on div "WhatsApp (Official API)" at bounding box center [1477, 331] width 165 height 24
select select "2"
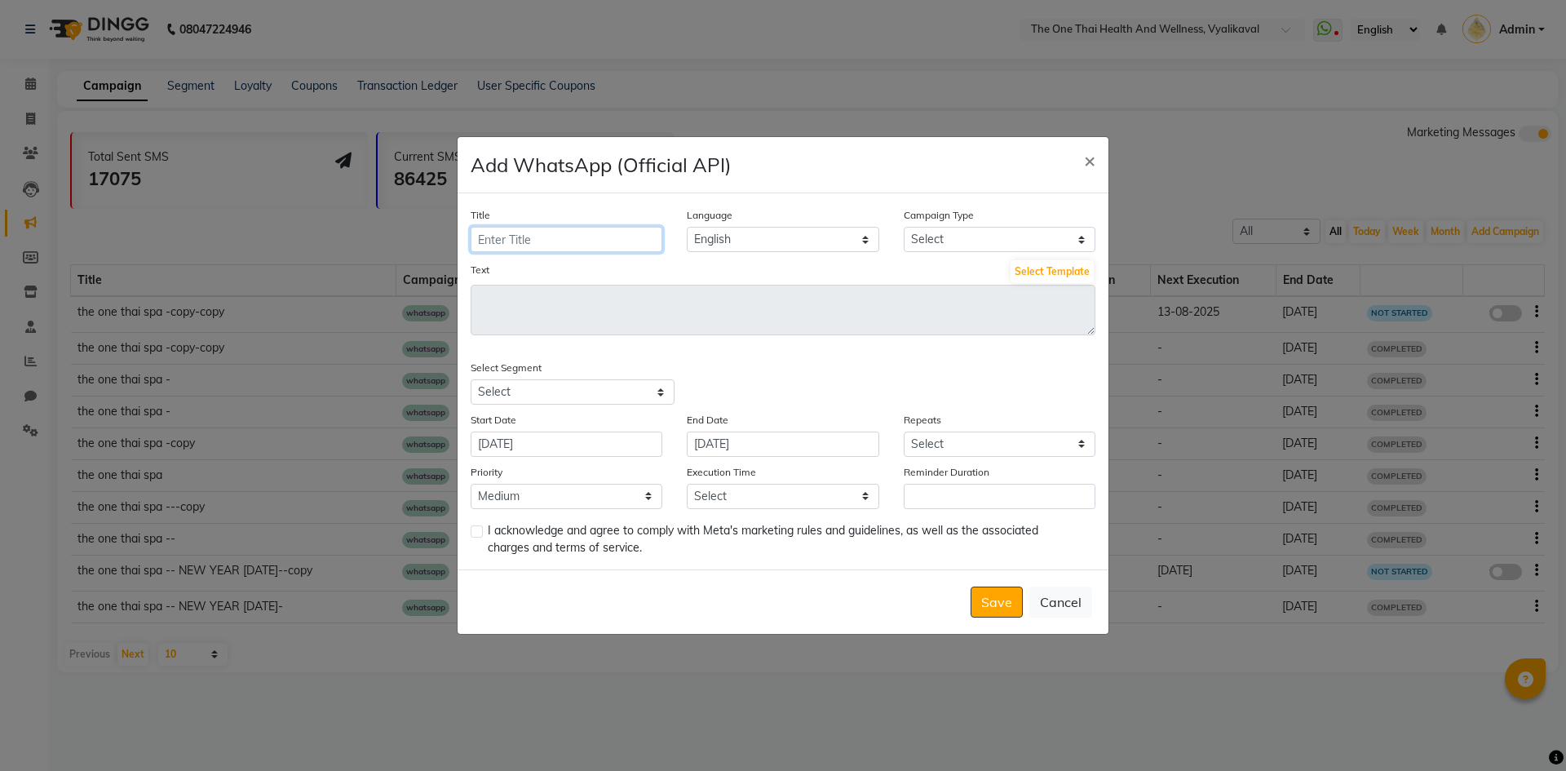
click at [566, 245] on input "Title" at bounding box center [567, 239] width 192 height 25
click at [626, 242] on input "MARKETING 2025 SEPTEM" at bounding box center [567, 239] width 192 height 25
click at [649, 241] on input "MARKETING 2025 SEPTEMBER" at bounding box center [567, 239] width 192 height 25
type input "MARKETING 2025 SEPTEMBER API"
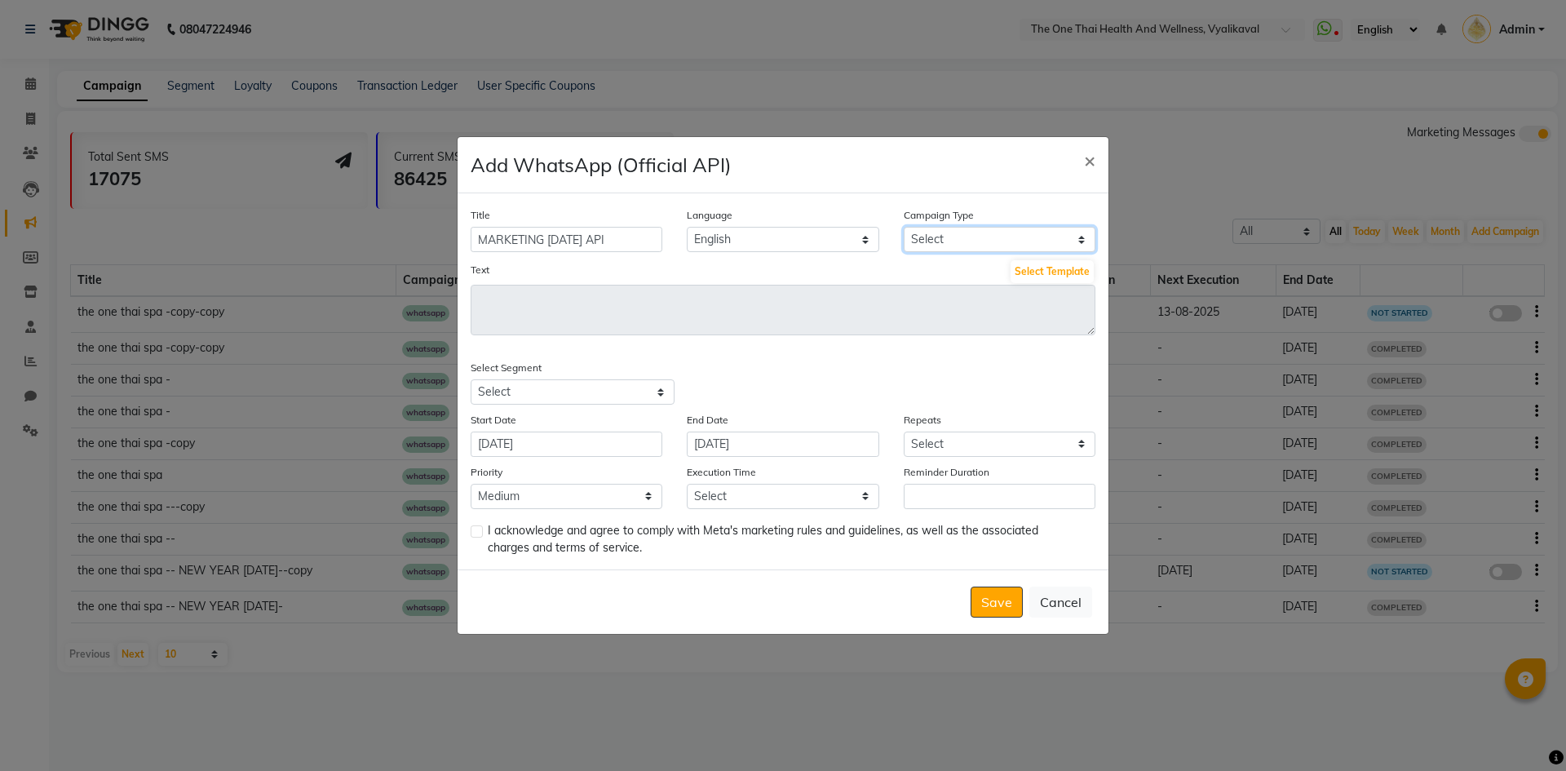
scroll to position [0, 0]
click at [940, 241] on select "Select Birthday Anniversary Promotional Service reminder" at bounding box center [1000, 239] width 192 height 25
select select "3"
click at [904, 227] on select "Select Birthday Anniversary Promotional Service reminder" at bounding box center [1000, 239] width 192 height 25
click at [1025, 274] on button "Select Template" at bounding box center [1052, 271] width 83 height 23
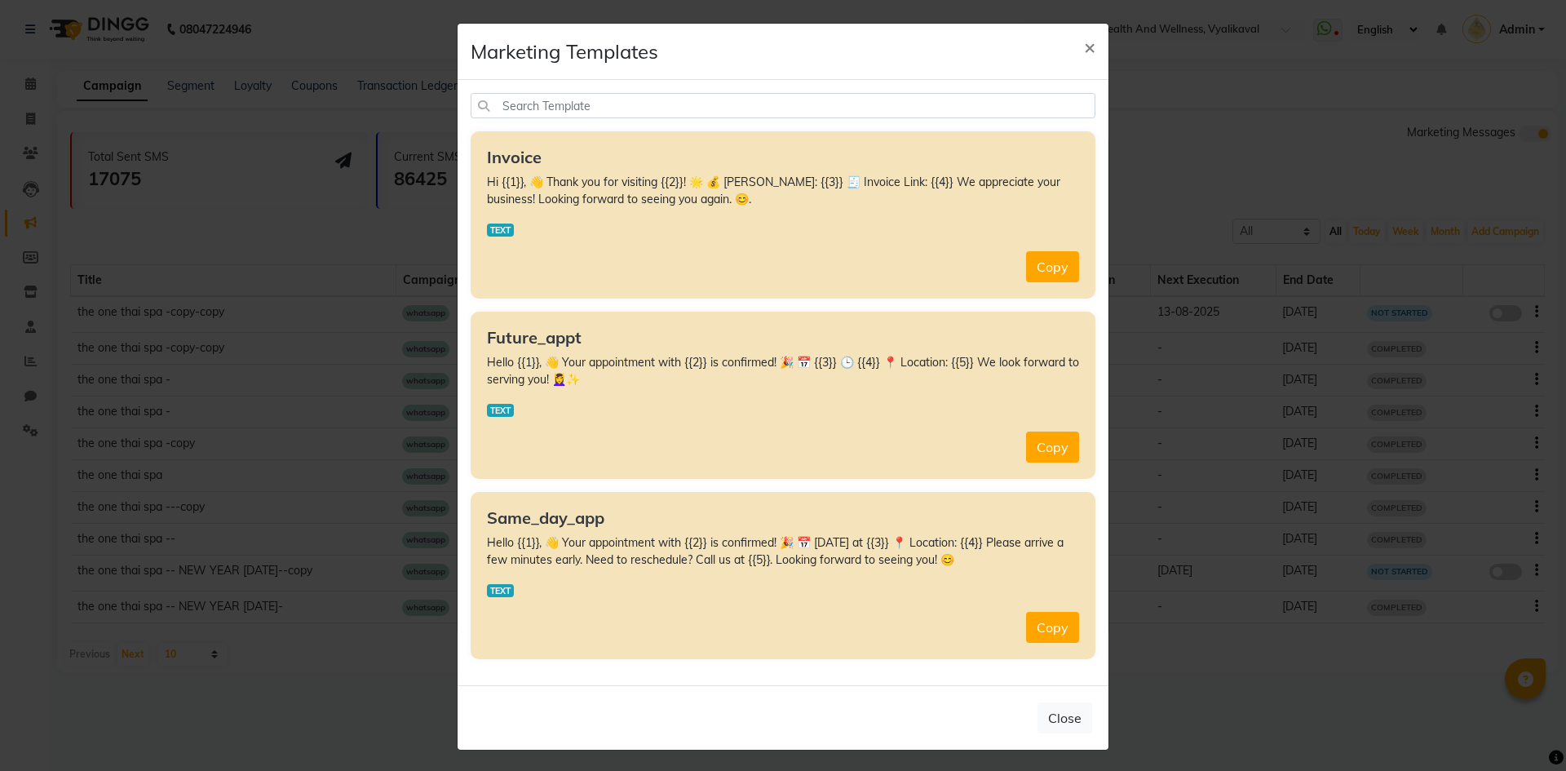
scroll to position [2, 0]
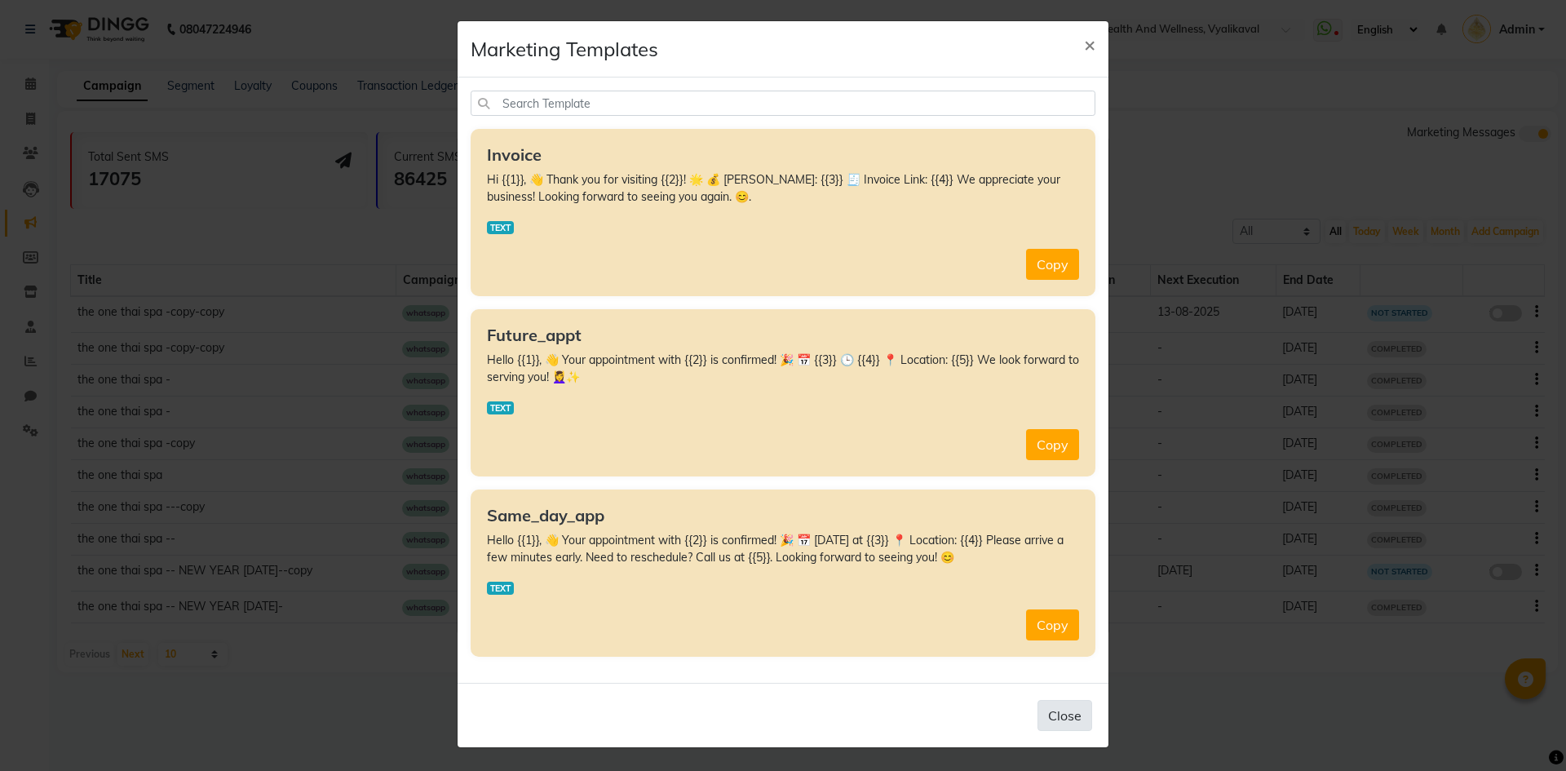
click at [1050, 712] on button "Close" at bounding box center [1064, 715] width 55 height 31
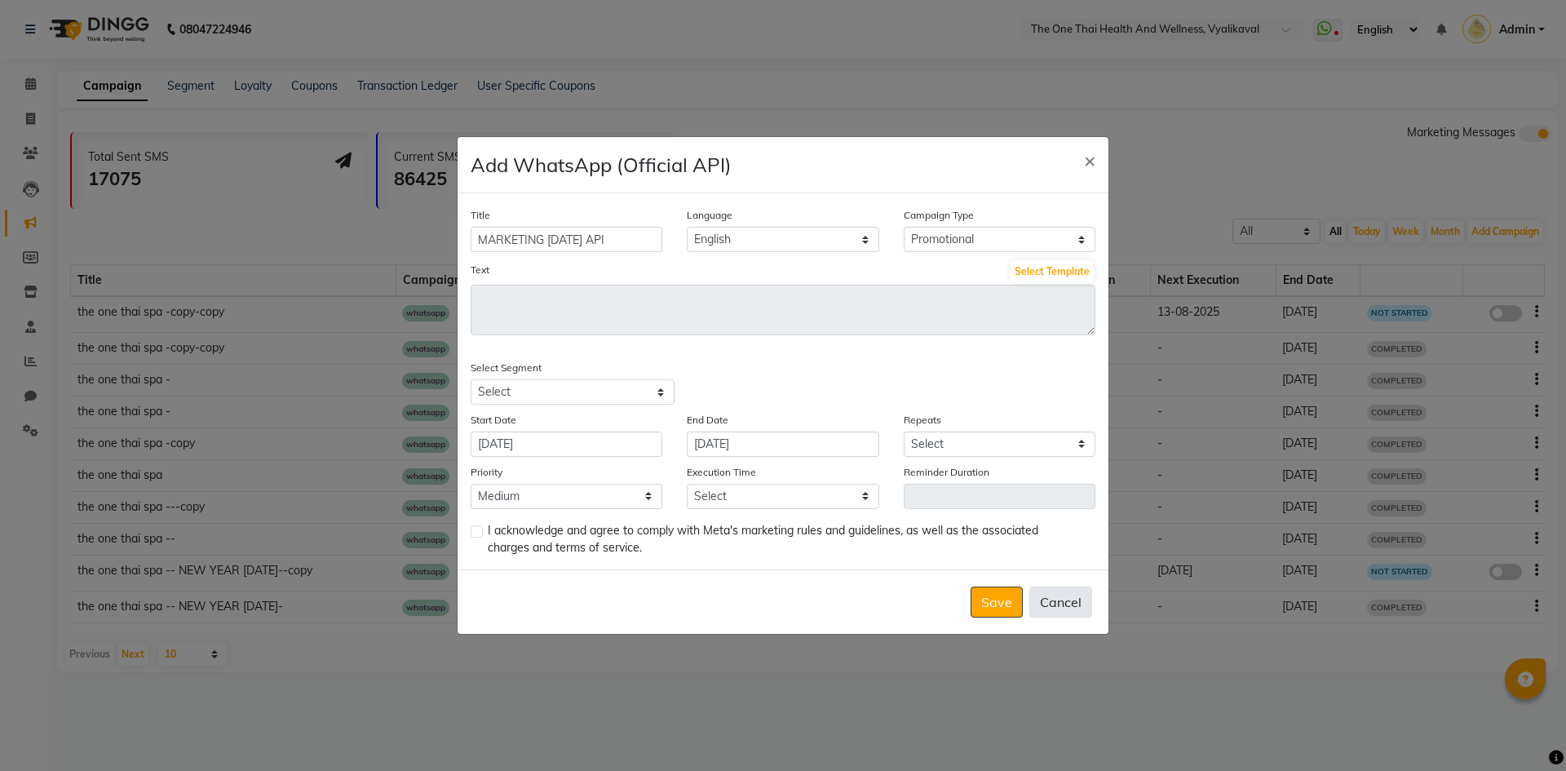
click at [1055, 600] on button "Cancel" at bounding box center [1060, 601] width 63 height 31
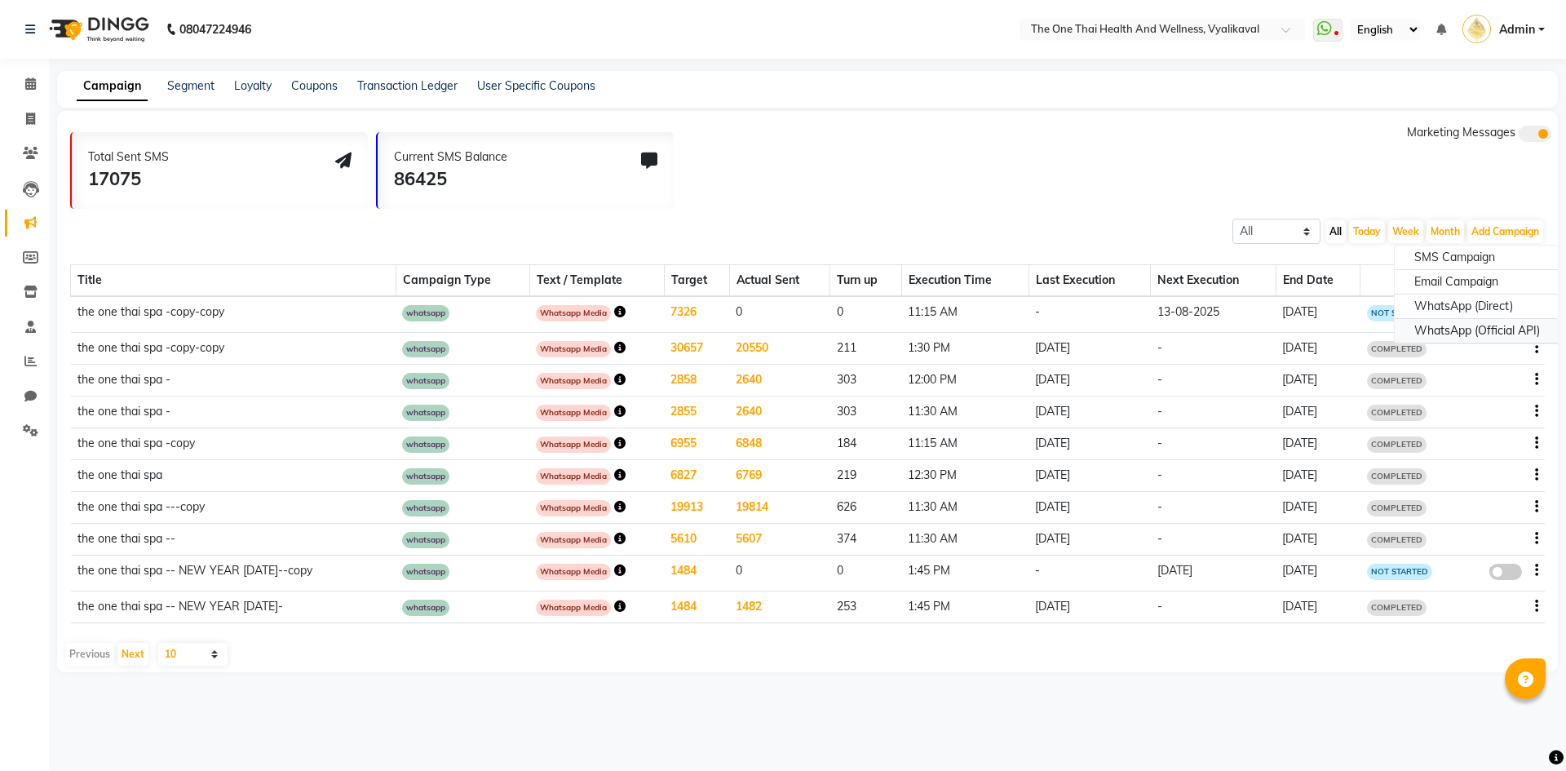
click at [1490, 326] on div "WhatsApp (Official API)" at bounding box center [1477, 331] width 165 height 24
select select "2"
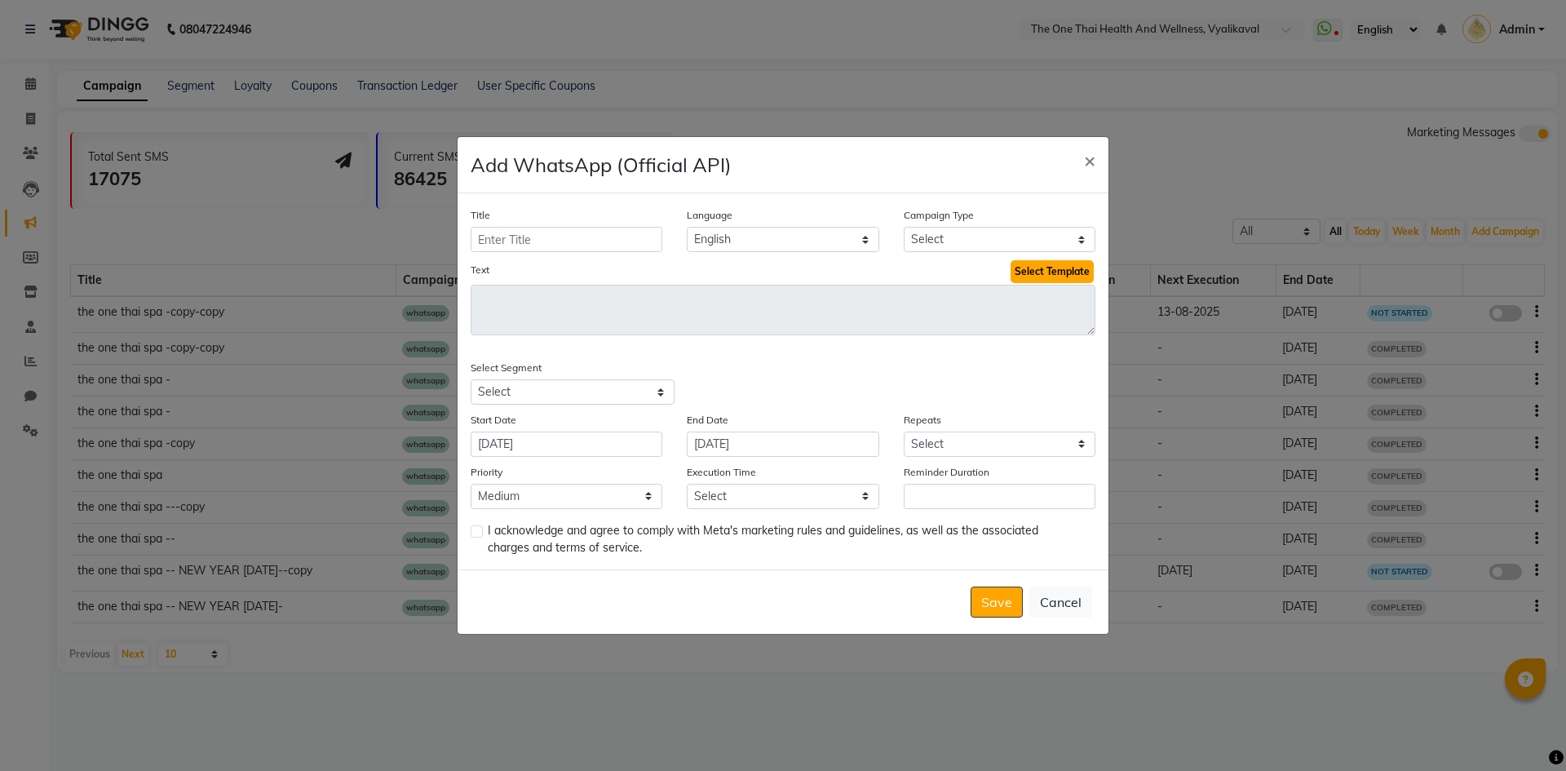
click at [1052, 277] on button "Select Template" at bounding box center [1052, 271] width 83 height 23
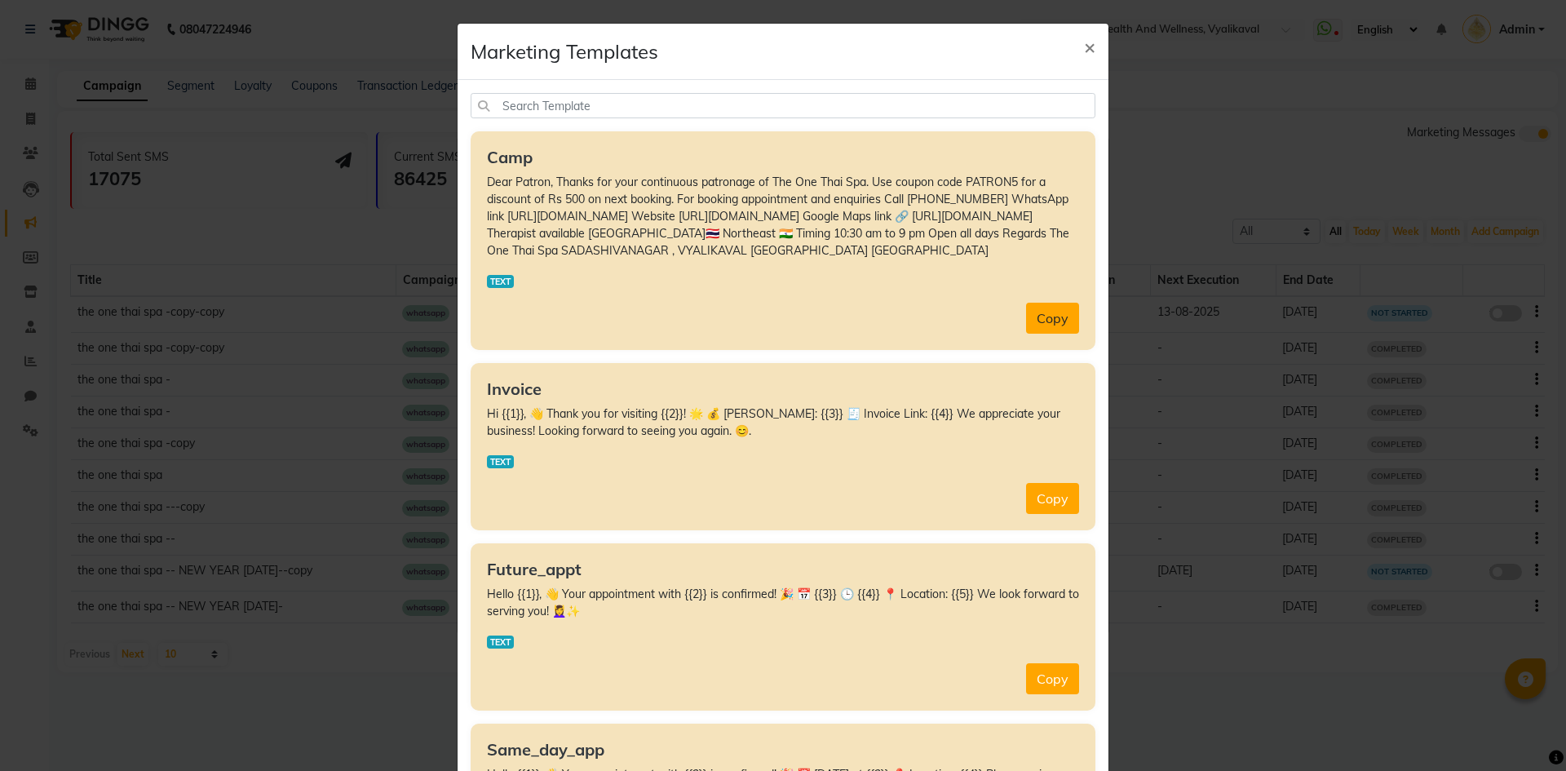
click at [1041, 316] on button "Copy" at bounding box center [1052, 318] width 53 height 31
type textarea "Dear Patron, Thanks for your continuous patronage of The One Thai Spa. Use coup…"
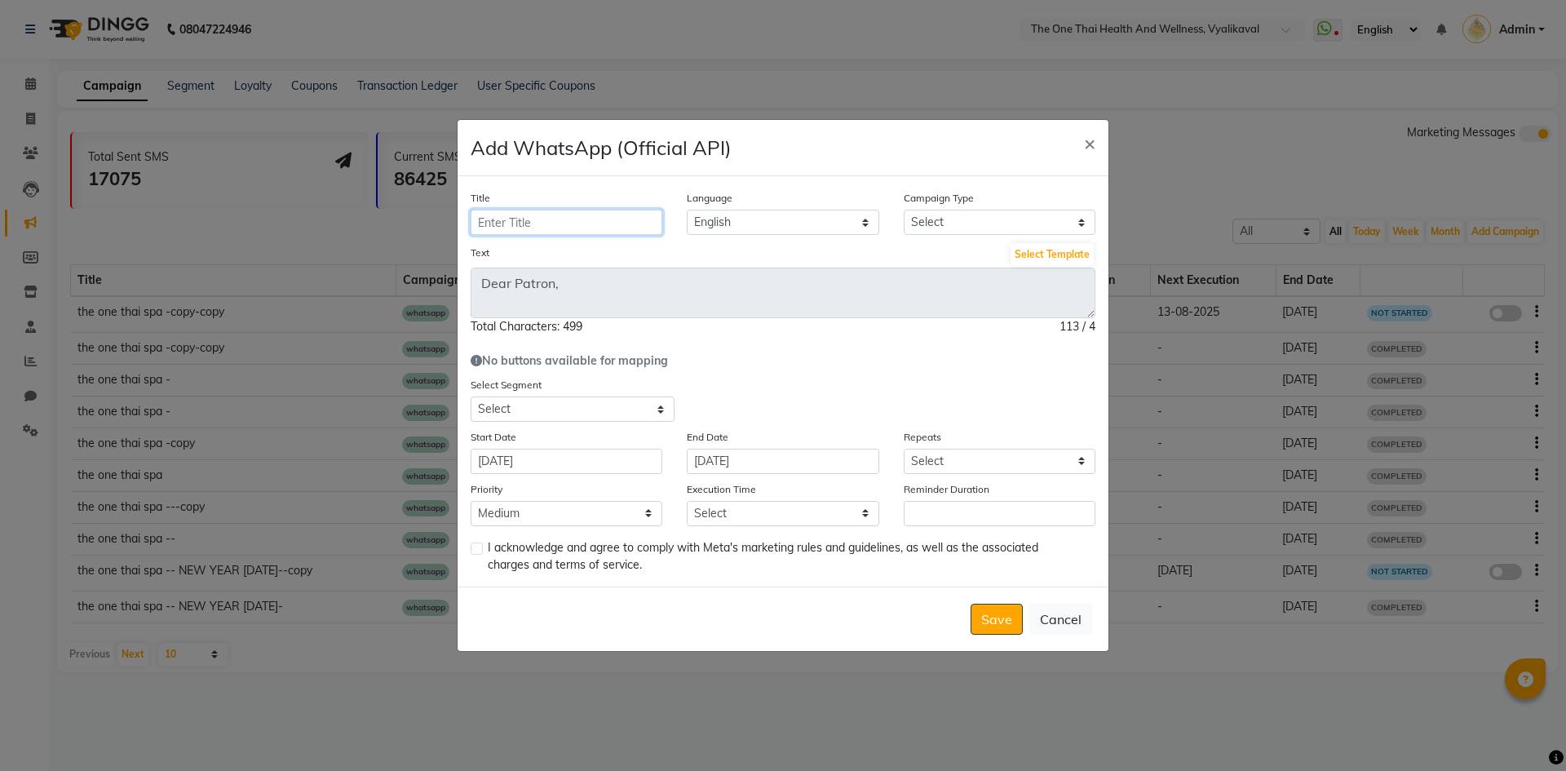
click at [512, 224] on input "Title" at bounding box center [567, 222] width 192 height 25
type input "SEPTEMBER API"
click at [963, 221] on select "Select Birthday Anniversary Promotional Service reminder" at bounding box center [1000, 222] width 192 height 25
select select "3"
click at [904, 210] on select "Select Birthday Anniversary Promotional Service reminder" at bounding box center [1000, 222] width 192 height 25
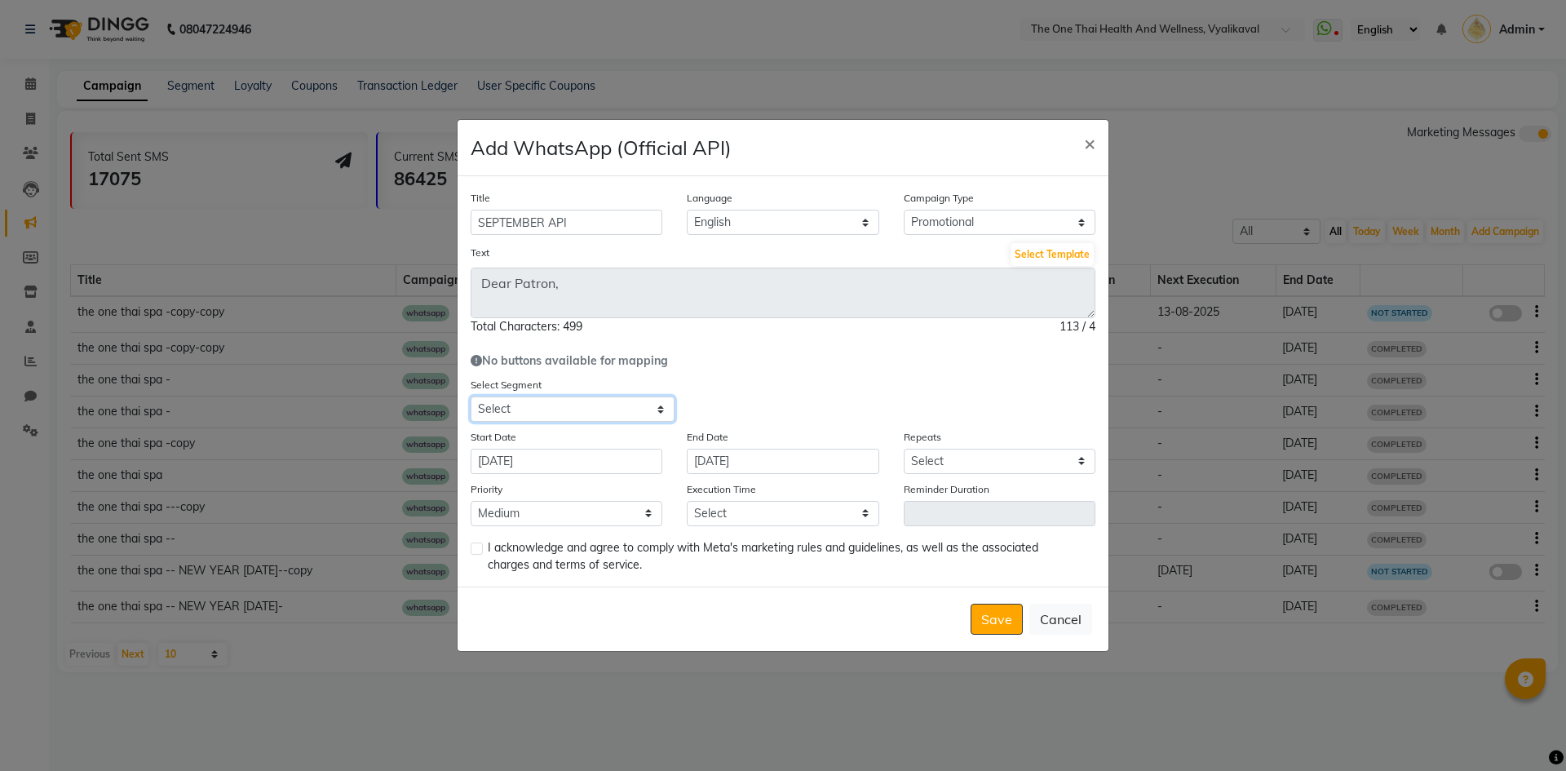
click at [617, 410] on select "Select All Customers All [DEMOGRAPHIC_DATA] Customer All [DEMOGRAPHIC_DATA] Cus…" at bounding box center [573, 408] width 204 height 25
select select "28398"
click at [471, 396] on select "Select All Customers All [DEMOGRAPHIC_DATA] Customer All [DEMOGRAPHIC_DATA] Cus…" at bounding box center [573, 408] width 204 height 25
click at [617, 617] on div "Target Customers: 1148 Save Cancel" at bounding box center [783, 618] width 651 height 64
click at [940, 462] on select "Select Once Daily Alternate Day Weekly Monthly Yearly" at bounding box center [1000, 461] width 192 height 25
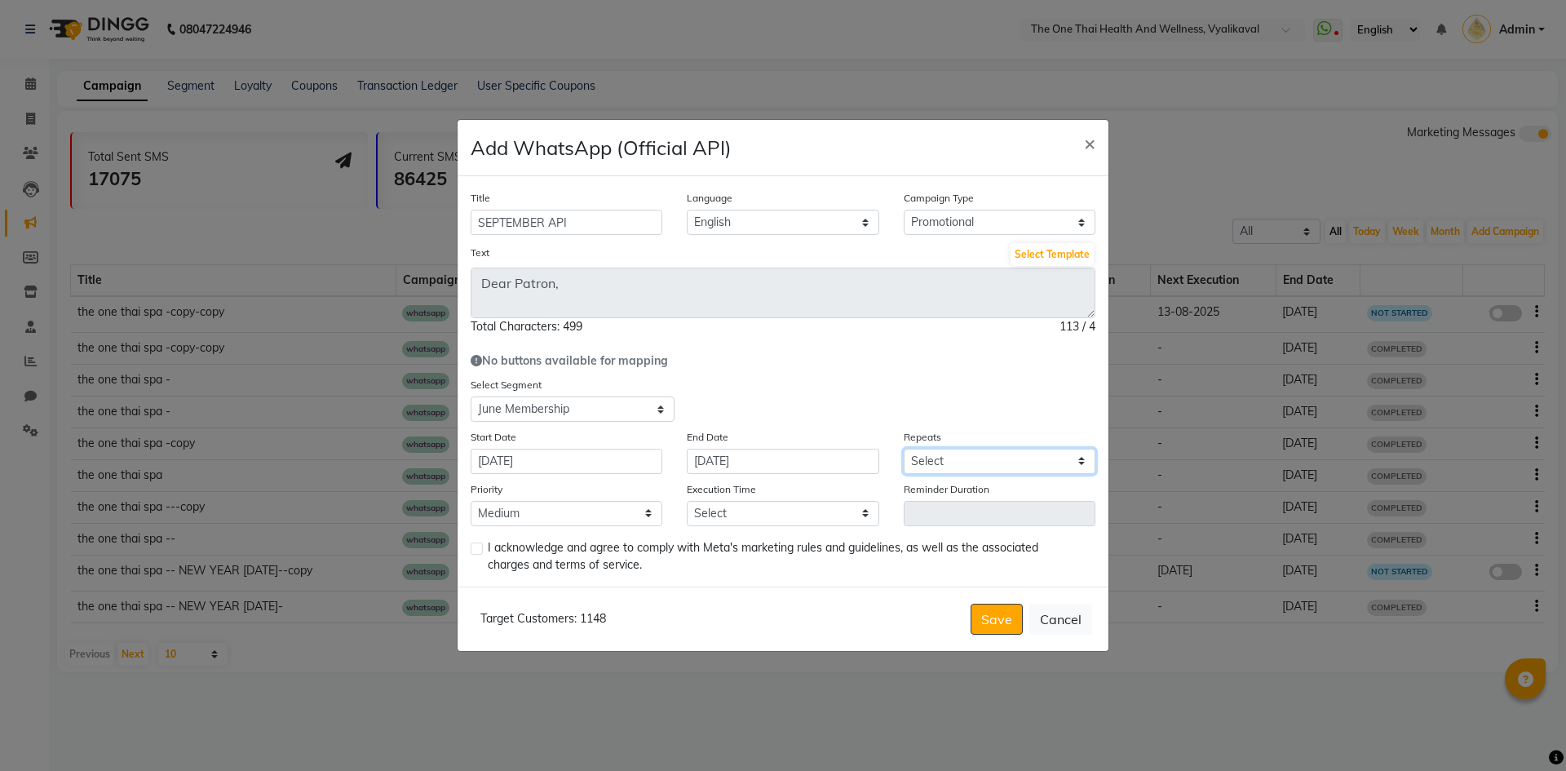
select select "1"
click at [904, 449] on select "Select Once Daily Alternate Day Weekly Monthly Yearly" at bounding box center [1000, 461] width 192 height 25
drag, startPoint x: 689, startPoint y: 495, endPoint x: 814, endPoint y: 492, distance: 124.8
click at [814, 492] on div "Execution Time Select 09:00 AM 09:15 AM 09:30 AM 09:45 AM 10:00 AM 10:15 AM 10:…" at bounding box center [782, 503] width 216 height 46
click at [804, 513] on select "Select 09:00 AM 09:15 AM 09:30 AM 09:45 AM 10:00 AM 10:15 AM 10:30 AM 10:45 AM …" at bounding box center [783, 513] width 192 height 25
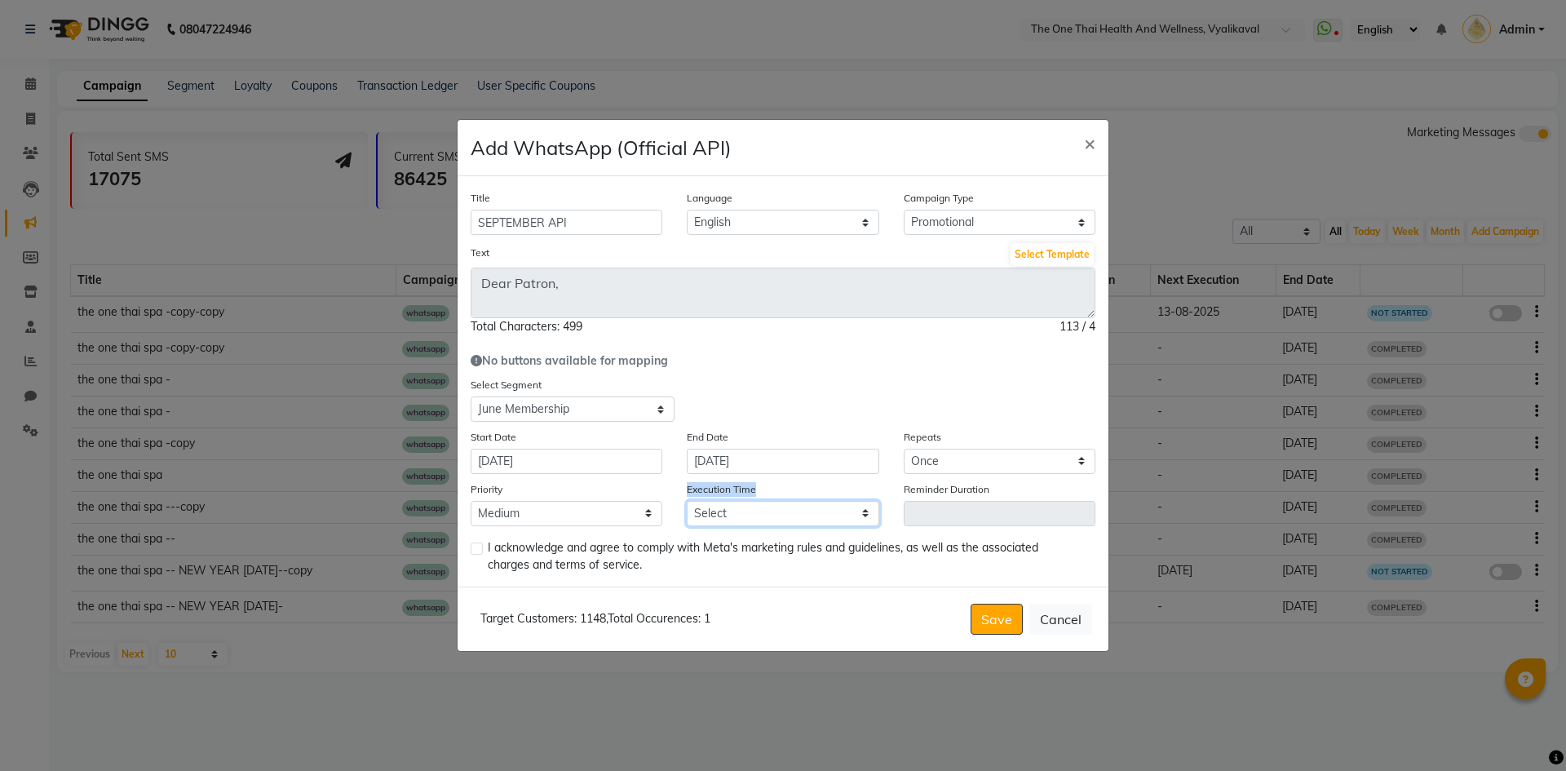
select select "975"
click at [687, 501] on select "Select 09:00 AM 09:15 AM 09:30 AM 09:45 AM 10:00 AM 10:15 AM 10:30 AM 10:45 AM …" at bounding box center [783, 513] width 192 height 25
click at [478, 542] on label at bounding box center [477, 548] width 12 height 12
click at [478, 544] on input "checkbox" at bounding box center [476, 549] width 11 height 11
checkbox input "true"
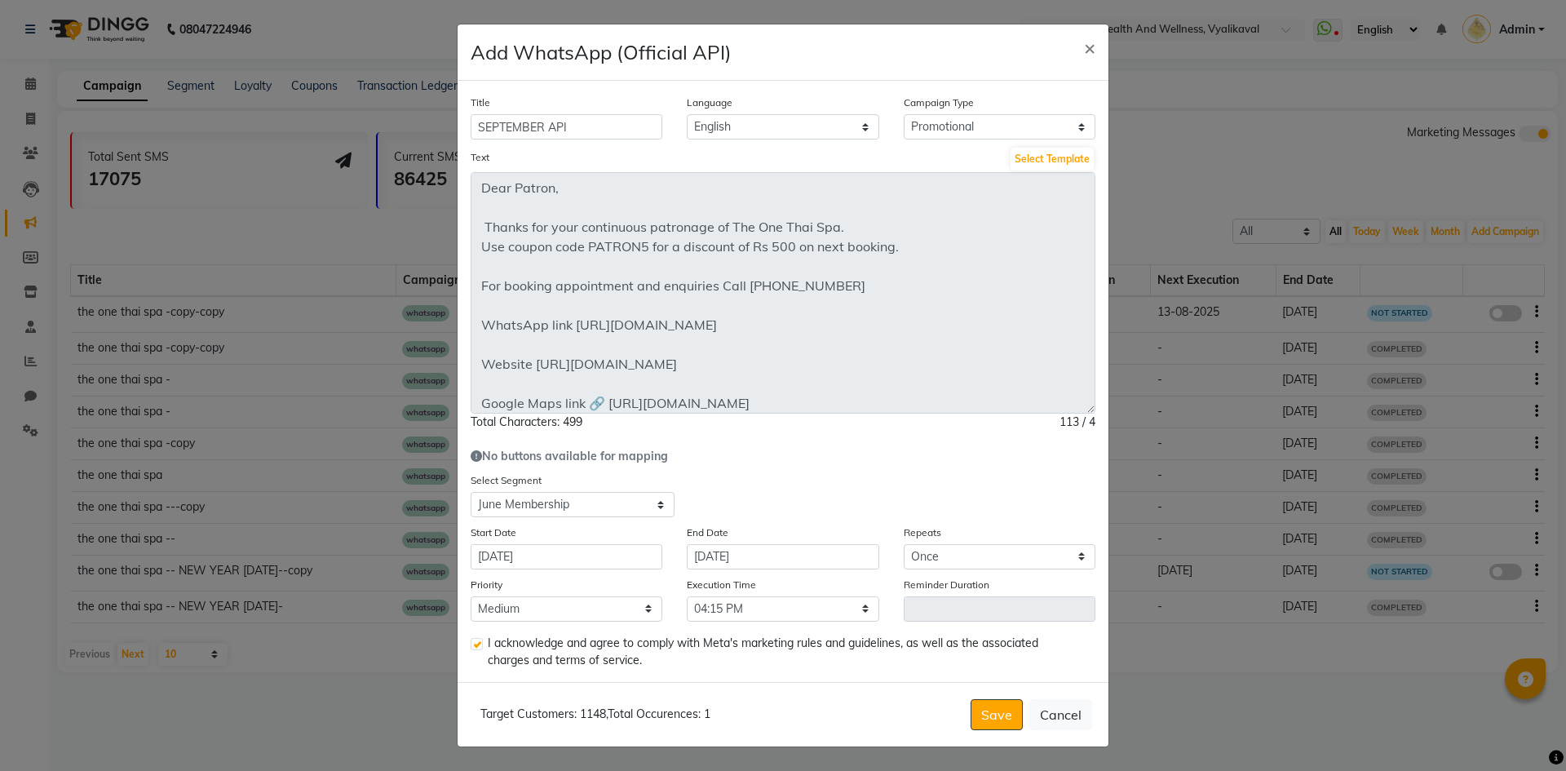
click at [1078, 502] on div "Title SEPTEMBER API Language English Campaign Type Select Birthday Anniversary …" at bounding box center [783, 381] width 651 height 600
click at [984, 710] on button "Save" at bounding box center [997, 714] width 52 height 31
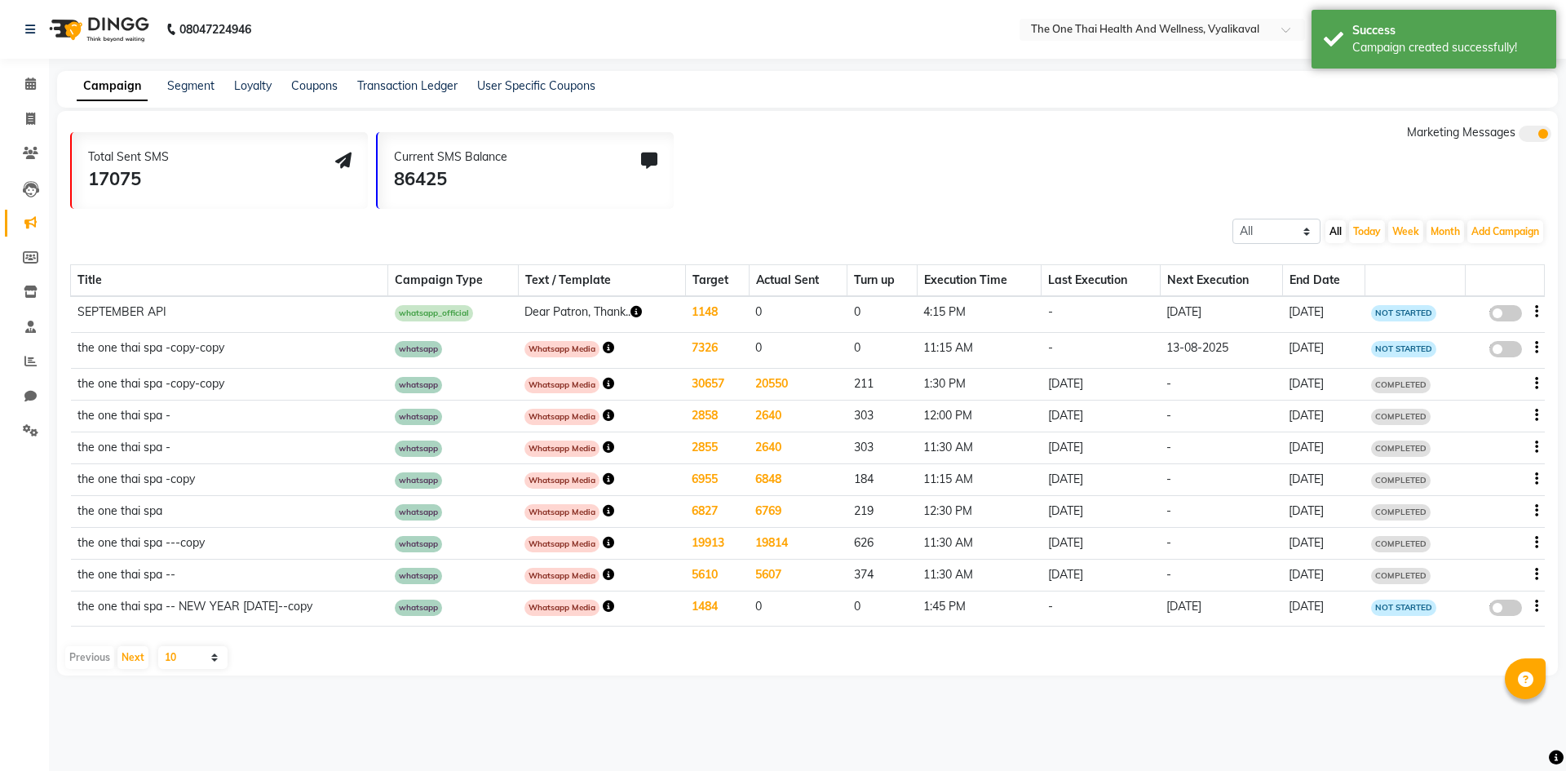
click at [1509, 314] on span at bounding box center [1505, 313] width 33 height 16
click at [1511, 316] on input "false" at bounding box center [1511, 316] width 0 height 0
select select "3"
select select "28398"
select select "1"
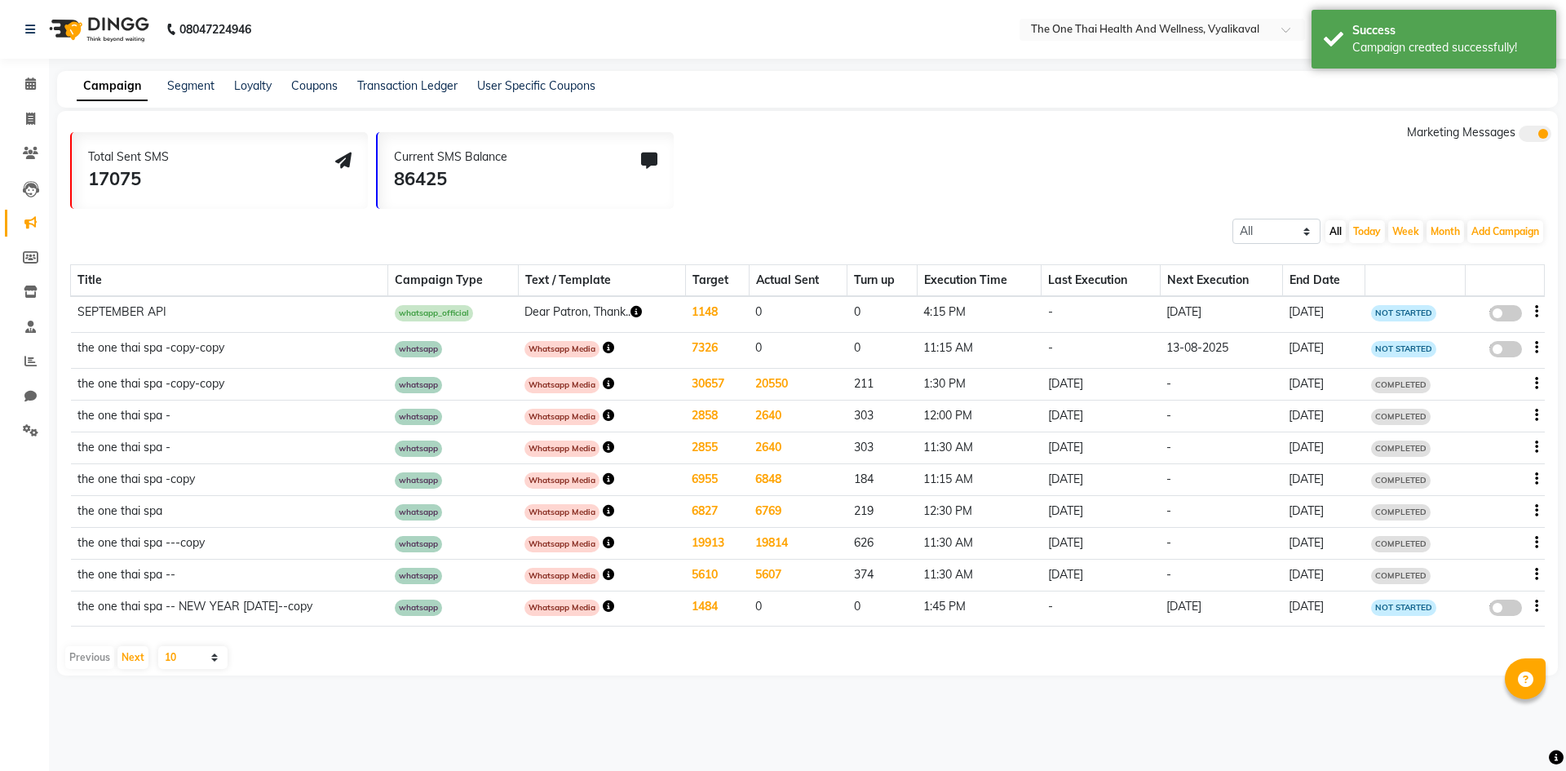
select select "2"
select select "975"
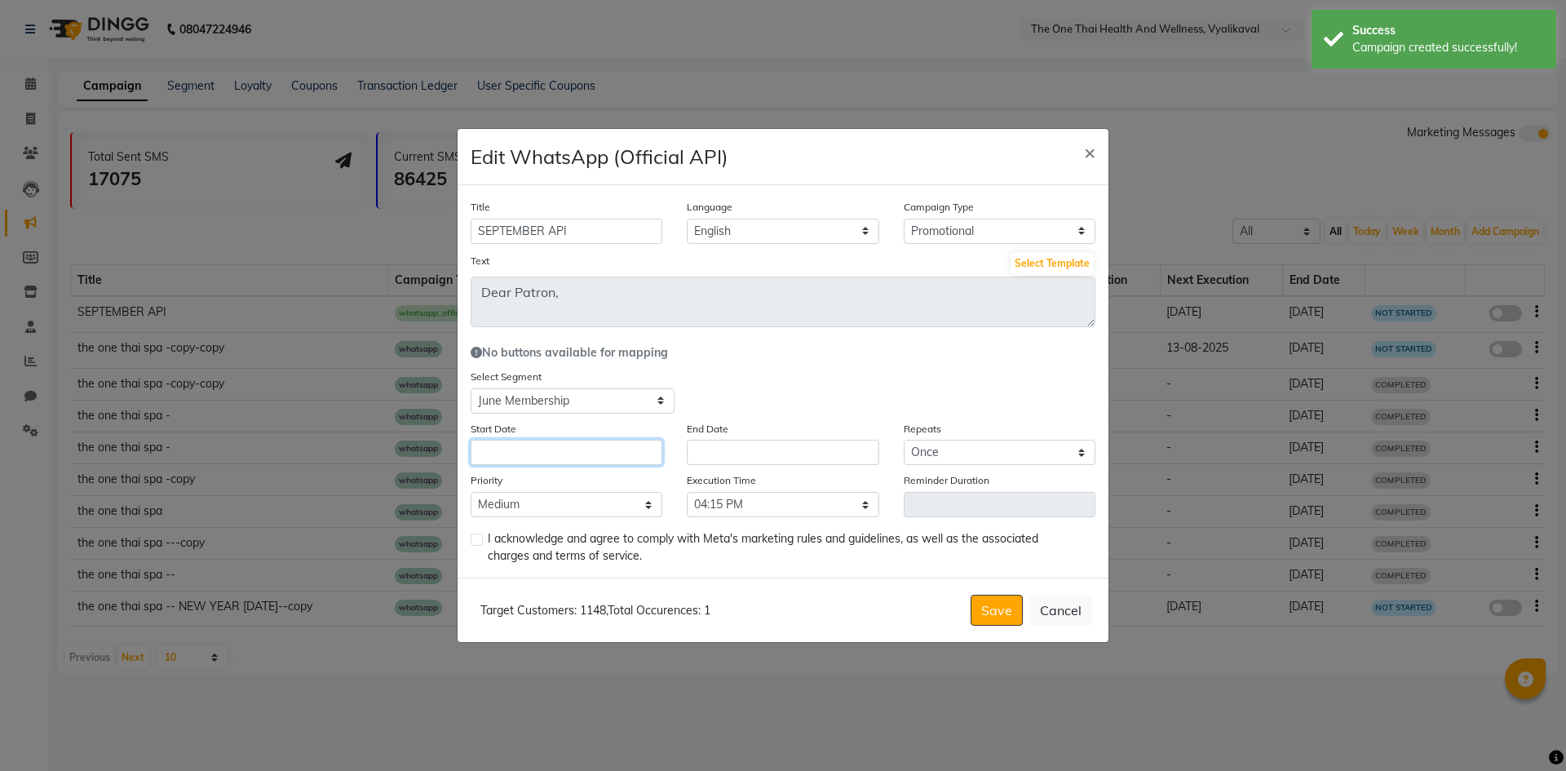
click at [543, 448] on input "text" at bounding box center [567, 452] width 192 height 25
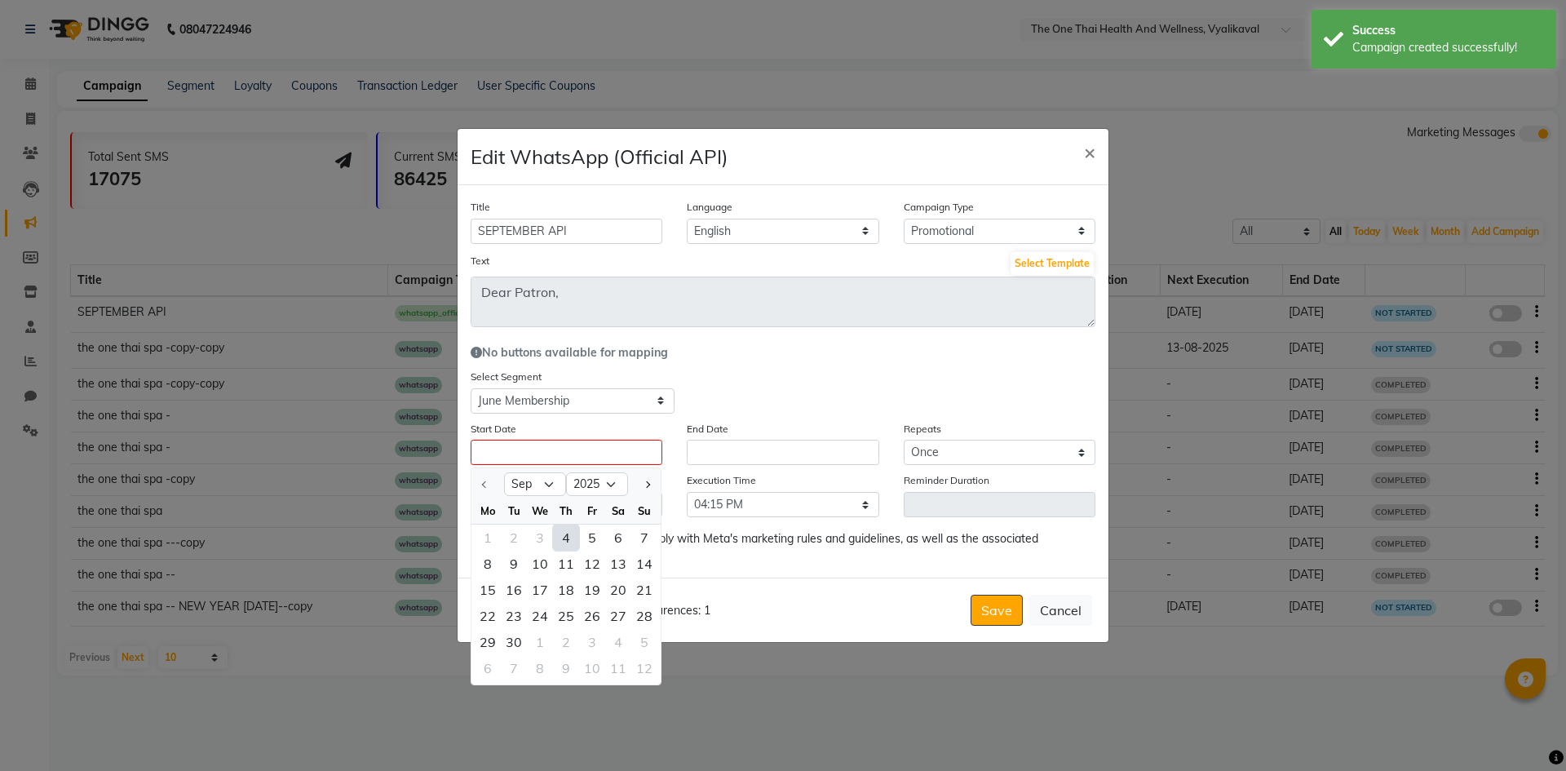
click at [566, 536] on div "4" at bounding box center [566, 537] width 26 height 26
type input "[DATE]"
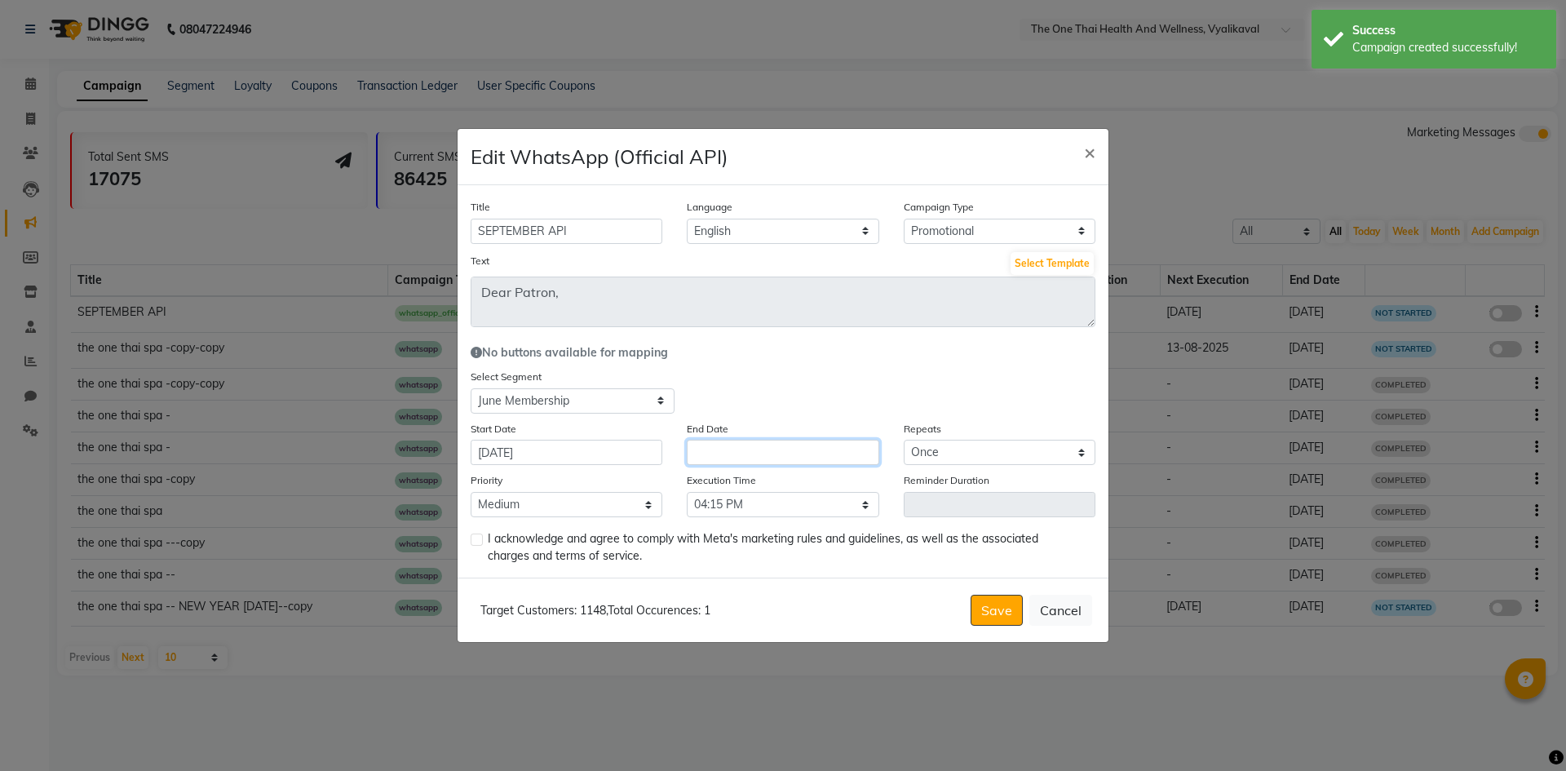
click at [725, 444] on input "text" at bounding box center [783, 452] width 192 height 25
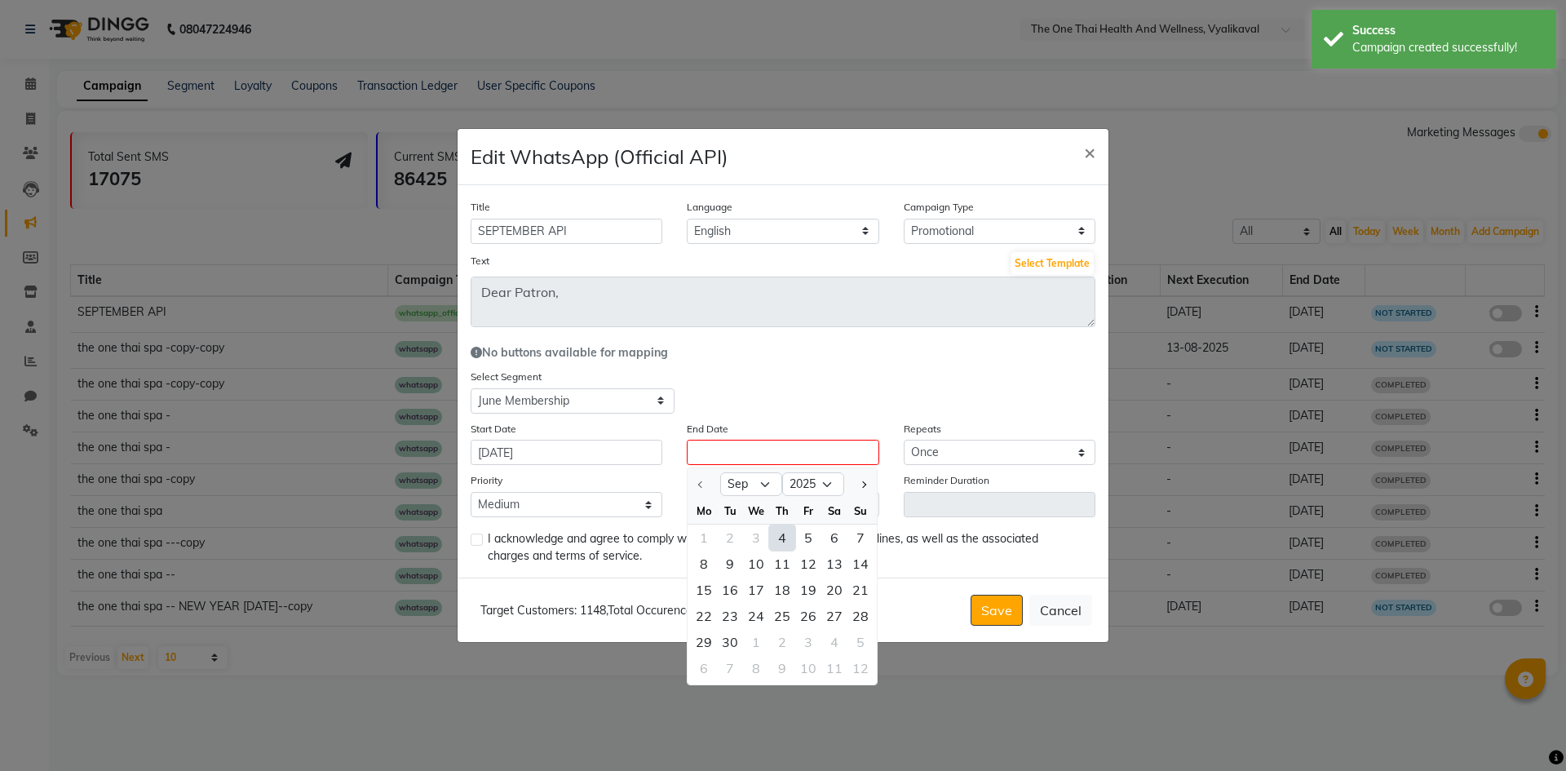
click at [783, 542] on div "4" at bounding box center [782, 537] width 26 height 26
type input "[DATE]"
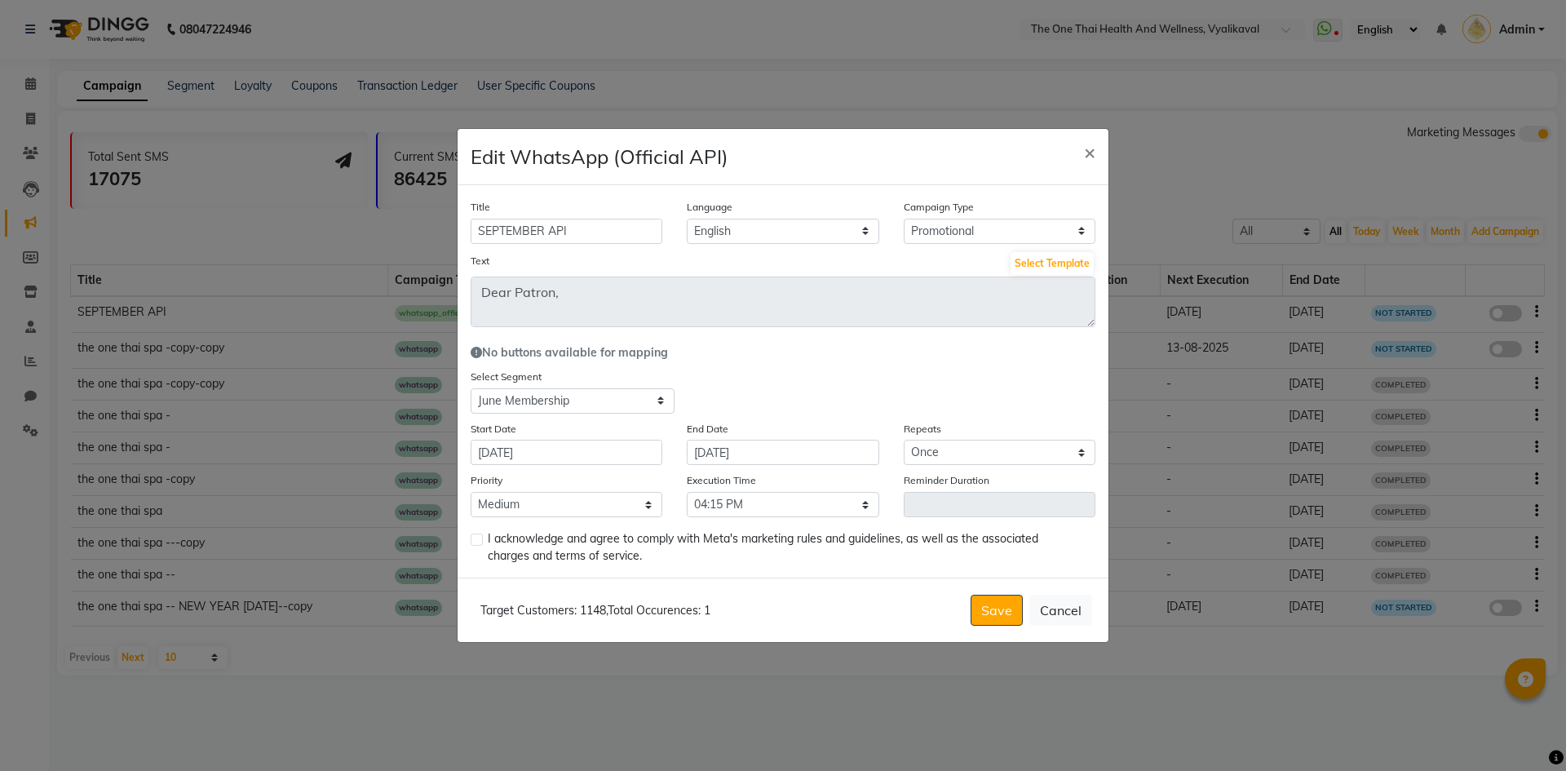
click at [477, 537] on label at bounding box center [477, 539] width 12 height 12
click at [477, 537] on input "checkbox" at bounding box center [476, 540] width 11 height 11
checkbox input "true"
click at [1007, 609] on button "Save" at bounding box center [997, 610] width 52 height 31
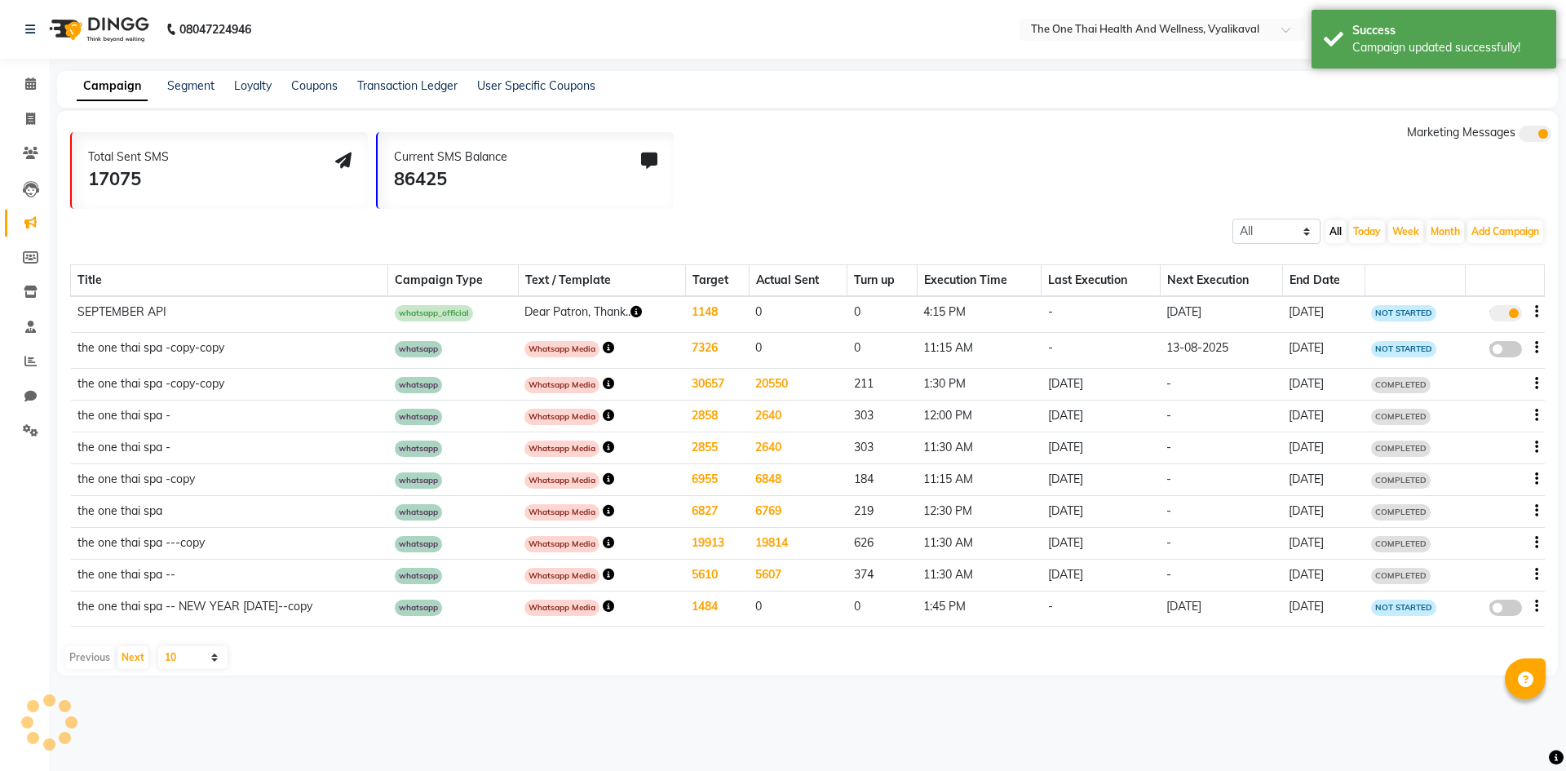
click at [630, 312] on icon "button" at bounding box center [635, 311] width 11 height 11
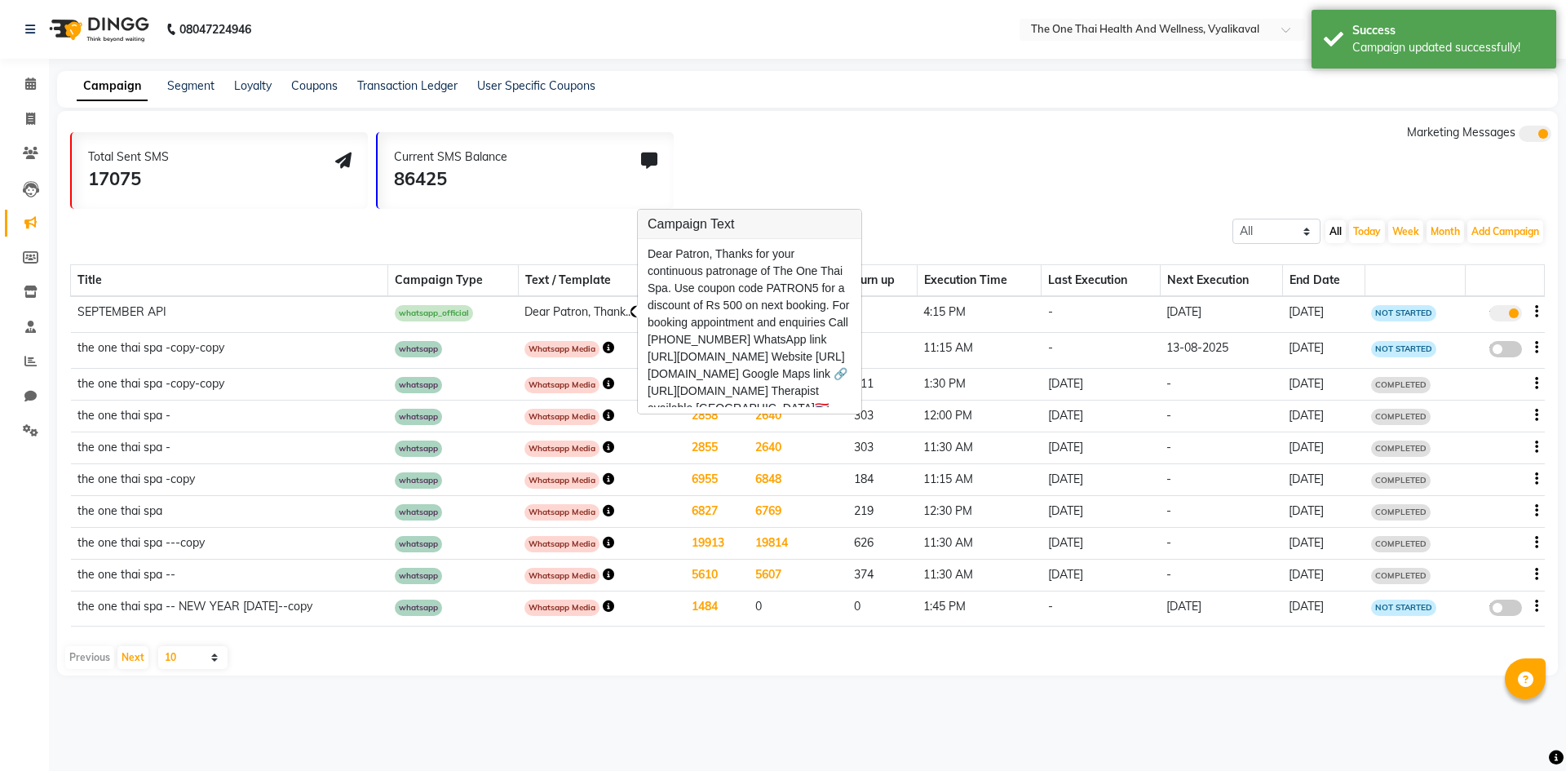
click at [966, 201] on div "Total Sent SMS 17075 Current SMS Balance 86425 Marketing Messages" at bounding box center [814, 166] width 1488 height 85
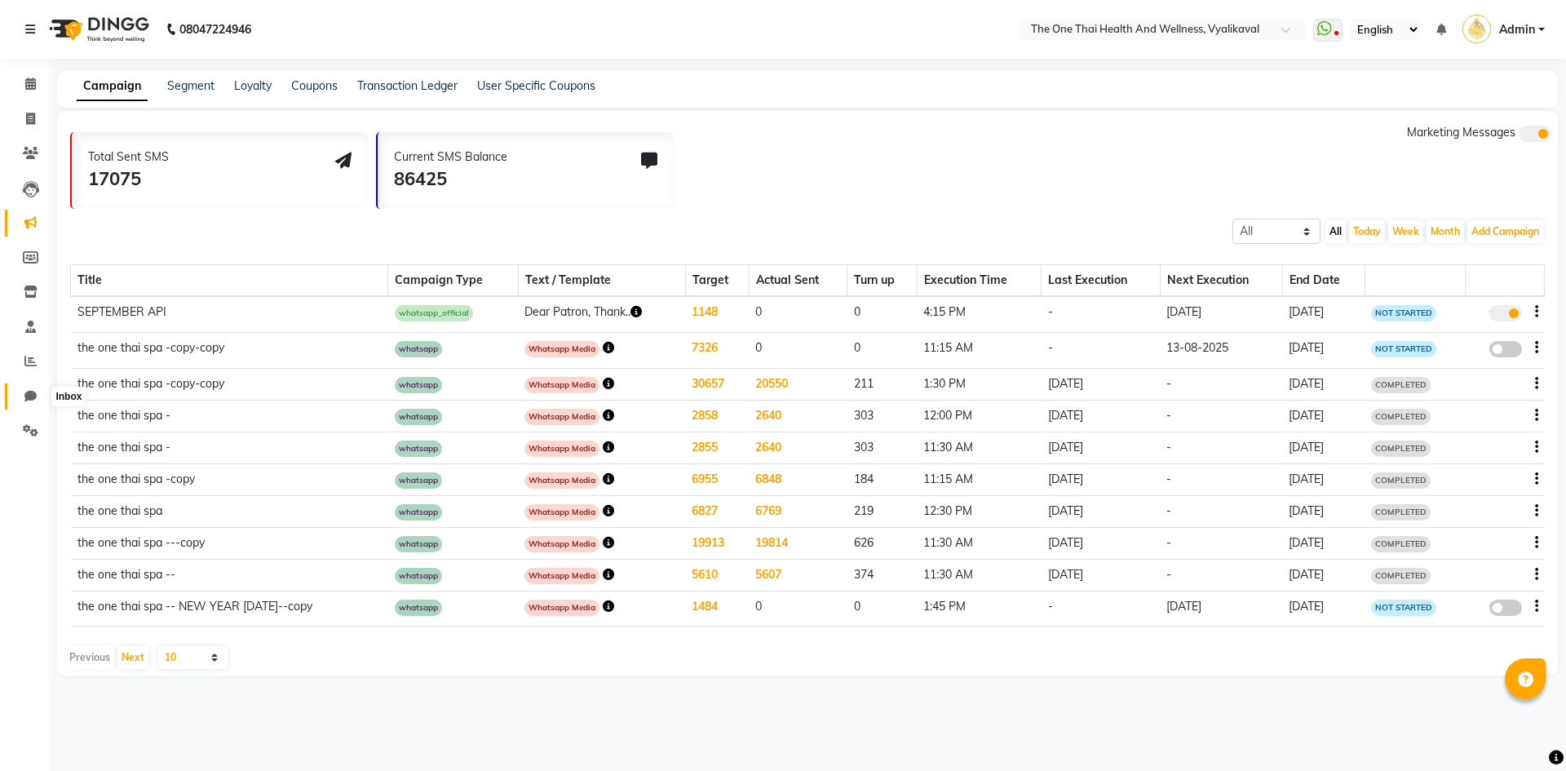
click at [25, 396] on icon at bounding box center [30, 396] width 12 height 12
select select "100"
